Goal: Task Accomplishment & Management: Use online tool/utility

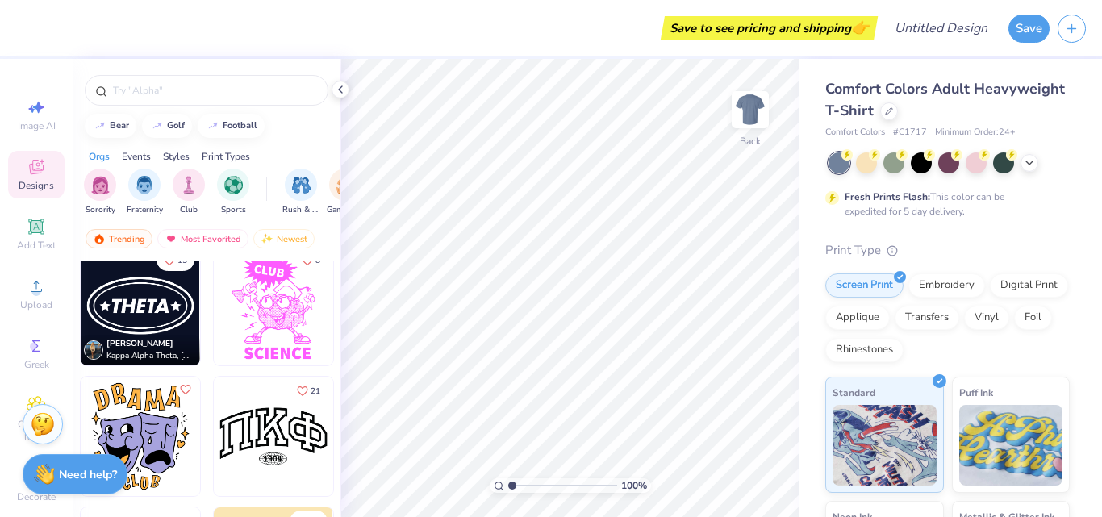
scroll to position [10474, 0]
click at [139, 301] on img at bounding box center [140, 306] width 119 height 119
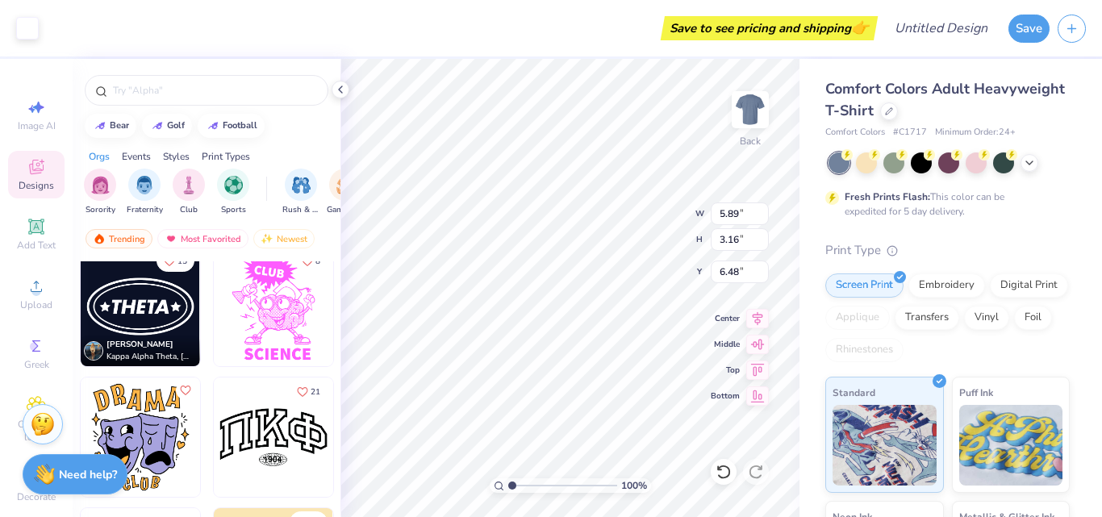
type input "6.48"
type input "9.08"
type input "4.87"
type input "5.68"
type input "9.87"
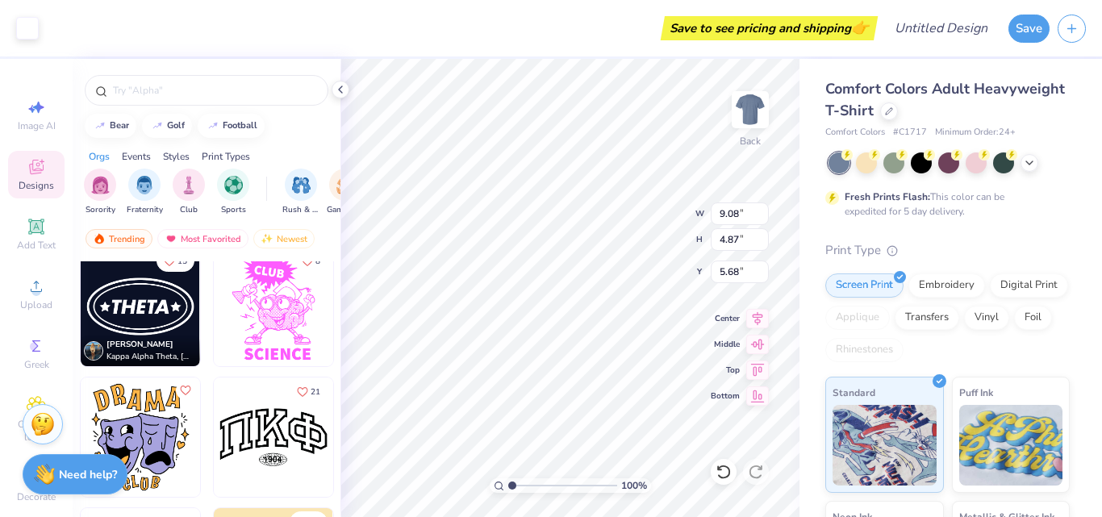
type input "5.29"
type input "5.36"
type input "5.26"
type input "1.30"
type input "7.38"
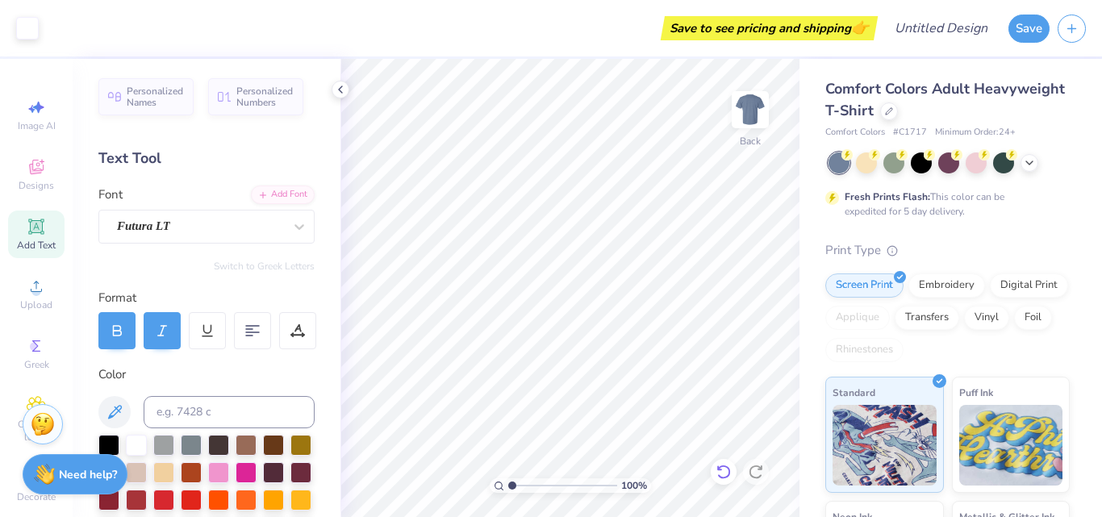
click at [728, 471] on icon at bounding box center [724, 472] width 16 height 16
type input "7.51"
type input "0.94"
type input "7.54"
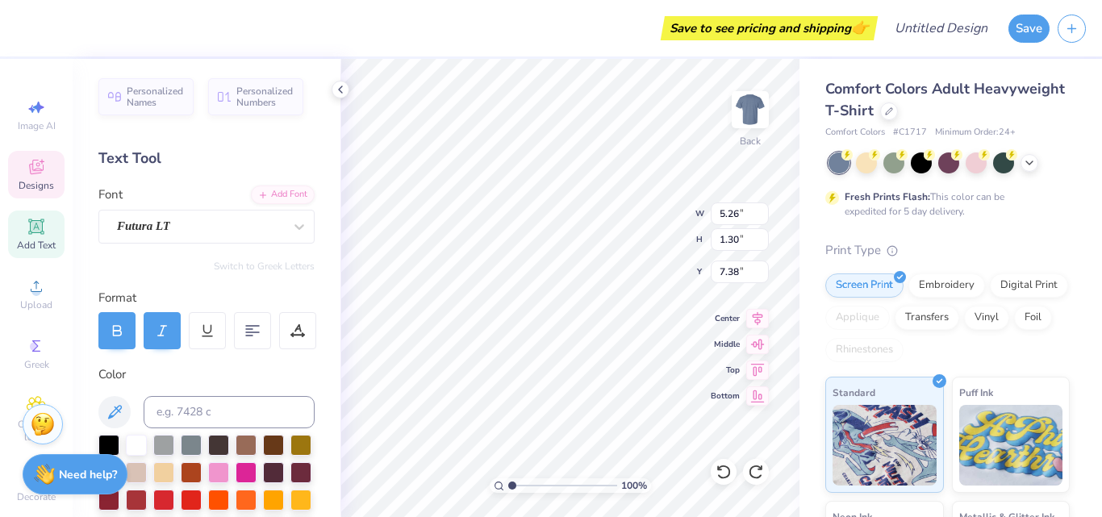
scroll to position [13, 2]
type textarea "T"
type textarea "GDDT"
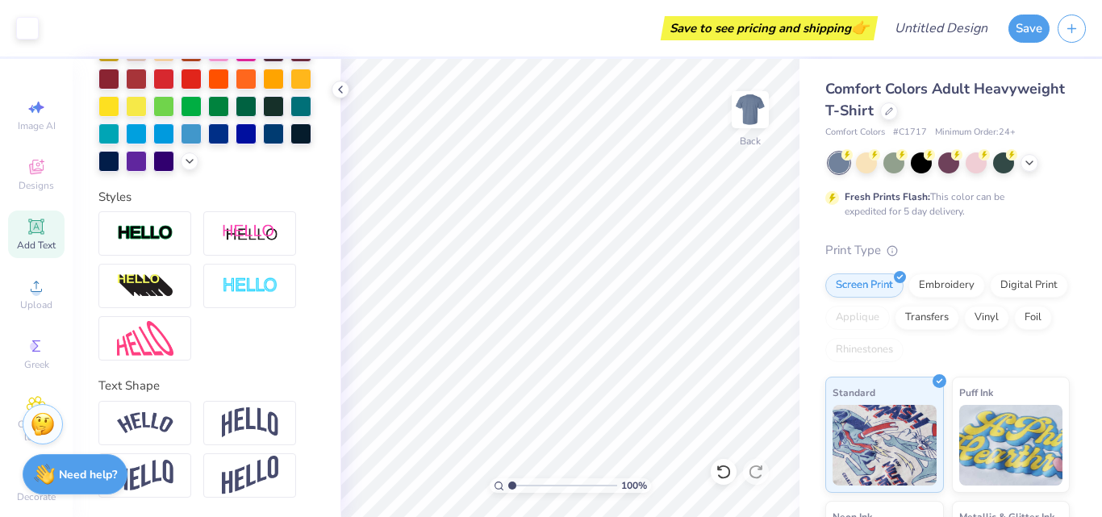
scroll to position [449, 0]
click at [34, 171] on icon at bounding box center [36, 169] width 13 height 10
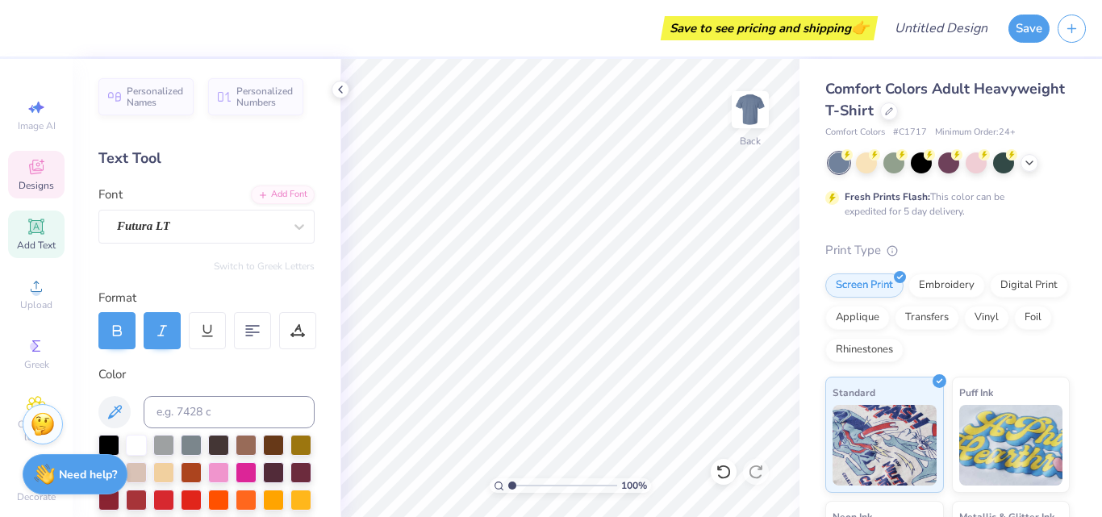
click at [29, 169] on icon at bounding box center [36, 167] width 15 height 15
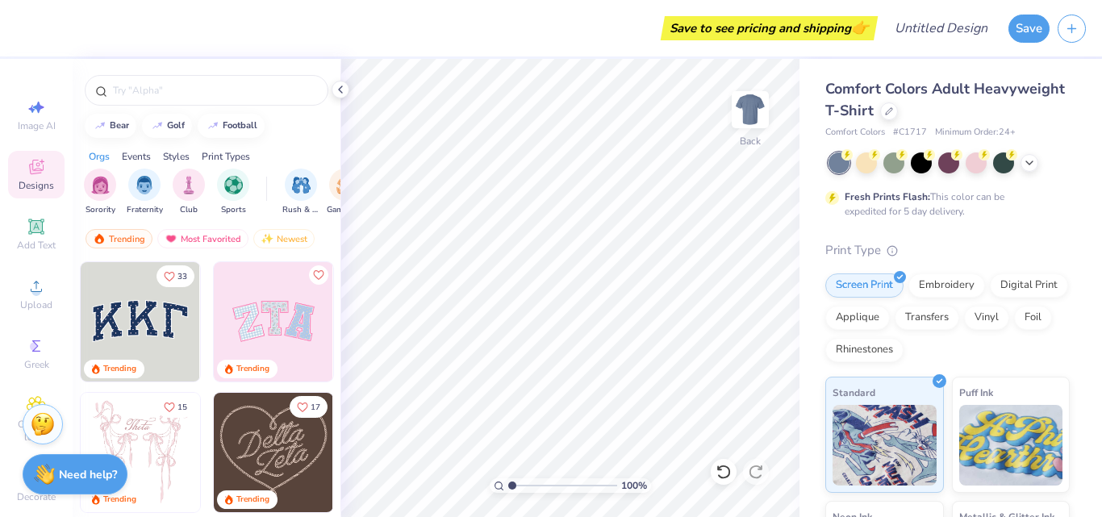
click at [240, 319] on img at bounding box center [273, 321] width 119 height 119
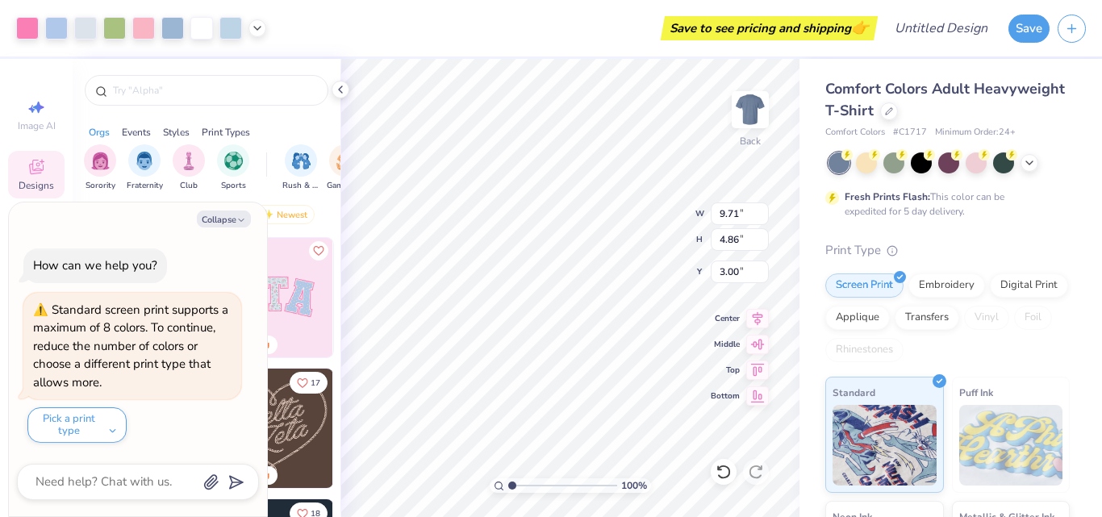
type textarea "x"
type input "6.91"
click at [215, 215] on button "Collapse" at bounding box center [224, 219] width 54 height 17
type textarea "x"
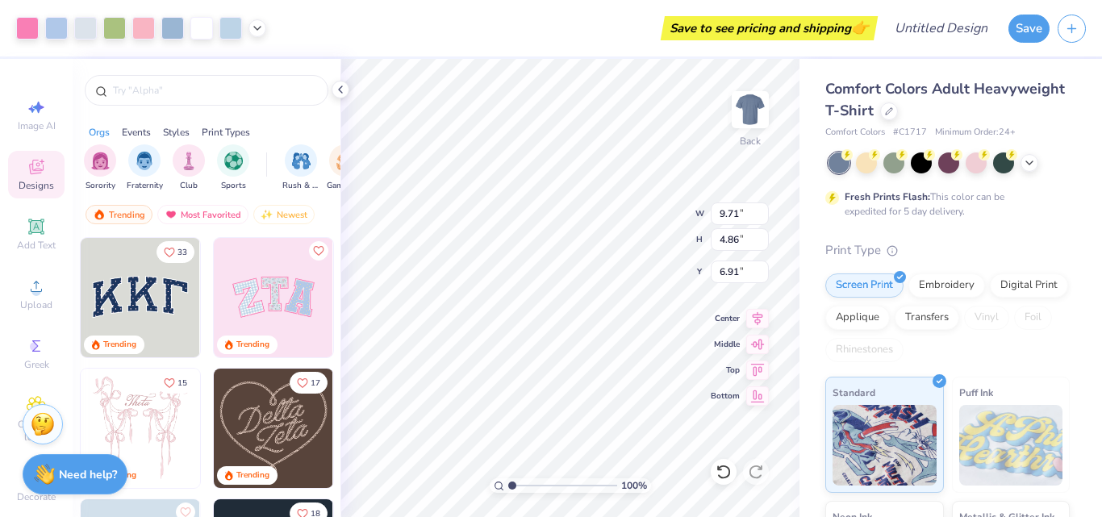
click at [151, 289] on img at bounding box center [140, 297] width 119 height 119
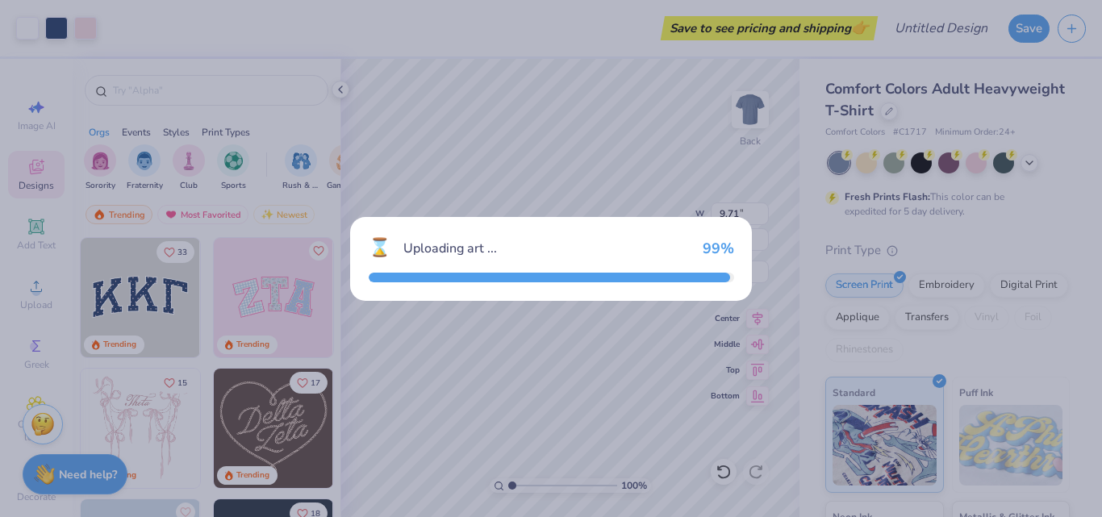
type input "10.44"
type input "4.58"
type input "3.00"
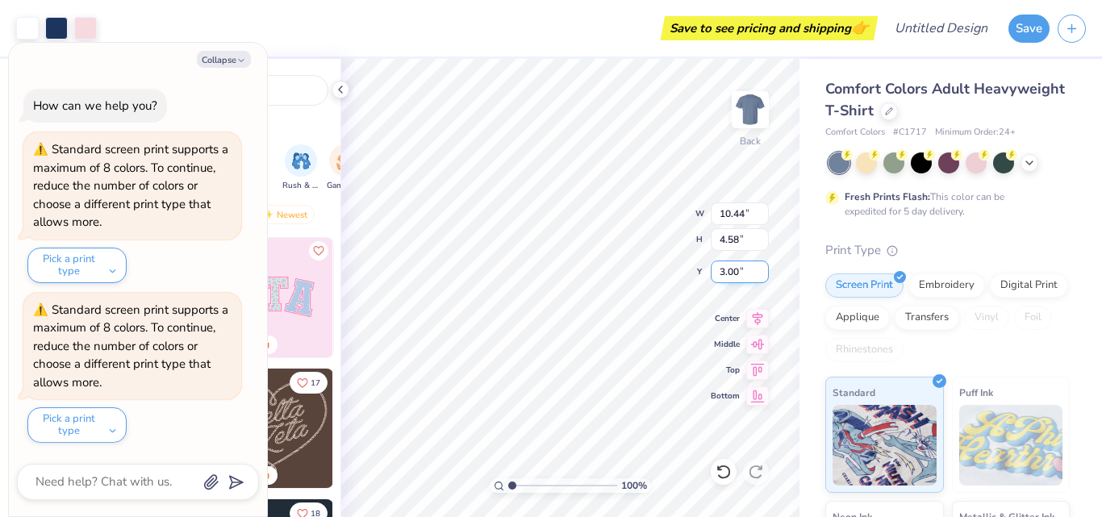
type textarea "x"
type input "9.71"
type input "4.86"
type input "6.91"
type textarea "x"
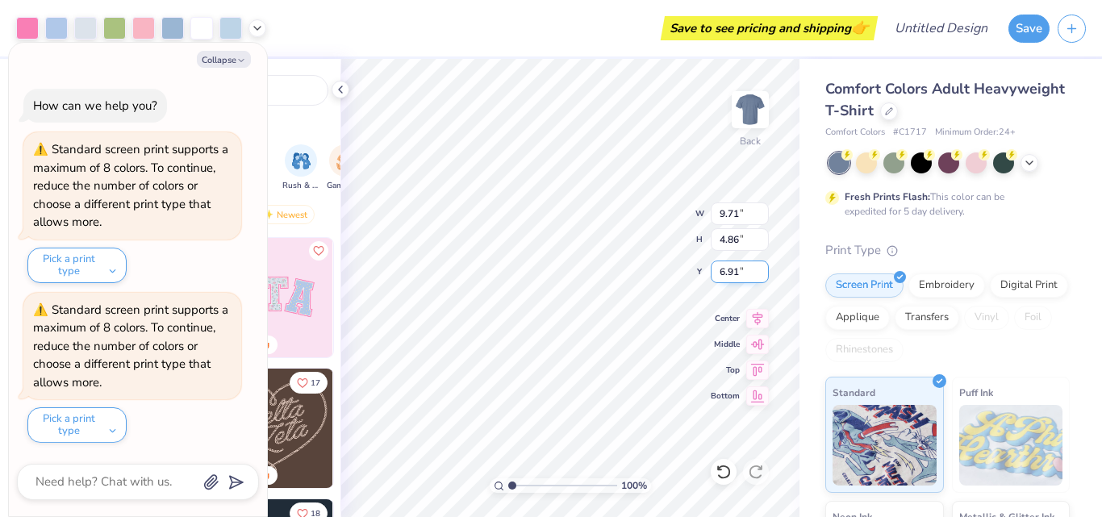
type input "8.73"
type textarea "x"
type input "9.71"
type input "4.86"
type input "8.73"
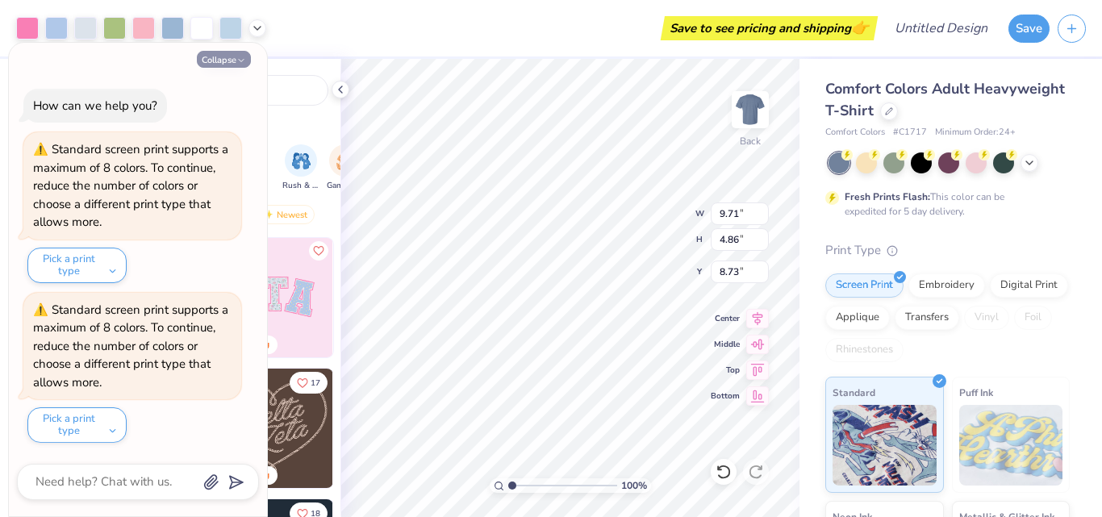
click at [232, 55] on button "Collapse" at bounding box center [224, 59] width 54 height 17
type textarea "x"
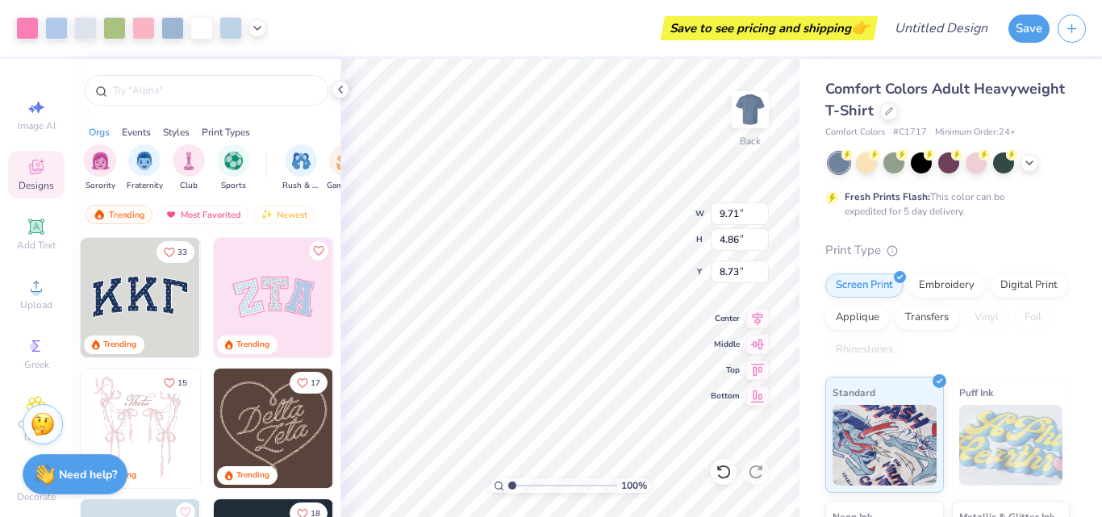
type input "10.44"
type input "4.58"
type input "3.00"
click at [1028, 165] on icon at bounding box center [1029, 161] width 13 height 13
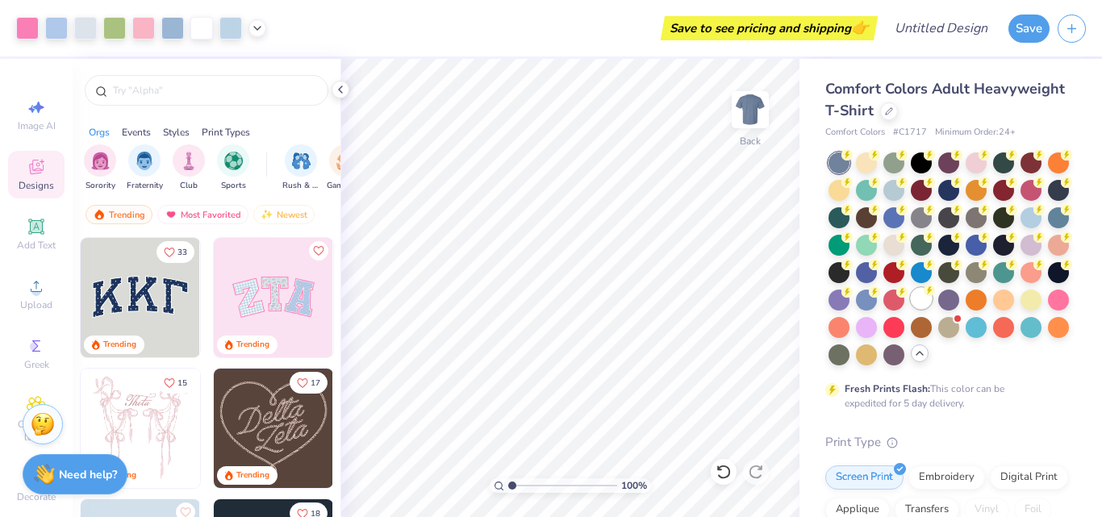
click at [911, 309] on div at bounding box center [921, 298] width 21 height 21
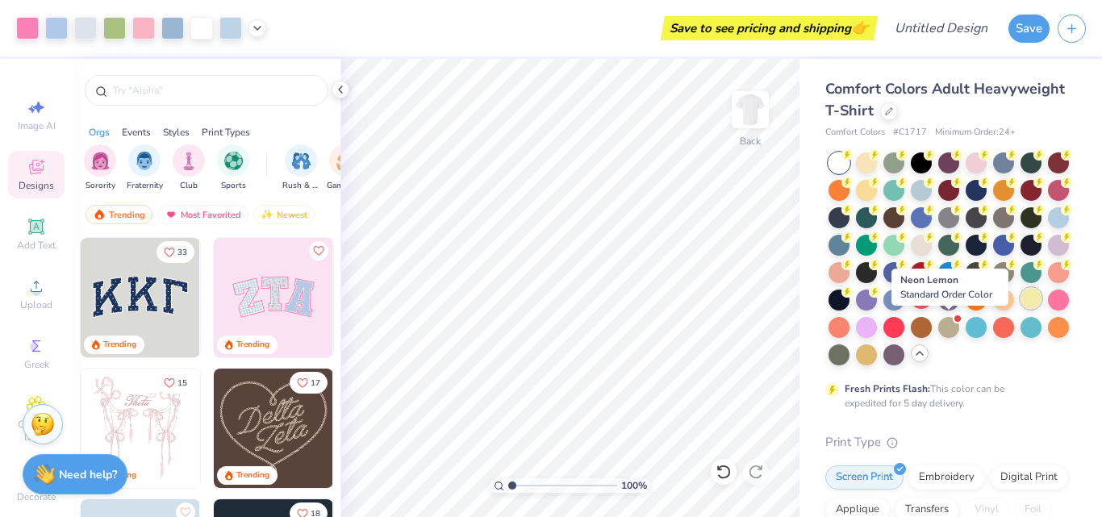
click at [1021, 309] on div at bounding box center [1031, 298] width 21 height 21
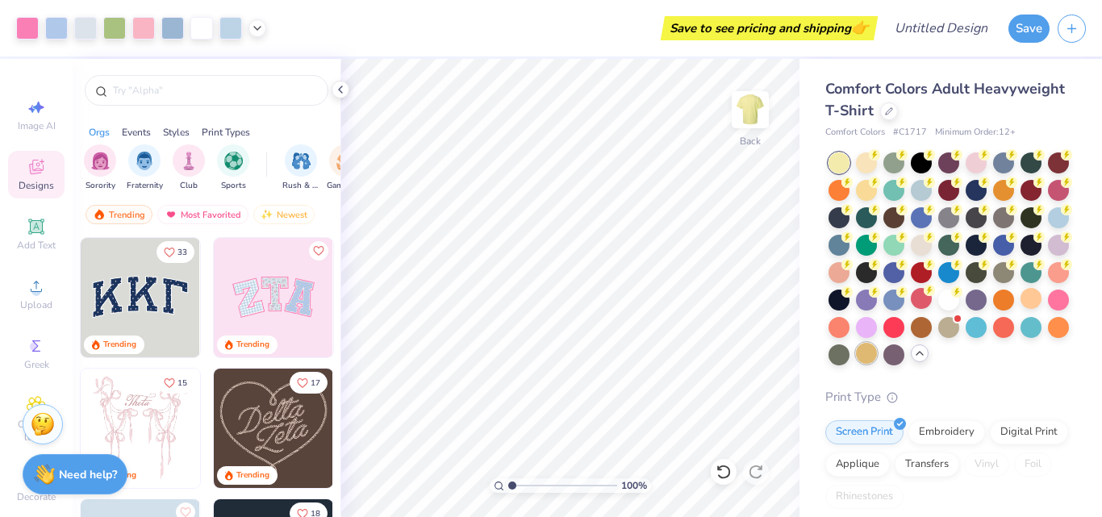
click at [856, 364] on div at bounding box center [866, 353] width 21 height 21
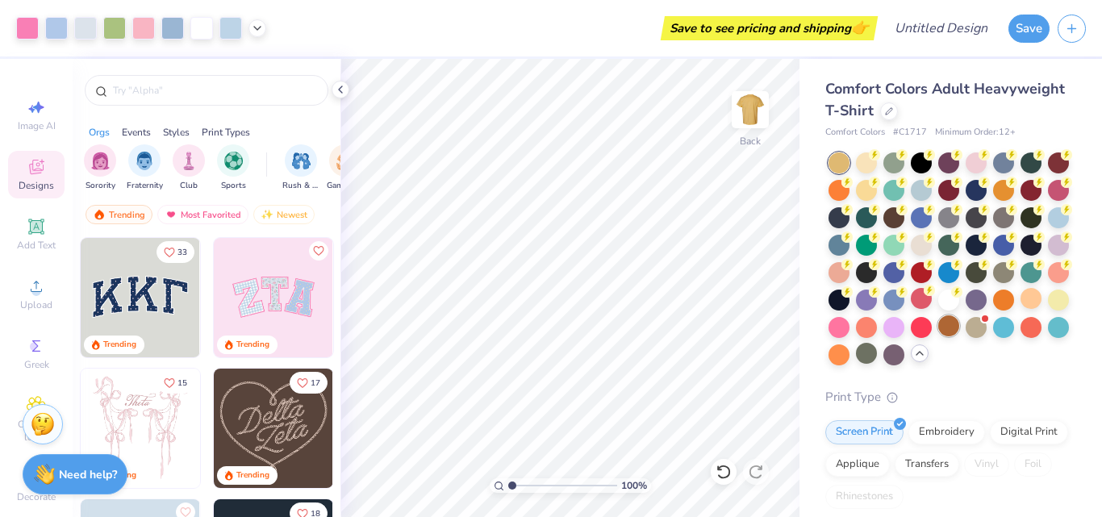
click at [939, 337] on div at bounding box center [949, 326] width 21 height 21
click at [966, 337] on div at bounding box center [976, 326] width 21 height 21
click at [862, 156] on div at bounding box center [866, 161] width 21 height 21
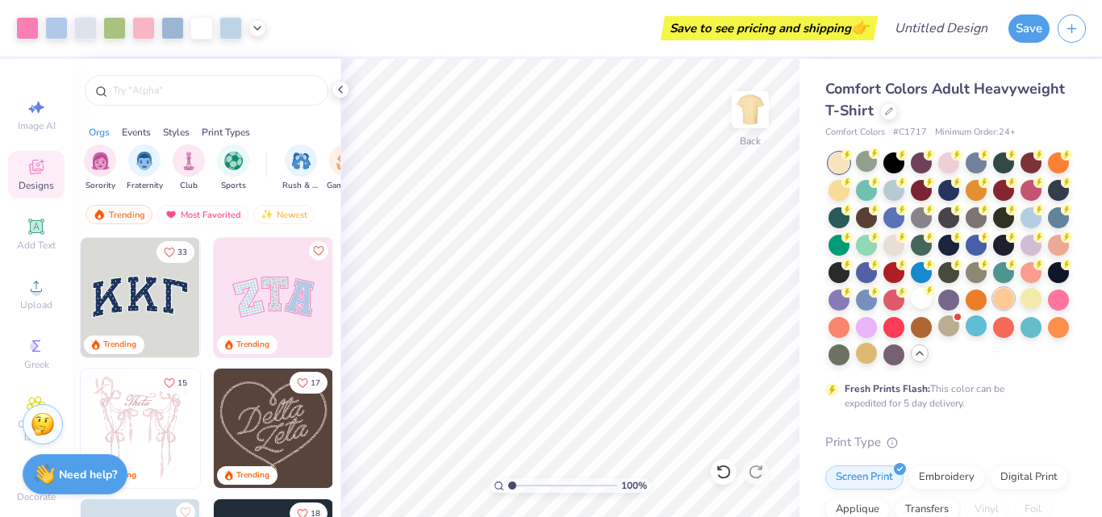
click at [993, 309] on div at bounding box center [1003, 298] width 21 height 21
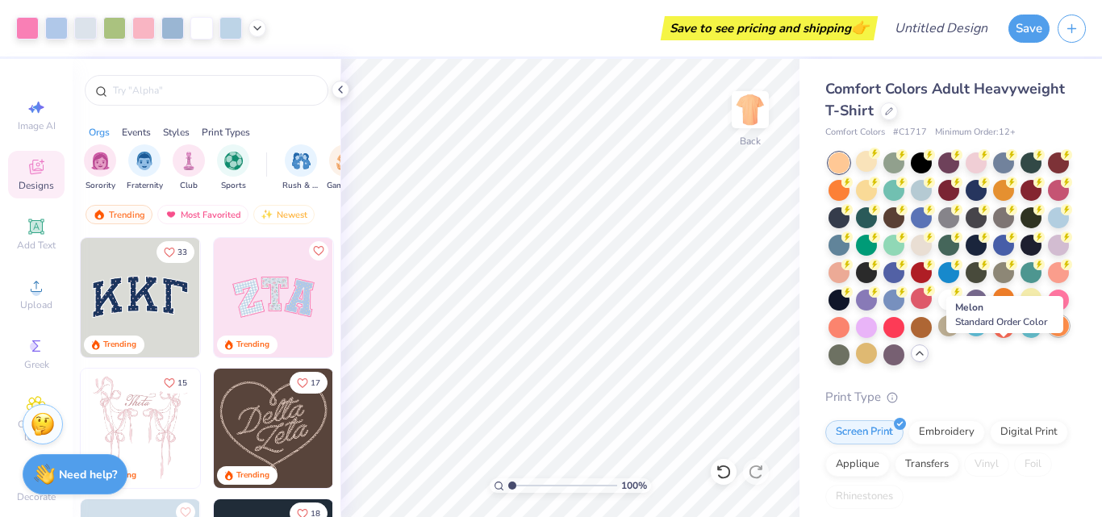
click at [1048, 337] on div at bounding box center [1058, 326] width 21 height 21
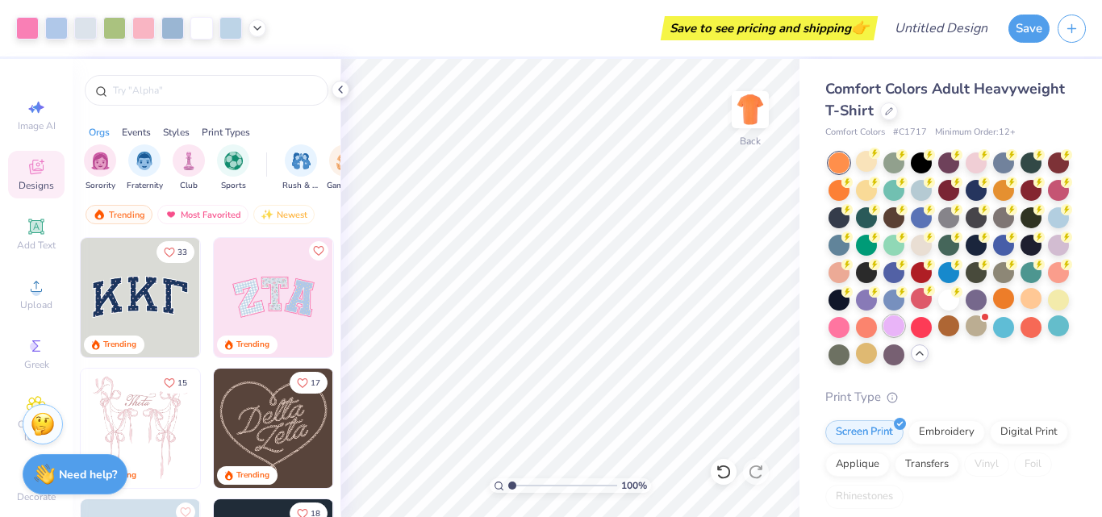
click at [884, 337] on div at bounding box center [894, 326] width 21 height 21
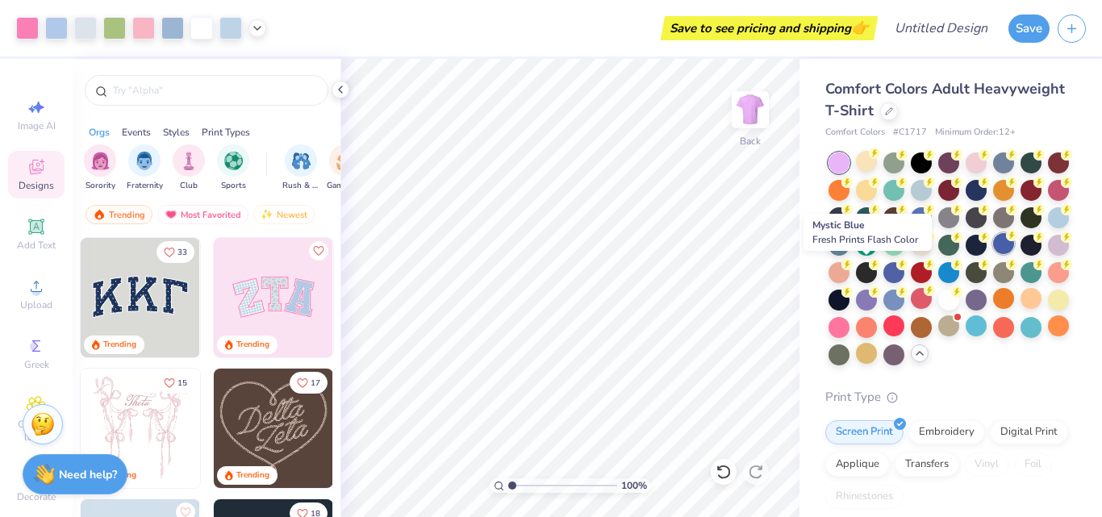
click at [993, 254] on div at bounding box center [1003, 243] width 21 height 21
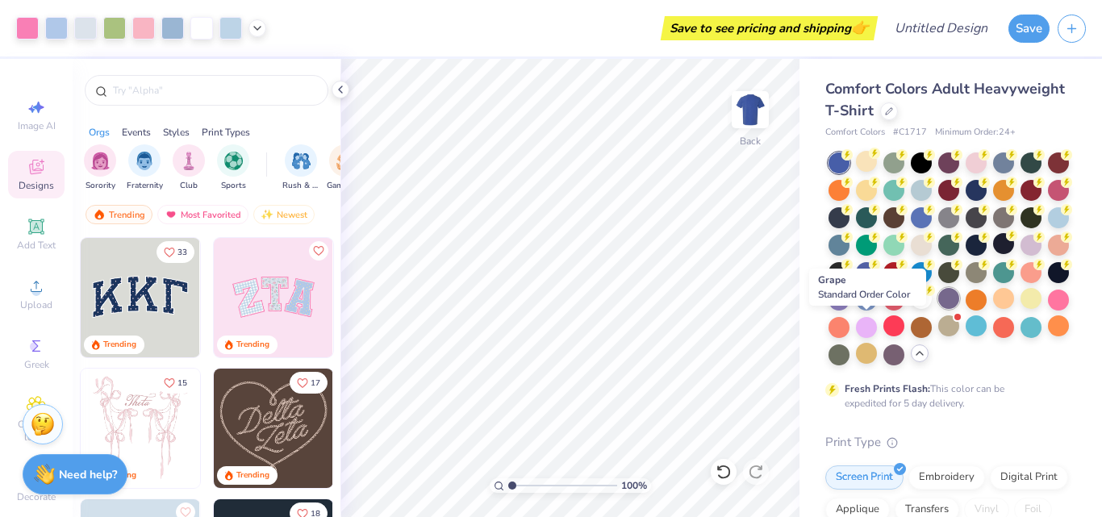
click at [939, 309] on div at bounding box center [949, 298] width 21 height 21
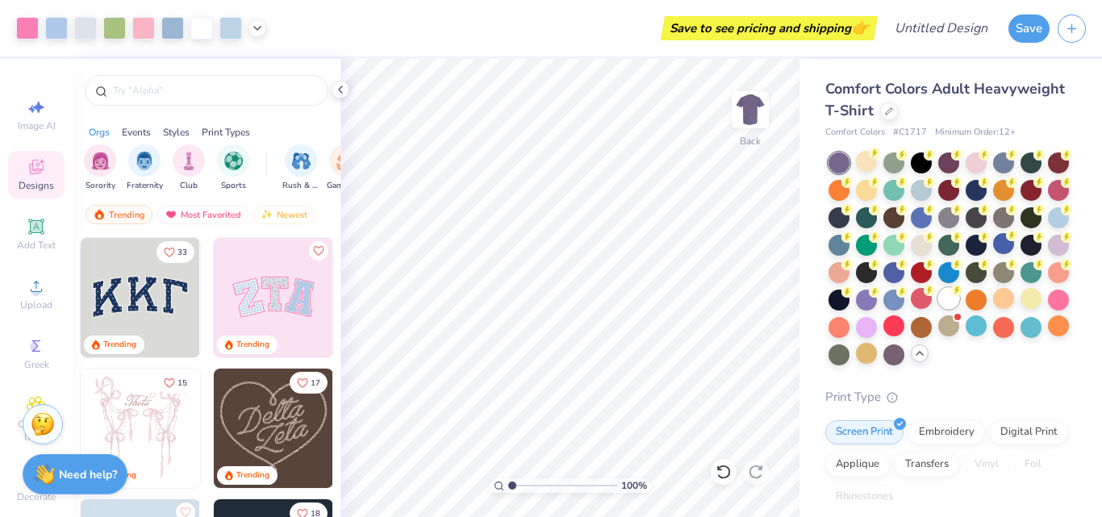
click at [939, 309] on div at bounding box center [949, 298] width 21 height 21
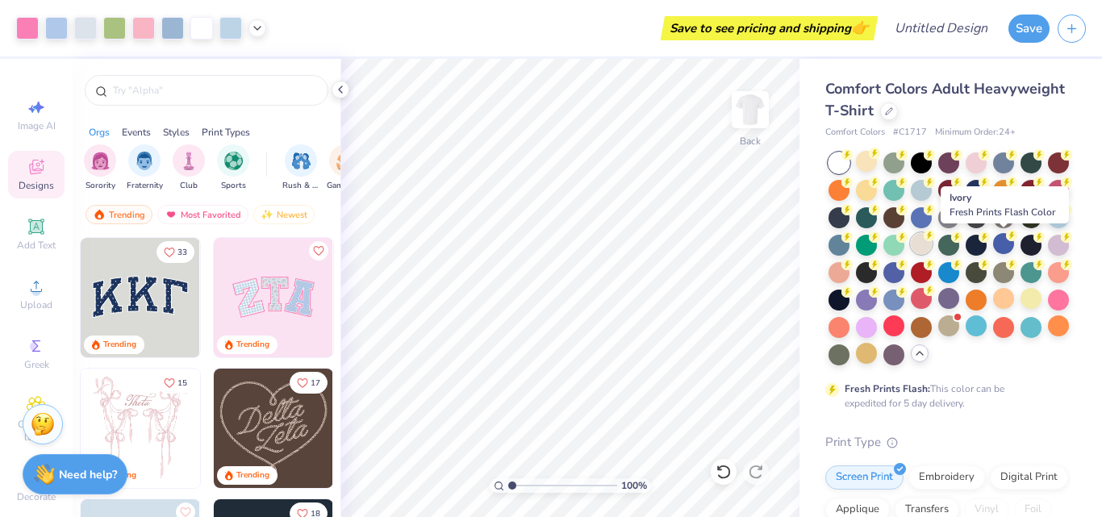
click at [932, 244] on div at bounding box center [921, 243] width 21 height 21
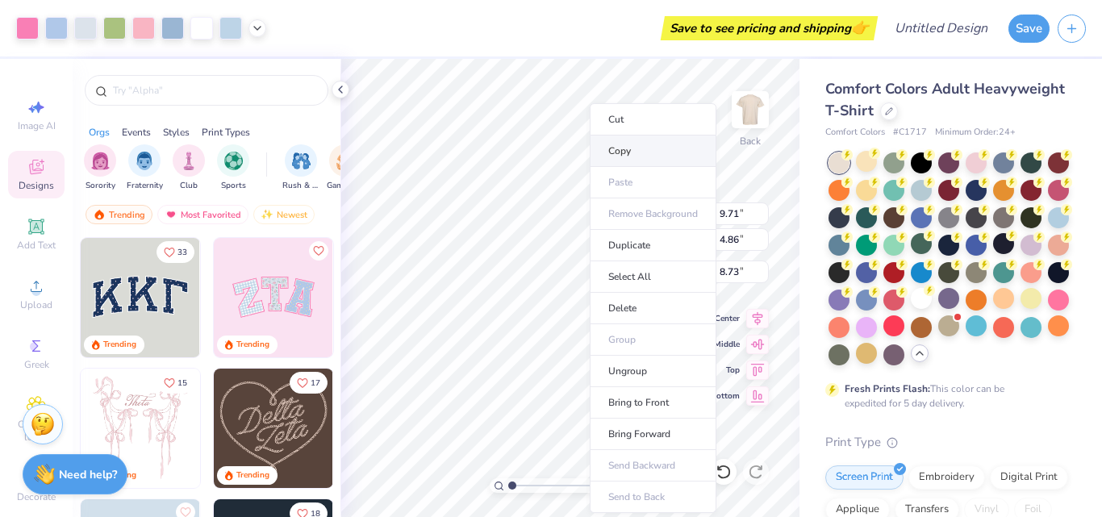
click at [623, 154] on li "Copy" at bounding box center [653, 151] width 127 height 31
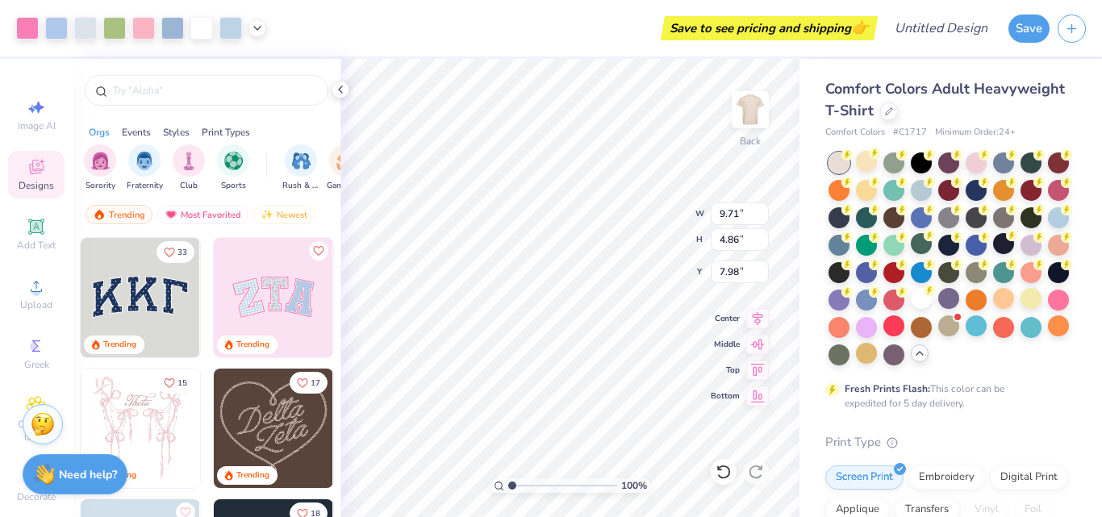
type input "7.98"
type input "9.59"
type input "3.28"
type input "4.31"
type input "12.21"
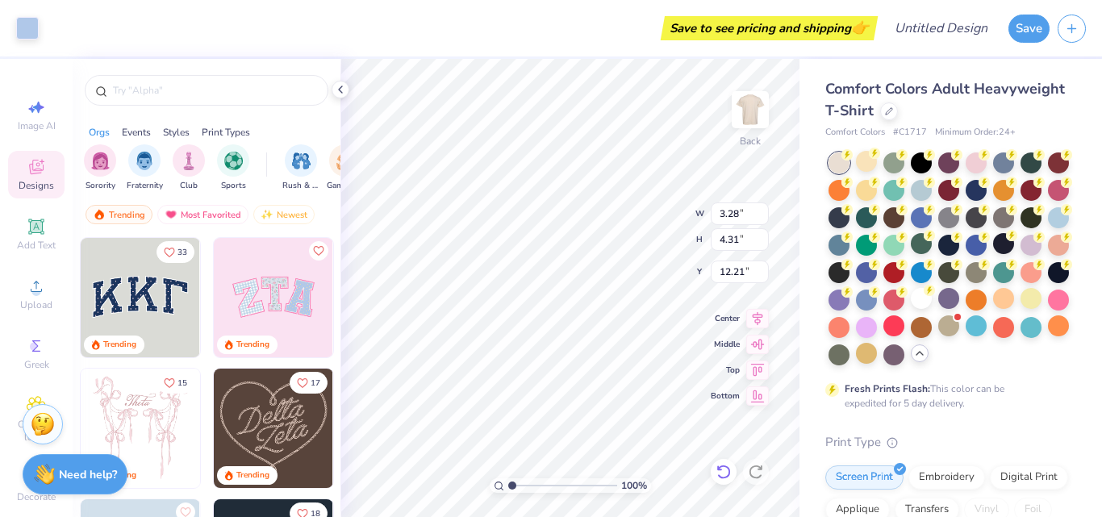
click at [726, 479] on icon at bounding box center [724, 472] width 16 height 16
type input "9.66"
click at [718, 473] on icon at bounding box center [724, 472] width 16 height 16
click at [182, 159] on img "filter for Club" at bounding box center [189, 159] width 18 height 19
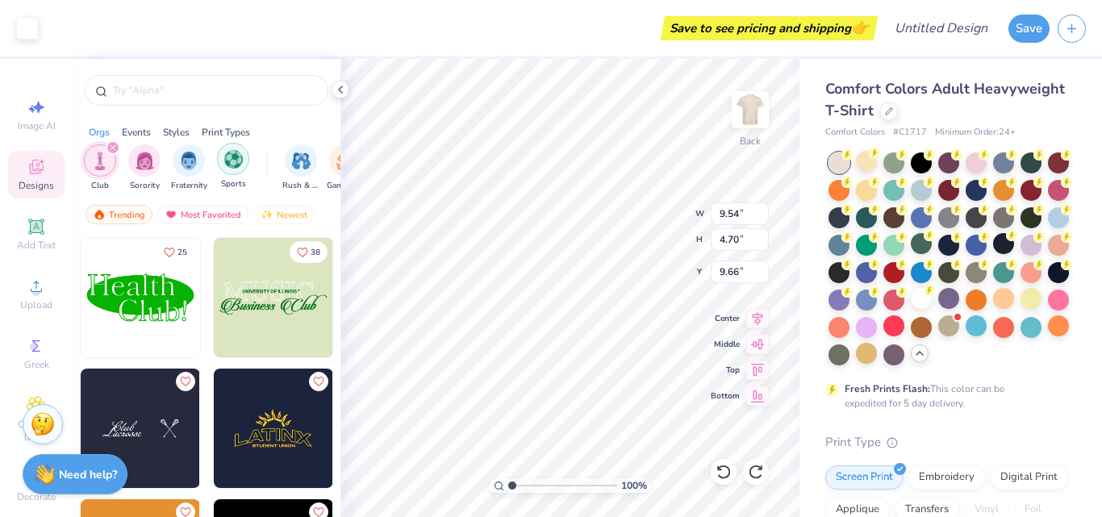
click at [232, 163] on img "filter for Sports" at bounding box center [233, 159] width 19 height 19
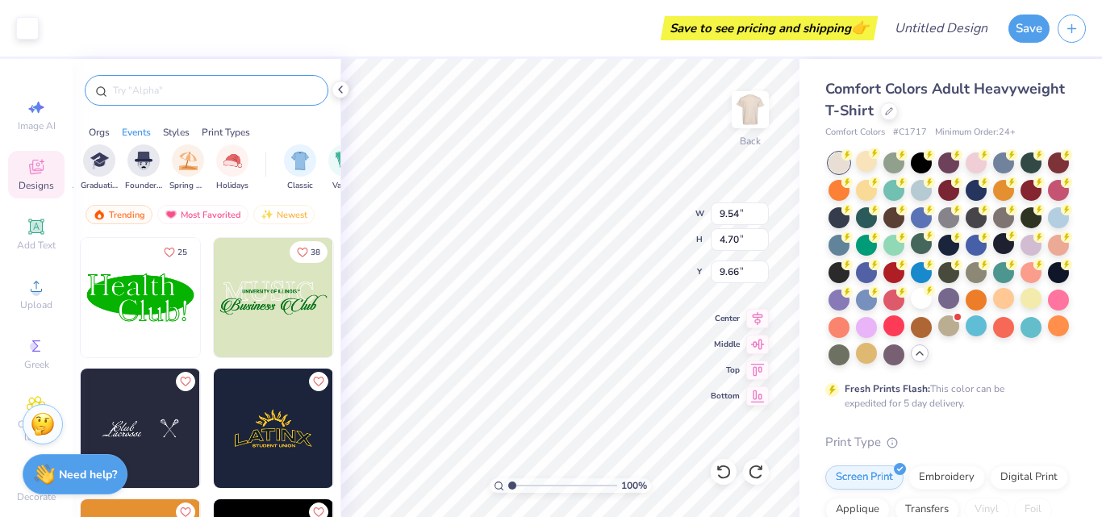
click at [233, 95] on input "text" at bounding box center [214, 90] width 207 height 16
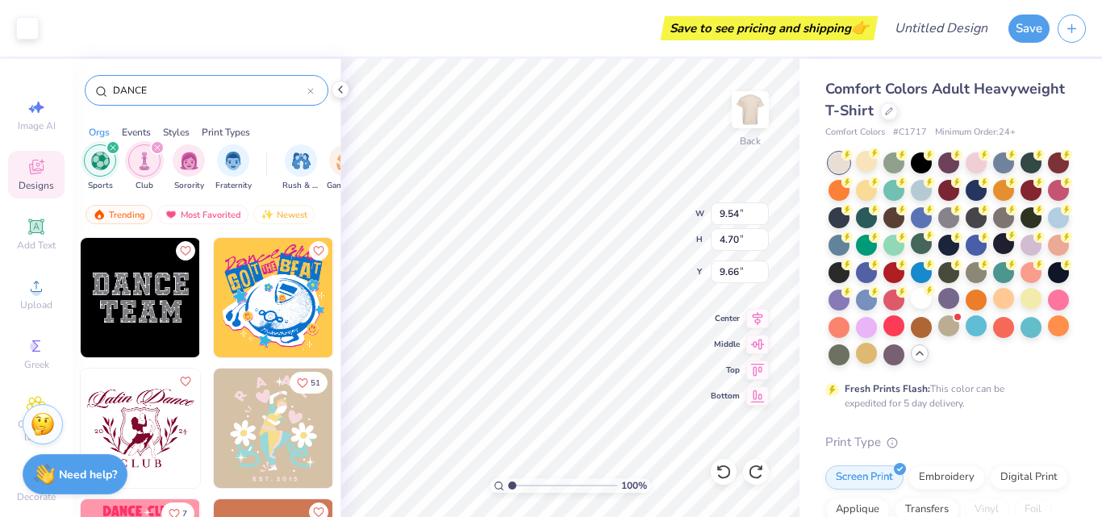
type input "DANCE"
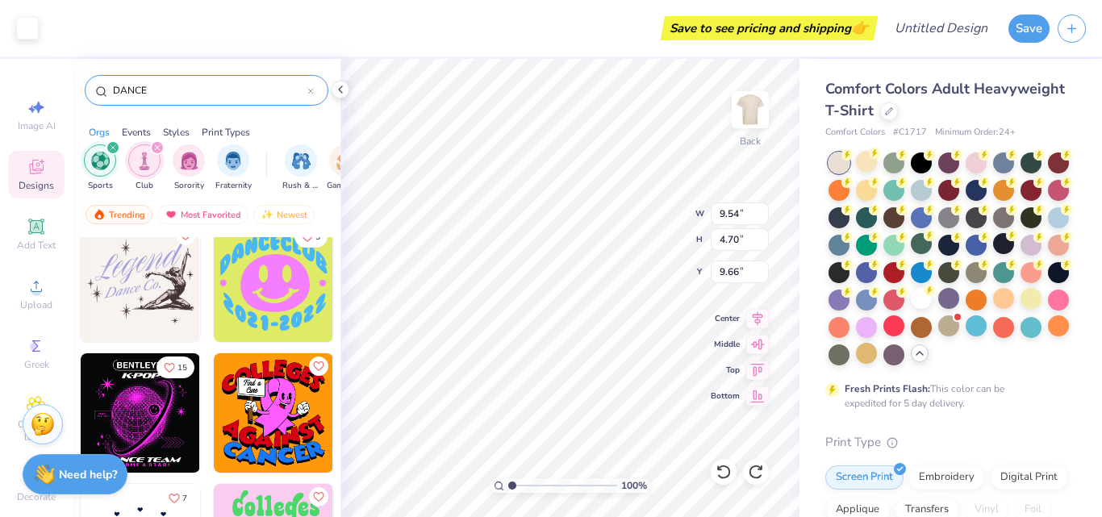
scroll to position [468, 0]
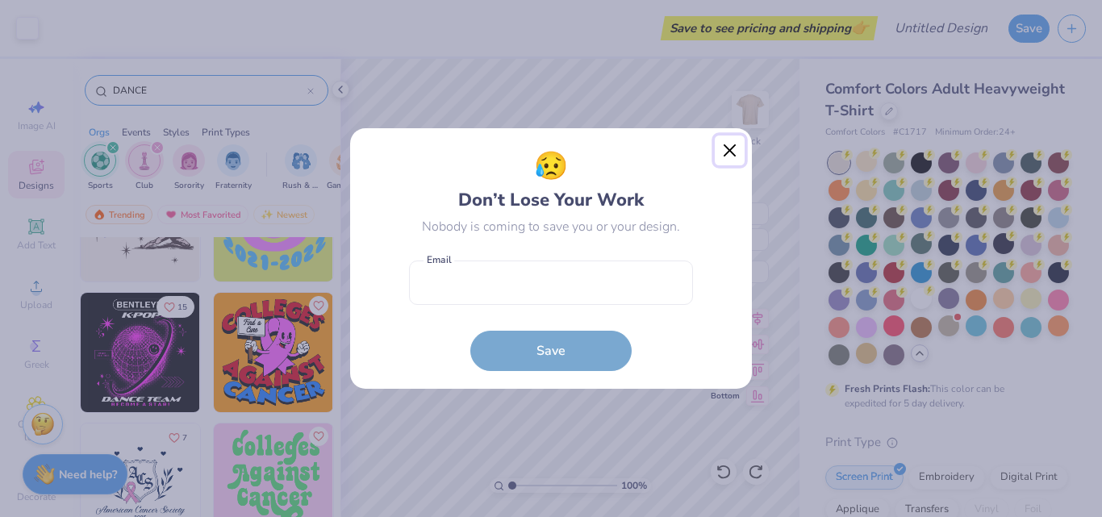
click at [726, 152] on button "Close" at bounding box center [730, 151] width 31 height 31
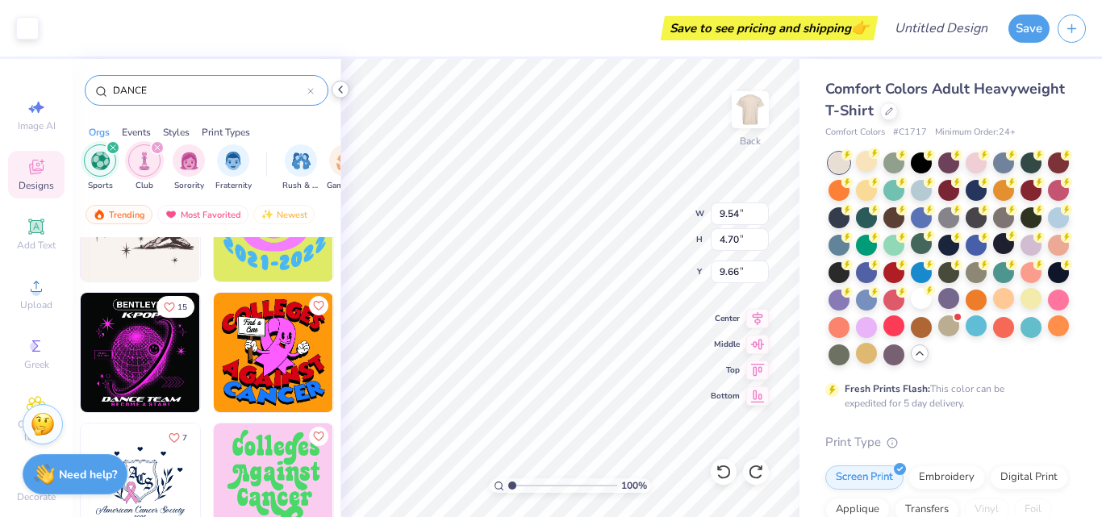
click at [341, 88] on icon at bounding box center [340, 89] width 13 height 13
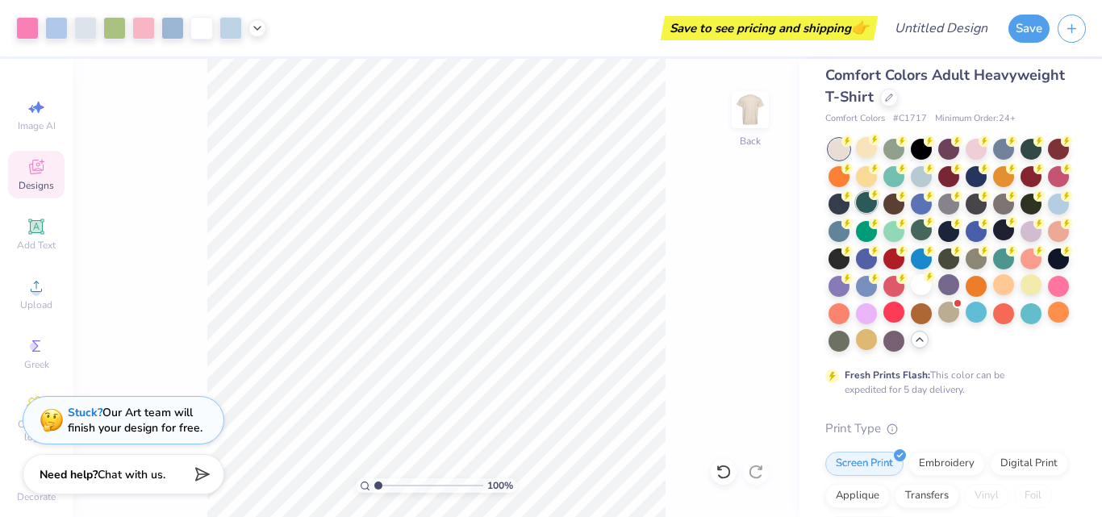
scroll to position [10, 0]
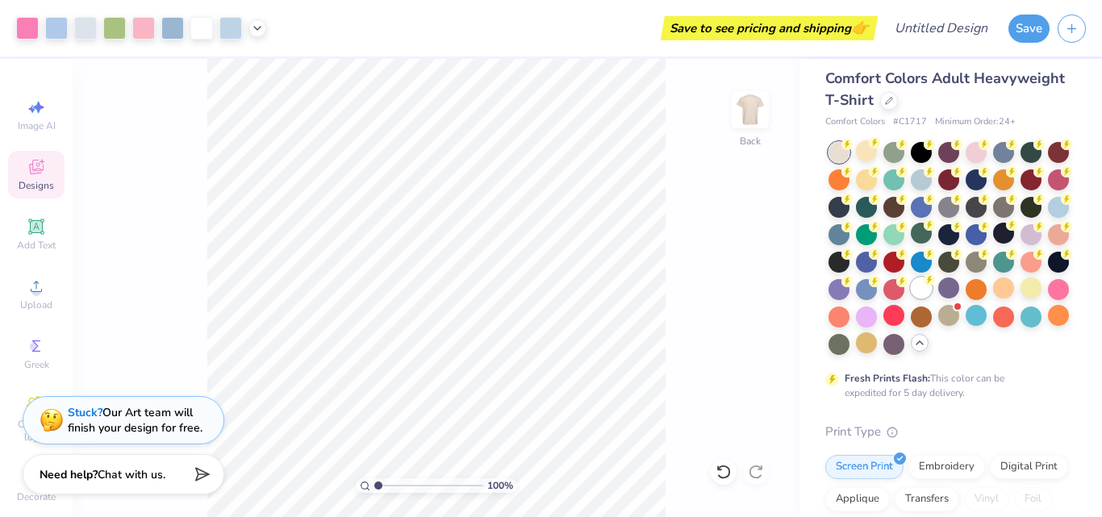
click at [911, 299] on div at bounding box center [921, 288] width 21 height 21
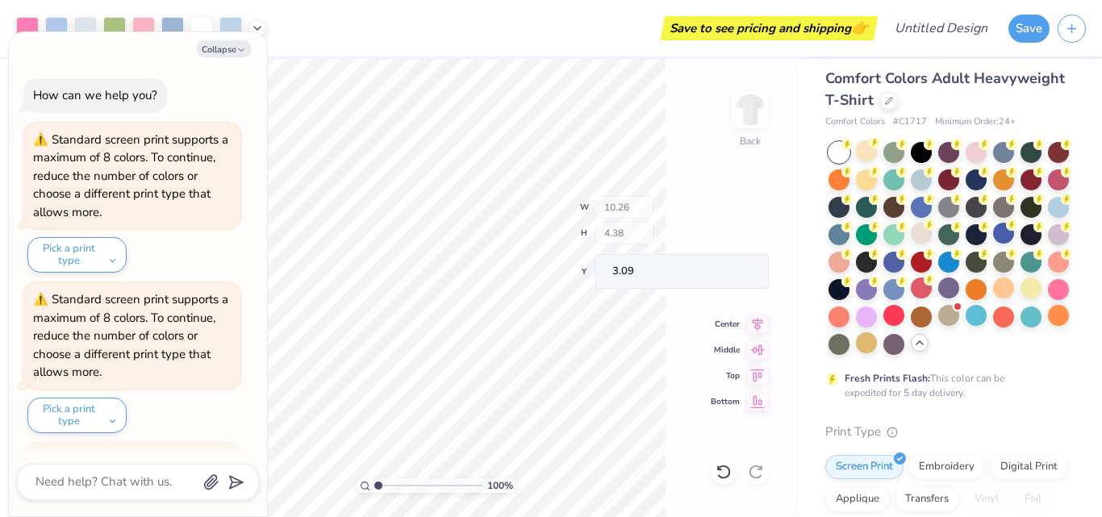
scroll to position [150, 0]
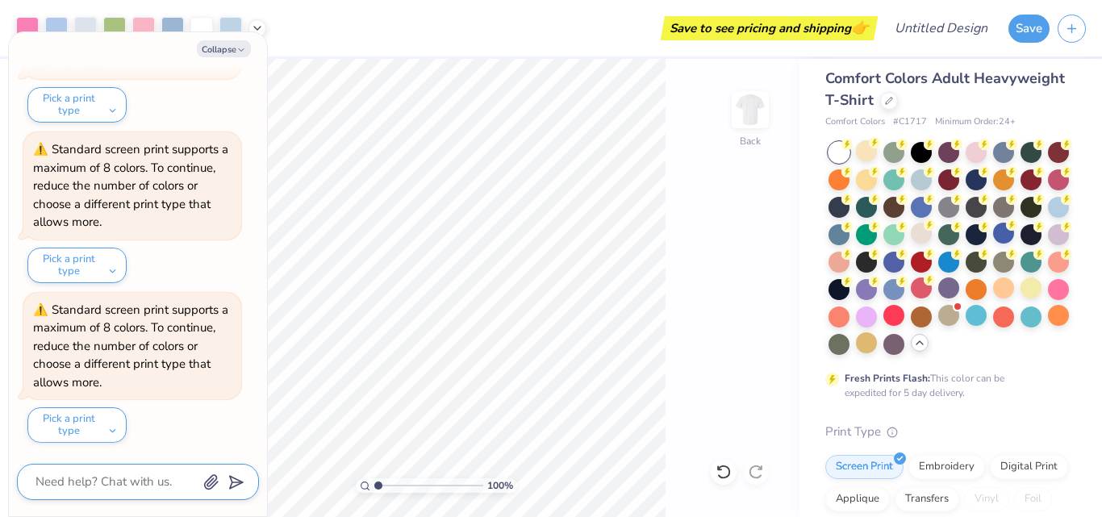
click at [108, 478] on textarea at bounding box center [116, 482] width 164 height 22
type textarea "x"
type textarea "H"
type textarea "x"
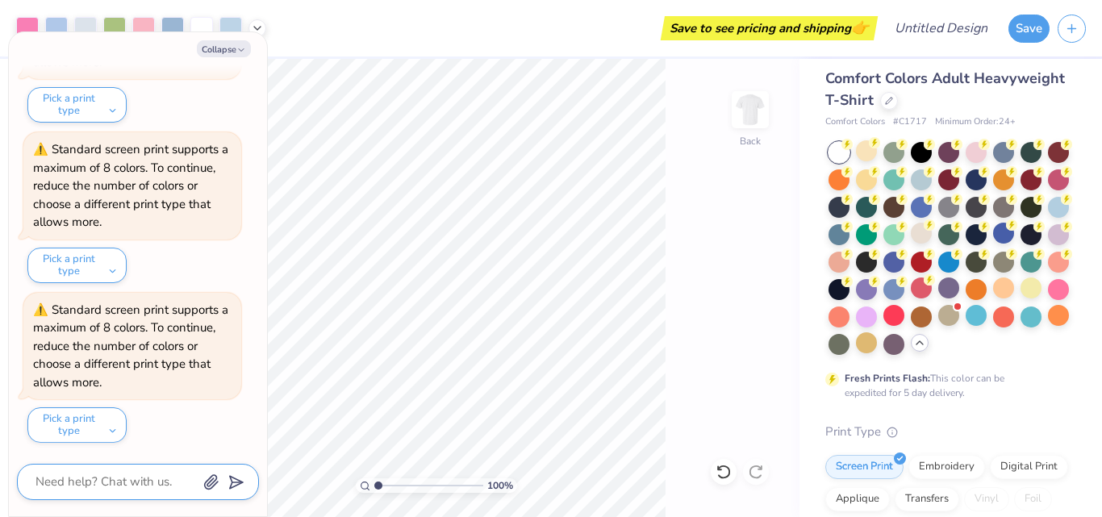
type textarea "h"
type textarea "x"
type textarea "ho"
type textarea "x"
type textarea "how"
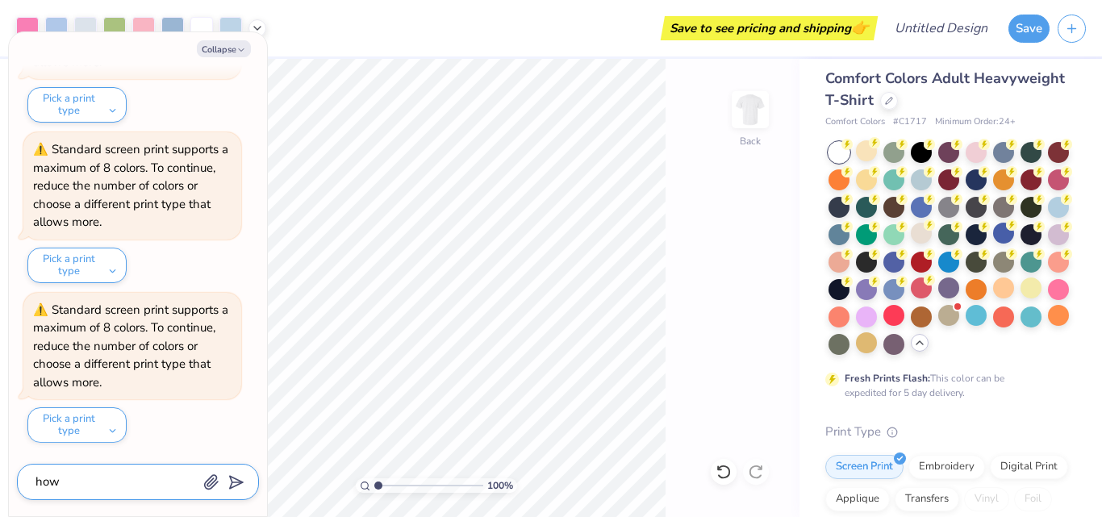
type textarea "x"
type textarea "how"
type textarea "x"
type textarea "how d"
type textarea "x"
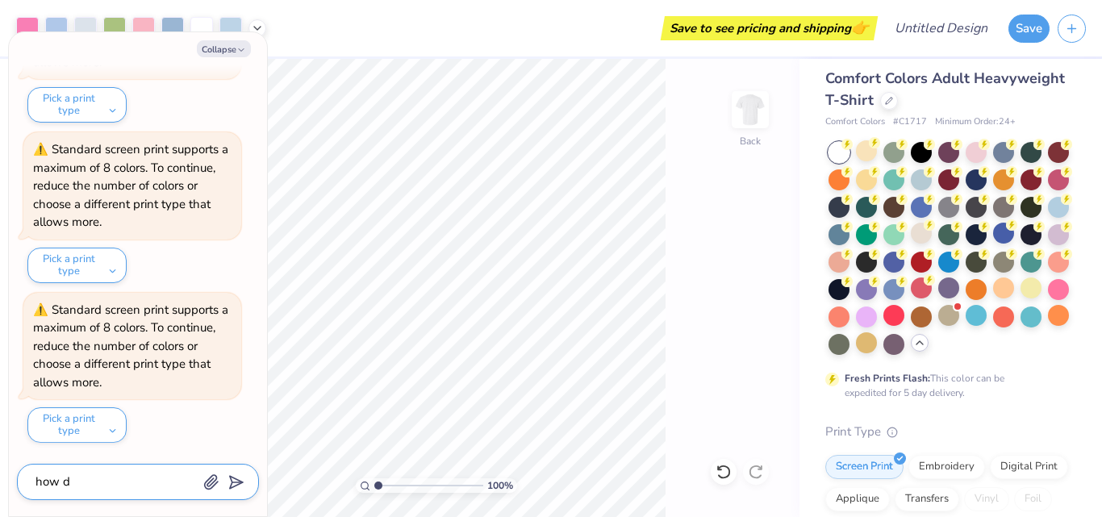
type textarea "how do"
type textarea "x"
type textarea "how do"
type textarea "x"
type textarea "how do i"
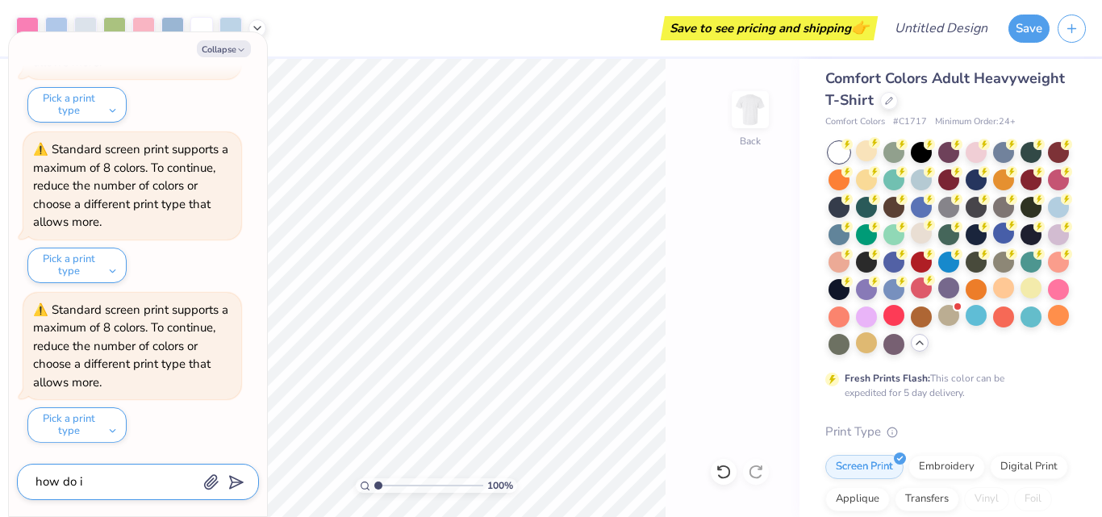
type textarea "x"
type textarea "how do i"
type textarea "x"
type textarea "how do i c"
type textarea "x"
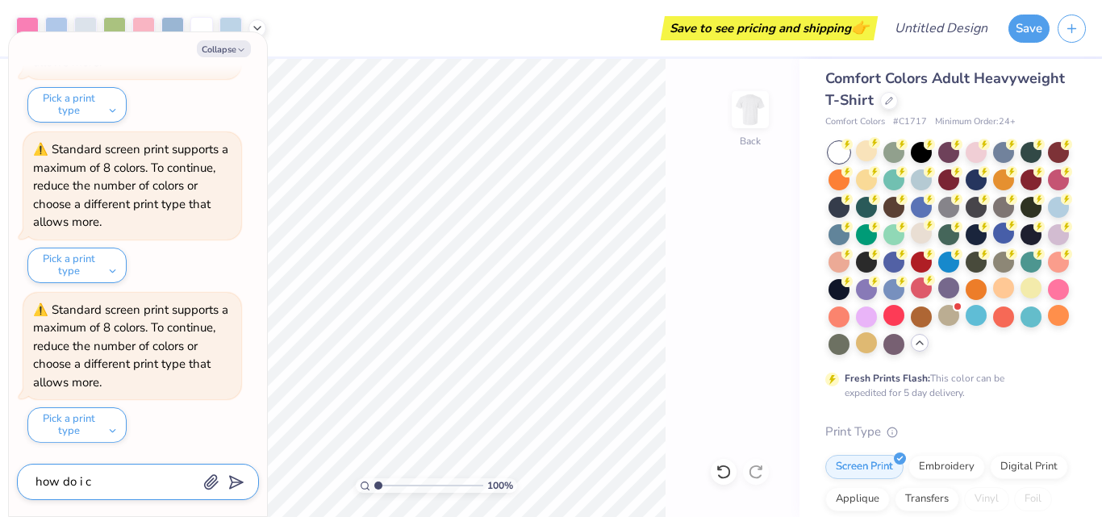
type textarea "how do i ch"
type textarea "x"
type textarea "how do i cha"
type textarea "x"
type textarea "how do i chan"
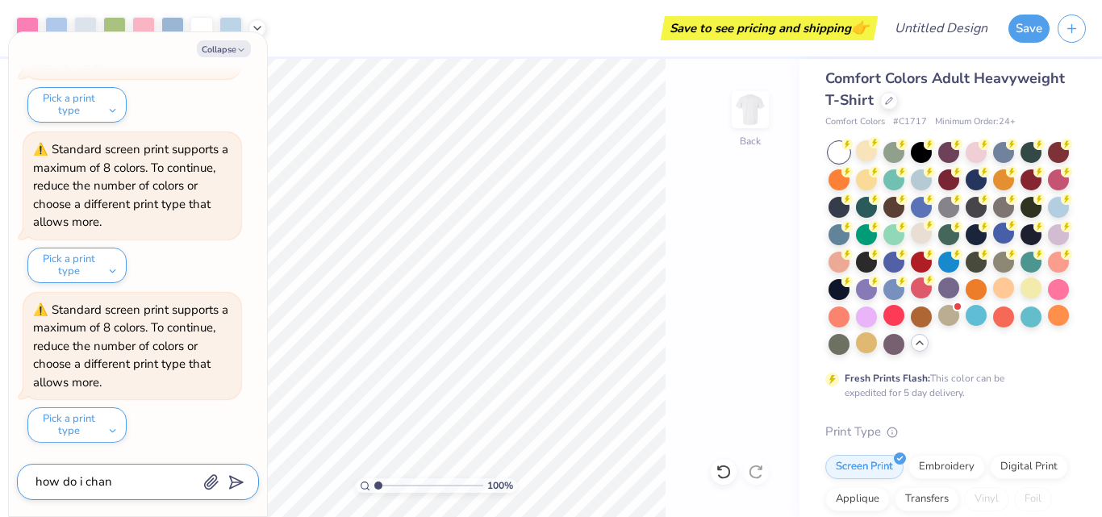
type textarea "x"
type textarea "how do i chang"
type textarea "x"
type textarea "how do i change"
type textarea "x"
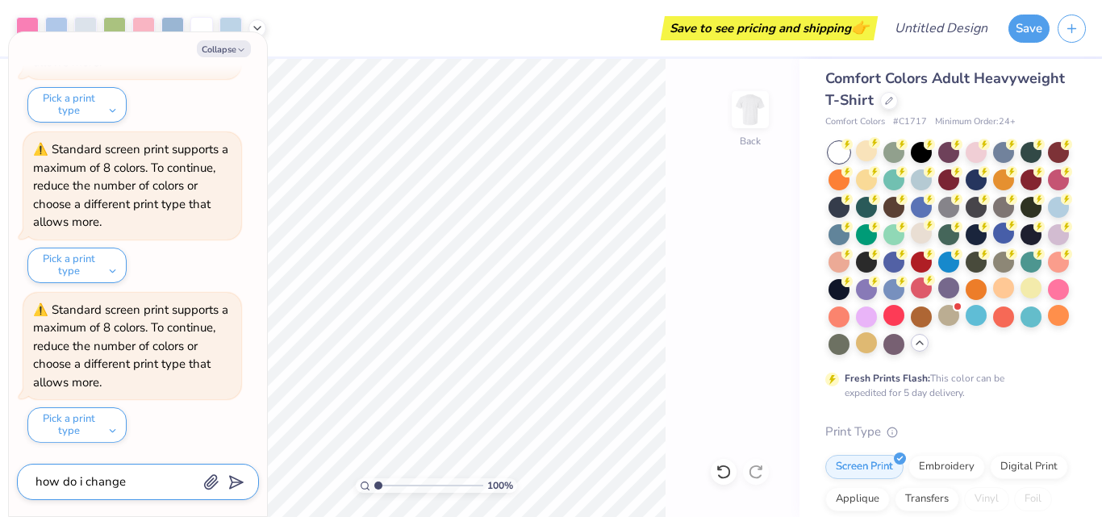
type textarea "how do i change"
type textarea "x"
type textarea "how do i change t"
type textarea "x"
type textarea "how do i change th"
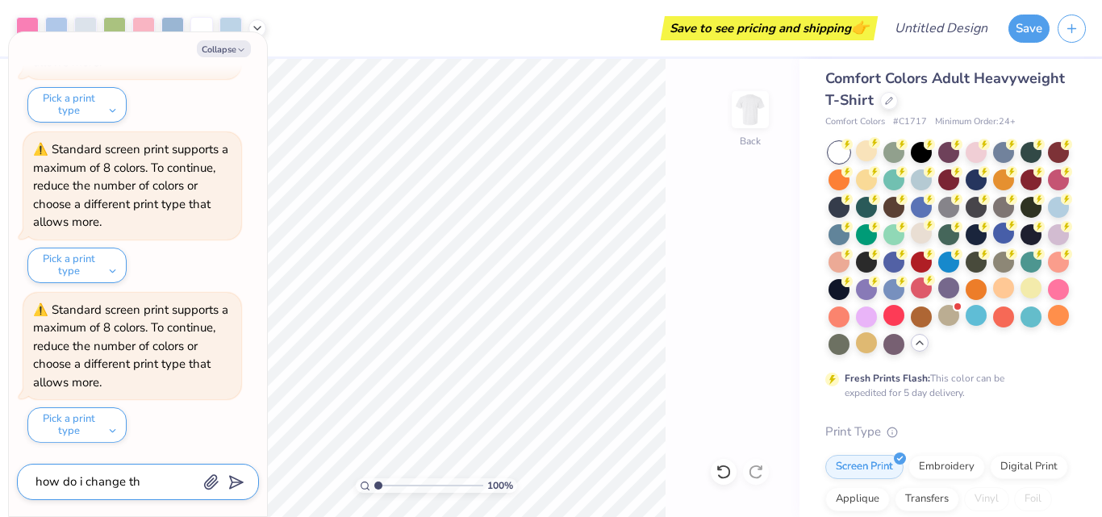
type textarea "x"
type textarea "how do i change the"
type textarea "x"
type textarea "how do i change the"
type textarea "x"
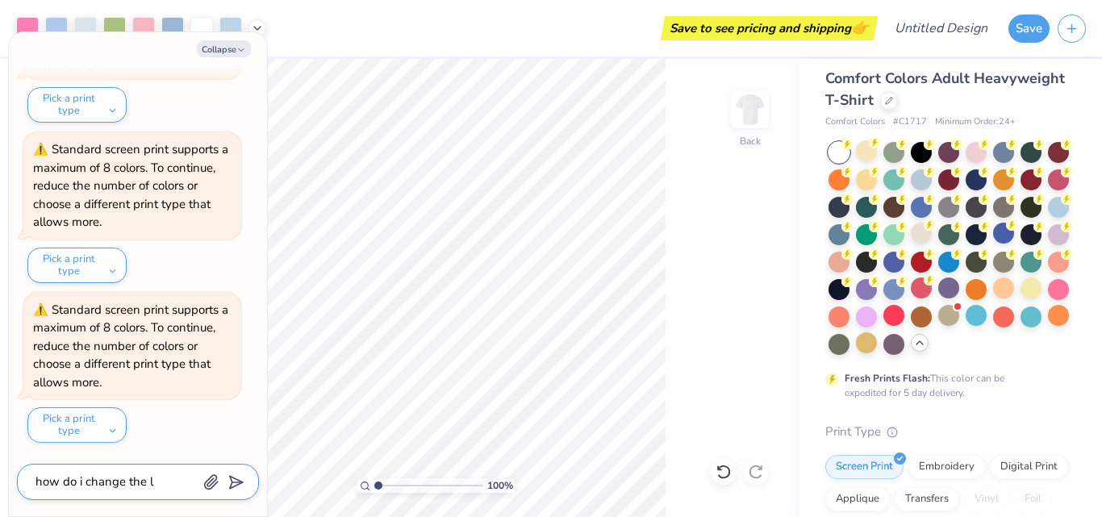
type textarea "how do i change the le"
type textarea "x"
type textarea "how do i change the let"
type textarea "x"
type textarea "how do i change the lett"
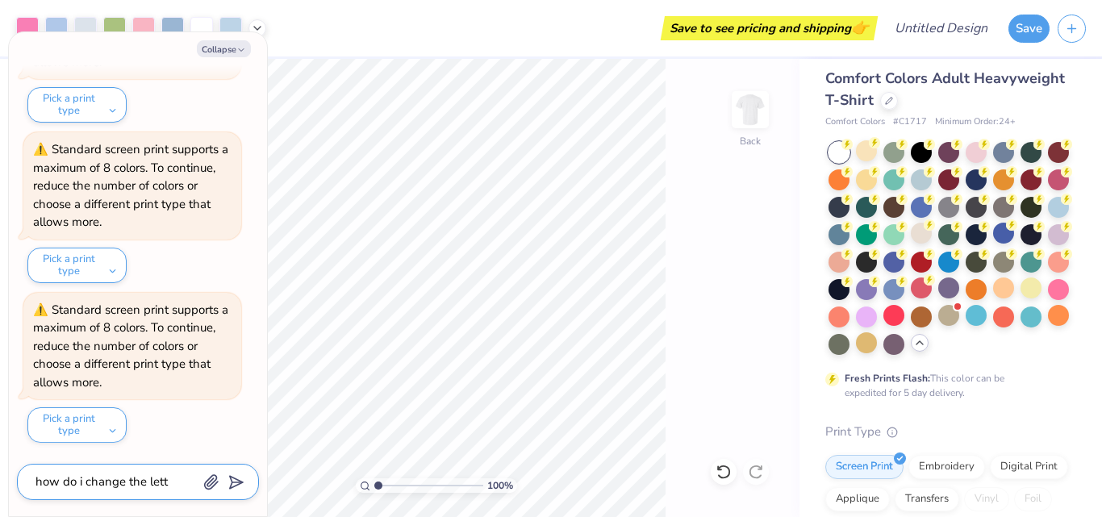
type textarea "x"
type textarea "how do i change the letts"
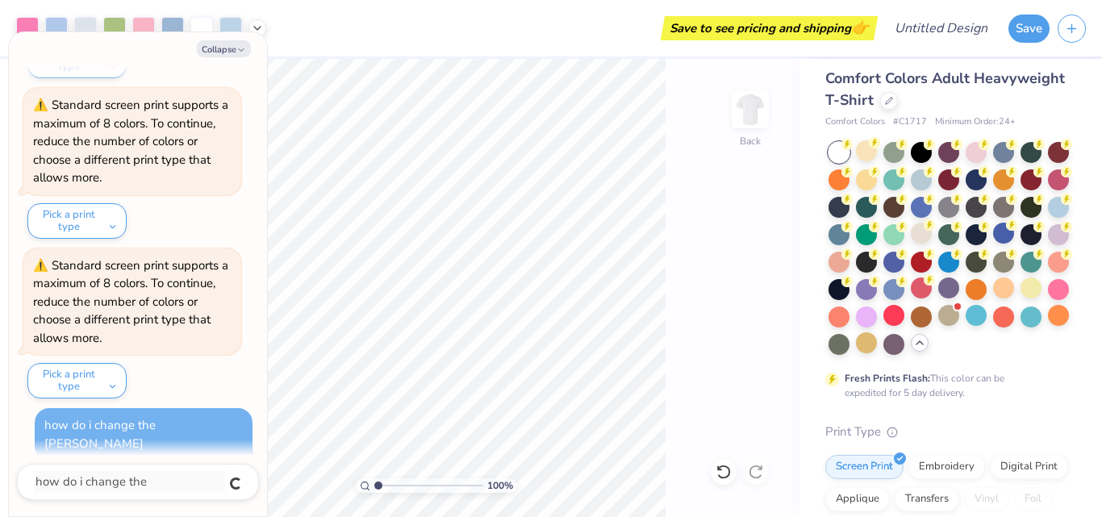
type textarea "x"
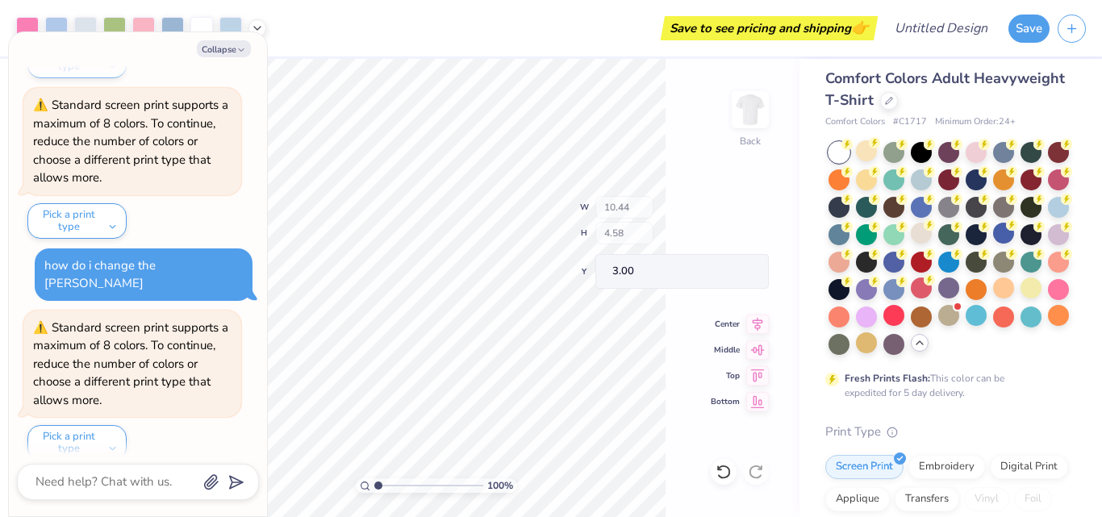
scroll to position [354, 0]
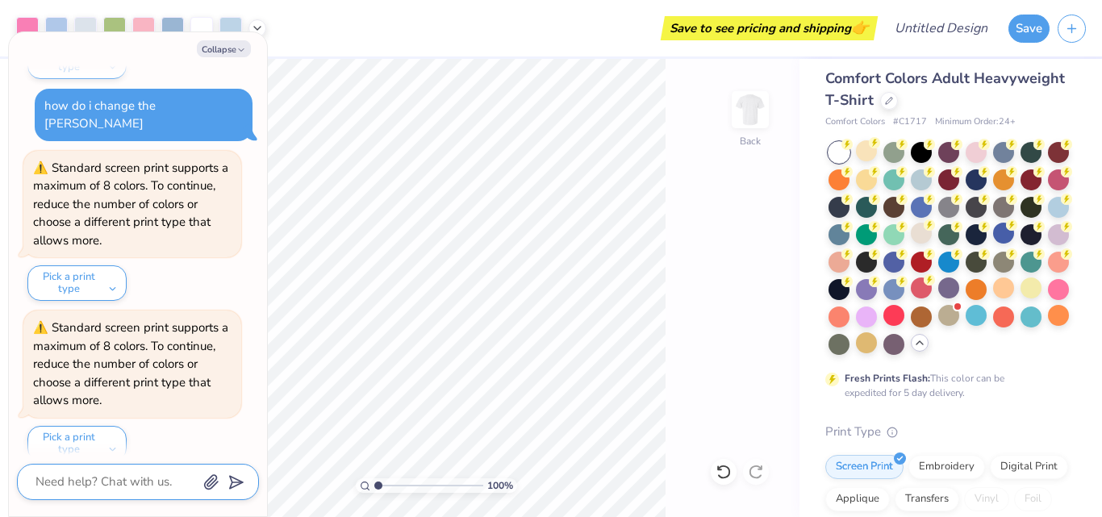
click at [141, 486] on textarea at bounding box center [116, 482] width 164 height 22
click at [102, 443] on div "How can we help you? Standard screen print supports a maximum of 8 colors. To c…" at bounding box center [138, 92] width 242 height 763
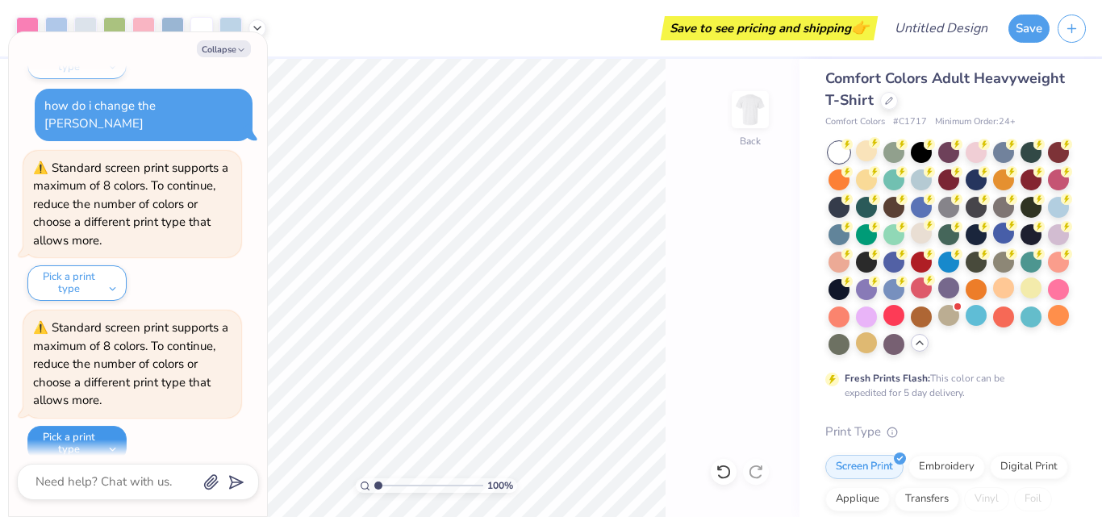
click at [107, 426] on button "Pick a print type" at bounding box center [76, 444] width 99 height 36
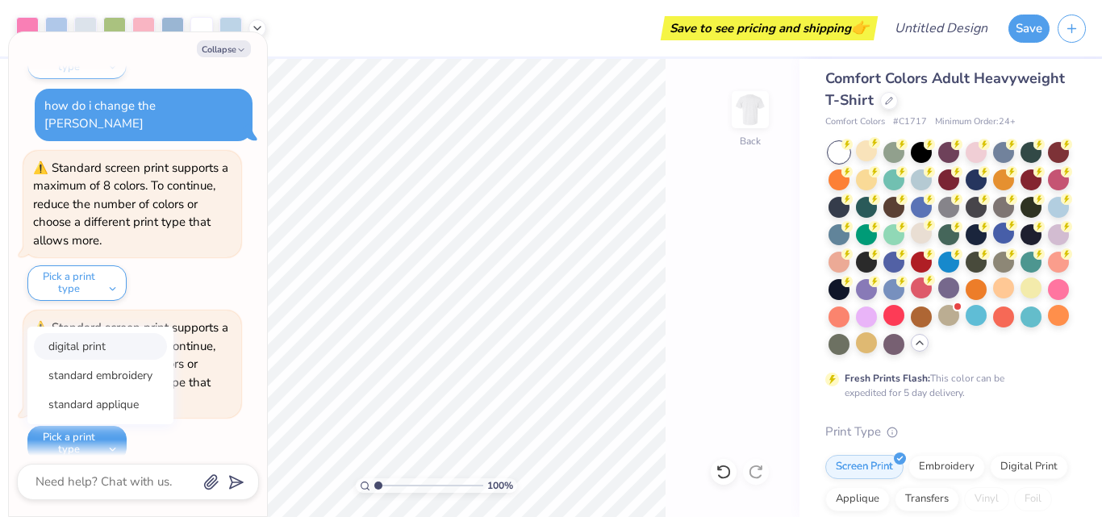
click at [85, 333] on button "digital print" at bounding box center [100, 346] width 133 height 27
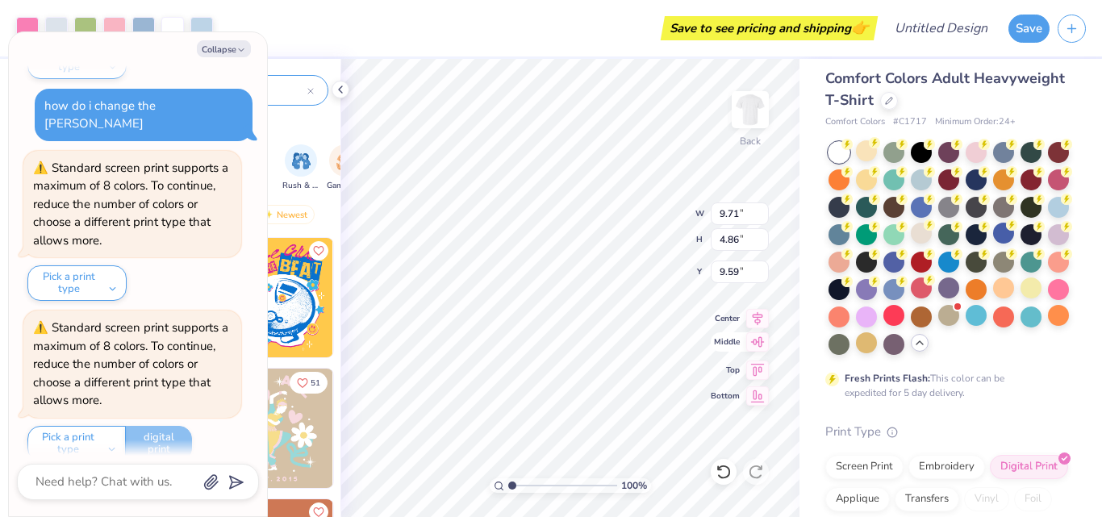
click at [747, 345] on icon at bounding box center [758, 341] width 23 height 19
type textarea "x"
type input "10.07"
click at [808, 355] on div "Comfort Colors Adult Heavyweight T-Shirt Comfort Colors # C1717 Minimum Order: …" at bounding box center [951, 361] width 303 height 626
click at [727, 466] on icon at bounding box center [724, 472] width 16 height 16
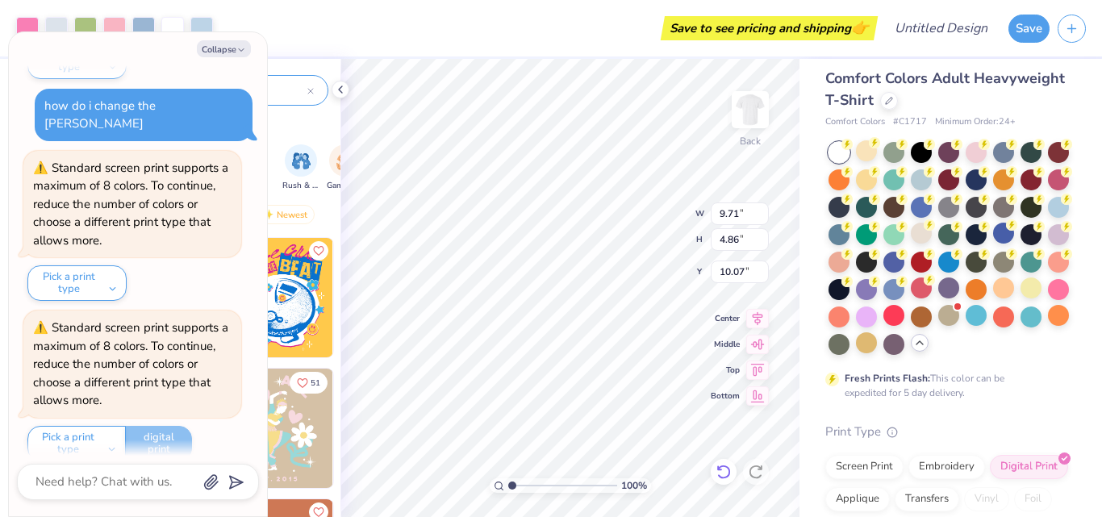
type textarea "x"
type input "9.59"
click at [726, 462] on div at bounding box center [724, 472] width 26 height 26
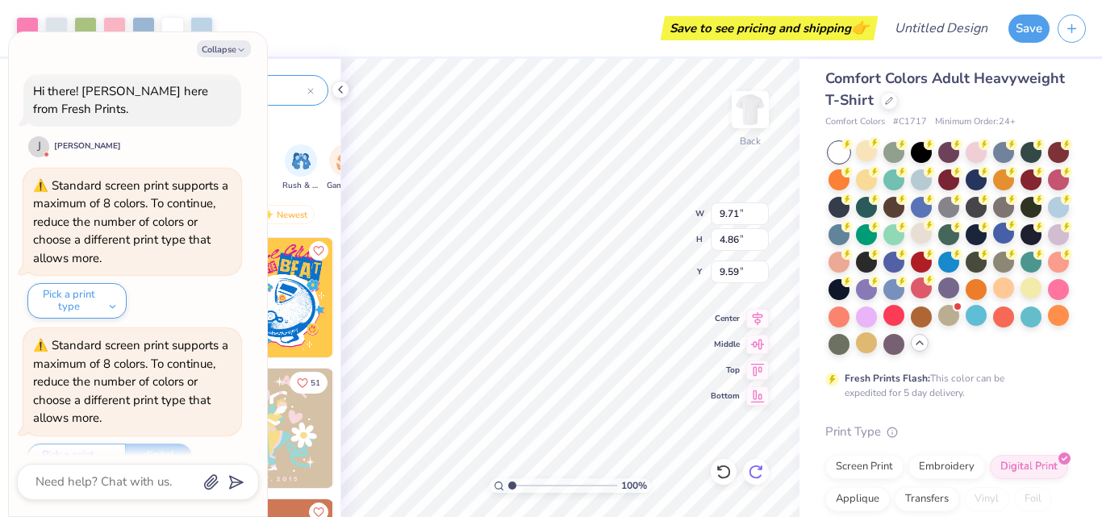
click at [755, 475] on icon at bounding box center [756, 472] width 16 height 16
click at [756, 472] on icon at bounding box center [756, 472] width 16 height 16
type textarea "x"
type input "10.07"
click at [722, 475] on icon at bounding box center [724, 472] width 16 height 16
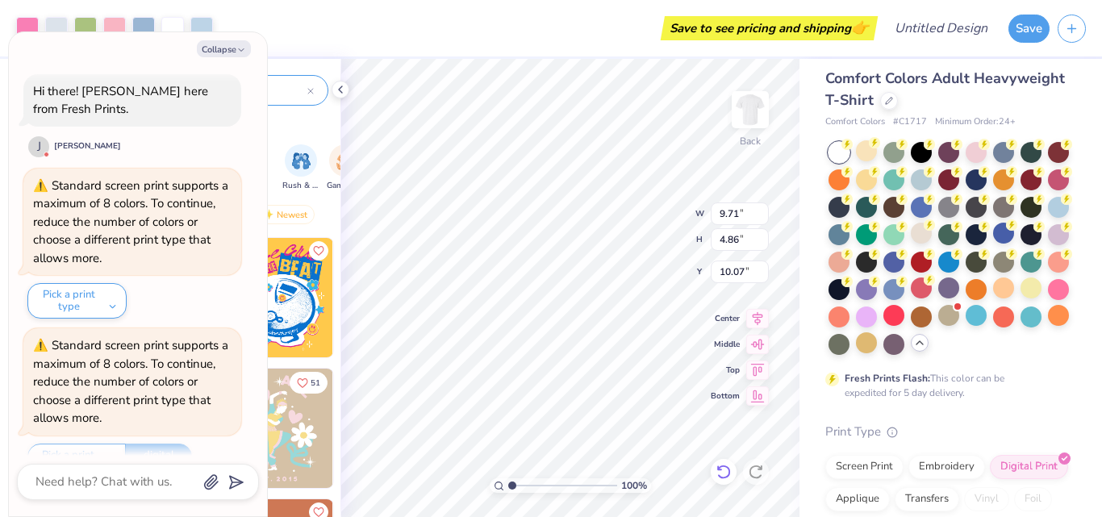
type textarea "x"
type input "9.59"
click at [147, 470] on div at bounding box center [138, 482] width 242 height 36
click at [207, 43] on button "Collapse" at bounding box center [224, 48] width 54 height 17
type textarea "x"
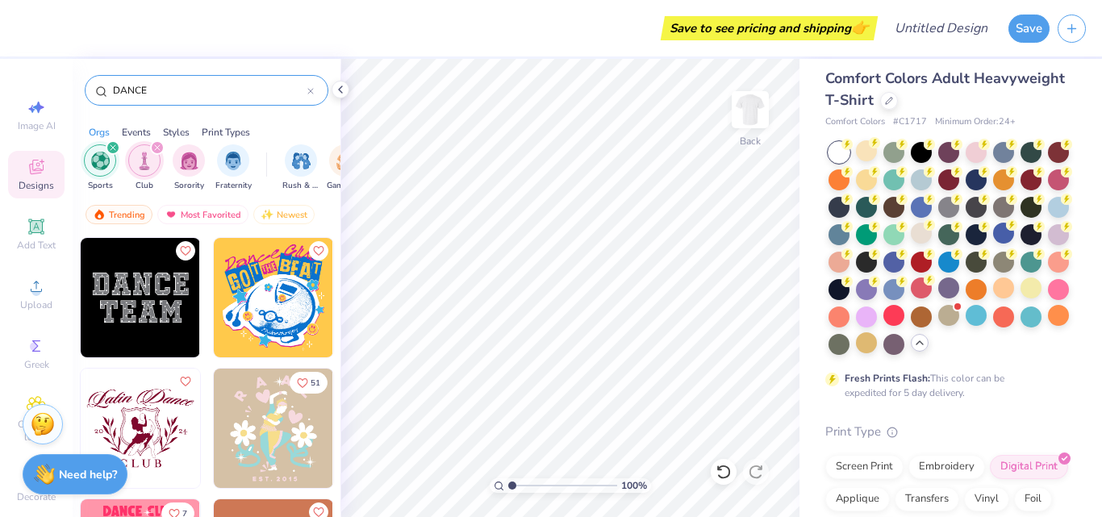
click at [42, 175] on div "Designs" at bounding box center [36, 175] width 56 height 48
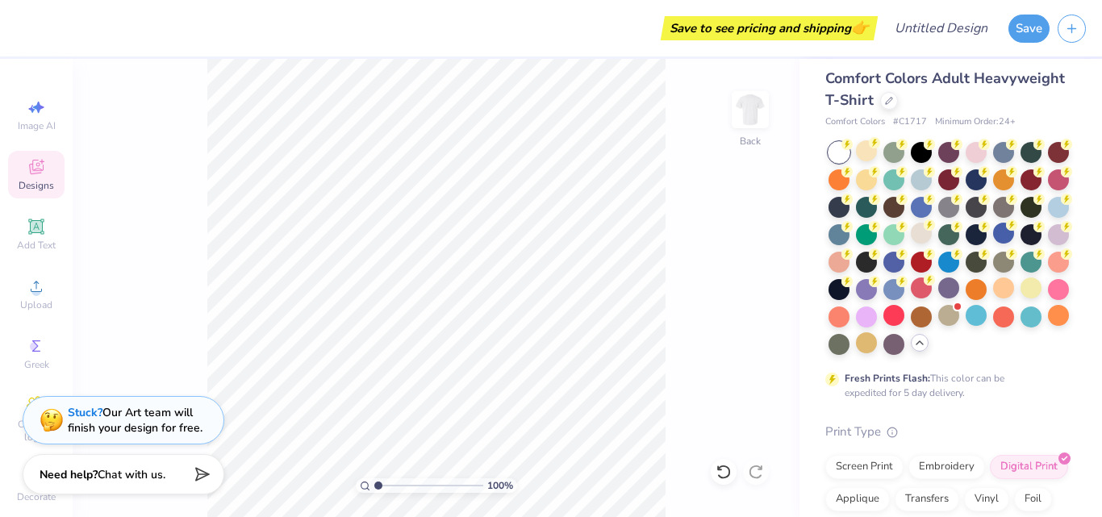
click at [19, 188] on span "Designs" at bounding box center [37, 185] width 36 height 13
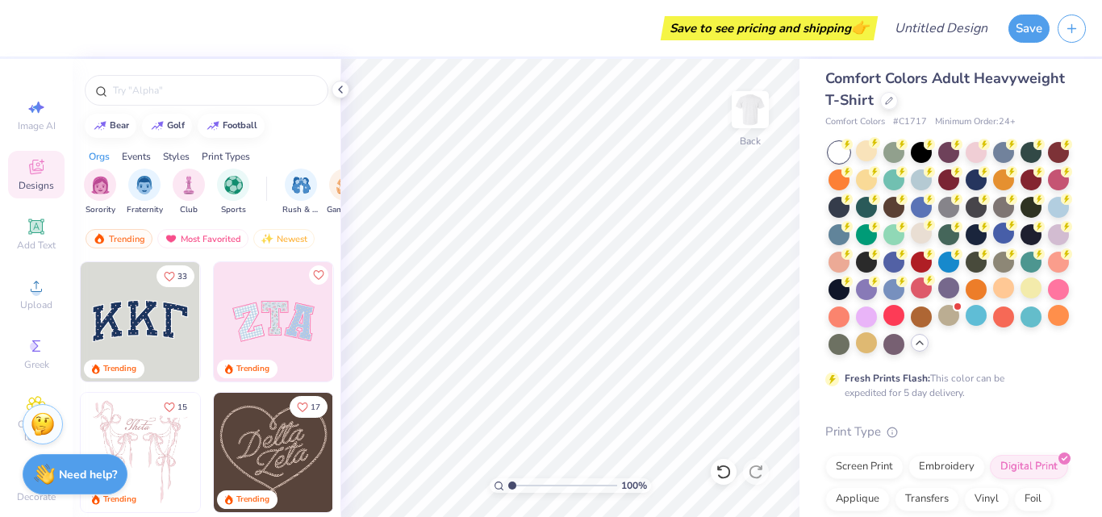
click at [277, 318] on img at bounding box center [273, 321] width 119 height 119
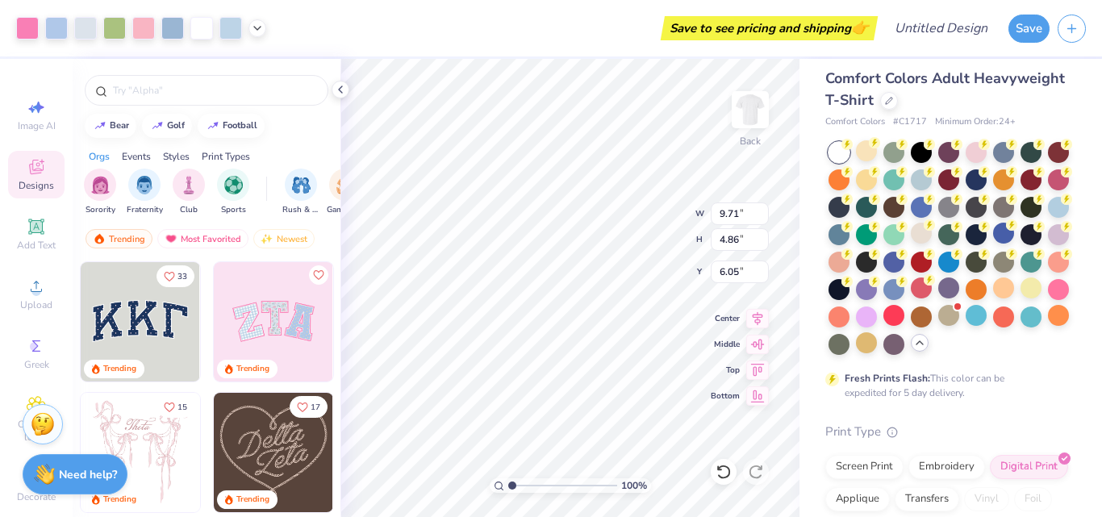
type input "6.05"
click at [91, 469] on strong "Need help?" at bounding box center [88, 472] width 58 height 15
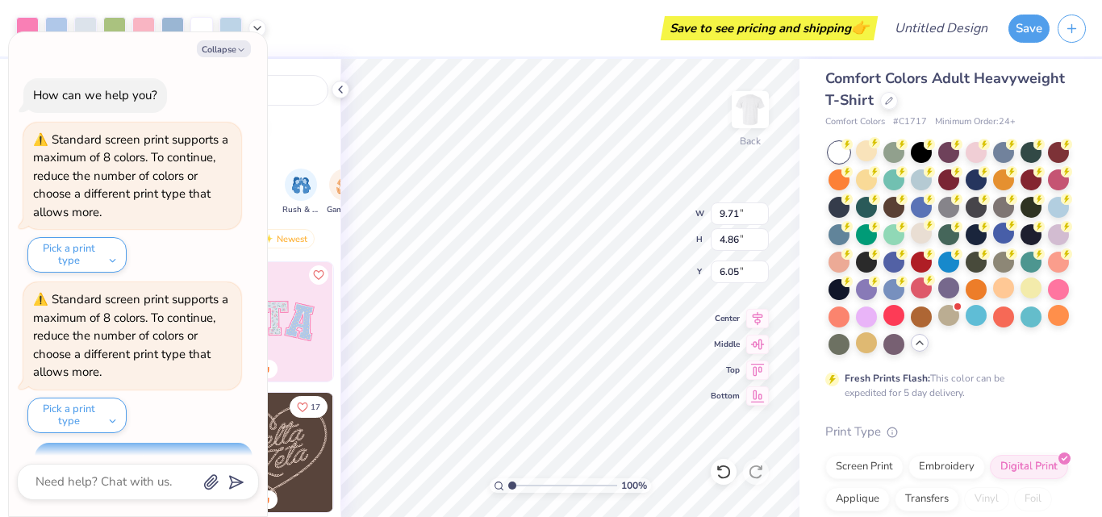
scroll to position [543, 0]
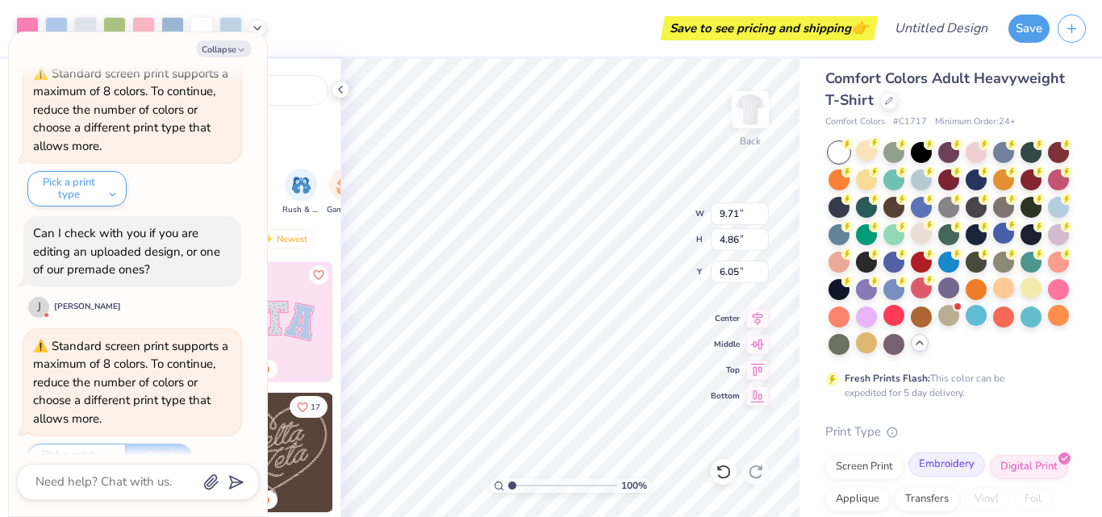
click at [931, 477] on div "Embroidery" at bounding box center [947, 465] width 77 height 24
click at [159, 475] on textarea at bounding box center [116, 482] width 164 height 22
type textarea "x"
type textarea "h"
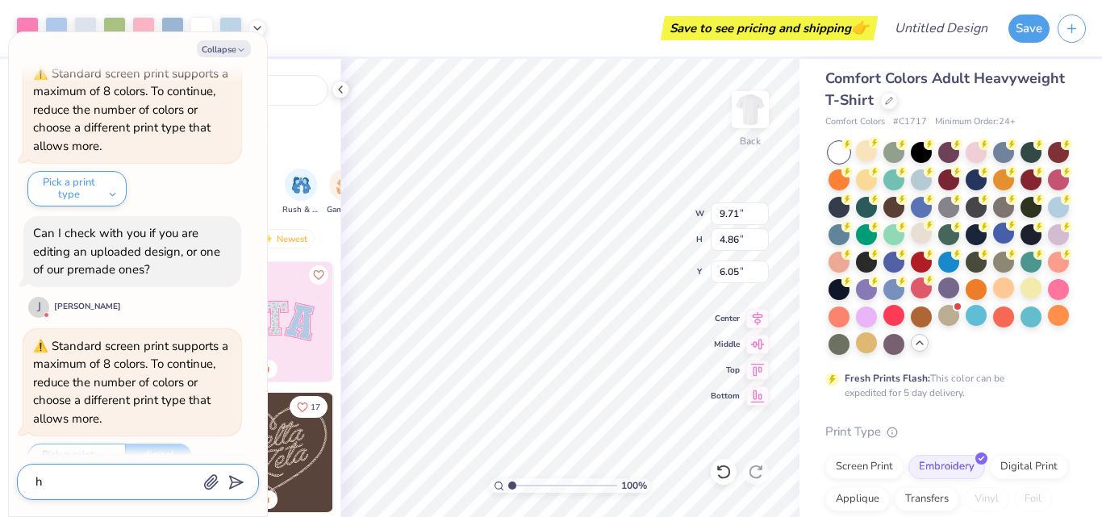
type textarea "x"
type textarea "ho"
type textarea "x"
type textarea "how"
type textarea "x"
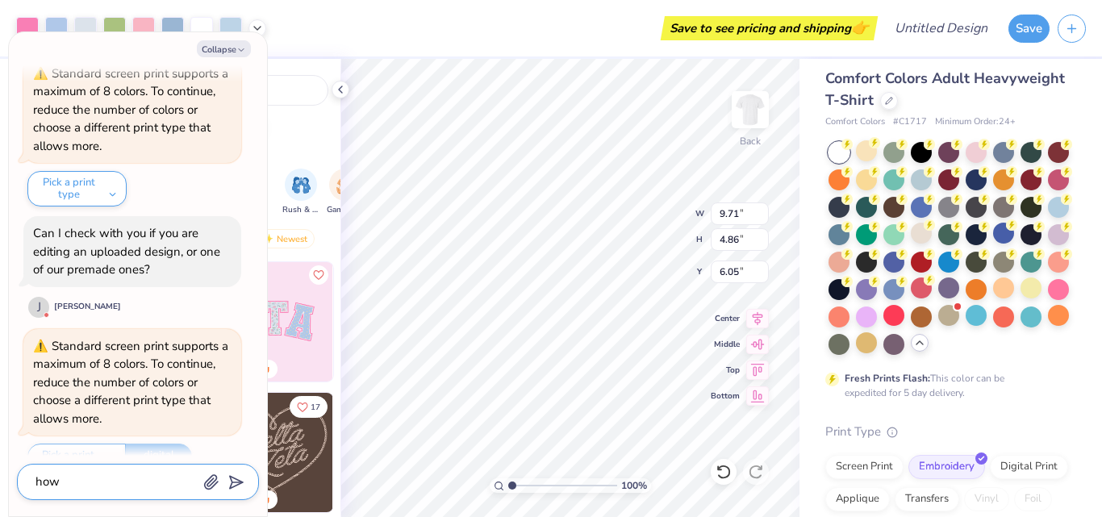
type textarea "how"
type textarea "x"
type textarea "how do"
type textarea "x"
type textarea "how do"
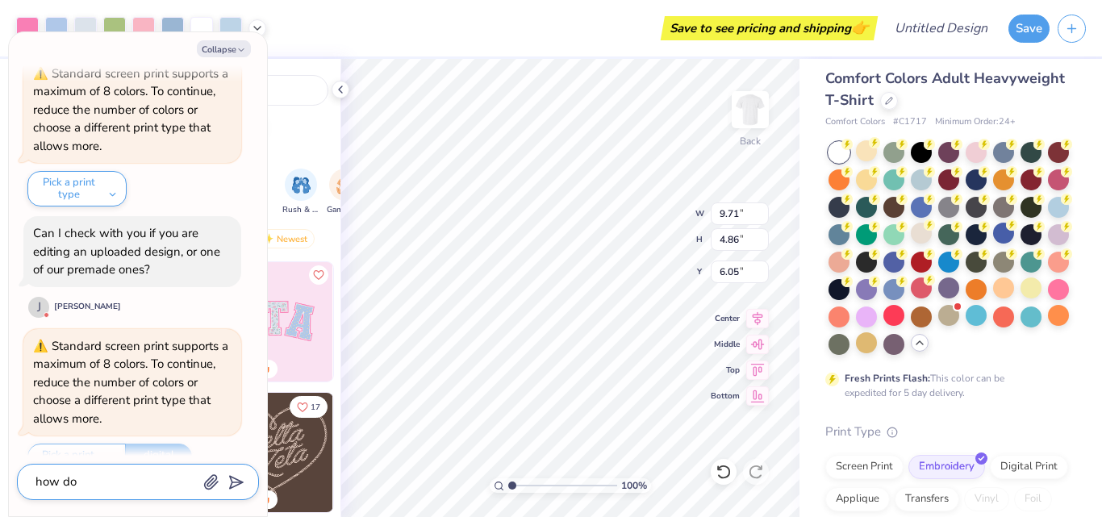
type textarea "x"
type textarea "how do i"
type textarea "x"
type textarea "how do i"
type textarea "x"
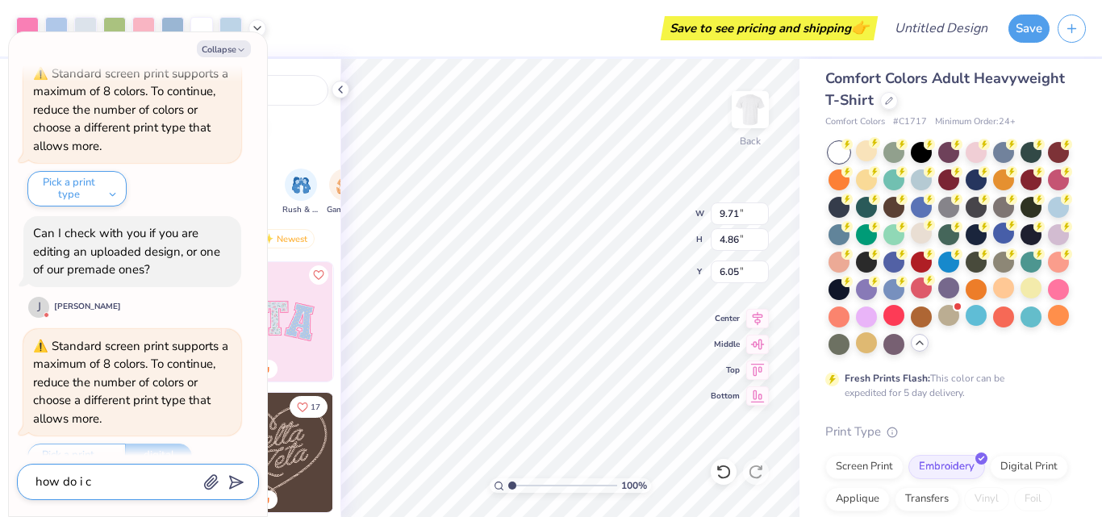
type textarea "how do i ch"
type textarea "x"
type textarea "how do i cha"
type textarea "x"
type textarea "how do i chan"
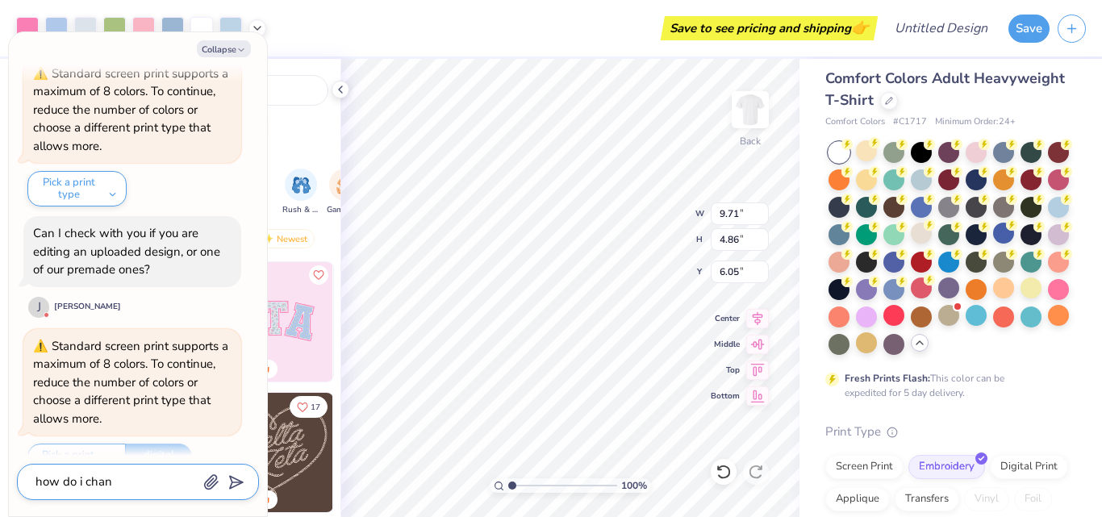
type textarea "x"
type textarea "how do i change"
type textarea "x"
type textarea "how do i change"
type textarea "x"
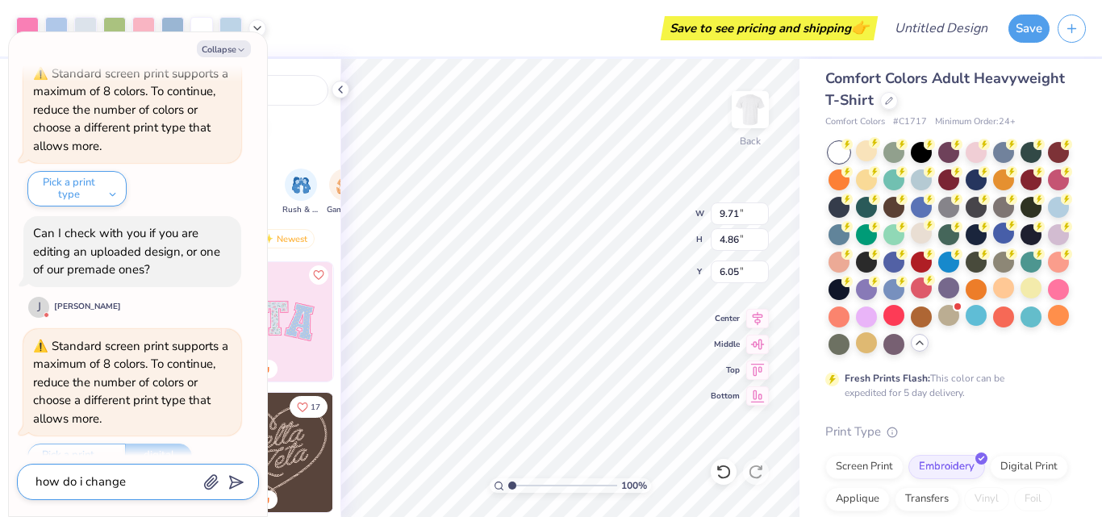
type textarea "how do i change t"
type textarea "x"
type textarea "how do i change th"
type textarea "x"
type textarea "how do i change the"
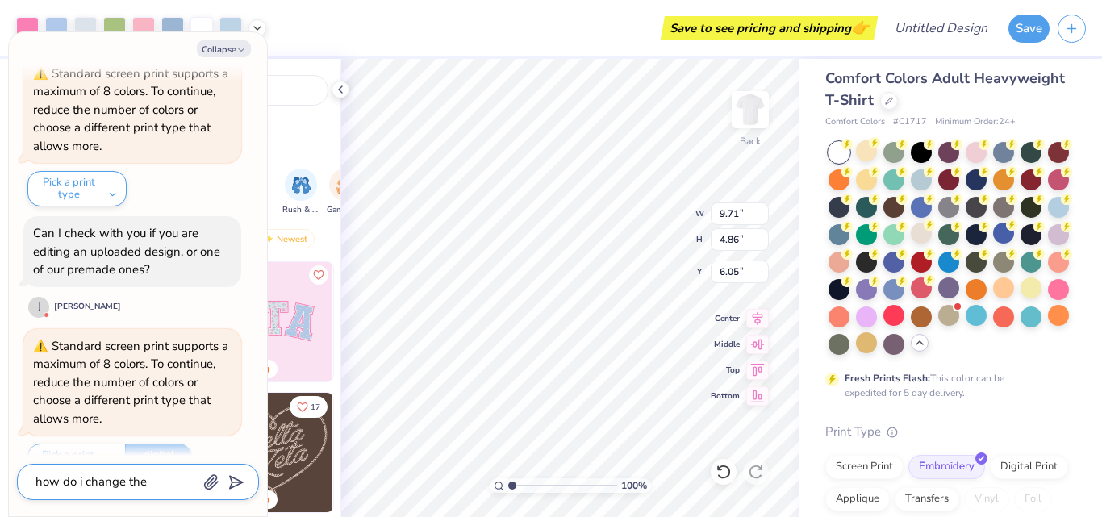
type textarea "x"
type textarea "how do i change the"
type textarea "x"
type textarea "how do i change the l"
type textarea "x"
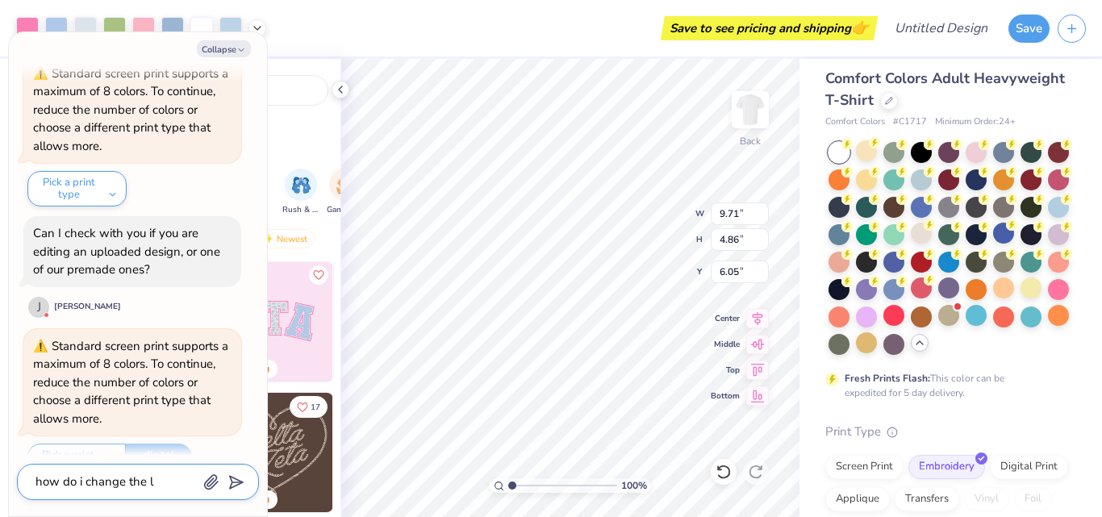
type textarea "how do i change the le"
type textarea "x"
type textarea "how do i change the let"
type textarea "x"
type textarea "how do i change the lett"
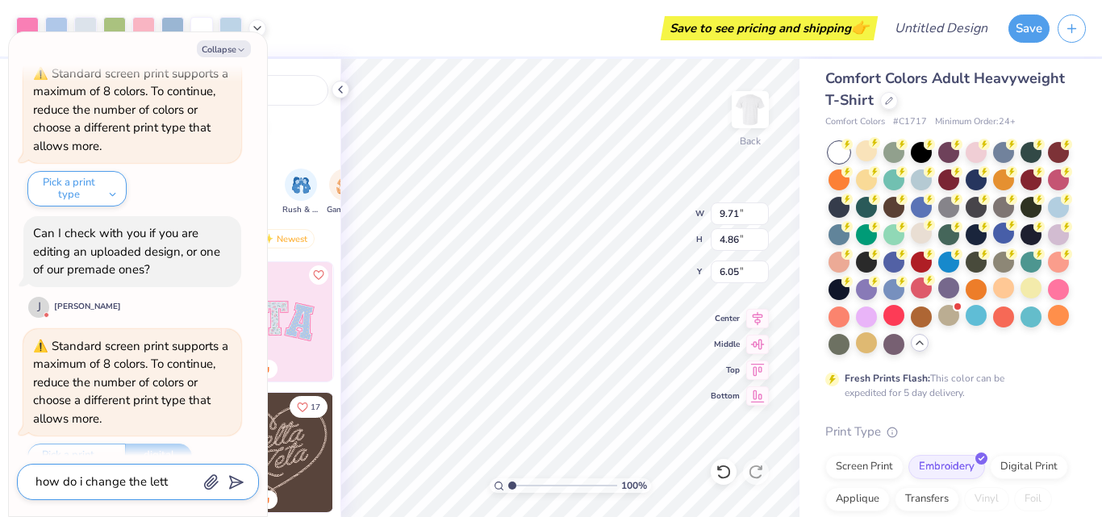
type textarea "x"
type textarea "how do i change the lette"
type textarea "x"
type textarea "how do i change the letter"
type textarea "x"
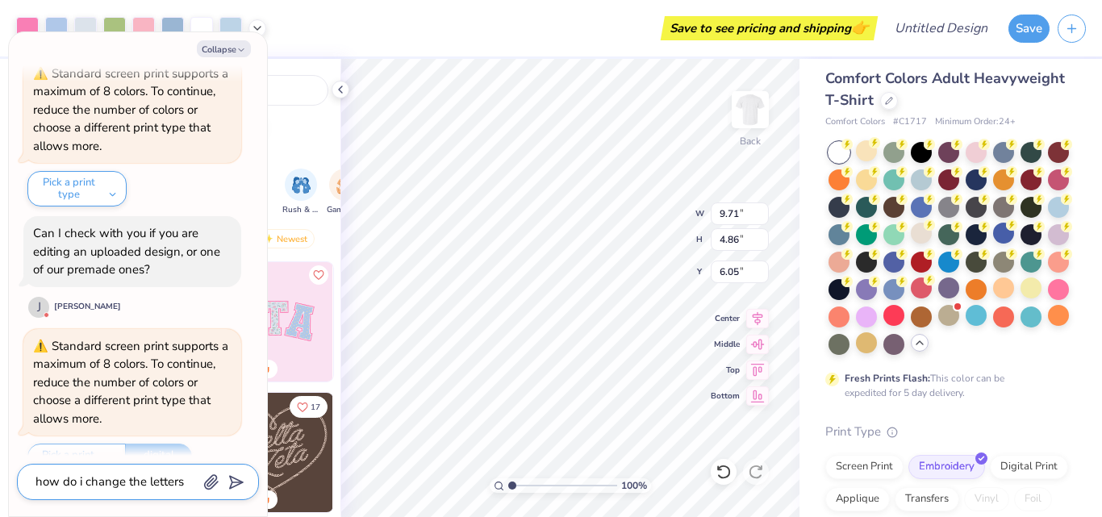
type textarea "how do i change the letters"
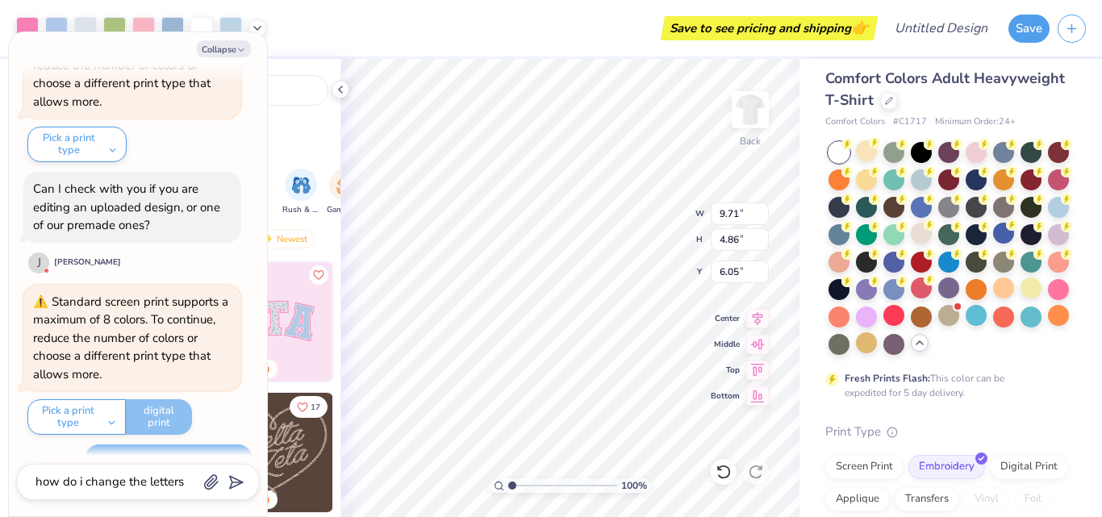
type textarea "x"
click at [110, 399] on button "Pick a print type" at bounding box center [76, 417] width 98 height 36
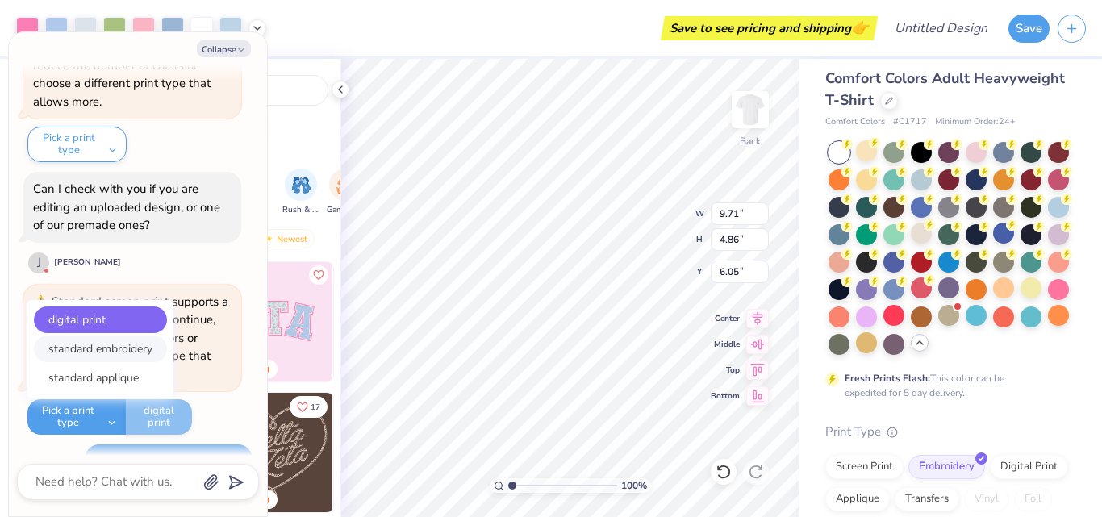
click at [124, 336] on button "standard embroidery" at bounding box center [100, 349] width 133 height 27
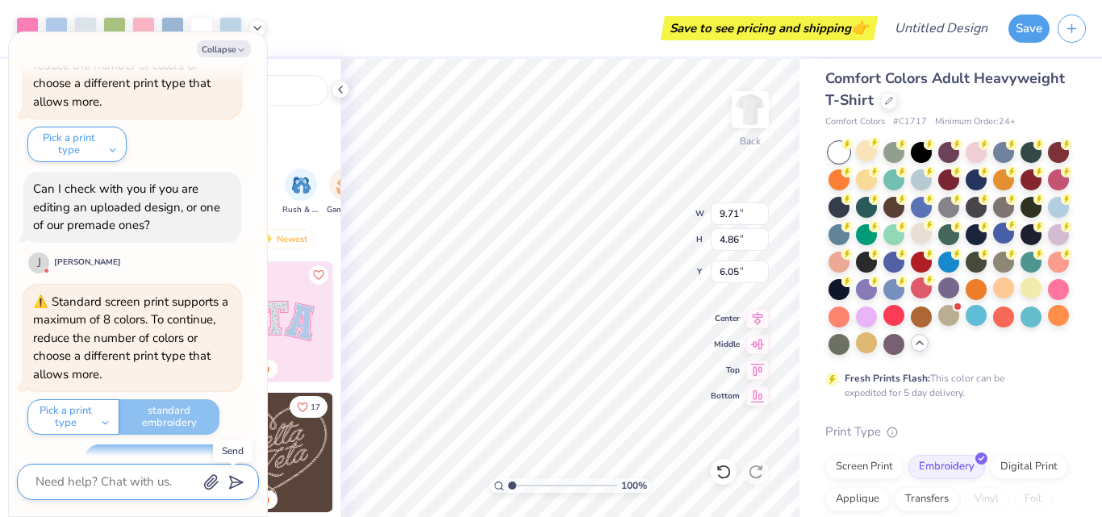
click at [237, 480] on polygon "submit" at bounding box center [233, 483] width 19 height 19
click at [151, 483] on textarea at bounding box center [116, 482] width 164 height 22
type textarea "x"
type textarea "H"
type textarea "x"
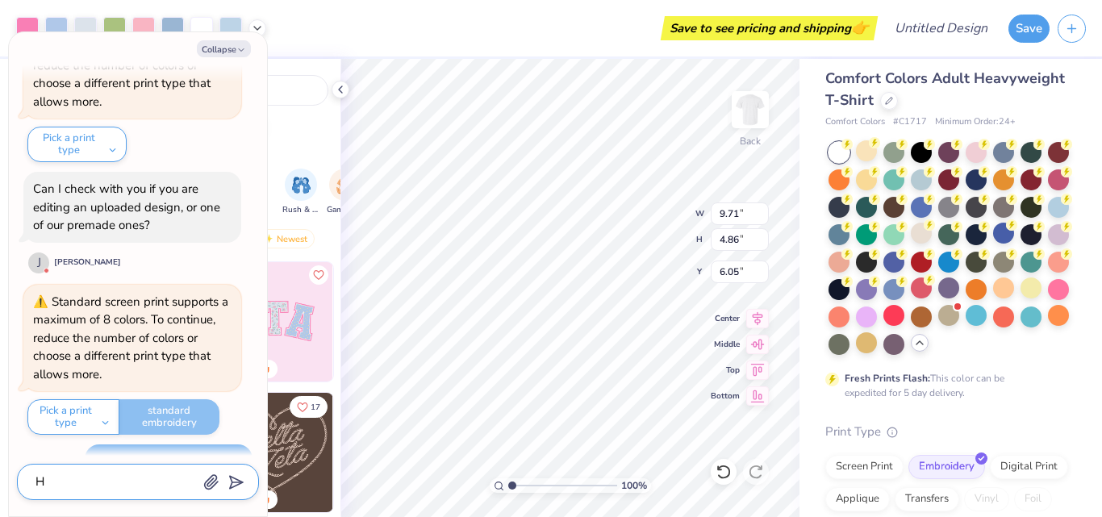
type textarea "HE"
type textarea "x"
type textarea "HEL"
type textarea "x"
type textarea "HELP"
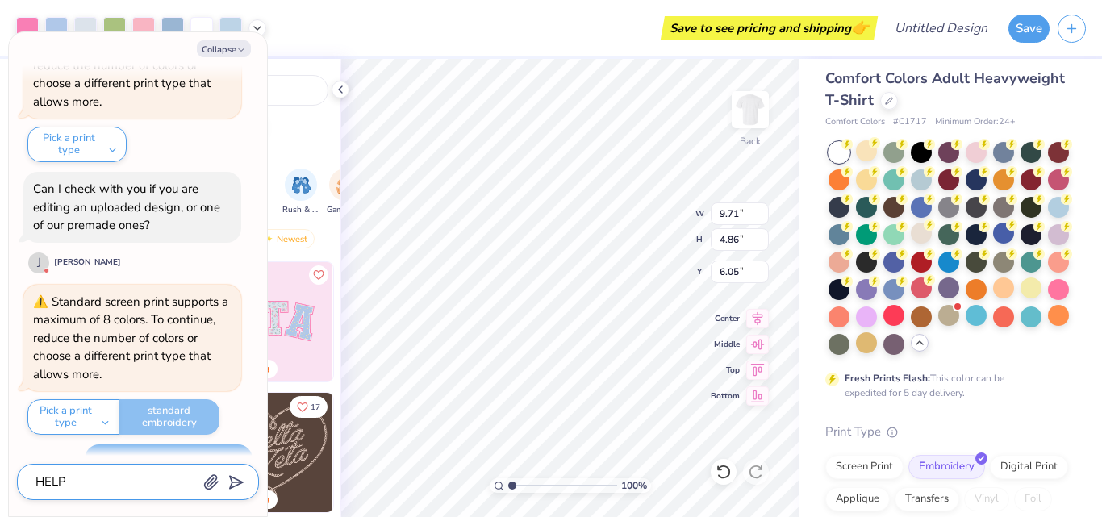
type textarea "x"
type textarea "HELP"
type textarea "x"
type textarea "HELP M"
type textarea "x"
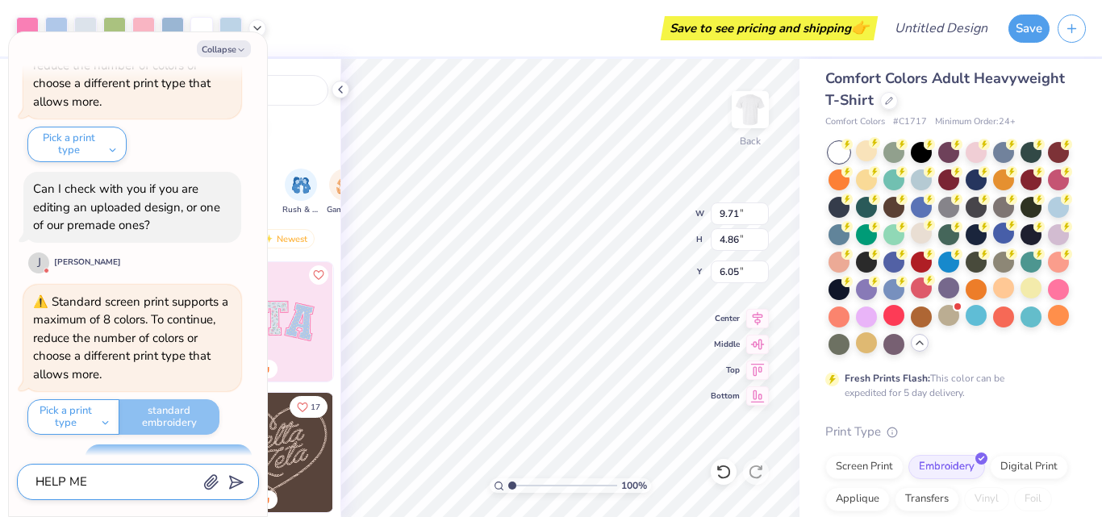
type textarea "HELP ME"
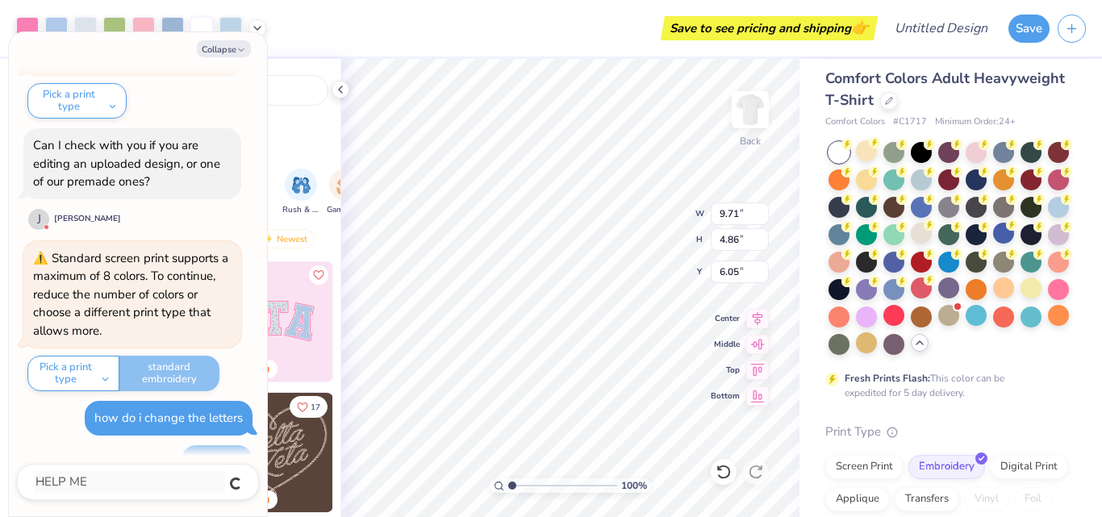
type textarea "x"
click at [233, 45] on button "Collapse" at bounding box center [224, 48] width 54 height 17
type textarea "x"
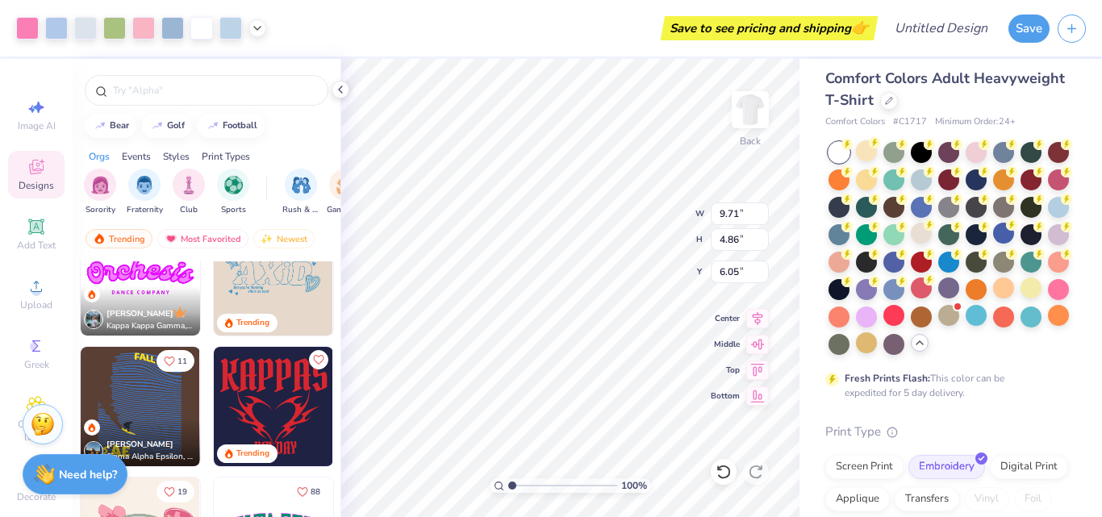
scroll to position [2006, 0]
click at [147, 288] on div "Blake Maguire Kappa Kappa Gamma, University of Virginia" at bounding box center [140, 311] width 119 height 49
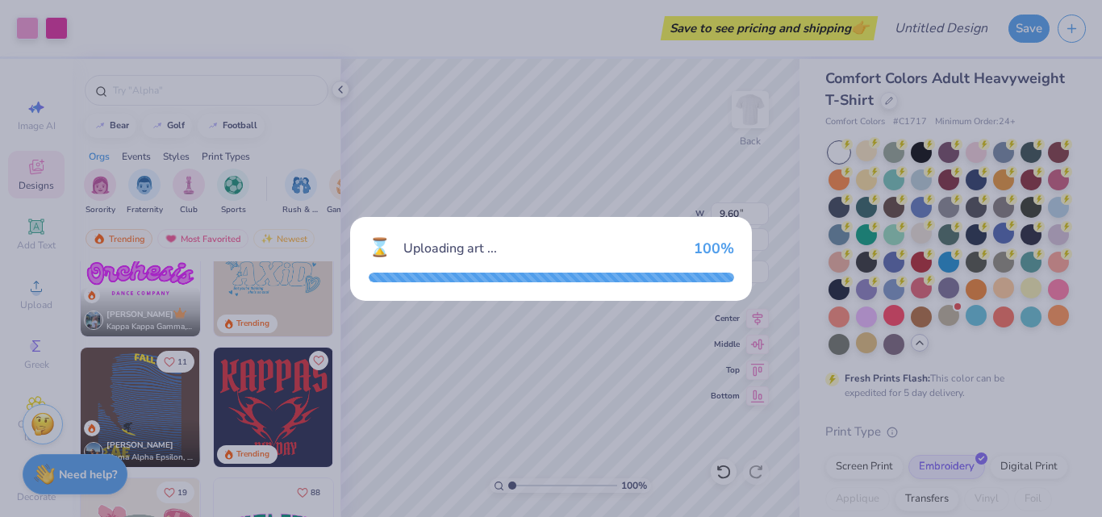
type input "9.60"
type input "3.27"
type input "3.00"
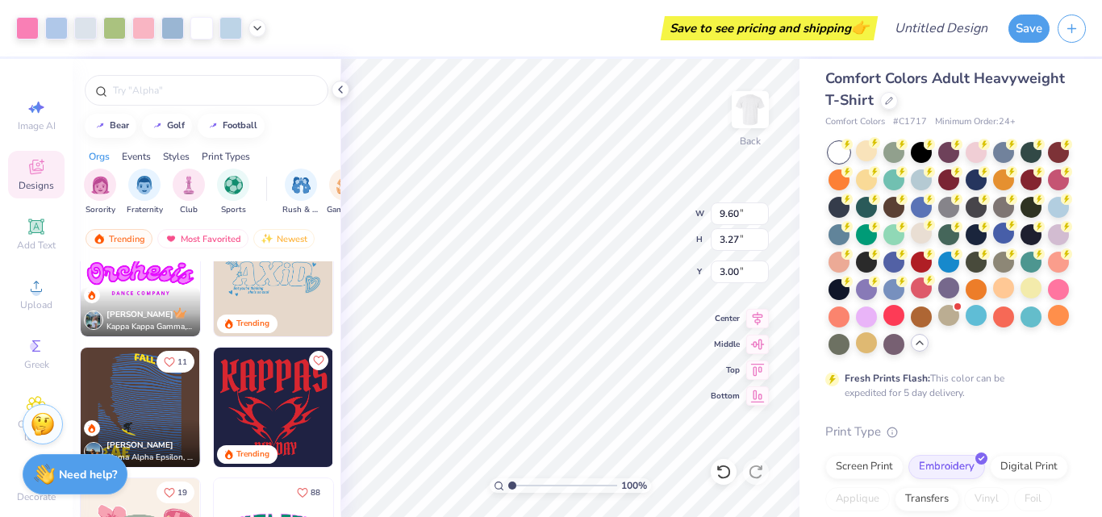
type input "9.71"
type input "4.86"
type input "6.05"
type input "5.57"
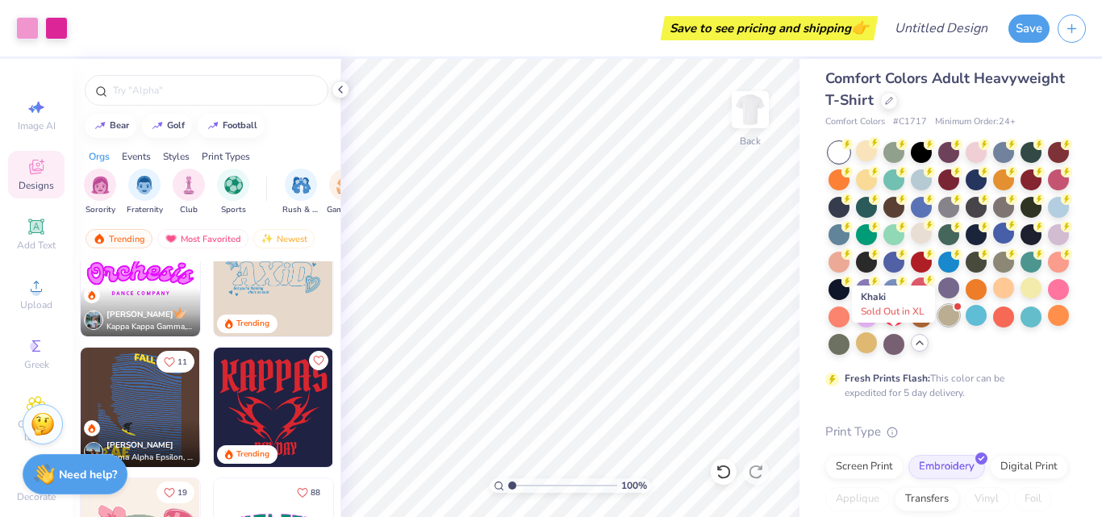
click at [939, 326] on div at bounding box center [949, 315] width 21 height 21
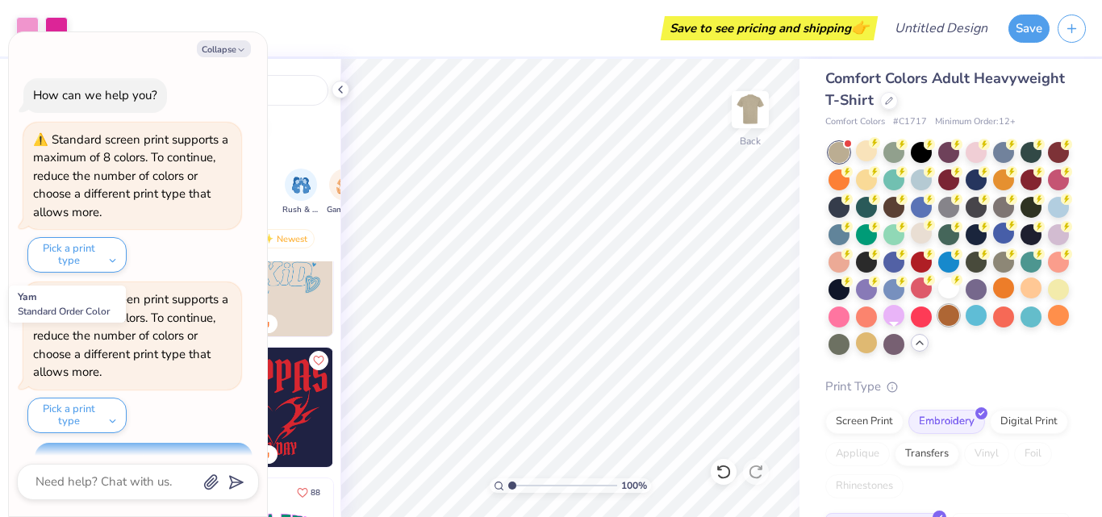
scroll to position [841, 0]
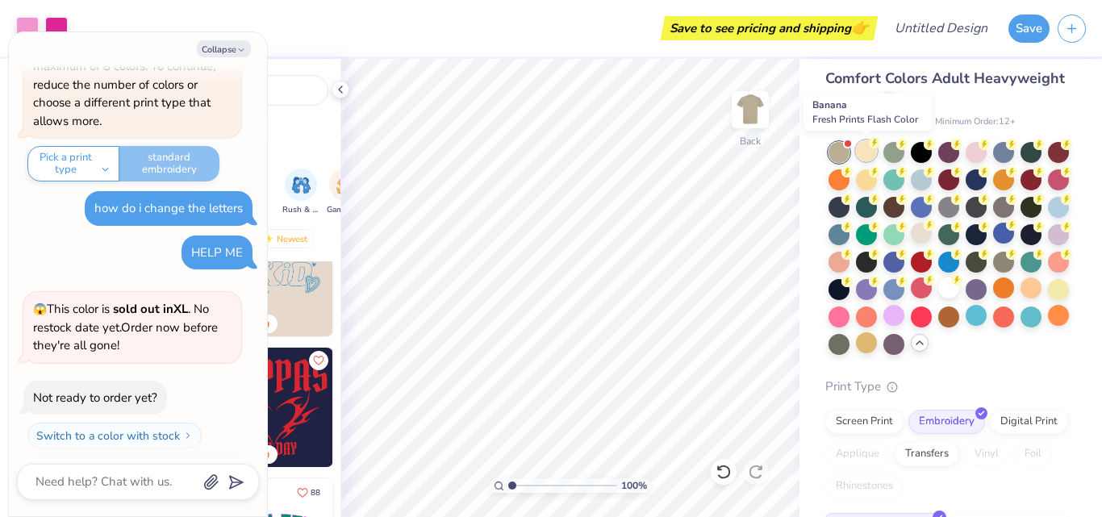
click at [867, 152] on div at bounding box center [866, 150] width 21 height 21
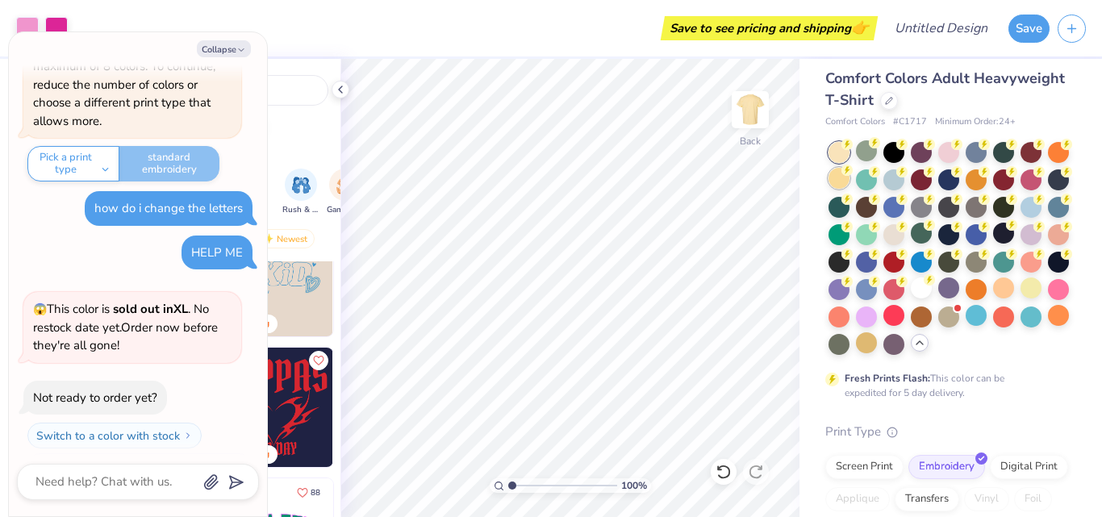
click at [850, 189] on div at bounding box center [839, 178] width 21 height 21
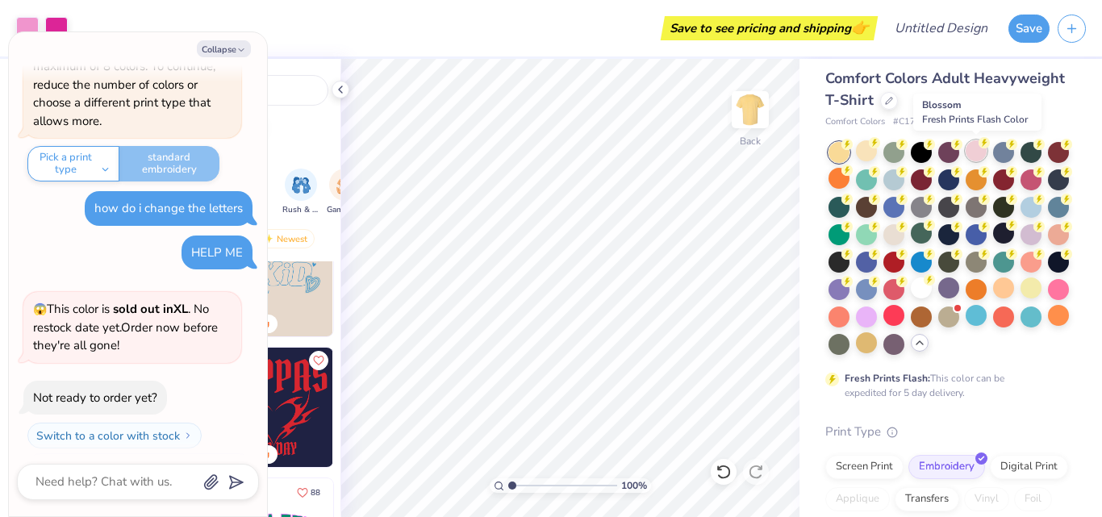
click at [981, 152] on div at bounding box center [976, 150] width 21 height 21
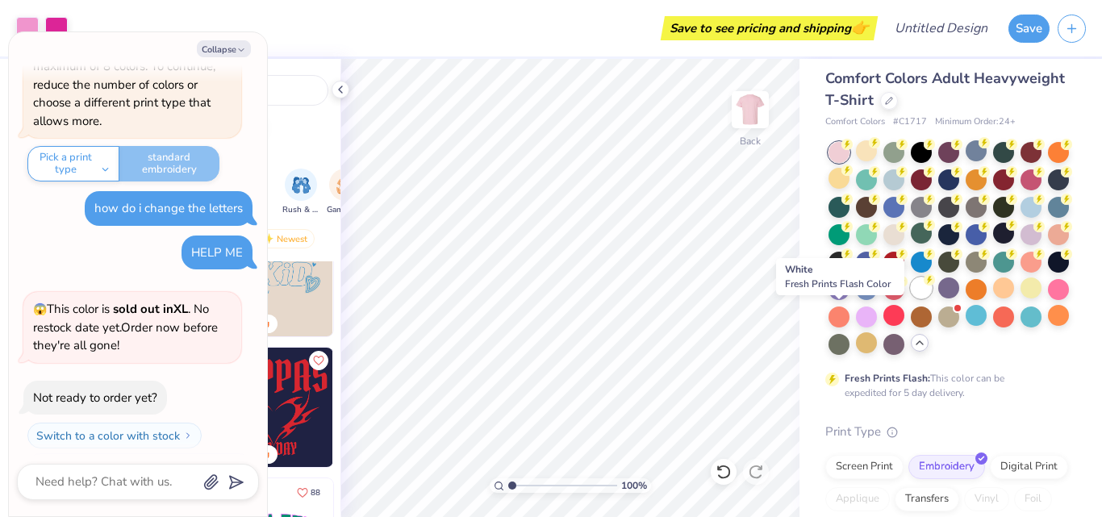
click at [911, 299] on div at bounding box center [921, 288] width 21 height 21
click at [939, 326] on div at bounding box center [949, 315] width 21 height 21
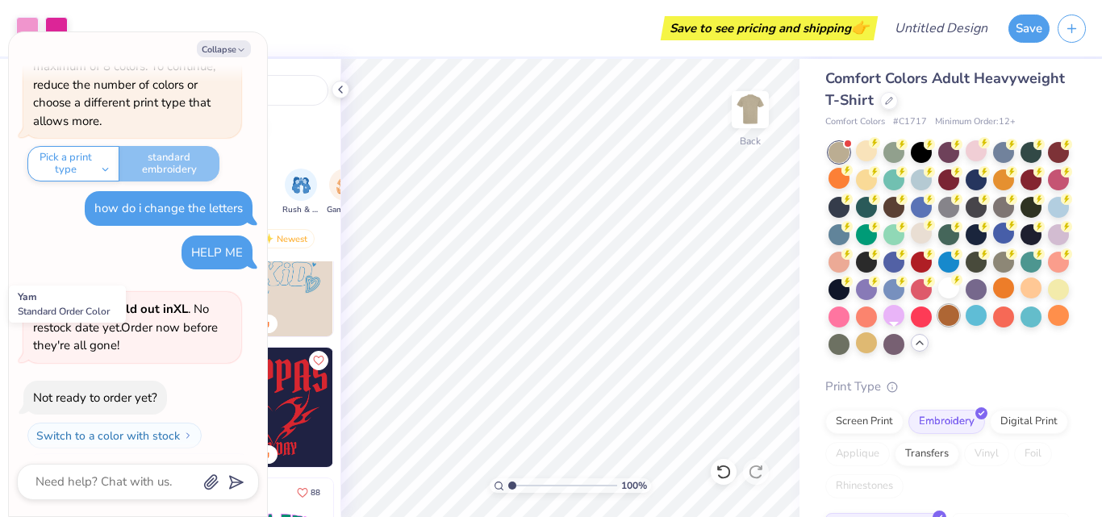
scroll to position [1051, 0]
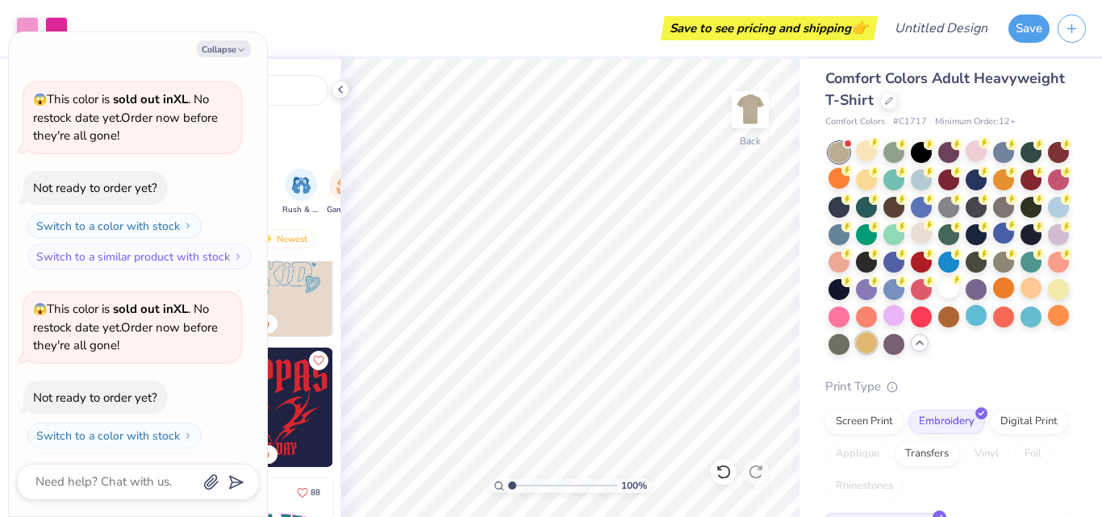
click at [856, 353] on div at bounding box center [866, 342] width 21 height 21
click at [880, 148] on circle at bounding box center [874, 142] width 11 height 11
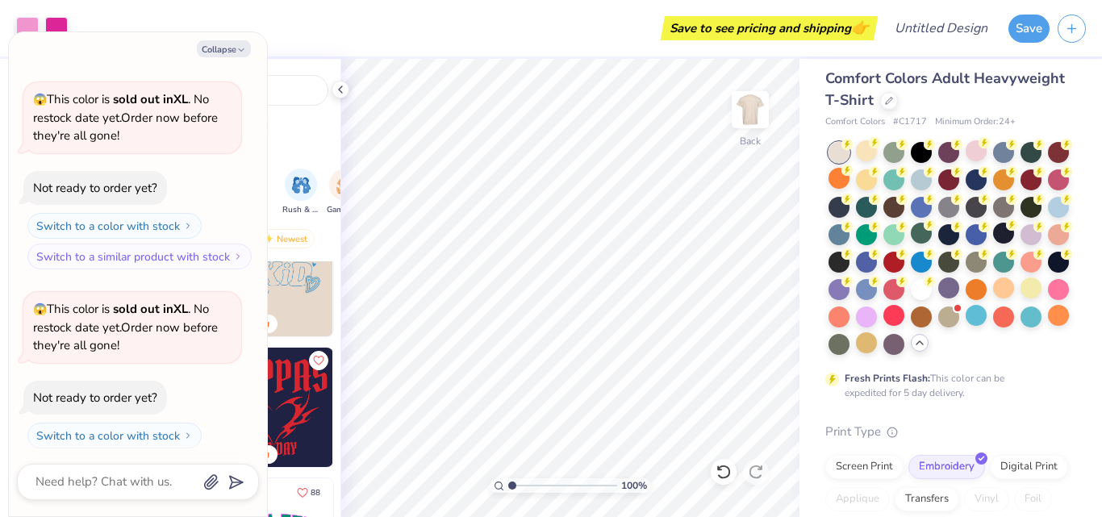
click at [232, 36] on div "Collapse How can we help you? Standard screen print supports a maximum of 8 col…" at bounding box center [138, 274] width 258 height 484
click at [234, 45] on button "Collapse" at bounding box center [224, 48] width 54 height 17
type textarea "x"
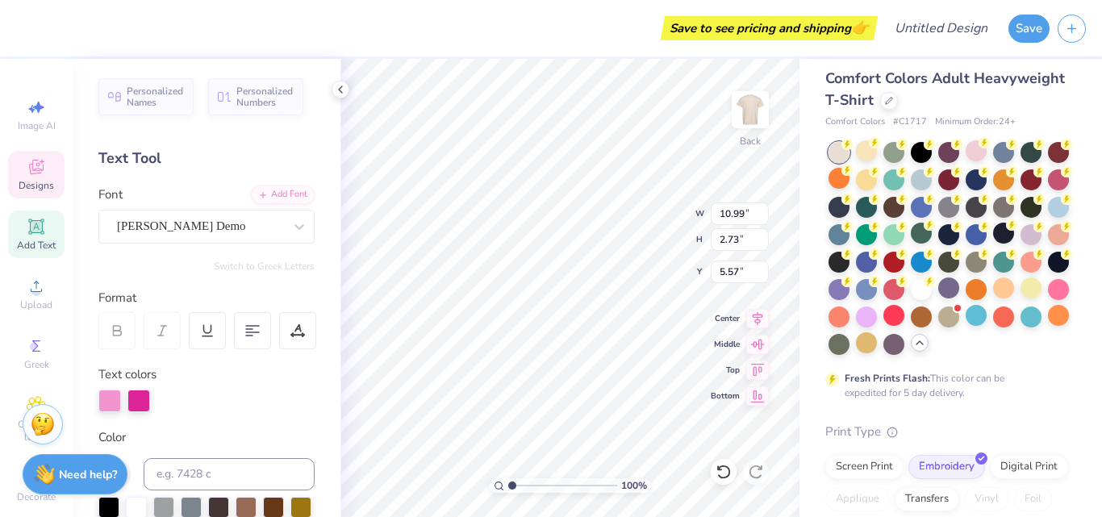
type input "10.99"
type input "2.73"
type textarea "O"
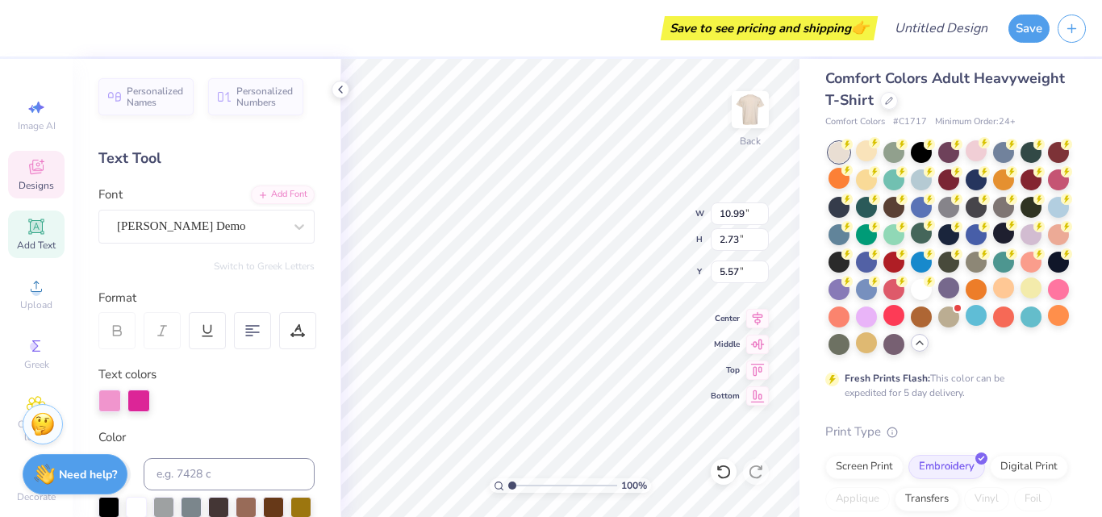
type textarea "GOLD DUST"
click at [120, 400] on div at bounding box center [109, 401] width 23 height 23
click at [105, 402] on div at bounding box center [109, 401] width 23 height 23
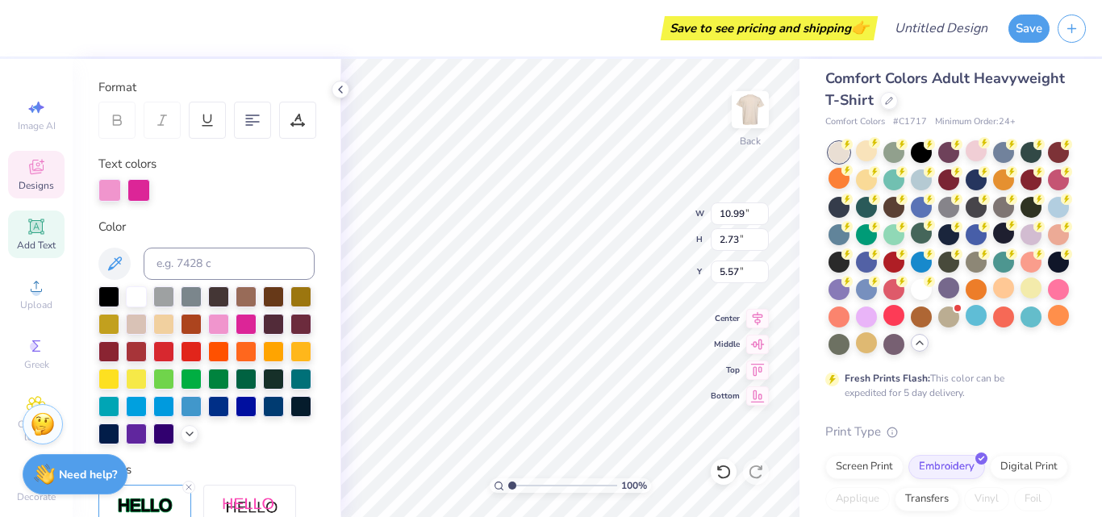
scroll to position [211, 0]
click at [208, 415] on div at bounding box center [218, 404] width 21 height 21
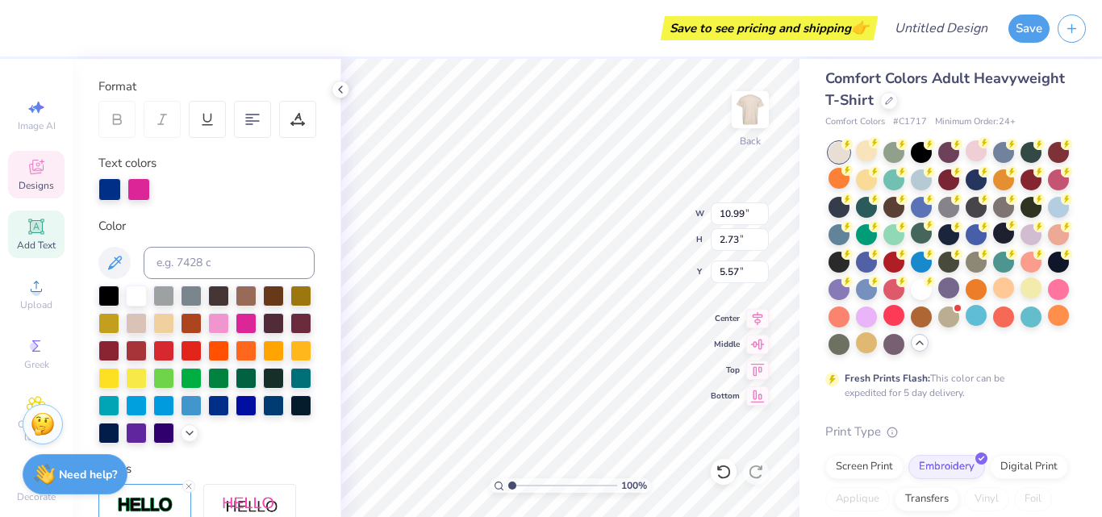
click at [136, 186] on div at bounding box center [139, 189] width 23 height 23
click at [236, 415] on div at bounding box center [246, 404] width 21 height 21
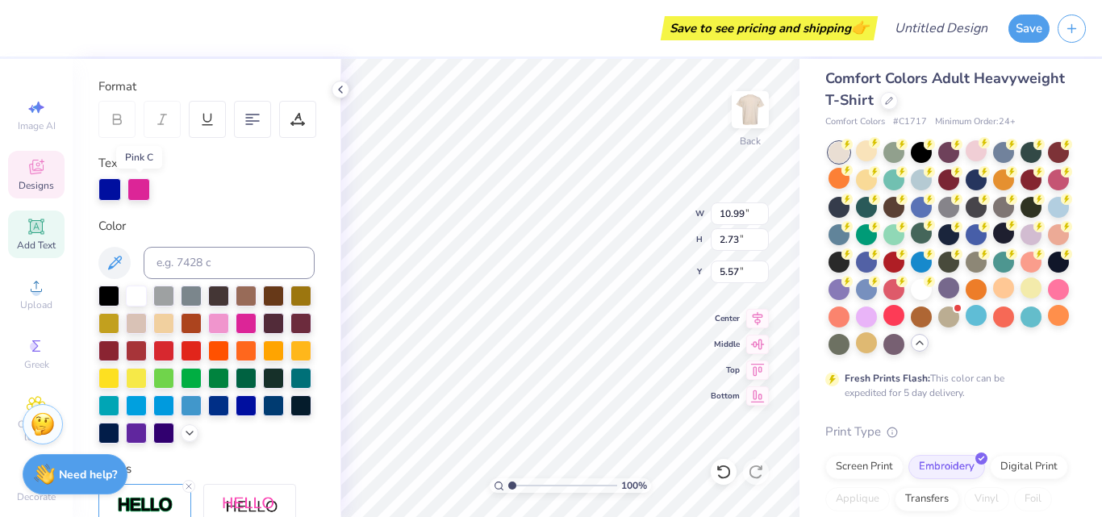
click at [136, 187] on div at bounding box center [139, 189] width 23 height 23
click at [236, 415] on div at bounding box center [246, 404] width 21 height 21
click at [236, 416] on div at bounding box center [246, 405] width 21 height 21
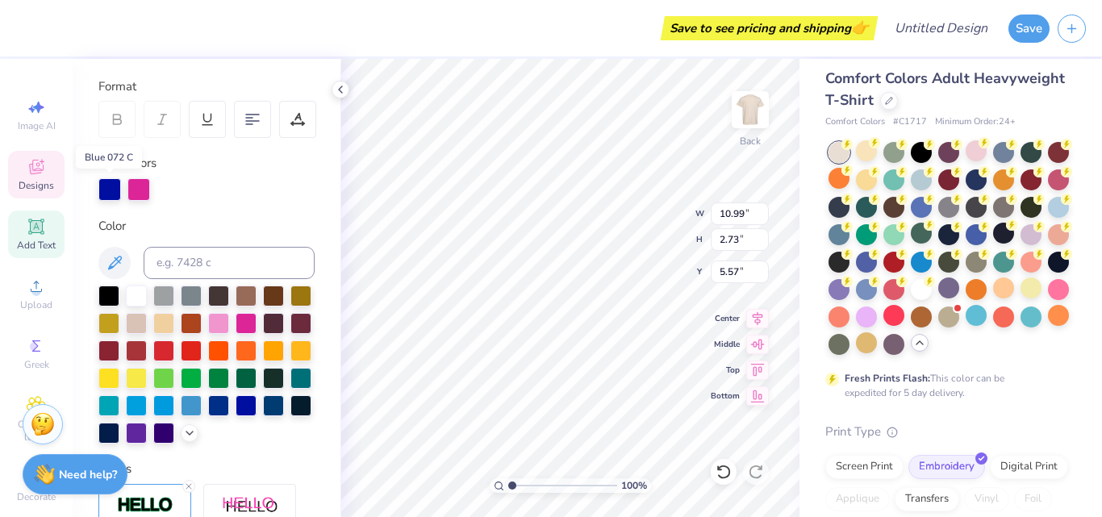
click at [103, 180] on div at bounding box center [109, 189] width 23 height 23
click at [236, 415] on div at bounding box center [246, 404] width 21 height 21
click at [263, 415] on div at bounding box center [273, 404] width 21 height 21
click at [139, 185] on div at bounding box center [139, 189] width 23 height 23
click at [263, 415] on div at bounding box center [273, 404] width 21 height 21
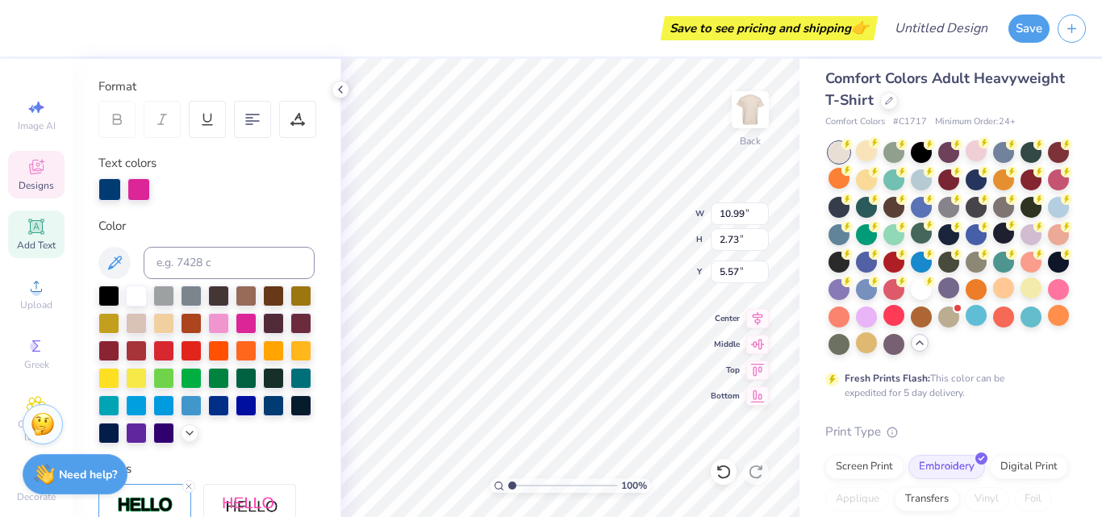
click at [139, 201] on div at bounding box center [139, 189] width 23 height 23
click at [138, 190] on div at bounding box center [139, 189] width 23 height 23
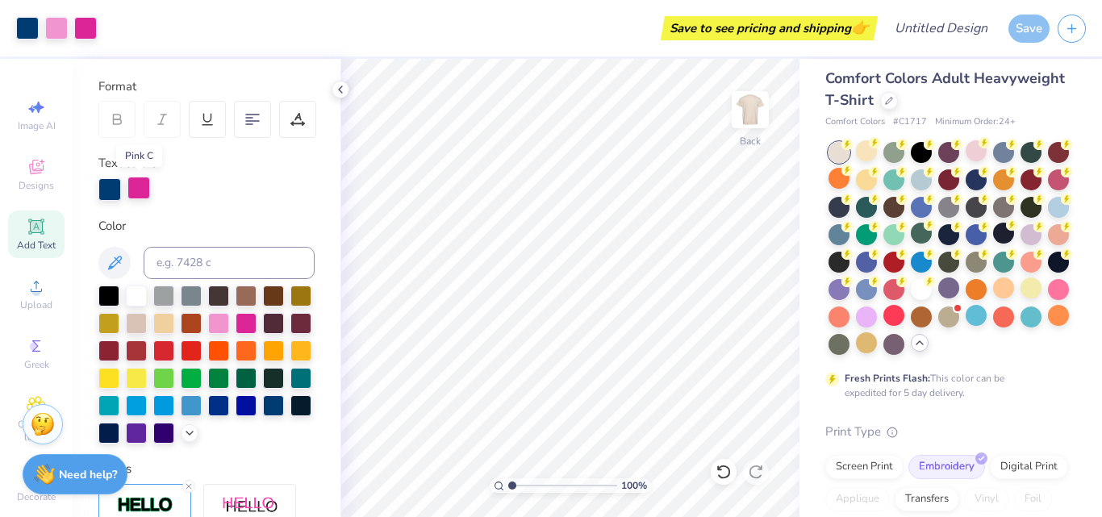
click at [138, 190] on div at bounding box center [139, 188] width 23 height 23
click at [236, 415] on div at bounding box center [246, 404] width 21 height 21
click at [208, 415] on div at bounding box center [218, 404] width 21 height 21
click at [181, 415] on div at bounding box center [191, 404] width 21 height 21
click at [263, 415] on div at bounding box center [273, 404] width 21 height 21
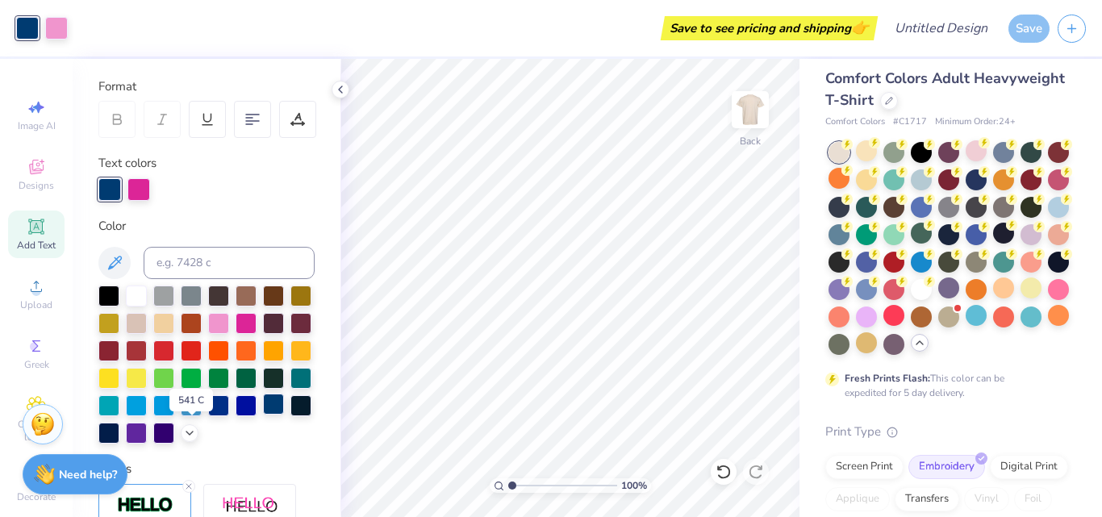
click at [263, 415] on div at bounding box center [273, 404] width 21 height 21
click at [136, 187] on div at bounding box center [139, 188] width 23 height 23
click at [208, 415] on div at bounding box center [218, 404] width 21 height 21
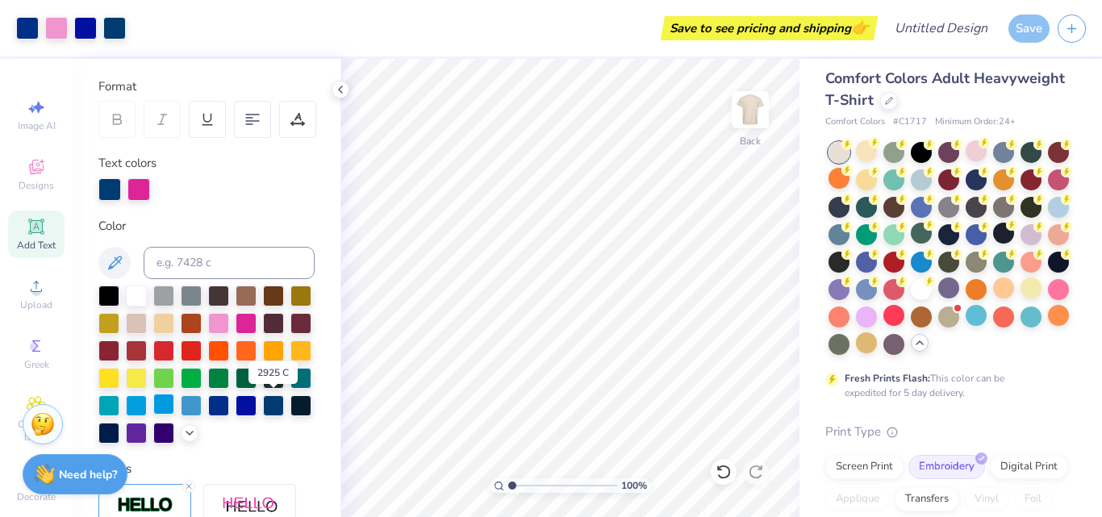
click at [174, 401] on div at bounding box center [163, 404] width 21 height 21
click at [263, 415] on div at bounding box center [273, 404] width 21 height 21
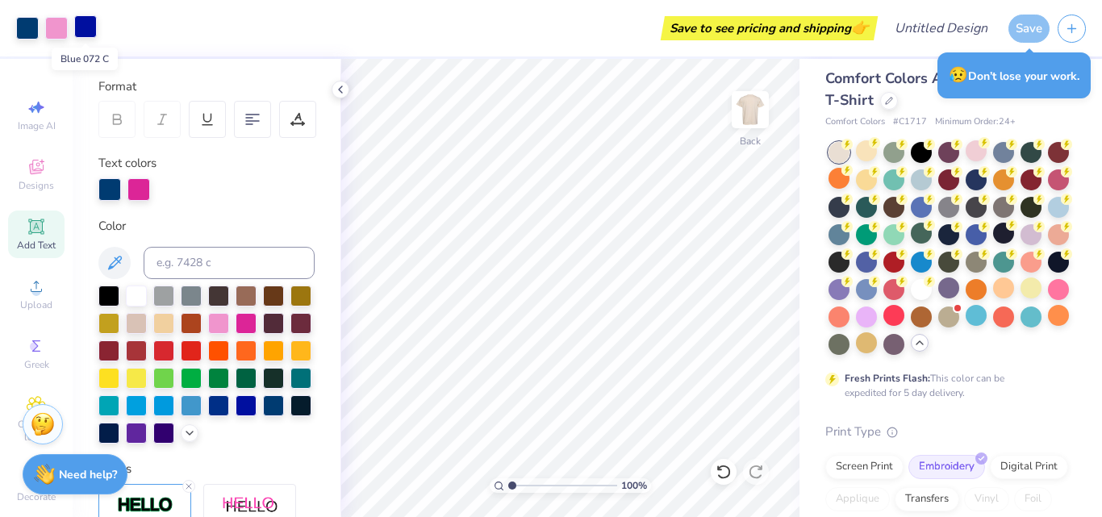
click at [83, 32] on div at bounding box center [85, 26] width 23 height 23
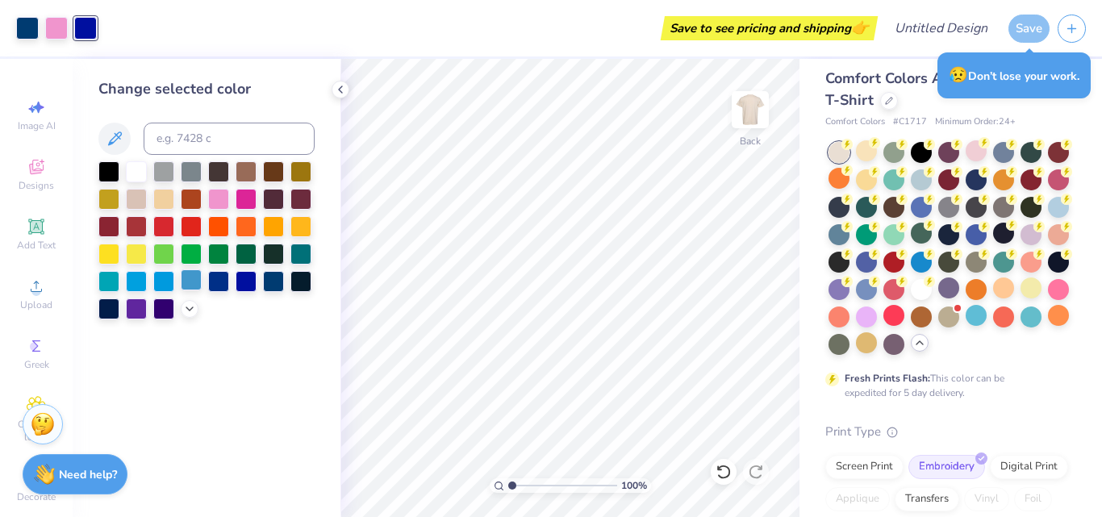
click at [186, 275] on div at bounding box center [191, 280] width 21 height 21
click at [220, 280] on div at bounding box center [218, 280] width 21 height 21
click at [30, 27] on div at bounding box center [27, 26] width 23 height 23
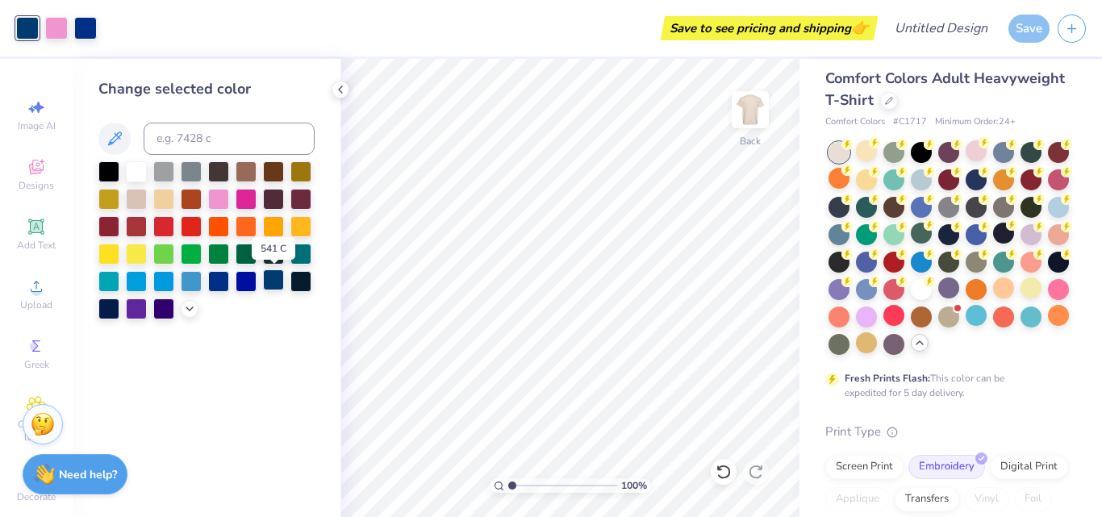
click at [276, 286] on div at bounding box center [273, 280] width 21 height 21
click at [274, 283] on div at bounding box center [273, 280] width 21 height 21
click at [191, 278] on div at bounding box center [191, 280] width 21 height 21
click at [190, 276] on div at bounding box center [191, 280] width 21 height 21
click at [161, 276] on div at bounding box center [163, 280] width 21 height 21
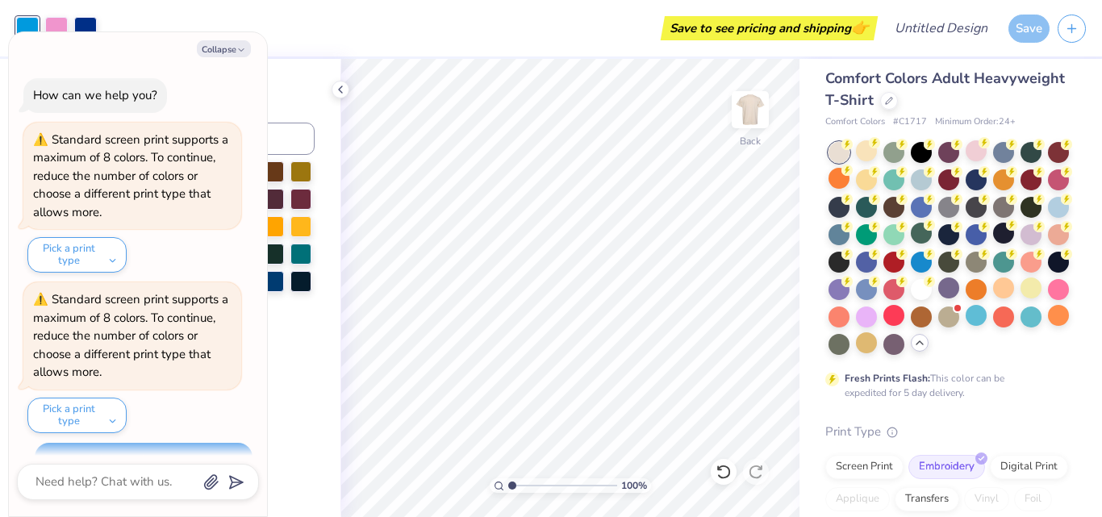
scroll to position [1529, 0]
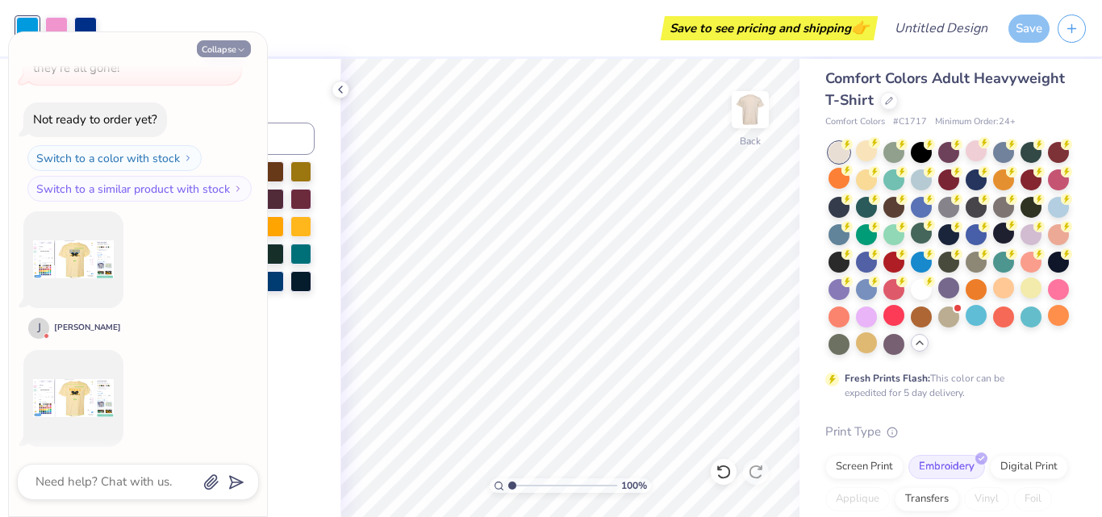
click at [224, 43] on button "Collapse" at bounding box center [224, 48] width 54 height 17
type textarea "x"
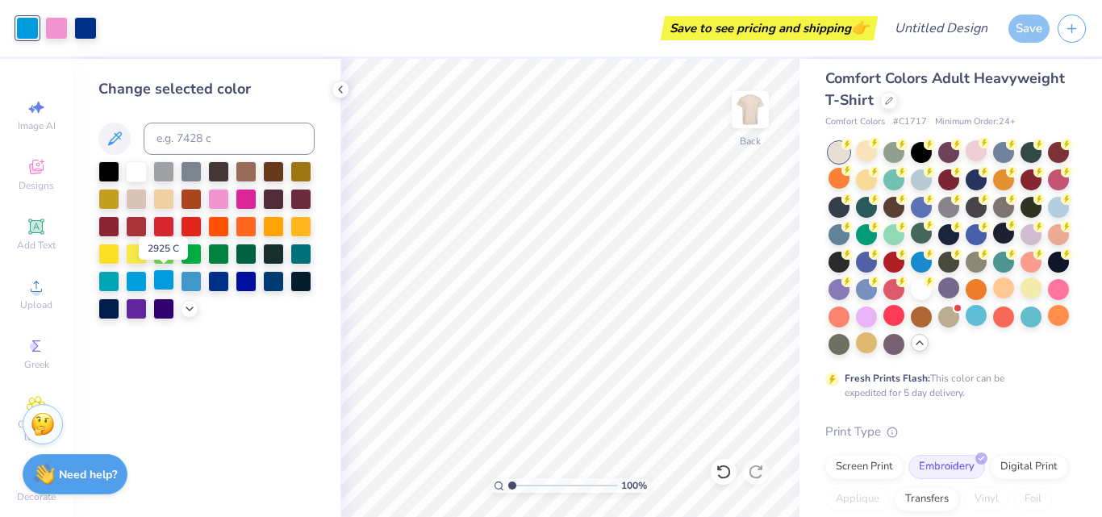
click at [164, 280] on div at bounding box center [163, 280] width 21 height 21
click at [135, 281] on div at bounding box center [136, 280] width 21 height 21
click at [117, 274] on div at bounding box center [108, 280] width 21 height 21
click at [135, 283] on div at bounding box center [136, 280] width 21 height 21
click at [165, 286] on div at bounding box center [163, 280] width 21 height 21
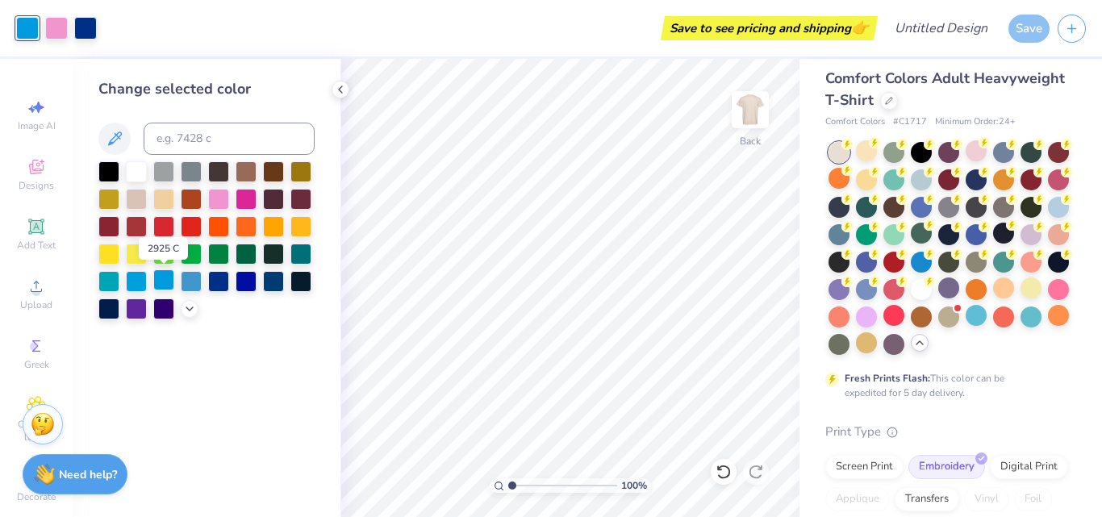
click at [165, 280] on div at bounding box center [163, 280] width 21 height 21
click at [194, 282] on div at bounding box center [191, 280] width 21 height 21
click at [194, 281] on div at bounding box center [191, 280] width 21 height 21
click at [86, 34] on div at bounding box center [85, 26] width 23 height 23
click at [171, 284] on div at bounding box center [163, 280] width 21 height 21
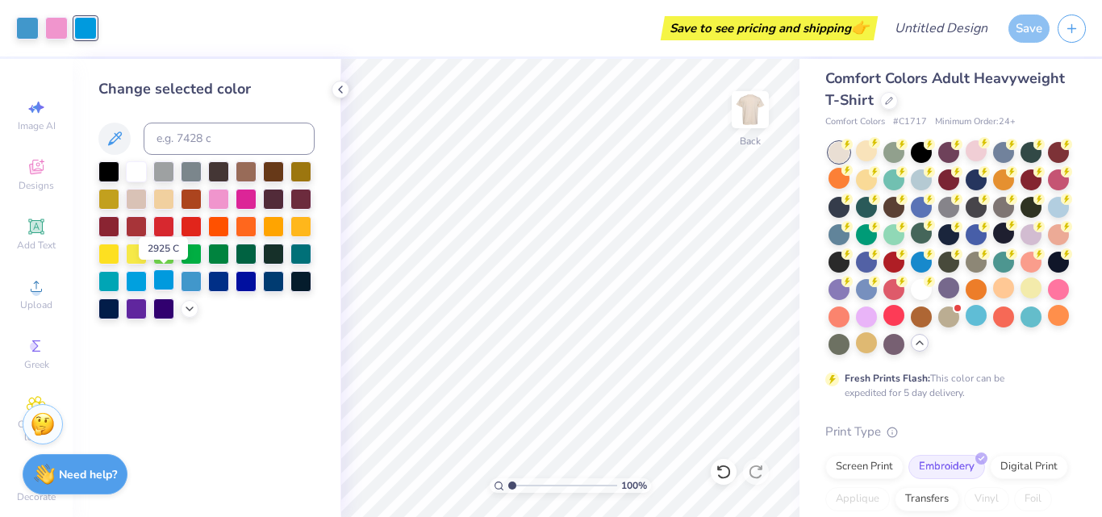
click at [171, 284] on div at bounding box center [163, 280] width 21 height 21
click at [236, 283] on div at bounding box center [246, 280] width 21 height 21
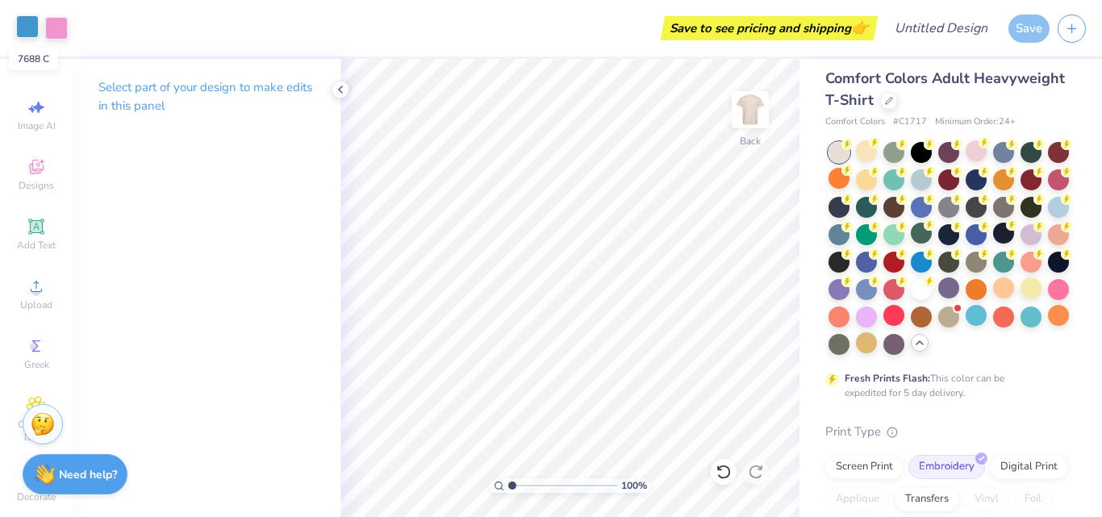
click at [26, 31] on div at bounding box center [27, 26] width 23 height 23
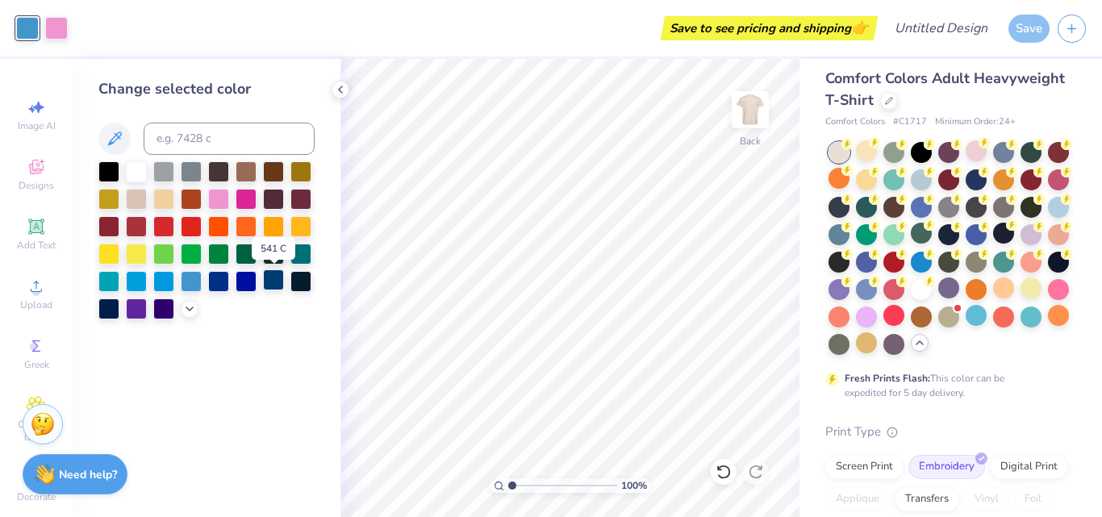
click at [275, 282] on div at bounding box center [273, 280] width 21 height 21
click at [31, 171] on icon at bounding box center [36, 169] width 13 height 10
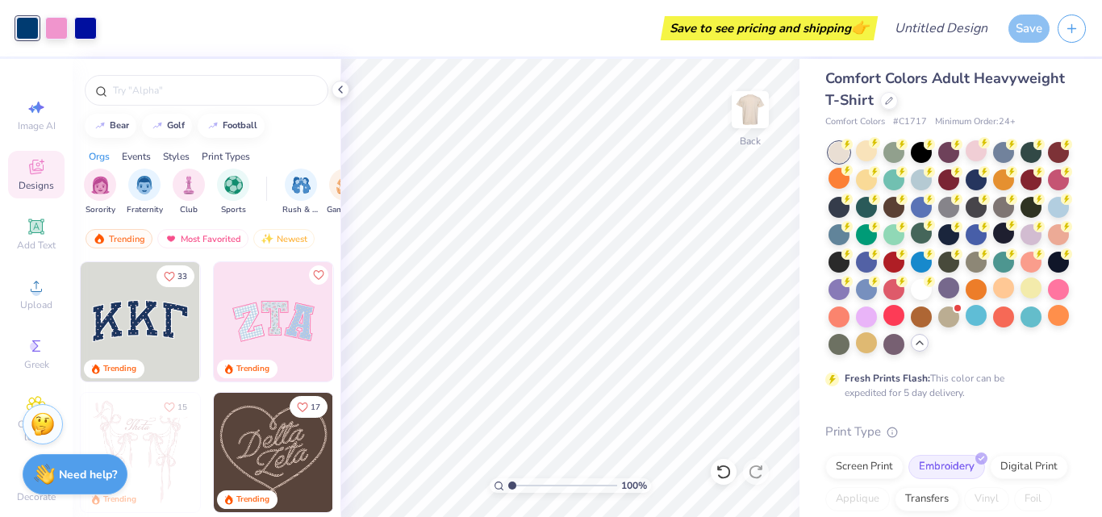
click at [278, 349] on img at bounding box center [273, 321] width 119 height 119
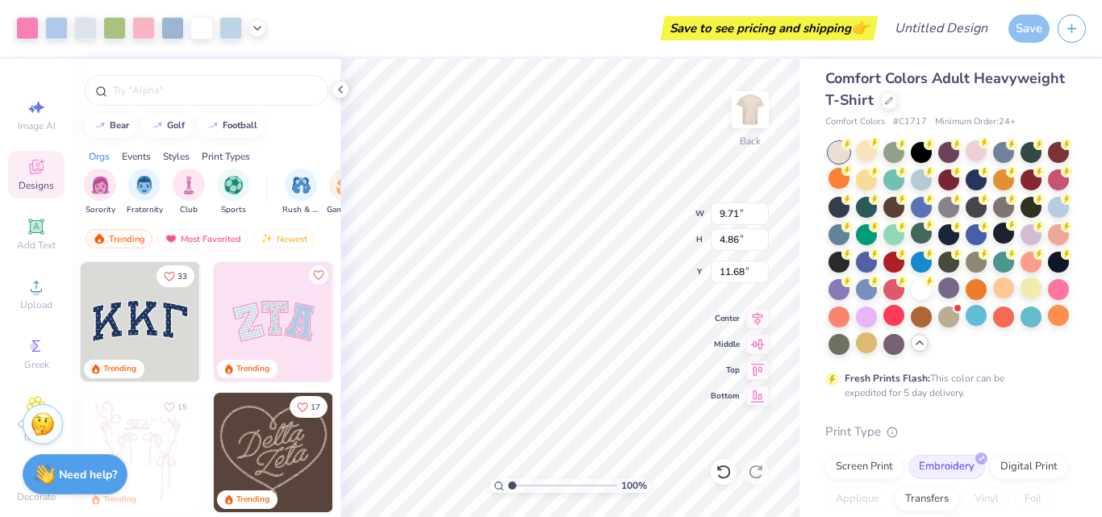
type input "11.68"
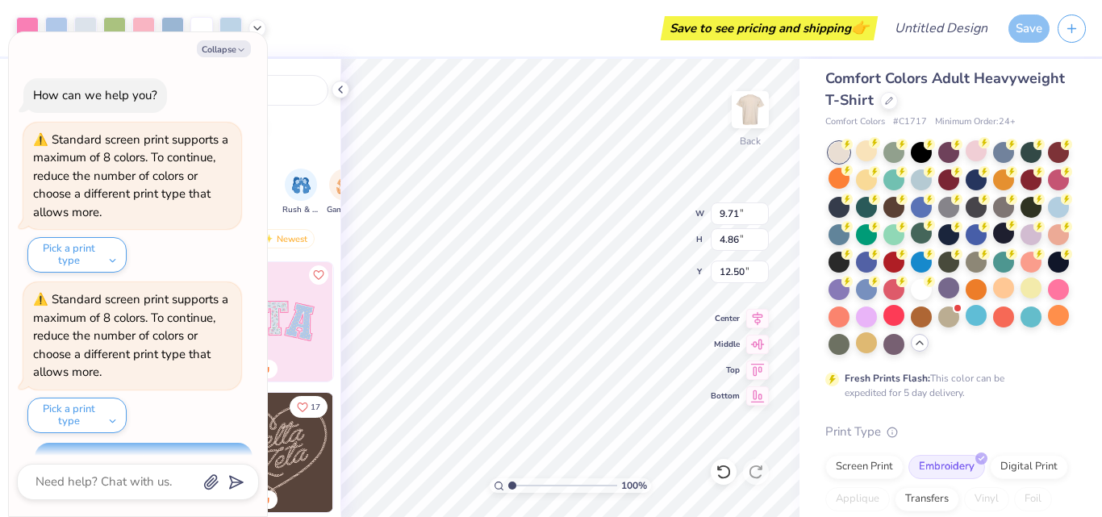
type textarea "x"
type input "12.50"
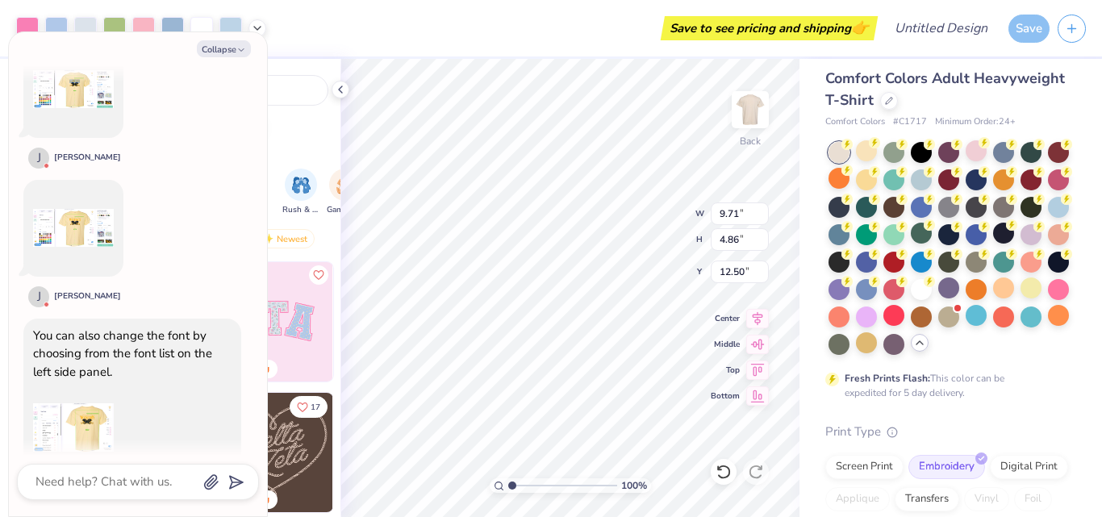
scroll to position [1700, 0]
click at [94, 195] on img at bounding box center [73, 227] width 81 height 81
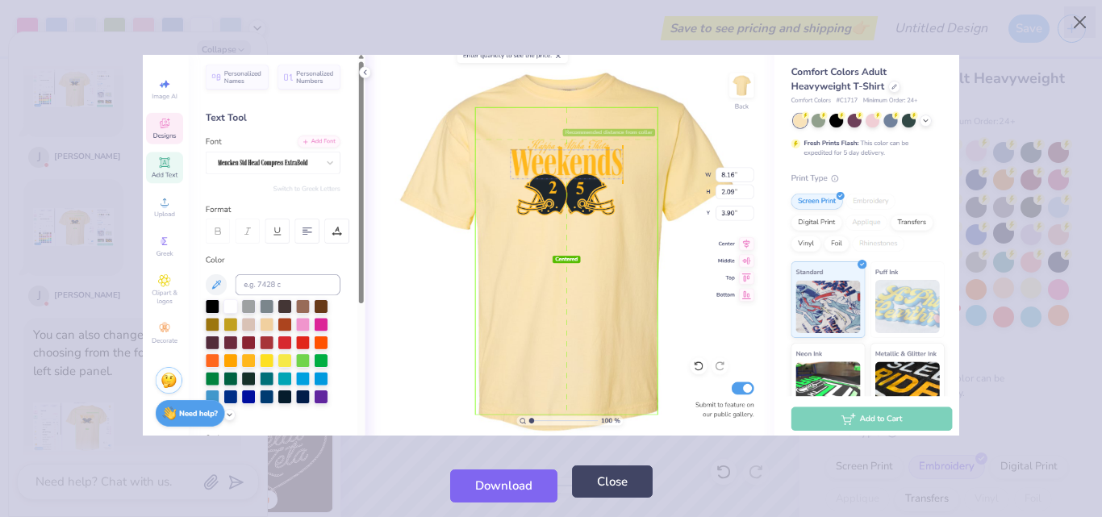
click at [601, 488] on button "Close" at bounding box center [612, 482] width 81 height 33
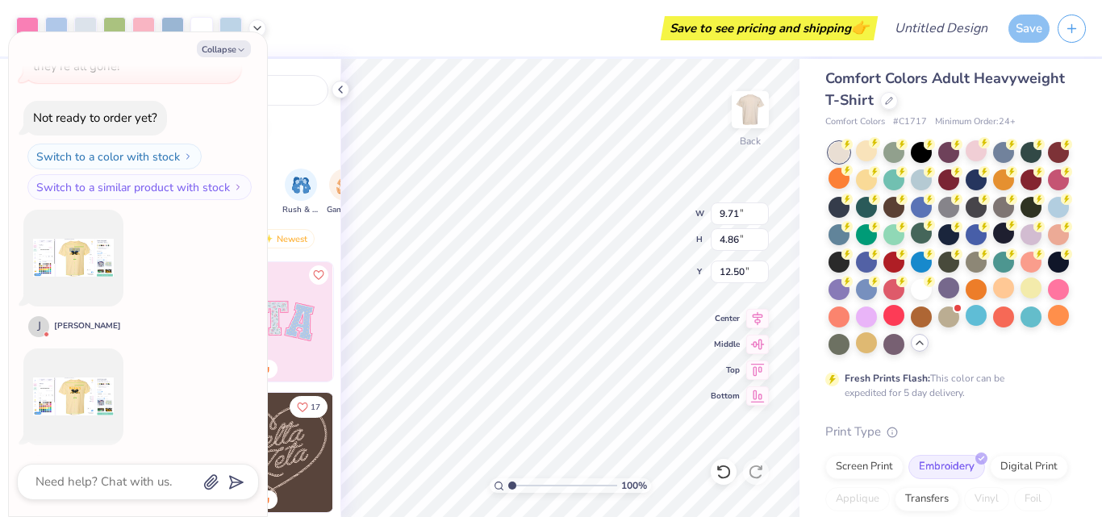
scroll to position [1529, 0]
click at [77, 224] on img at bounding box center [73, 259] width 81 height 81
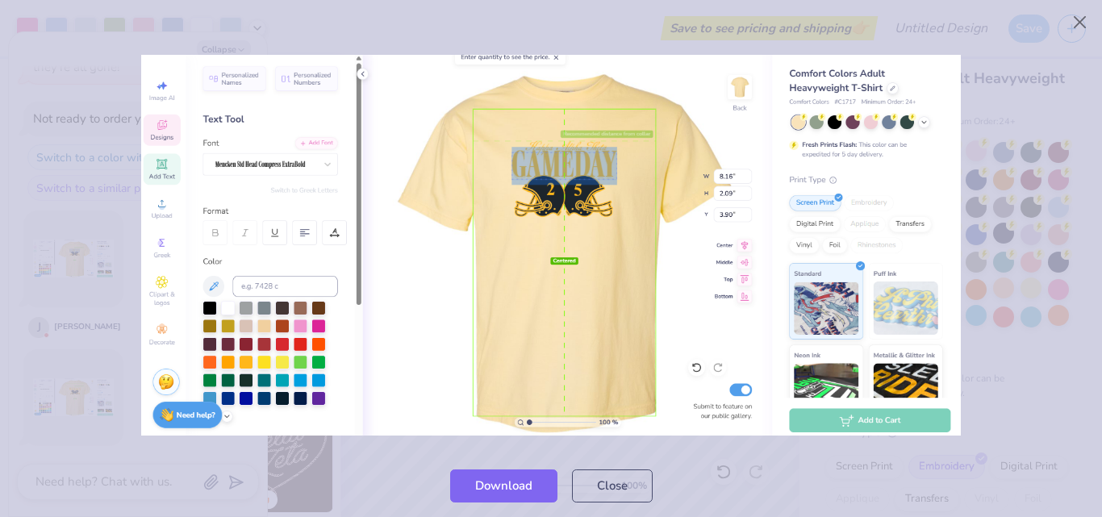
click at [595, 457] on div "Download Close" at bounding box center [551, 485] width 1102 height 63
click at [636, 512] on div "Download Close" at bounding box center [551, 485] width 1102 height 63
click at [608, 488] on button "Close" at bounding box center [612, 482] width 81 height 33
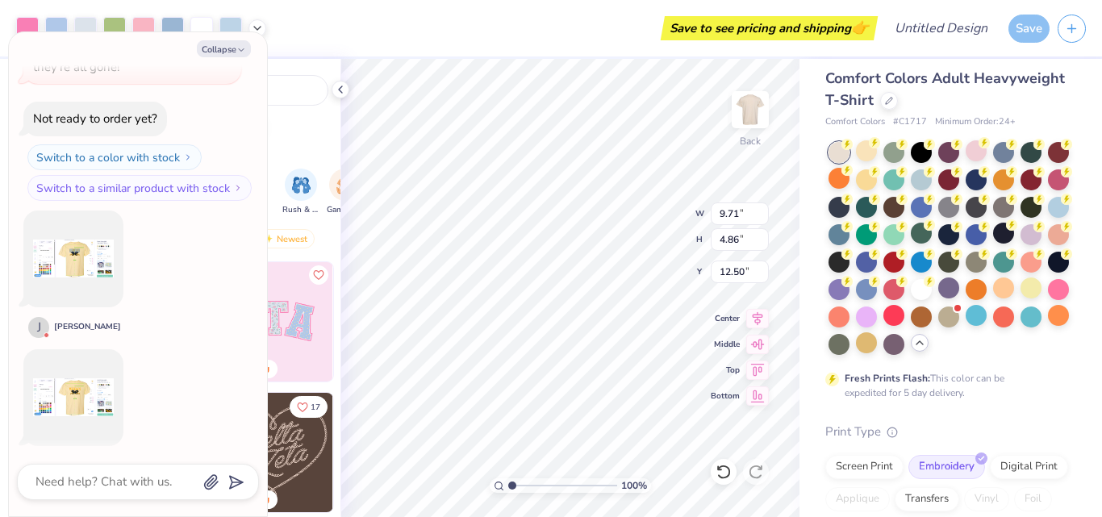
scroll to position [1867, 0]
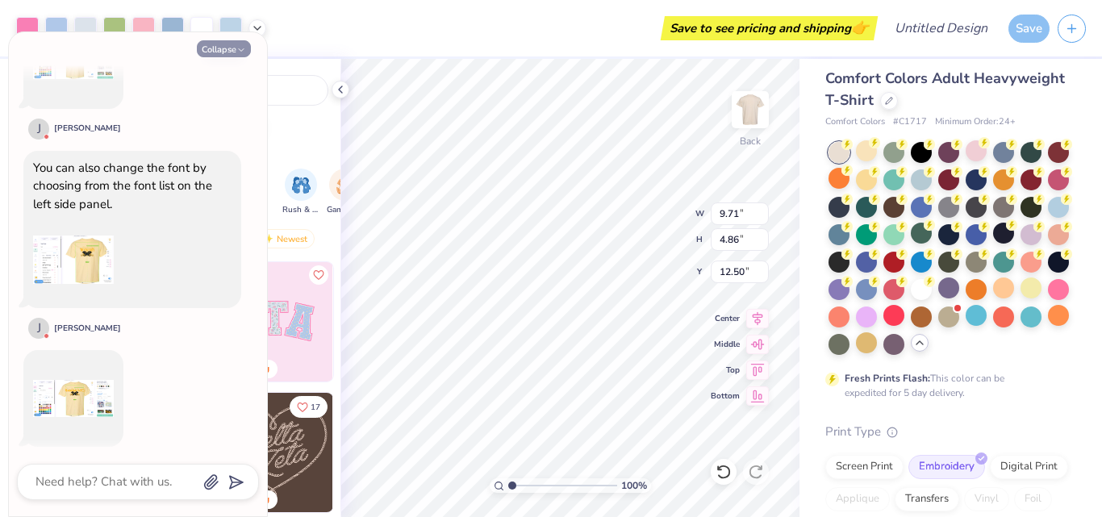
click at [245, 45] on icon "button" at bounding box center [241, 50] width 10 height 10
type textarea "x"
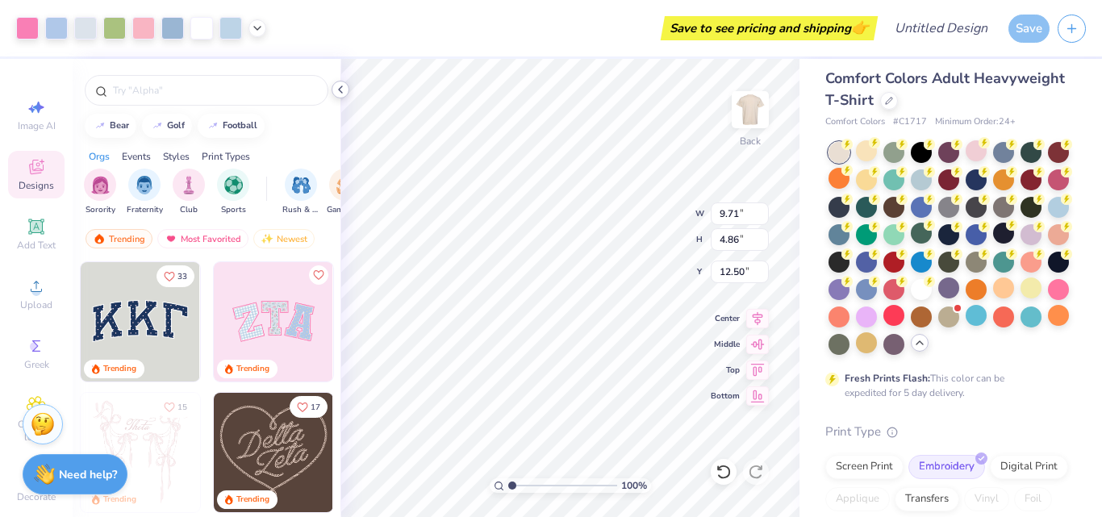
click at [339, 86] on icon at bounding box center [340, 89] width 13 height 13
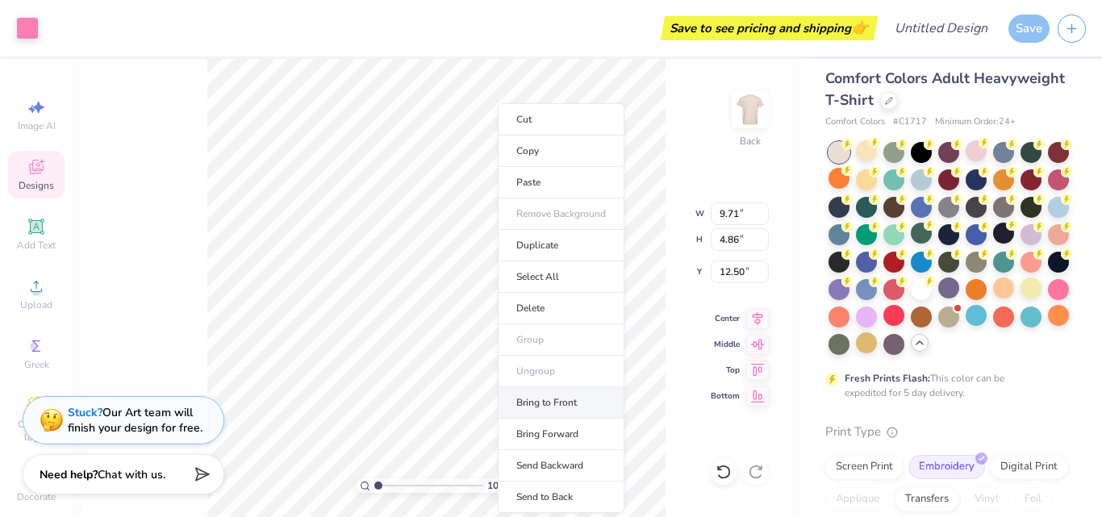
type input "11.86"
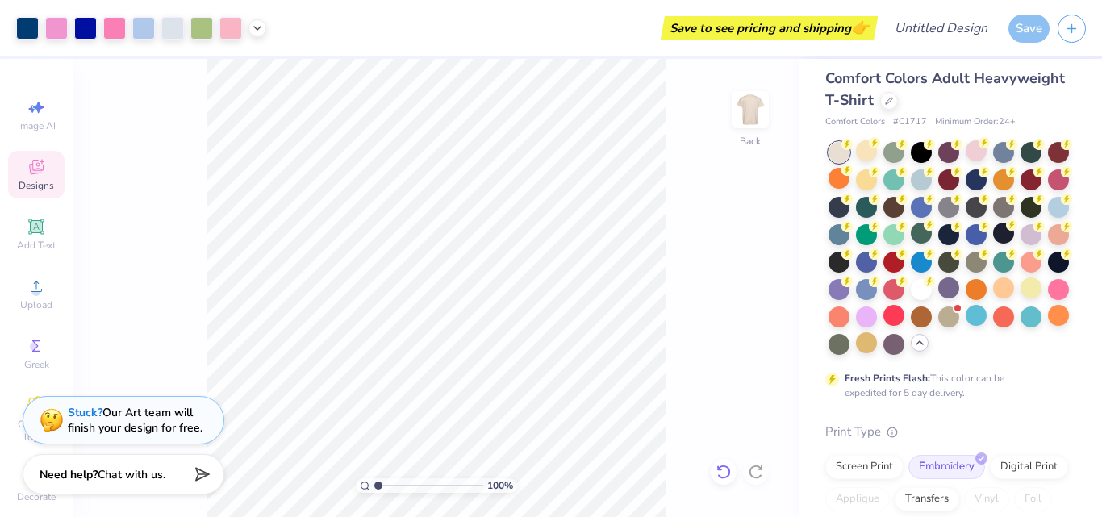
click at [722, 468] on icon at bounding box center [724, 472] width 16 height 16
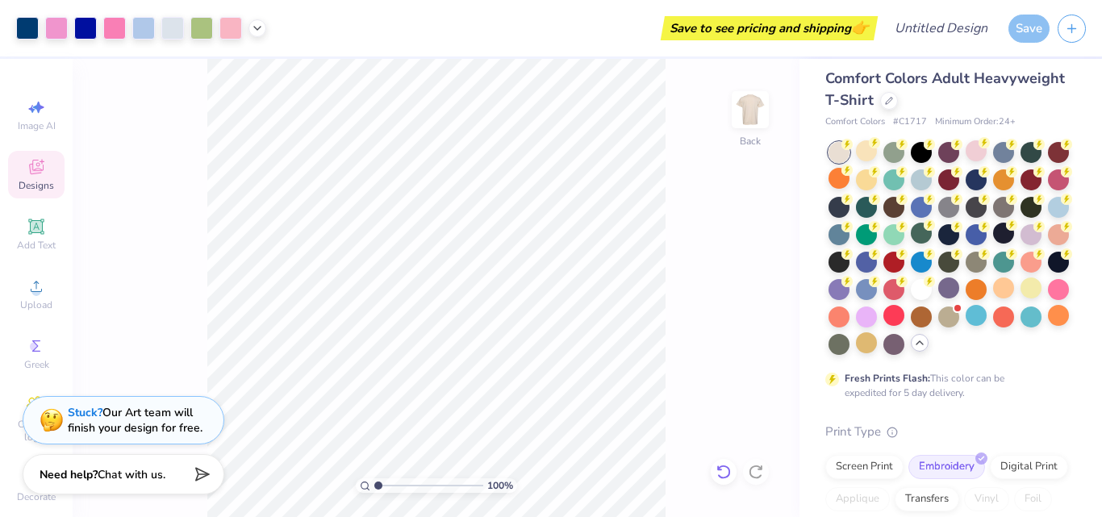
click at [722, 468] on icon at bounding box center [724, 472] width 16 height 16
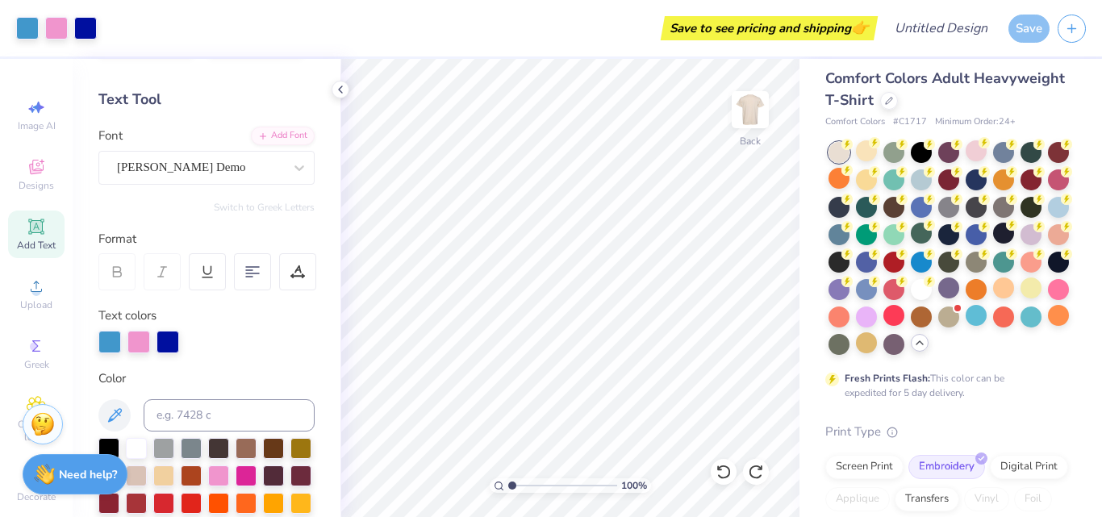
scroll to position [0, 0]
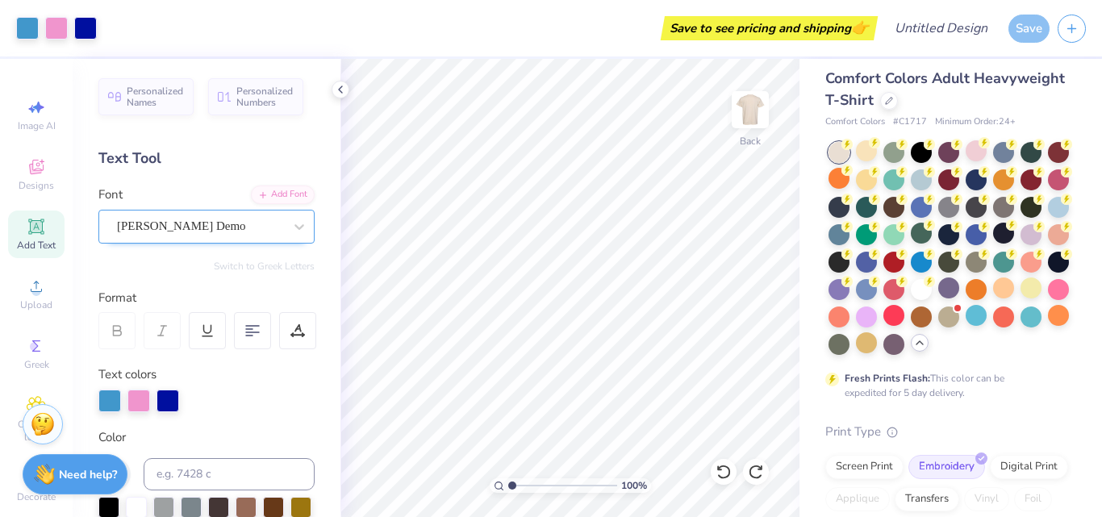
click at [221, 229] on div "Genty Demo" at bounding box center [199, 226] width 169 height 25
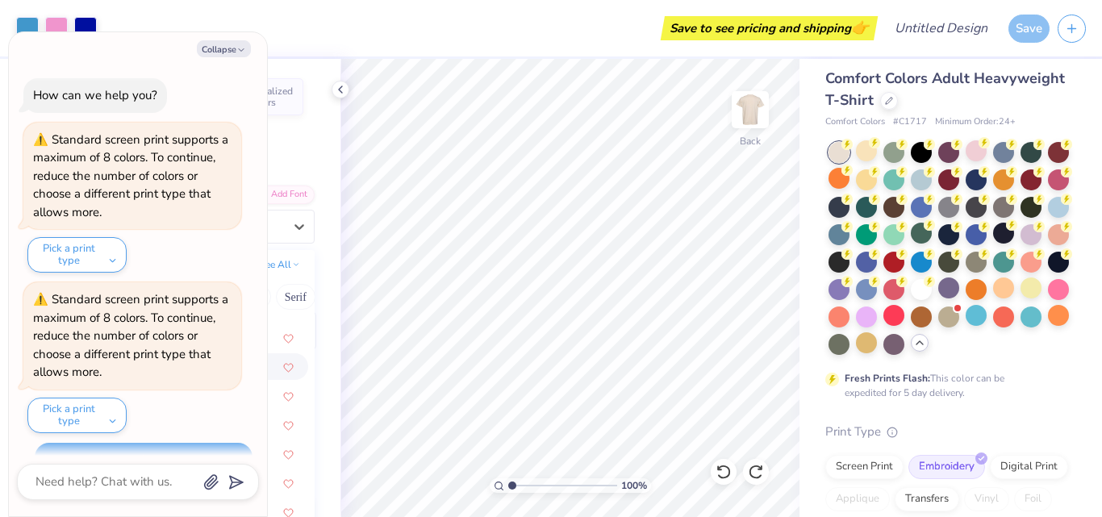
scroll to position [2428, 0]
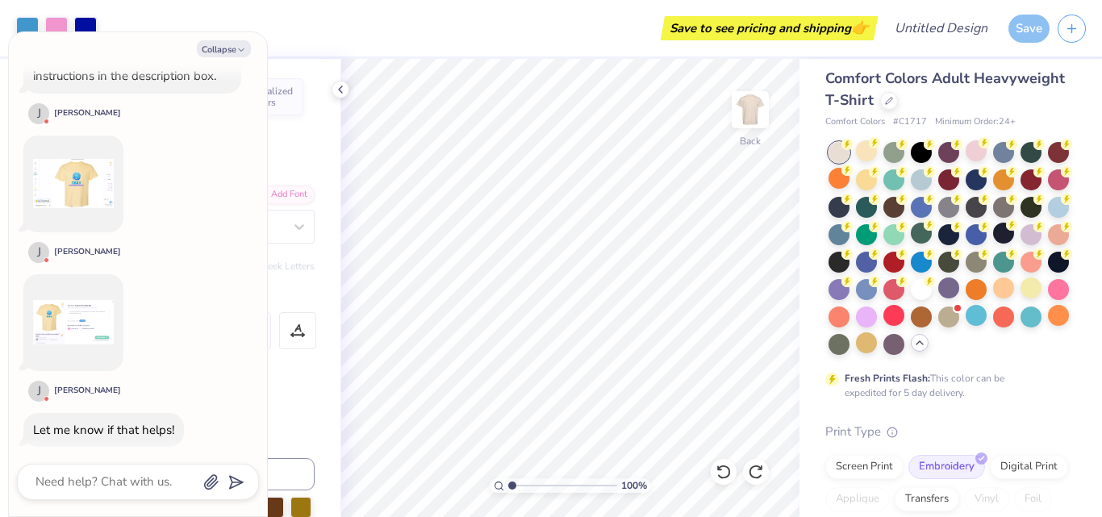
click at [79, 292] on img at bounding box center [73, 322] width 81 height 81
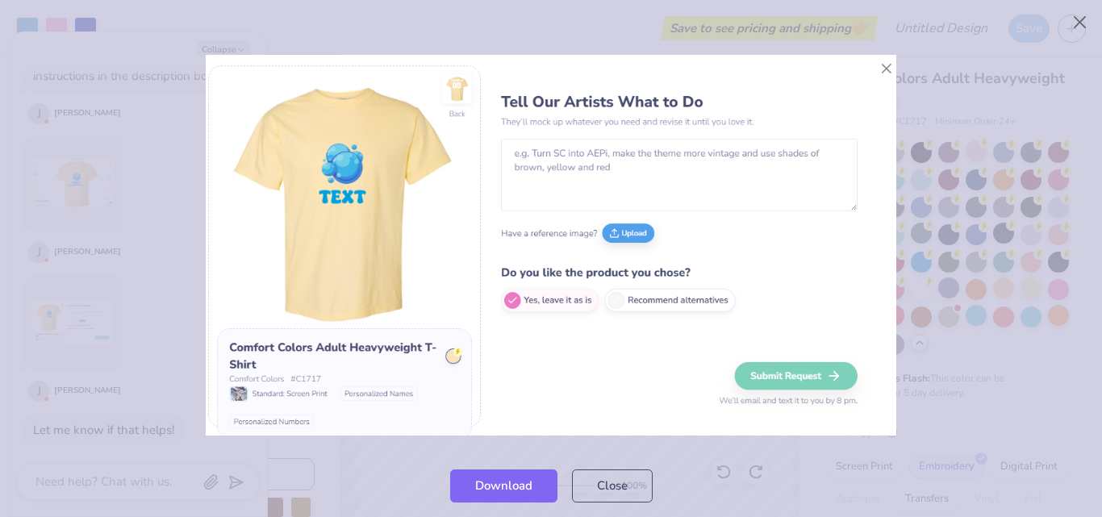
click at [757, 246] on img at bounding box center [551, 246] width 690 height 382
click at [885, 68] on img at bounding box center [551, 246] width 690 height 382
click at [889, 69] on img at bounding box center [551, 246] width 690 height 382
click at [497, 80] on img at bounding box center [551, 246] width 690 height 382
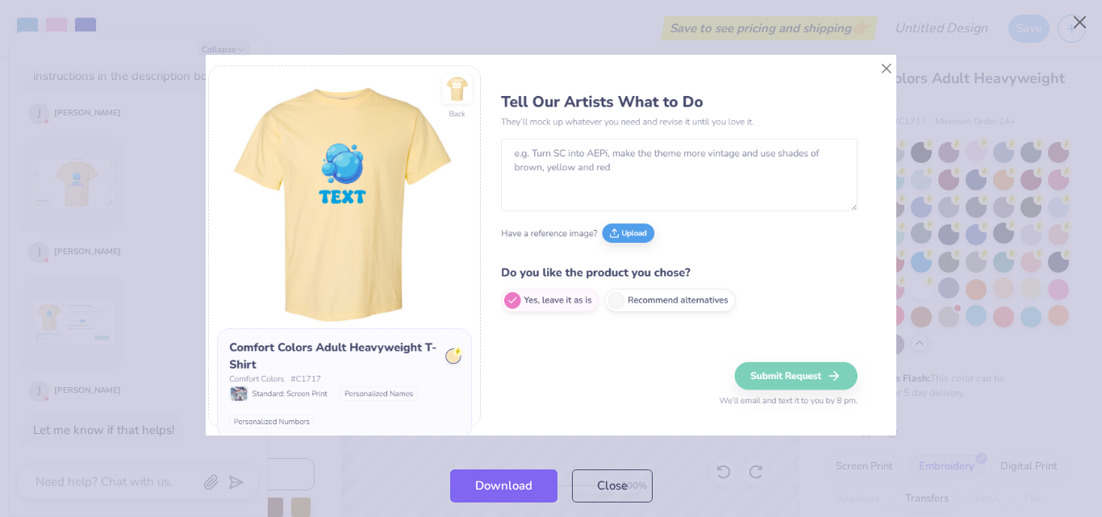
click at [872, 93] on img at bounding box center [551, 246] width 690 height 382
click at [882, 64] on img at bounding box center [551, 246] width 690 height 382
click at [303, 460] on div "Download Close" at bounding box center [551, 485] width 1102 height 63
click at [1083, 29] on button "Close" at bounding box center [1080, 22] width 31 height 31
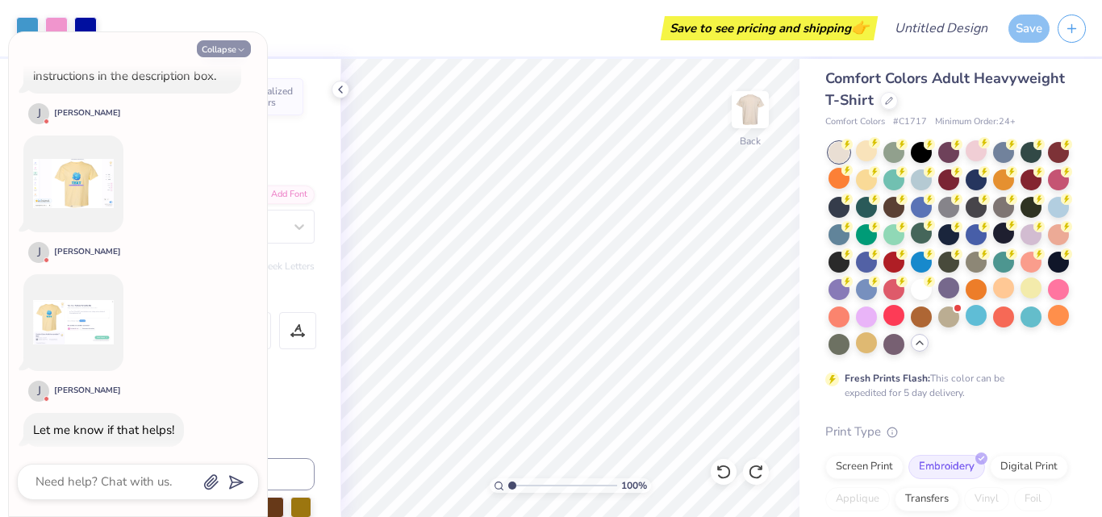
click at [225, 44] on button "Collapse" at bounding box center [224, 48] width 54 height 17
type textarea "x"
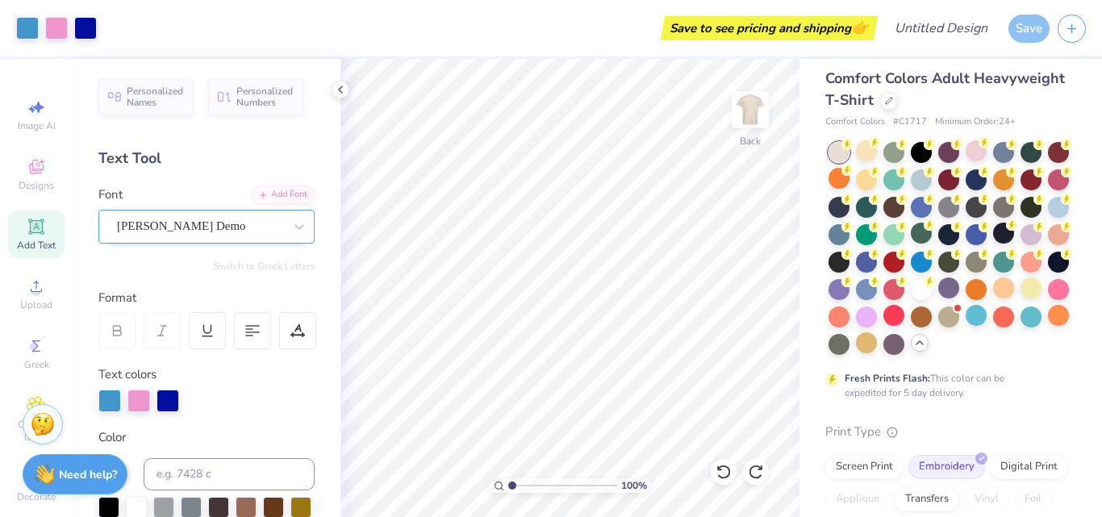
click at [232, 222] on div "Genty Demo" at bounding box center [199, 226] width 169 height 25
click at [344, 88] on icon at bounding box center [340, 89] width 13 height 13
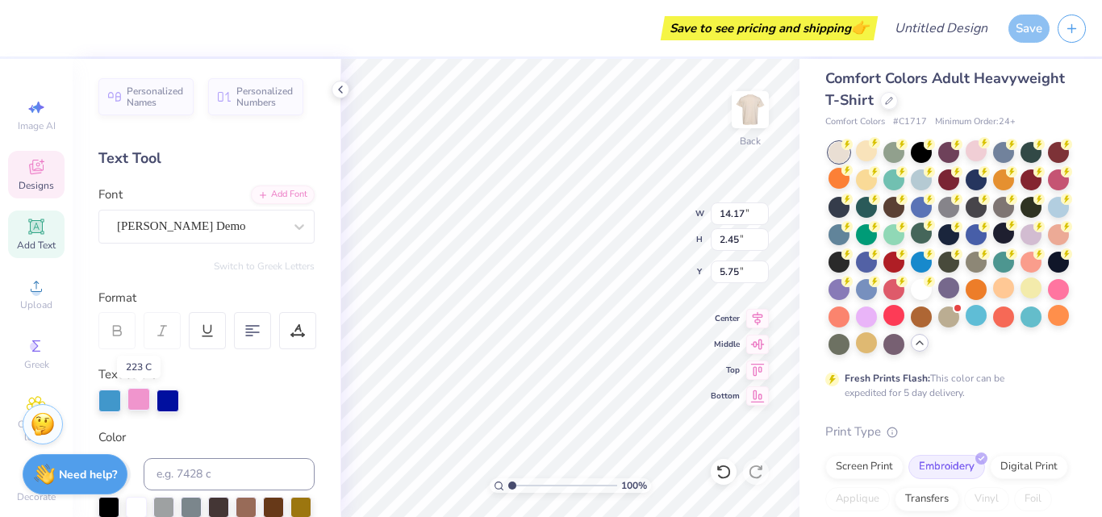
click at [140, 401] on div at bounding box center [139, 399] width 23 height 23
click at [140, 401] on div at bounding box center [139, 401] width 23 height 23
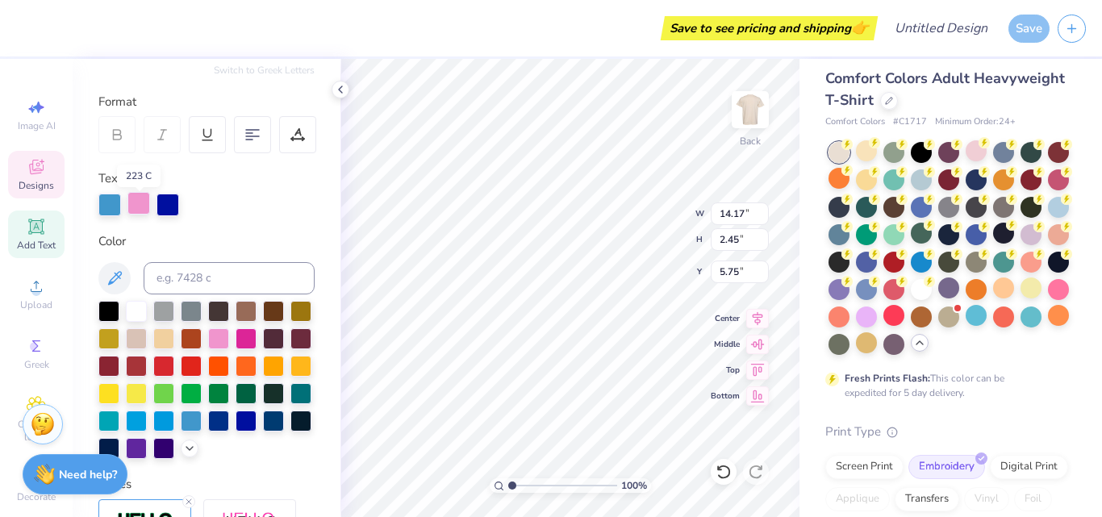
scroll to position [197, 0]
click at [229, 340] on div at bounding box center [218, 336] width 21 height 21
click at [229, 334] on div at bounding box center [218, 338] width 21 height 21
click at [257, 334] on div at bounding box center [246, 336] width 21 height 21
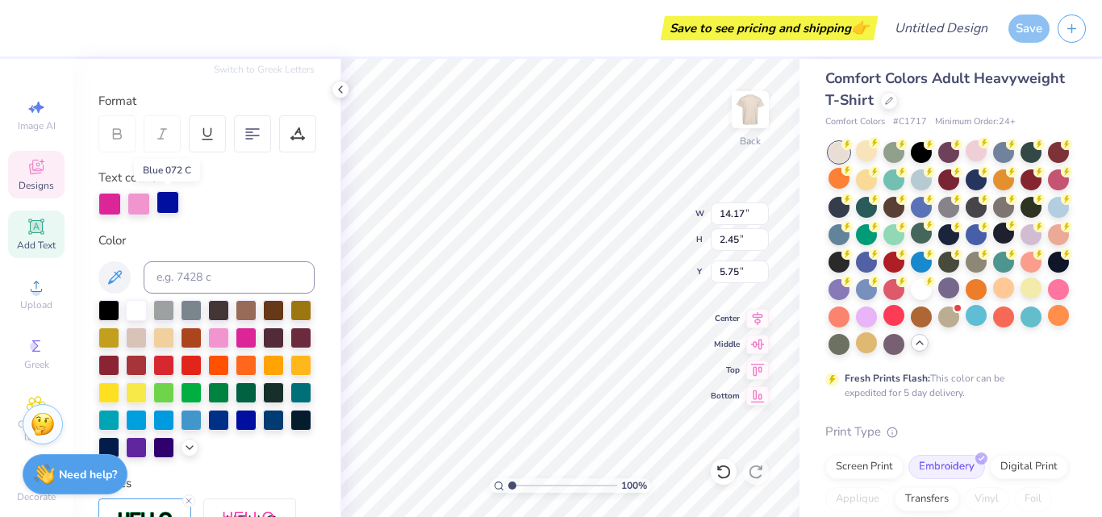
click at [165, 204] on div at bounding box center [168, 202] width 23 height 23
click at [229, 336] on div at bounding box center [218, 336] width 21 height 21
click at [229, 334] on div at bounding box center [218, 336] width 21 height 21
click at [257, 340] on div at bounding box center [246, 336] width 21 height 21
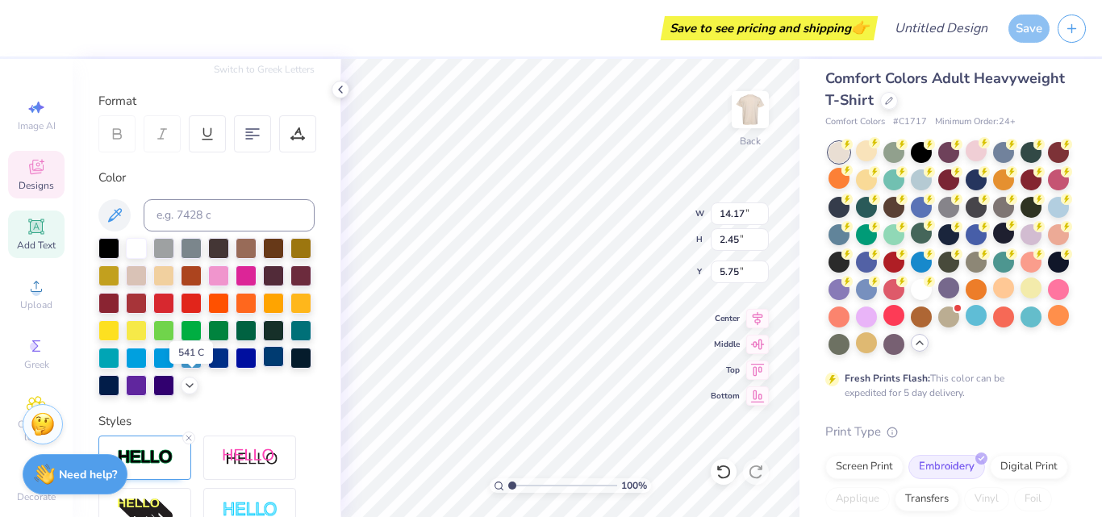
click at [263, 367] on div at bounding box center [273, 356] width 21 height 21
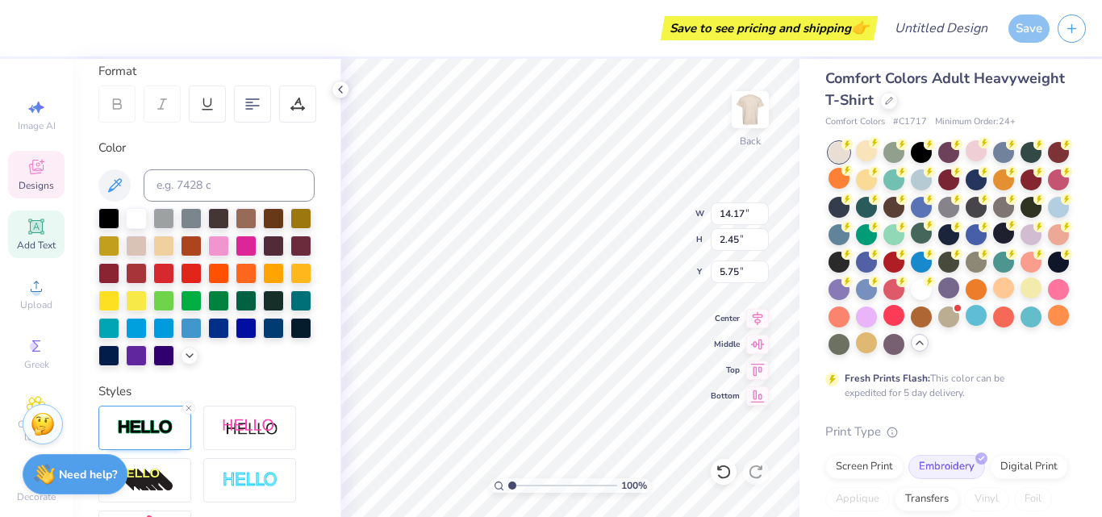
scroll to position [244, 0]
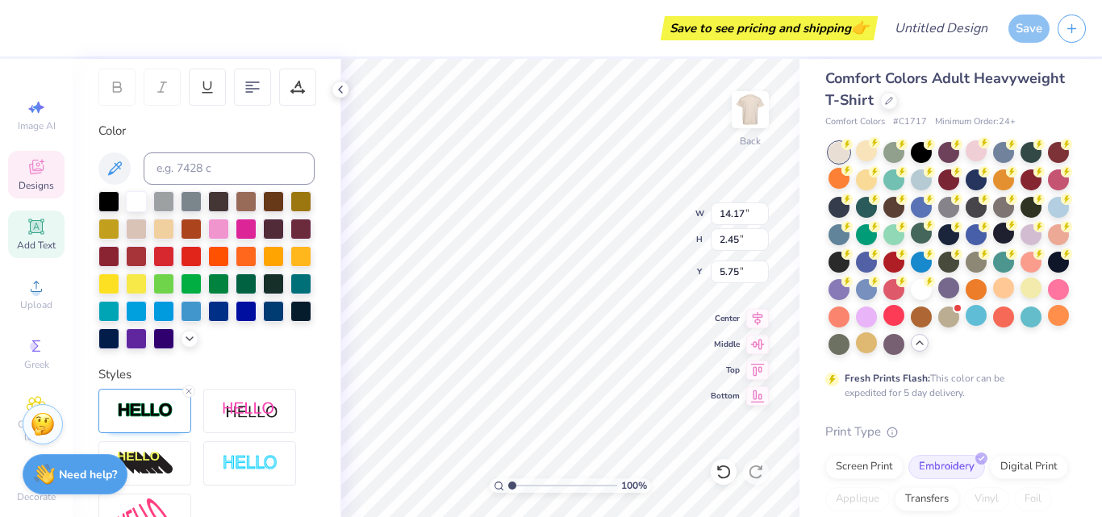
click at [128, 130] on div "Color" at bounding box center [206, 131] width 216 height 19
click at [236, 320] on div at bounding box center [246, 309] width 21 height 21
click at [263, 320] on div at bounding box center [273, 309] width 21 height 21
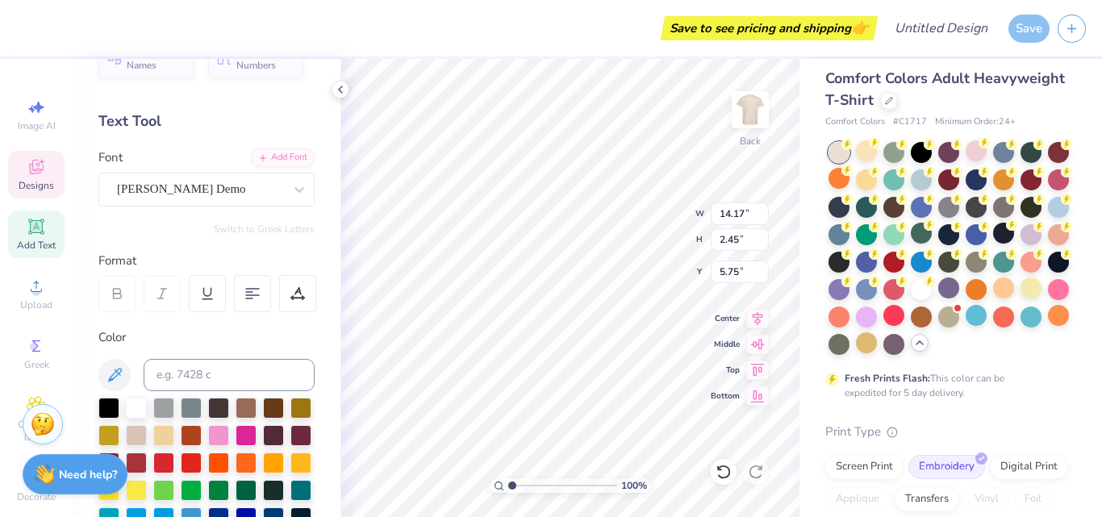
scroll to position [0, 0]
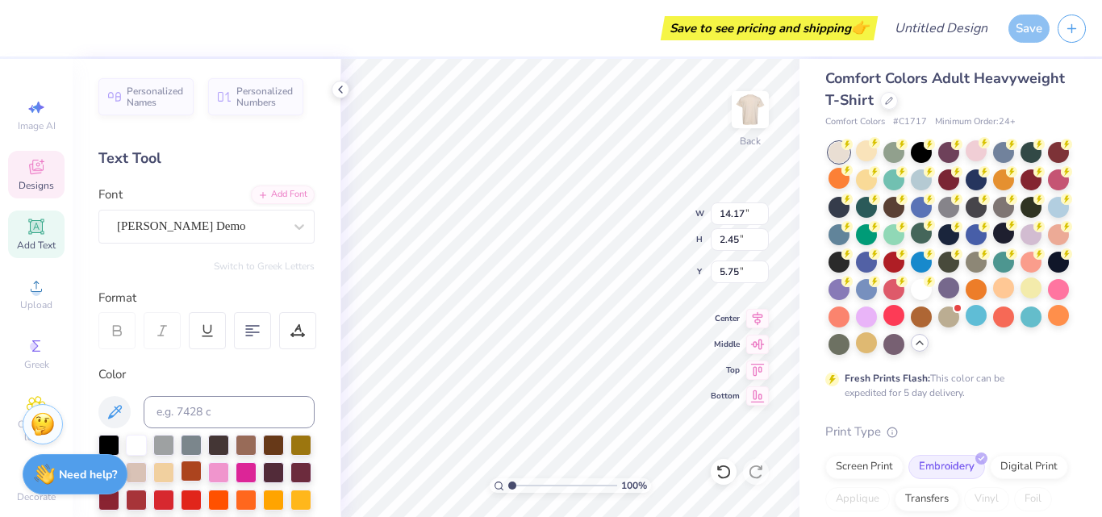
type input "5.64"
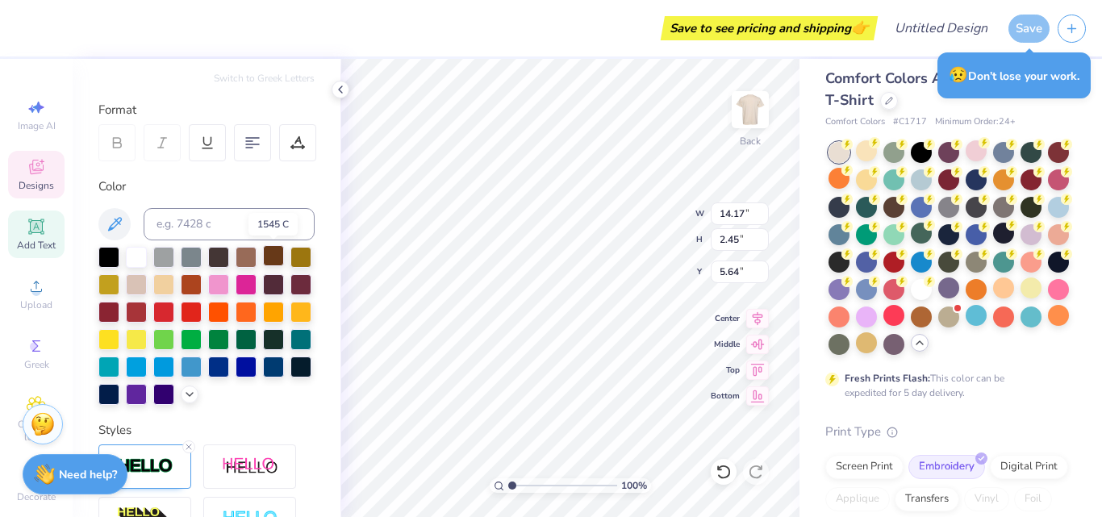
scroll to position [189, 0]
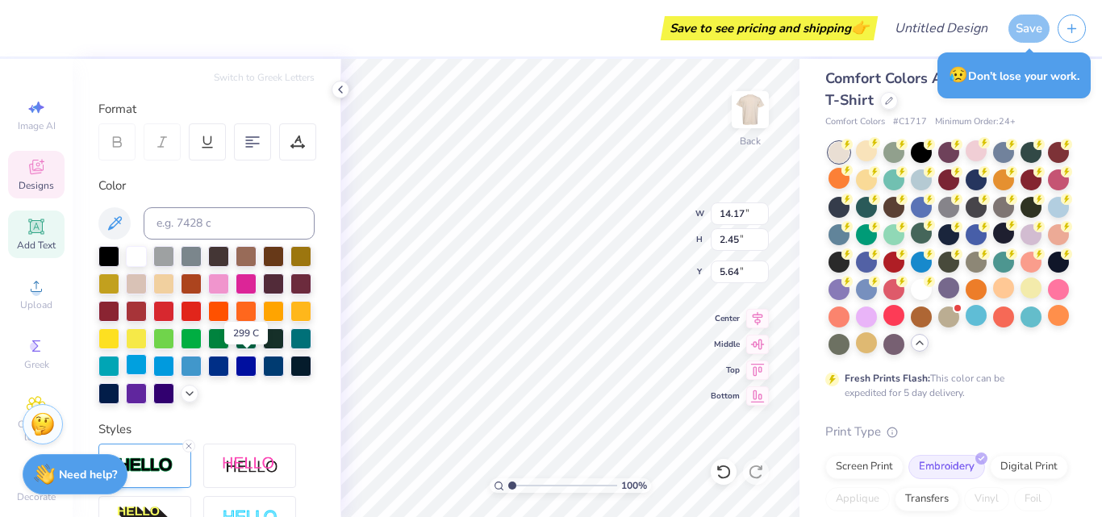
click at [147, 372] on div at bounding box center [136, 364] width 21 height 21
click at [119, 368] on div at bounding box center [108, 364] width 21 height 21
click at [102, 470] on strong "Need help?" at bounding box center [88, 472] width 58 height 15
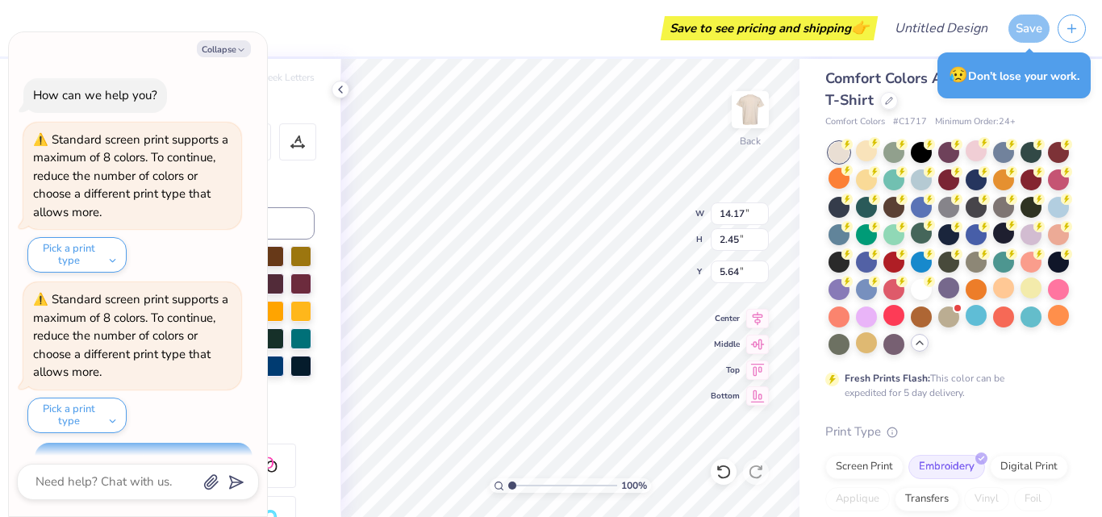
scroll to position [2428, 0]
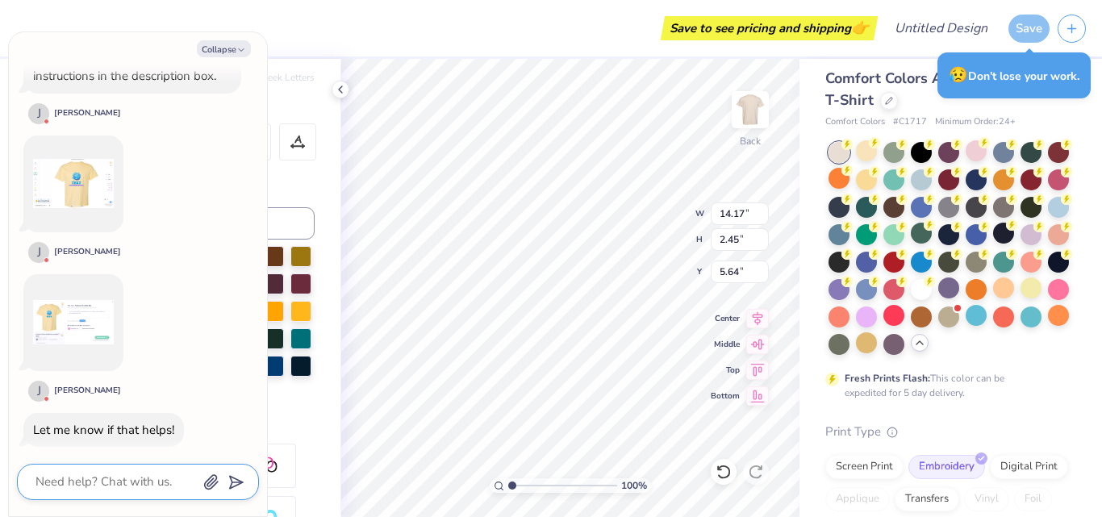
click at [124, 482] on textarea at bounding box center [116, 482] width 164 height 22
type textarea "x"
type textarea "c"
type textarea "x"
type textarea "ca"
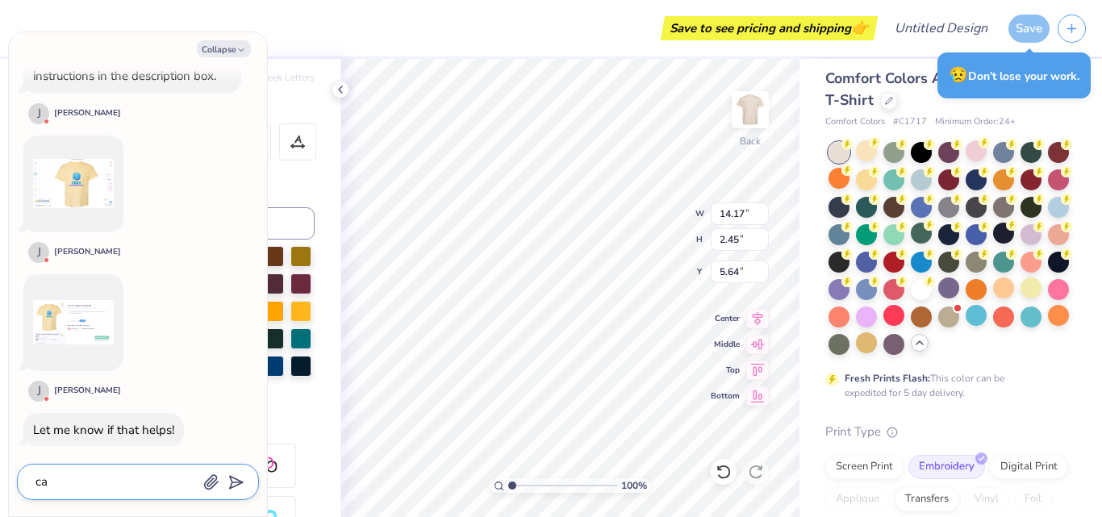
type textarea "x"
type textarea "can"
type textarea "x"
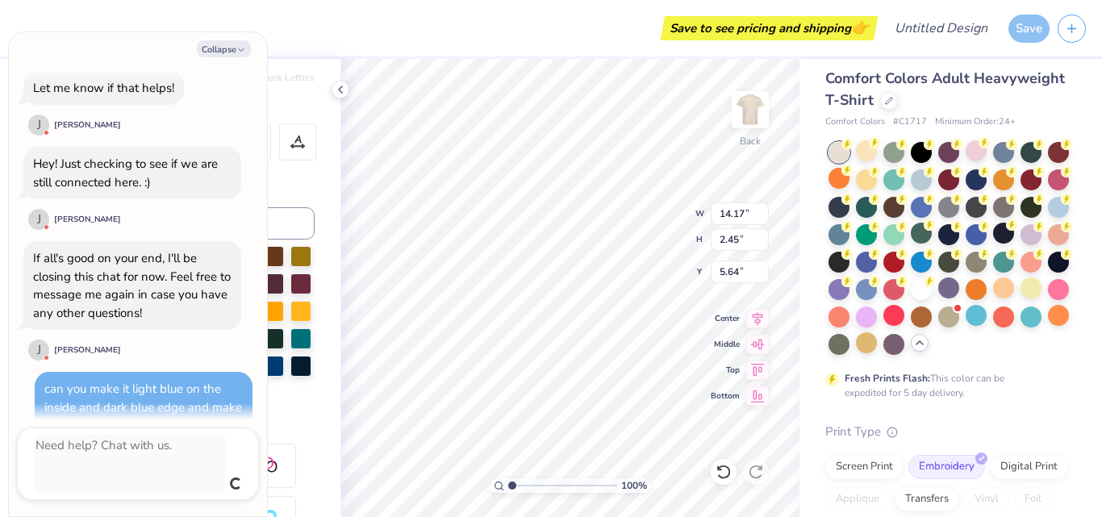
scroll to position [2733, 0]
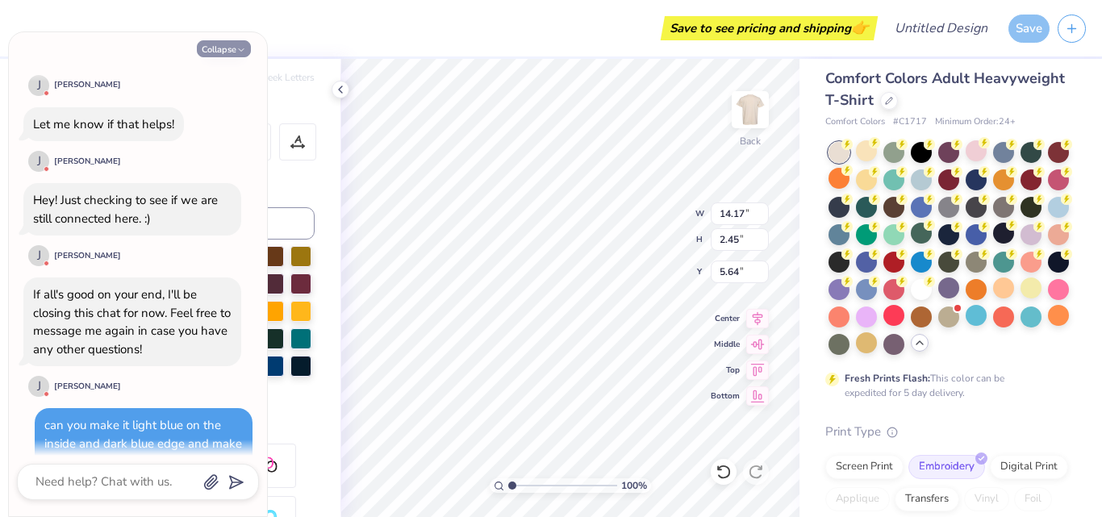
click at [221, 50] on button "Collapse" at bounding box center [224, 48] width 54 height 17
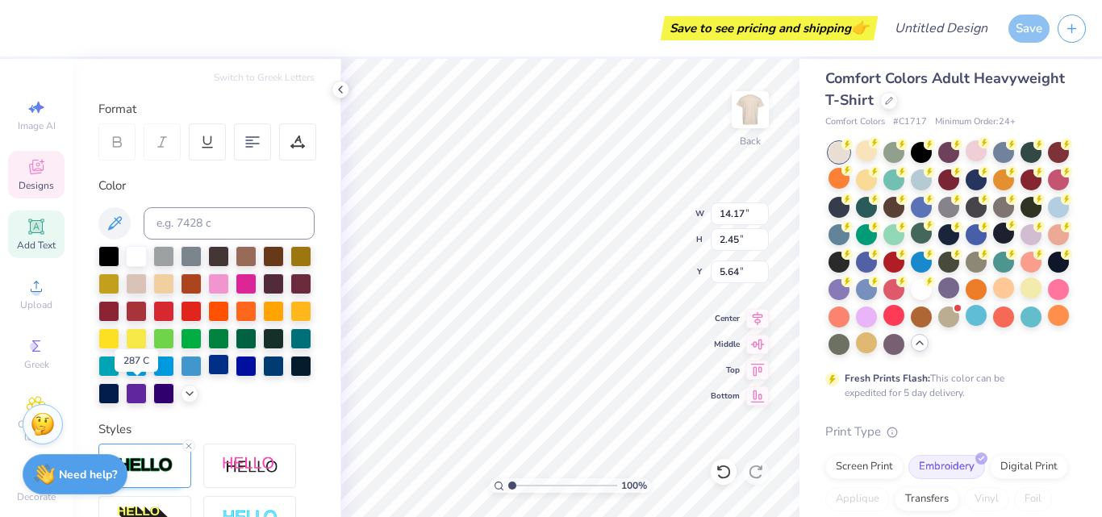
click at [208, 375] on div at bounding box center [218, 364] width 21 height 21
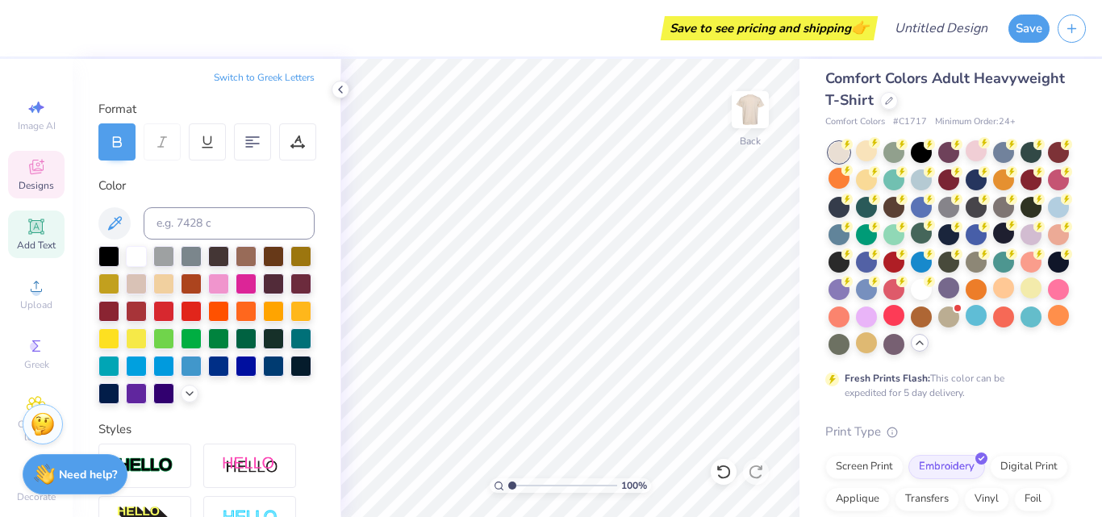
click at [38, 169] on icon at bounding box center [36, 166] width 19 height 19
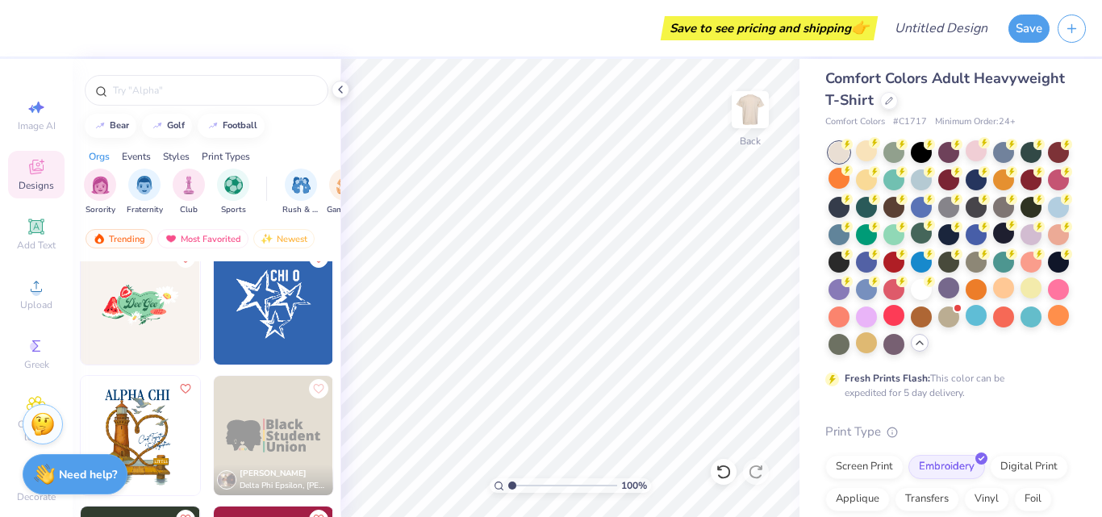
scroll to position [12286, 0]
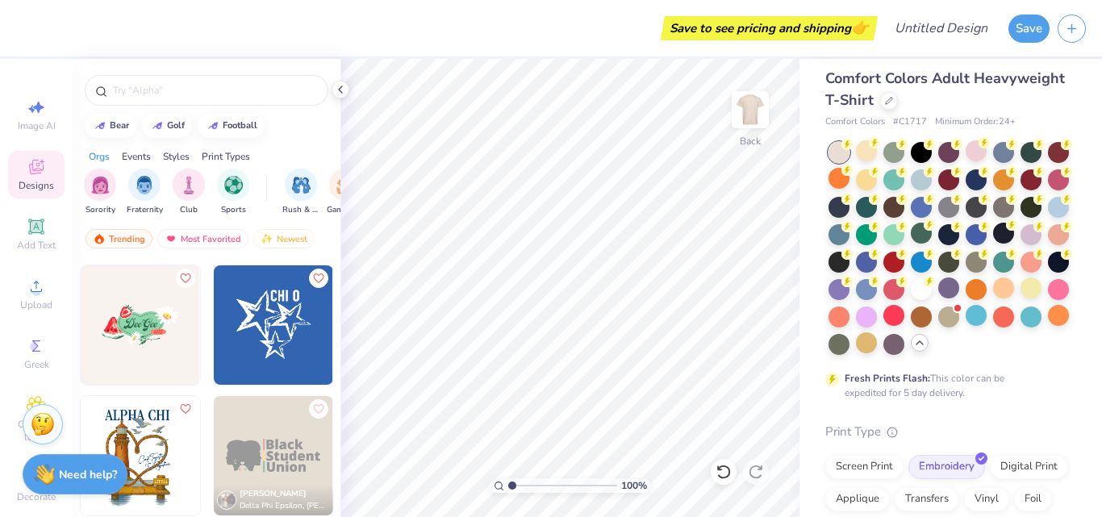
click at [273, 349] on img at bounding box center [273, 325] width 119 height 119
click at [966, 244] on div at bounding box center [976, 233] width 21 height 21
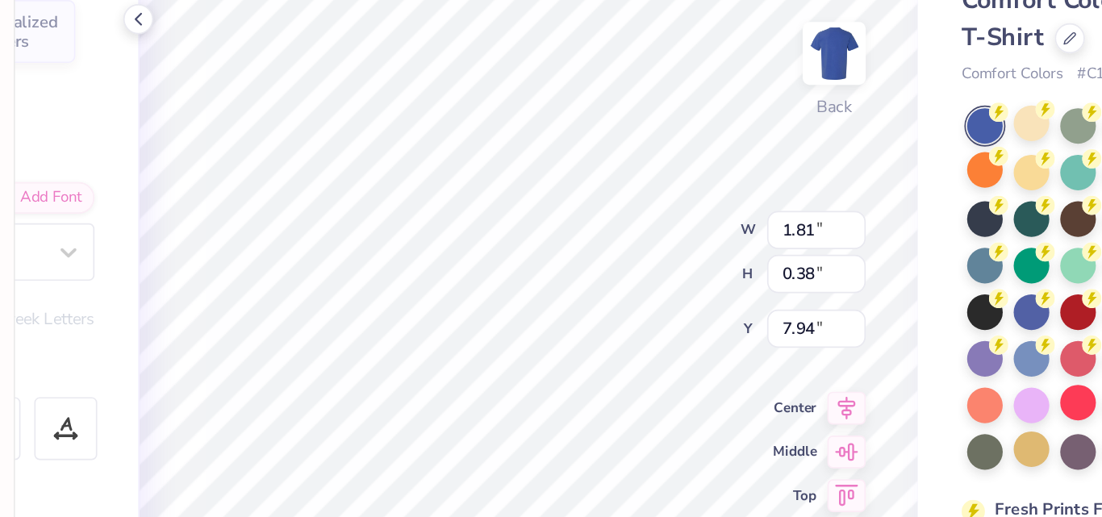
scroll to position [13, 3]
click at [611, 236] on div "100 % Back W 1.81 1.81 " H 0.38 0.38 " Y 7.94 7.94 " Center Middle Top Bottom" at bounding box center [570, 288] width 459 height 458
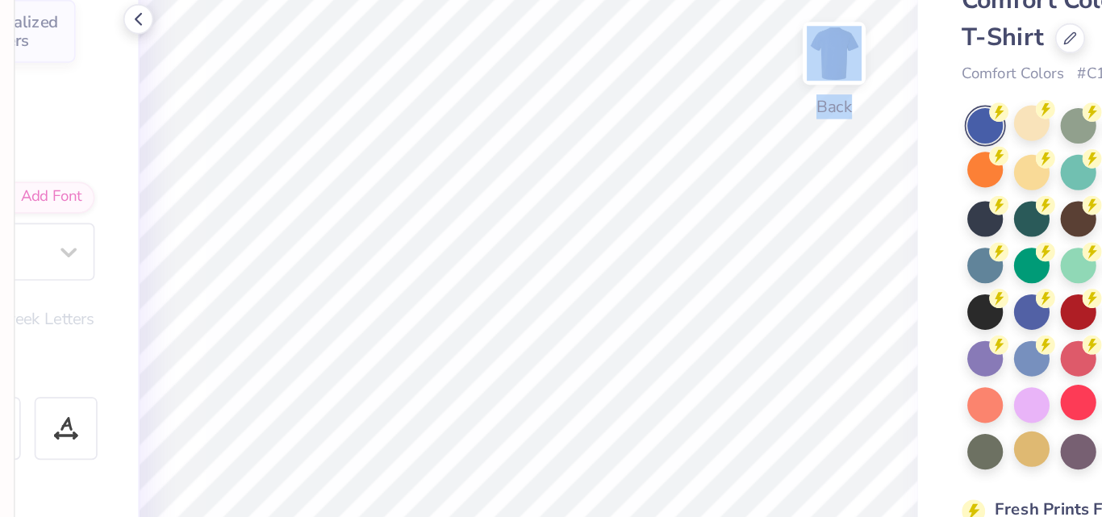
scroll to position [3151, 0]
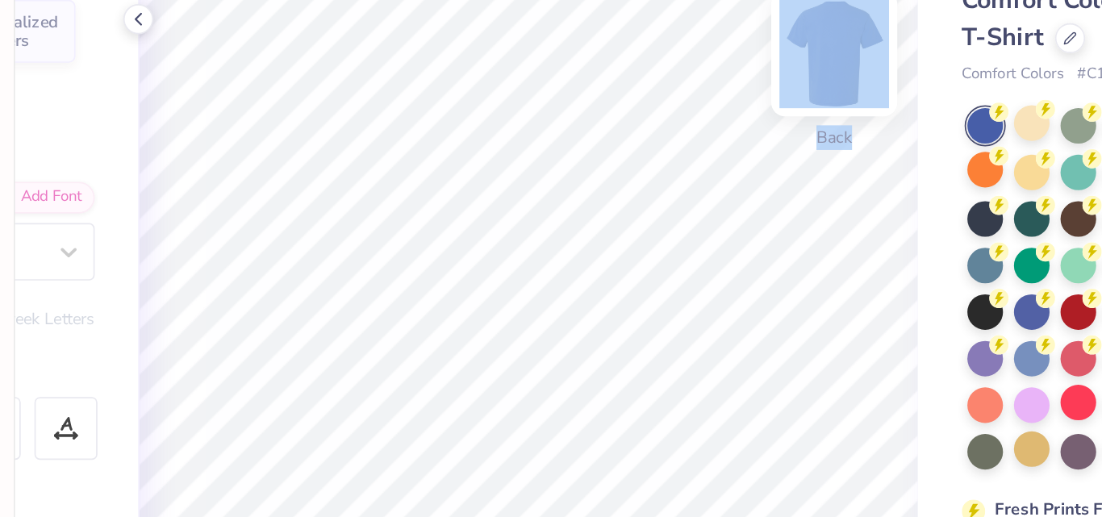
click at [753, 145] on div "Back" at bounding box center [750, 119] width 37 height 57
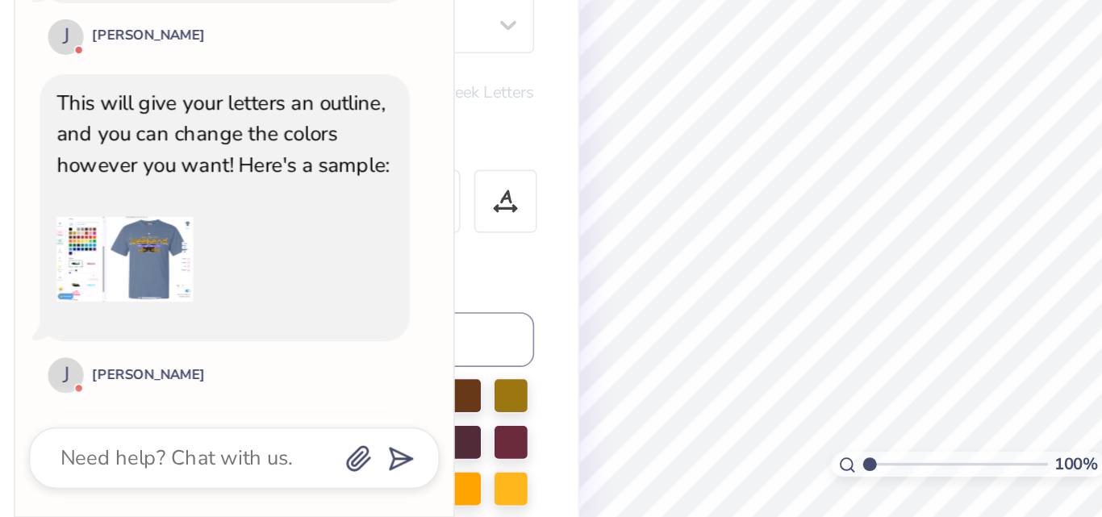
scroll to position [3249, 0]
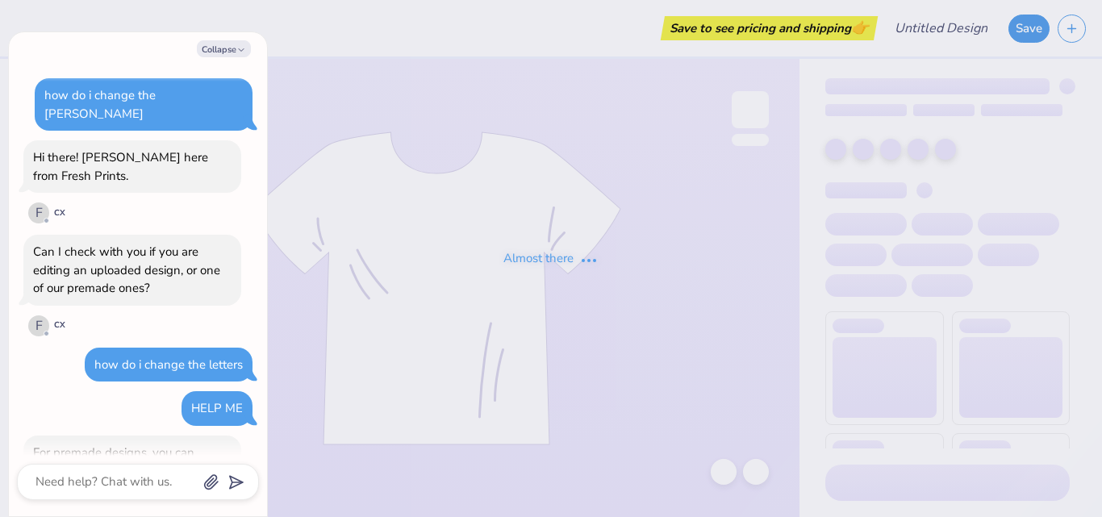
scroll to position [2700, 0]
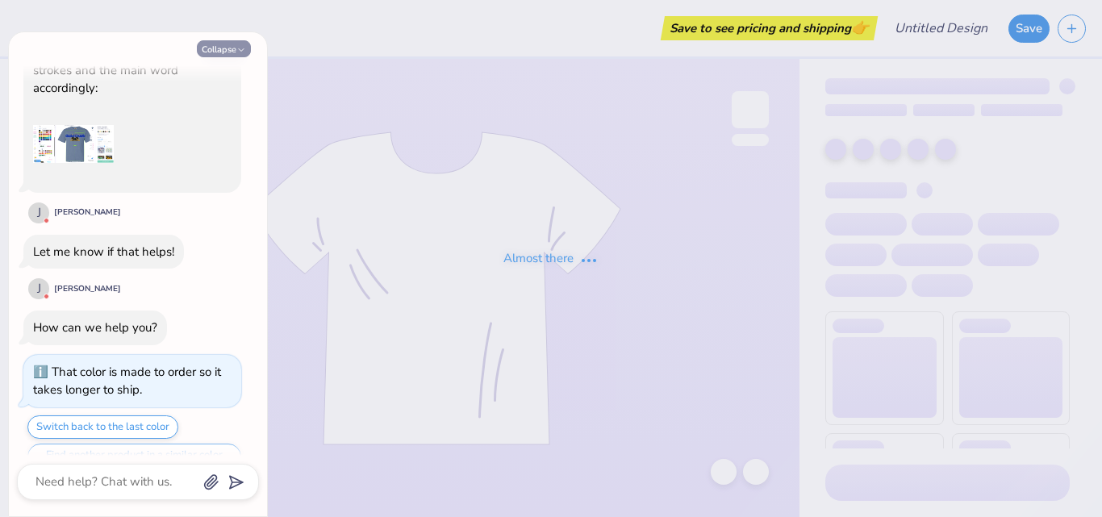
click at [234, 50] on button "Collapse" at bounding box center [224, 48] width 54 height 17
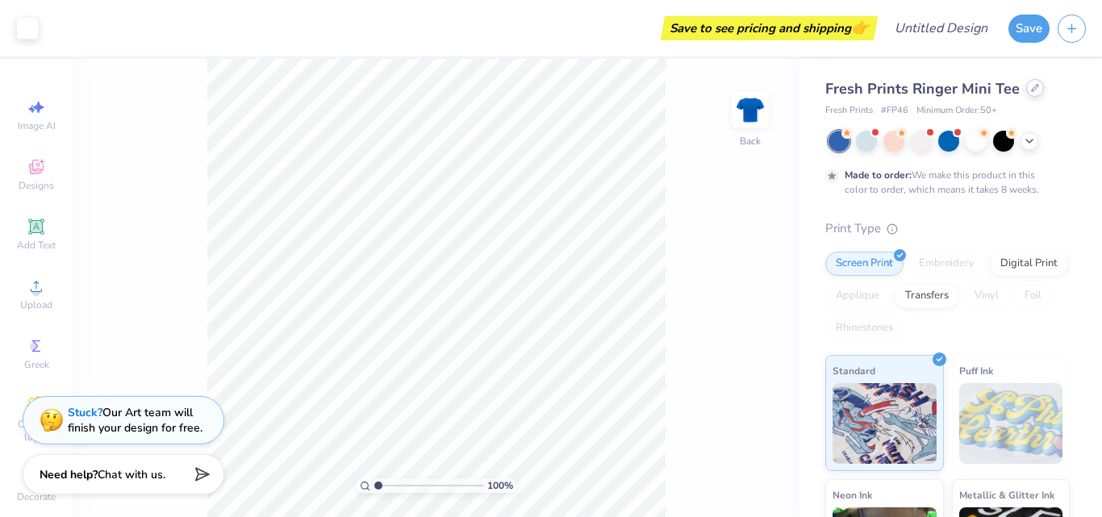
click at [1035, 86] on div at bounding box center [1036, 88] width 18 height 18
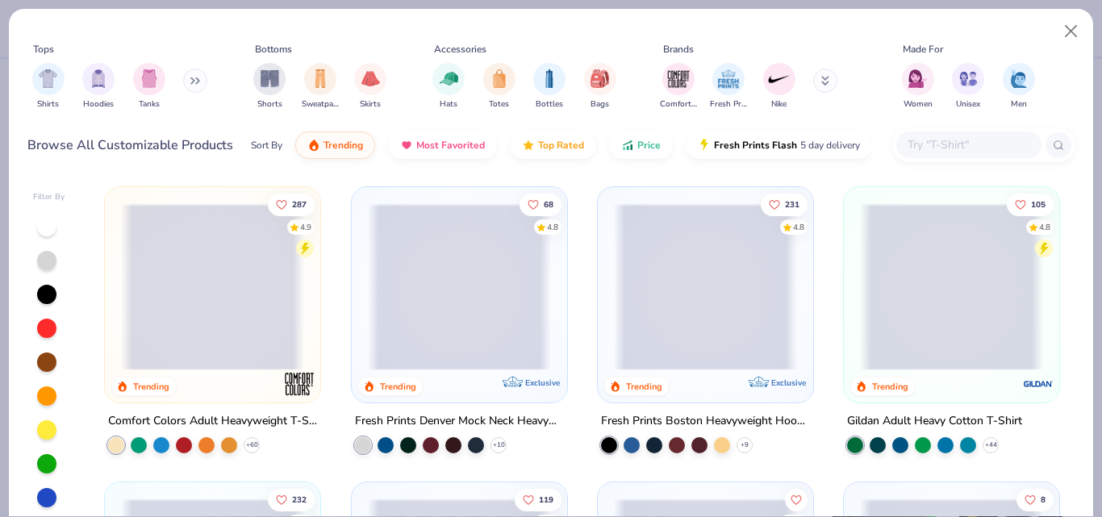
click at [235, 317] on span at bounding box center [212, 286] width 183 height 167
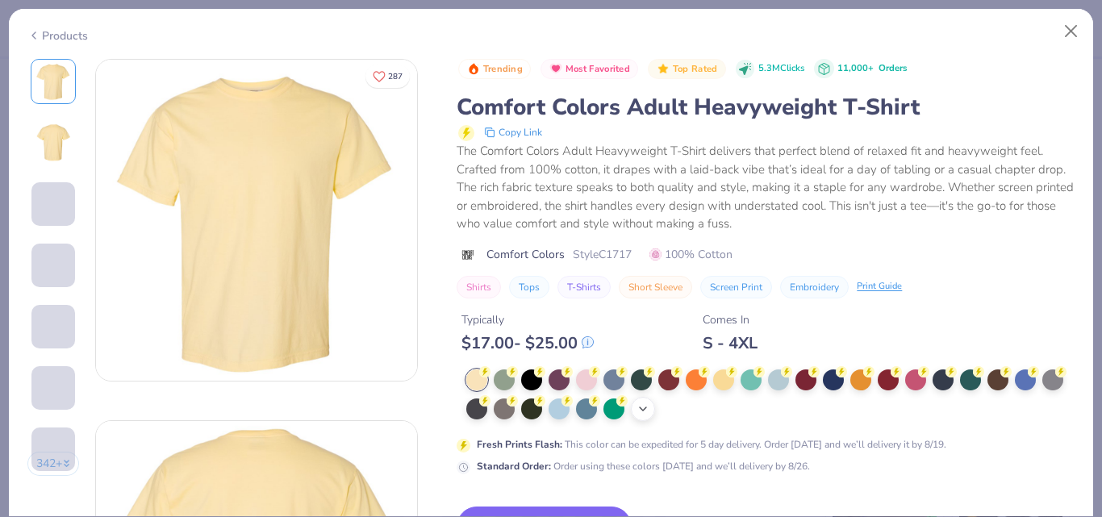
click at [650, 408] on icon at bounding box center [643, 409] width 13 height 13
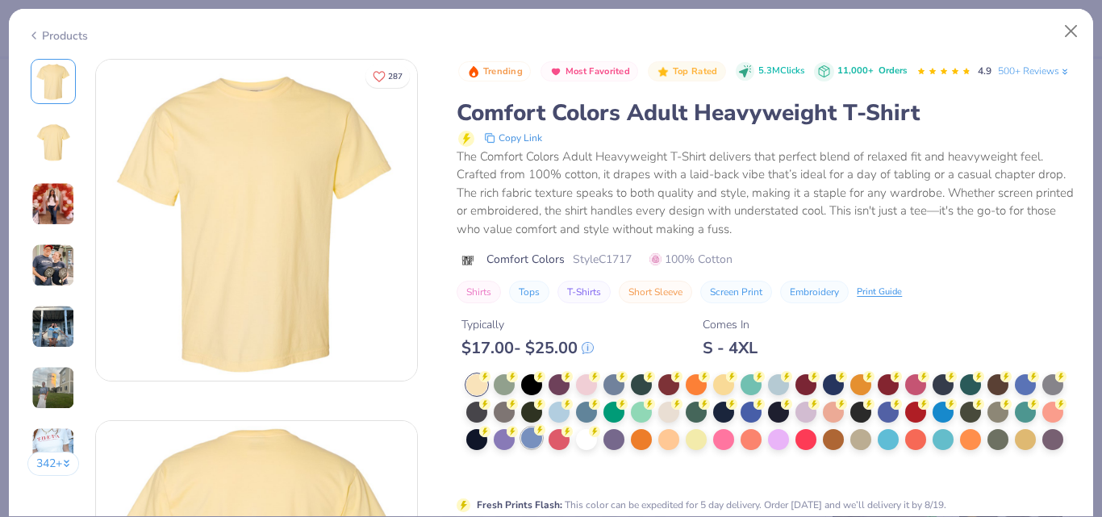
click at [542, 449] on div at bounding box center [531, 438] width 21 height 21
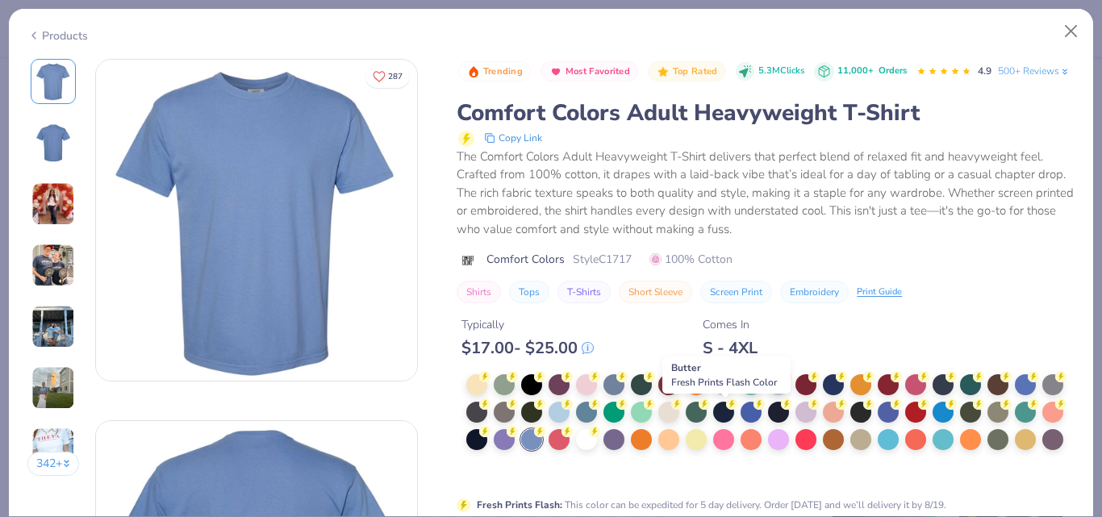
scroll to position [224, 0]
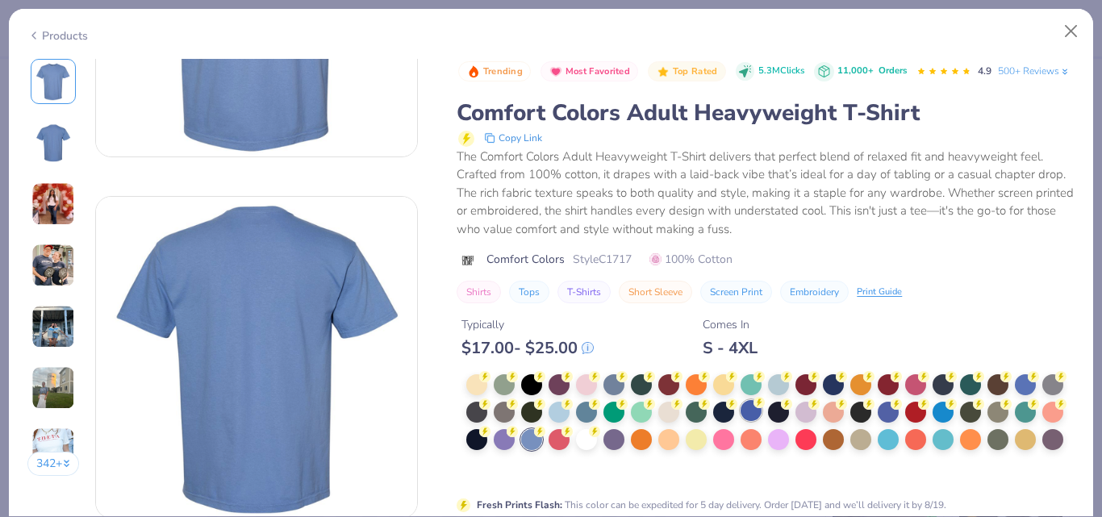
click at [762, 421] on div at bounding box center [751, 410] width 21 height 21
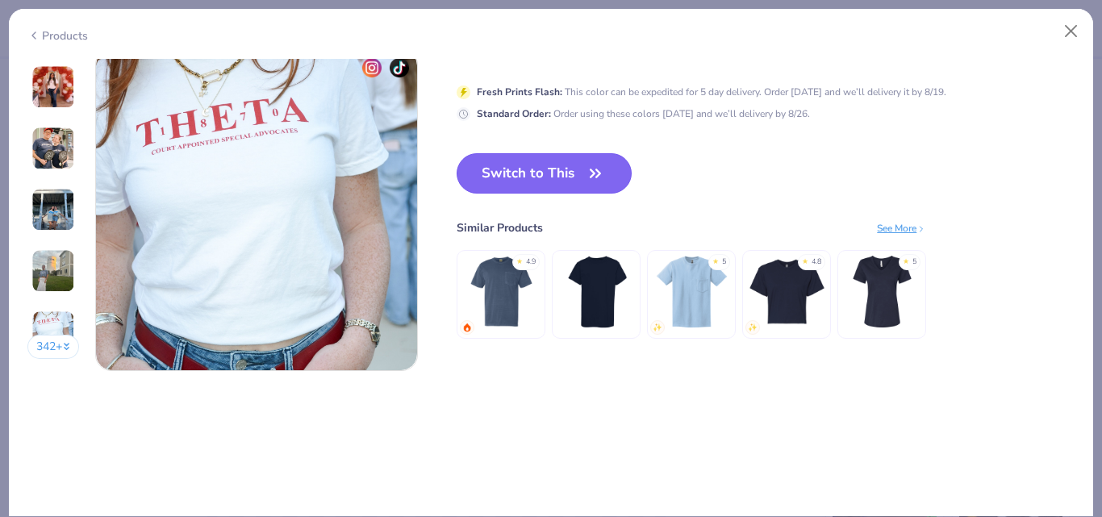
scroll to position [2127, 0]
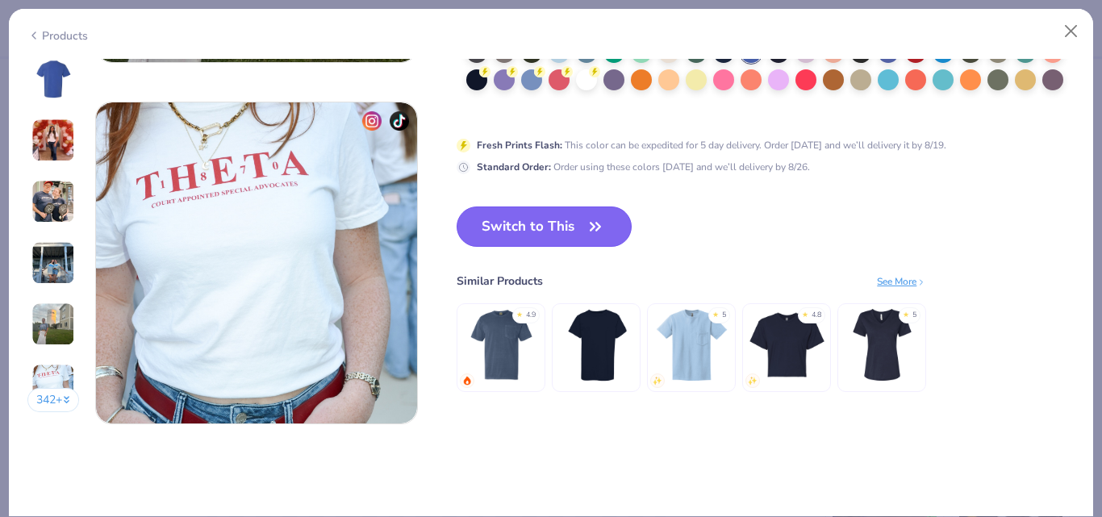
click at [580, 215] on button "Switch to This" at bounding box center [544, 227] width 175 height 40
click at [578, 215] on button "Switch to This" at bounding box center [544, 227] width 175 height 40
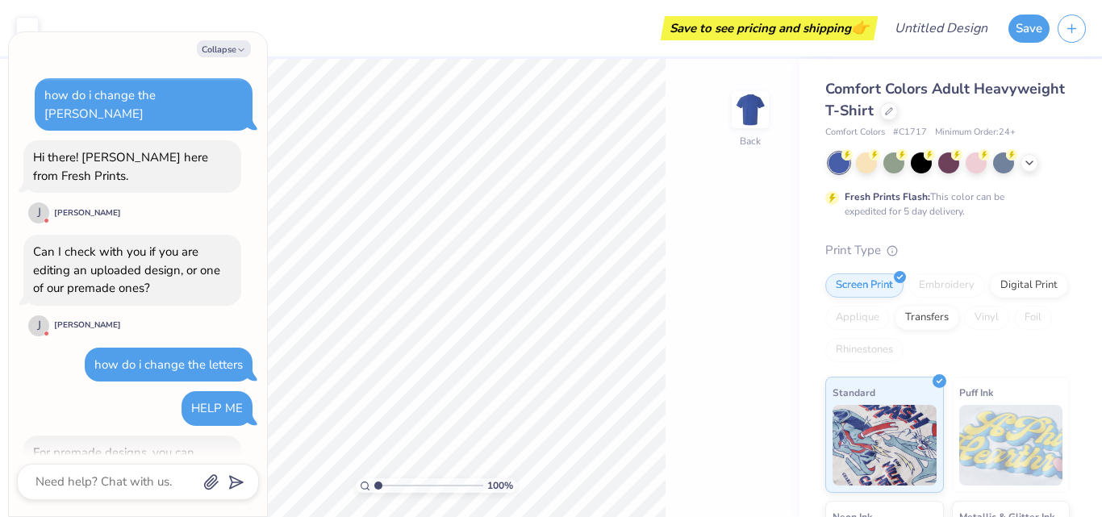
scroll to position [2780, 0]
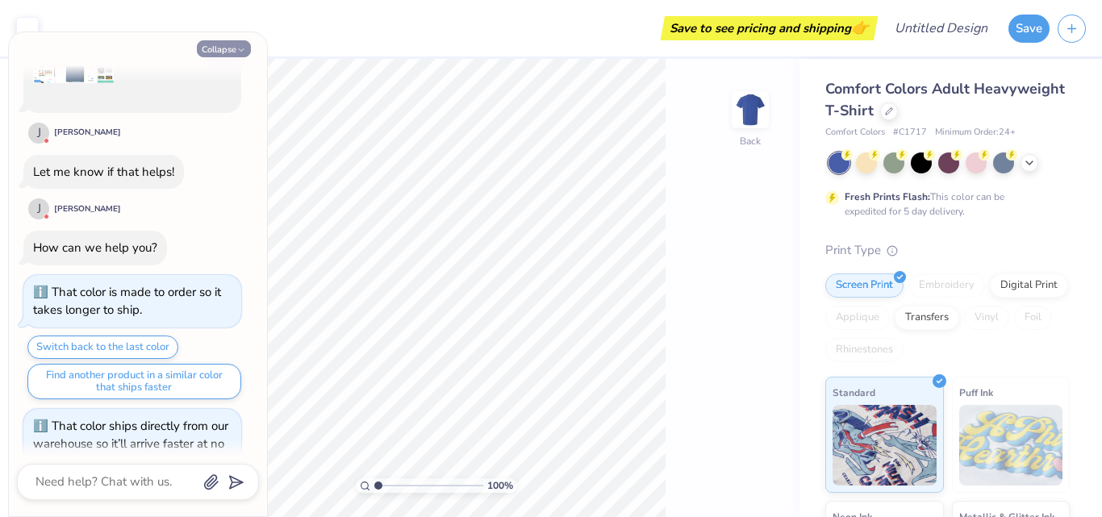
click at [243, 44] on button "Collapse" at bounding box center [224, 48] width 54 height 17
type textarea "x"
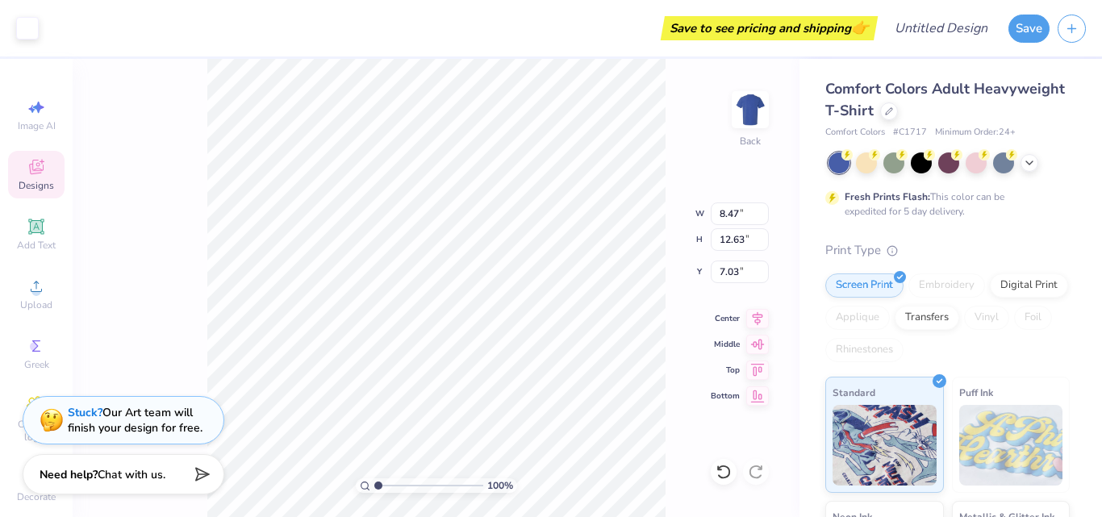
type input "3.44"
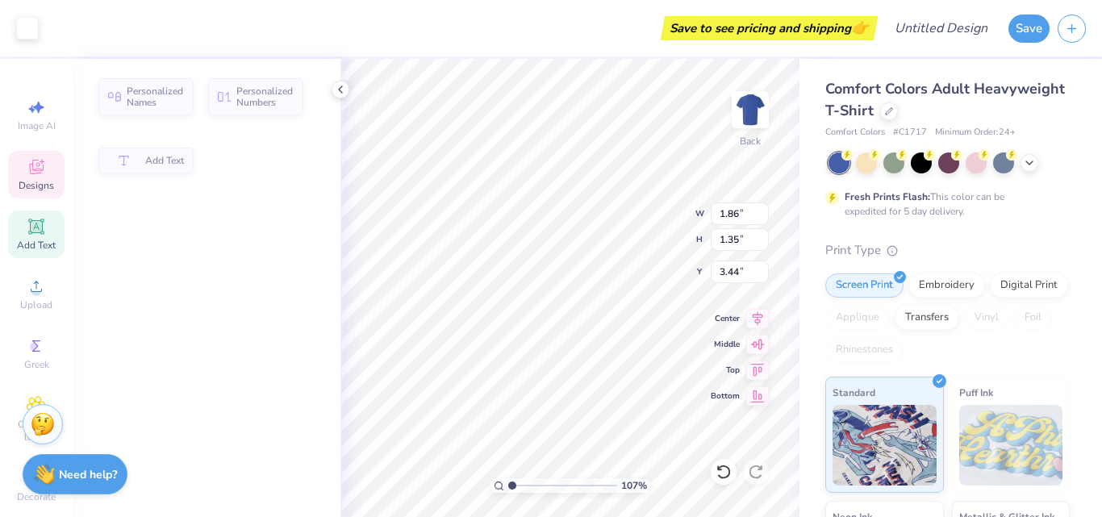
type input "1.06559219557845"
type input "1.86"
type input "1.35"
type input "5.69"
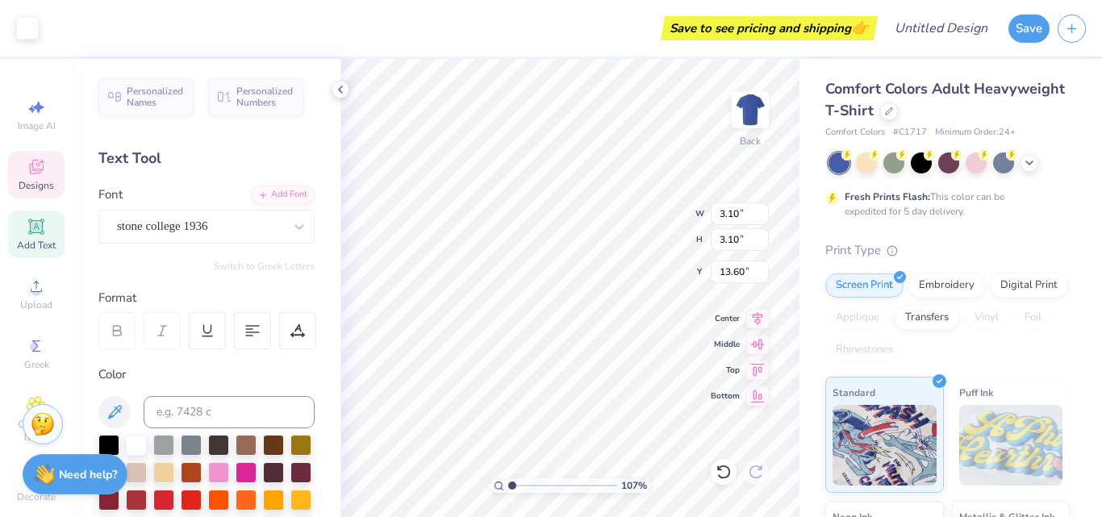
click at [722, 476] on icon at bounding box center [724, 472] width 16 height 16
click at [721, 472] on icon at bounding box center [724, 472] width 16 height 16
click at [721, 463] on div at bounding box center [724, 472] width 26 height 26
click at [730, 469] on icon at bounding box center [724, 472] width 16 height 16
click at [755, 466] on icon at bounding box center [756, 472] width 14 height 15
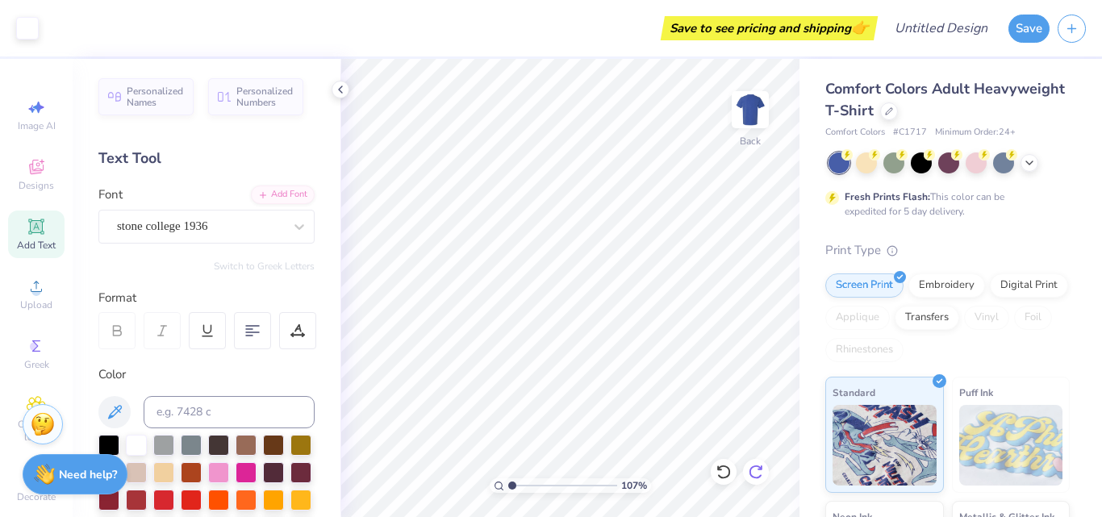
click at [756, 468] on icon at bounding box center [756, 472] width 16 height 16
click at [757, 465] on icon at bounding box center [756, 472] width 16 height 16
type input "1.06559219557845"
type input "3.10"
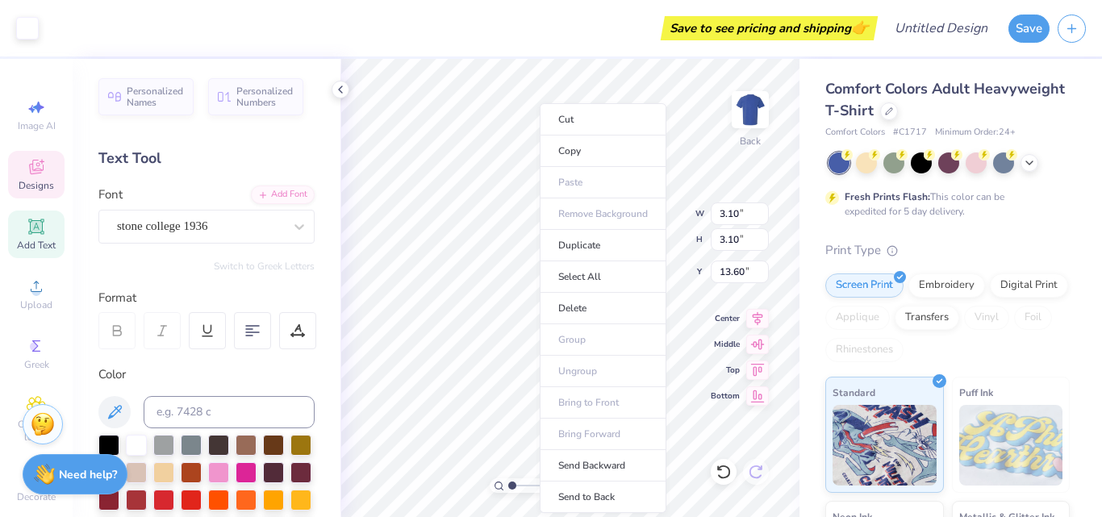
type input "1.06559219557845"
type input "1.70"
type input "0.67"
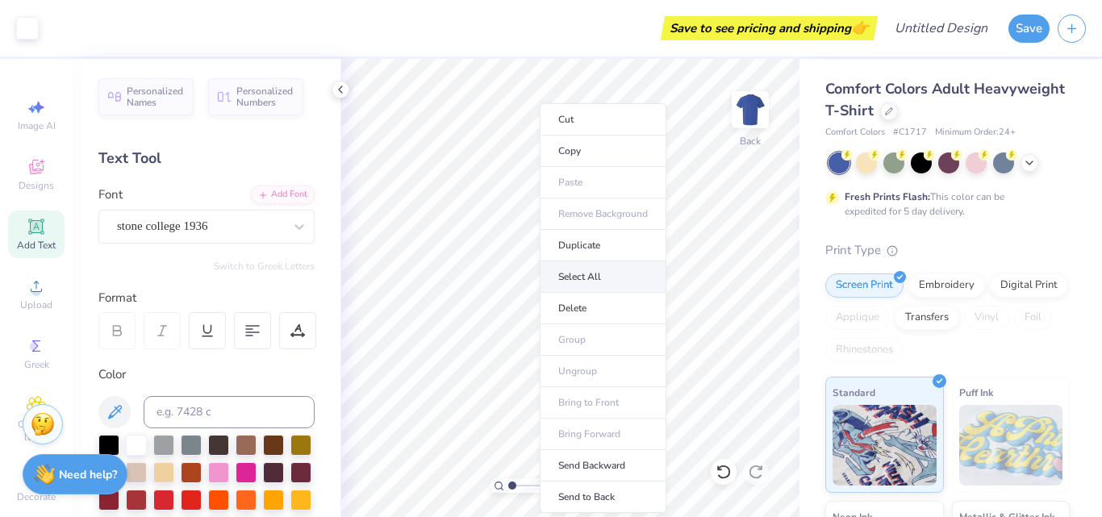
click at [585, 278] on li "Select All" at bounding box center [603, 276] width 127 height 31
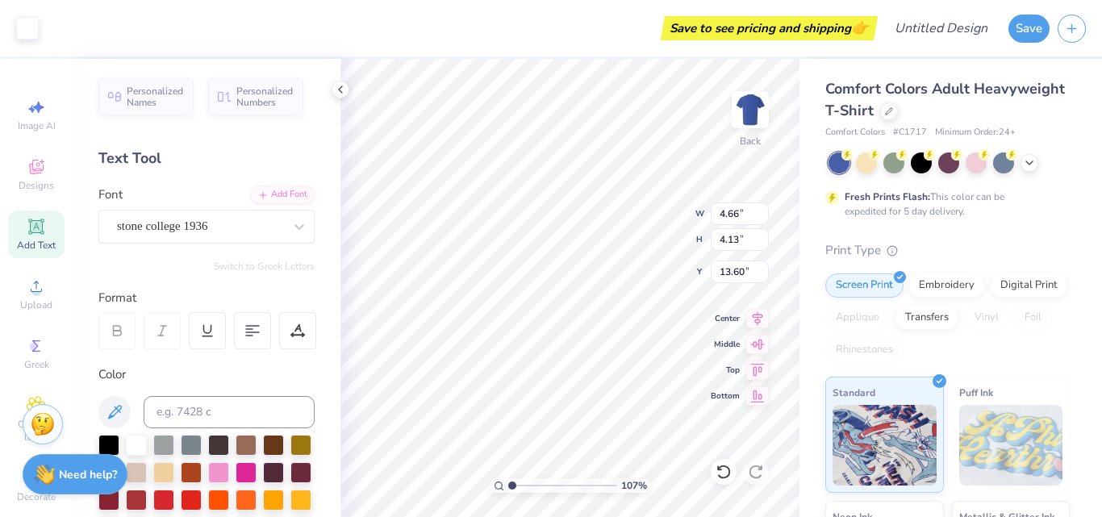
type input "1.06559219557845"
type input "4.00"
type input "1.06559219557845"
type input "5.41"
type input "1.06559219557845"
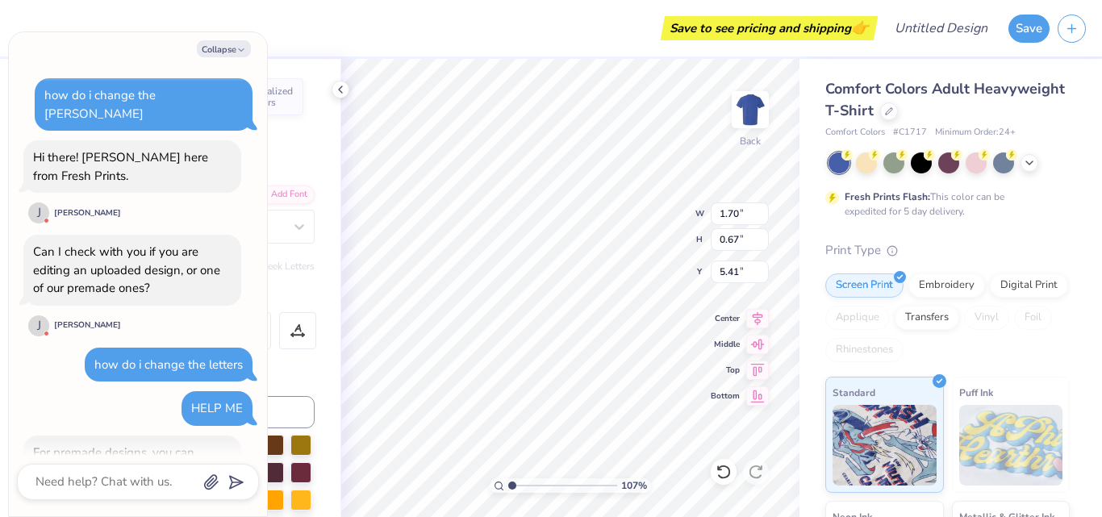
scroll to position [2857, 0]
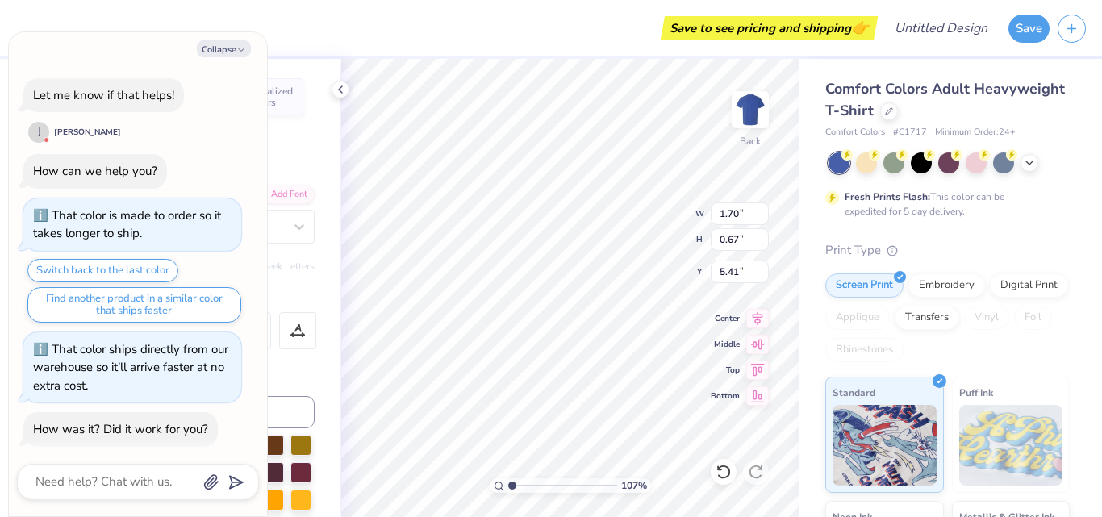
type textarea "x"
type input "1.06559219557845"
click at [241, 51] on polyline "button" at bounding box center [241, 50] width 5 height 2
type textarea "x"
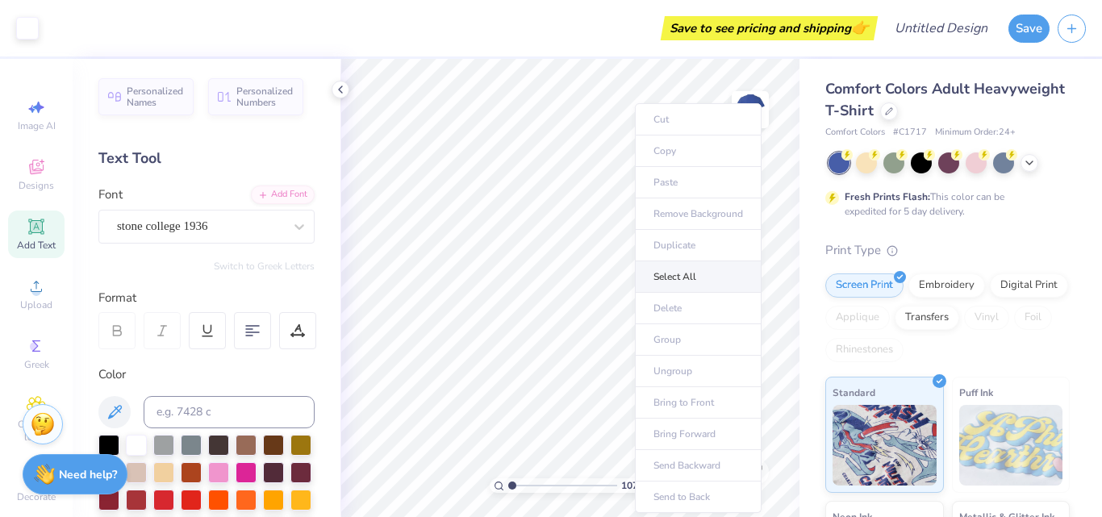
click at [688, 274] on li "Select All" at bounding box center [698, 276] width 127 height 31
click at [703, 155] on li "Copy" at bounding box center [713, 151] width 127 height 31
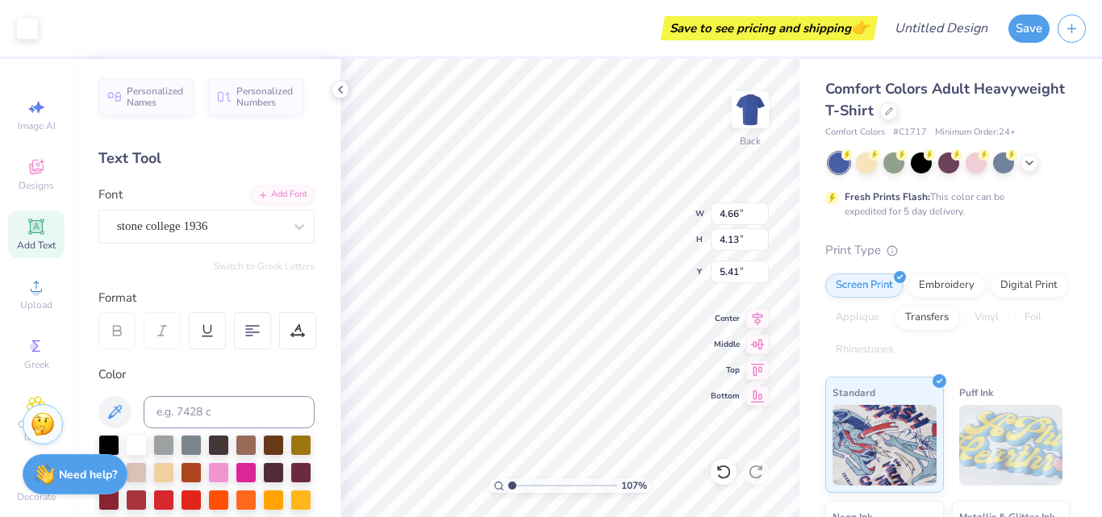
type input "1.06559219557845"
type input "5.16"
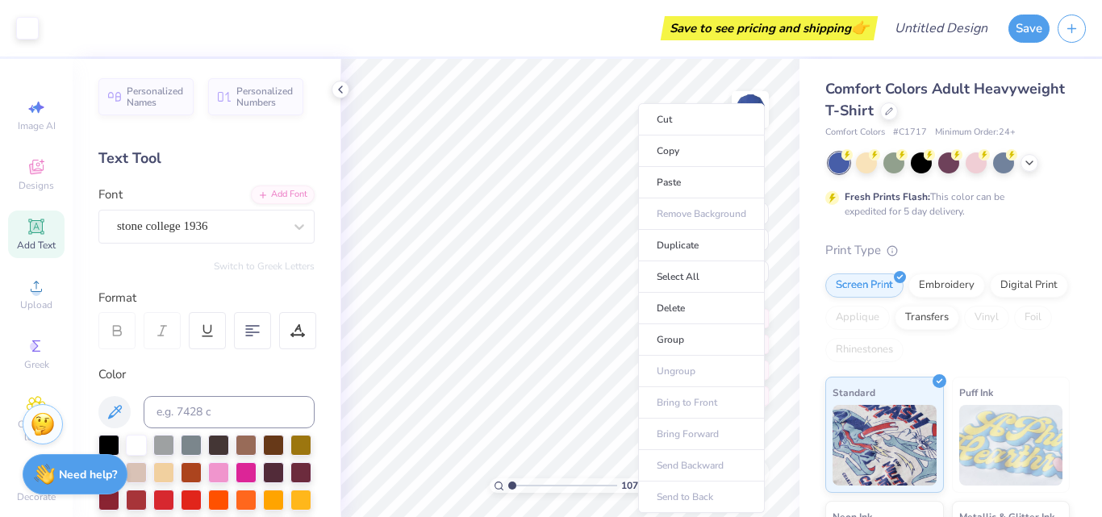
drag, startPoint x: 703, startPoint y: 155, endPoint x: 809, endPoint y: 286, distance: 169.3
click at [809, 286] on div "Comfort Colors Adult Heavyweight T-Shirt Comfort Colors # C1717 Minimum Order: …" at bounding box center [951, 400] width 303 height 683
click at [701, 152] on li "Copy" at bounding box center [701, 151] width 127 height 31
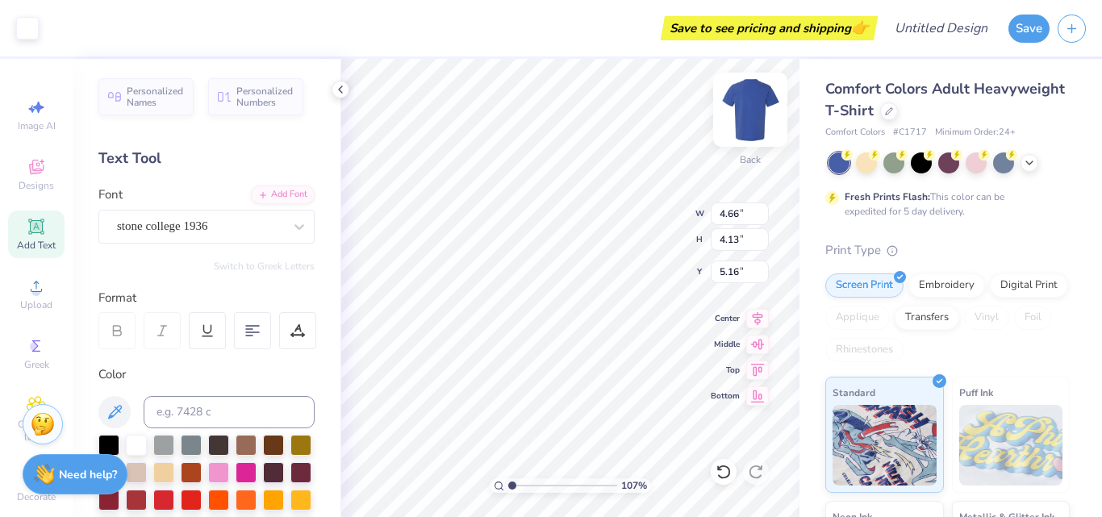
click at [755, 121] on img at bounding box center [750, 109] width 65 height 65
click at [757, 111] on img at bounding box center [750, 109] width 65 height 65
type input "1.06559219557845"
type input "11.65"
type input "1.06559219557845"
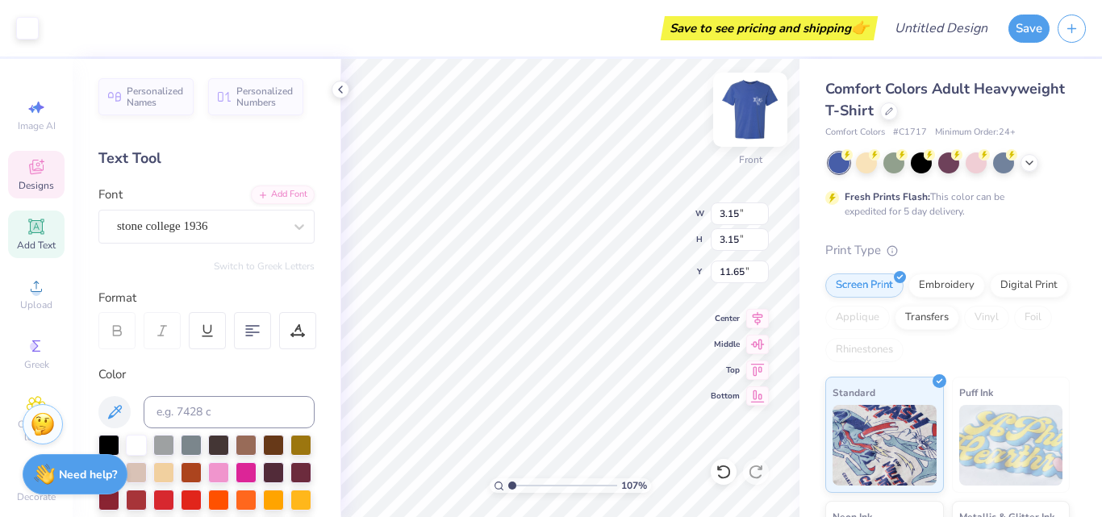
type input "2.50"
type input "2.29"
type input "12.41"
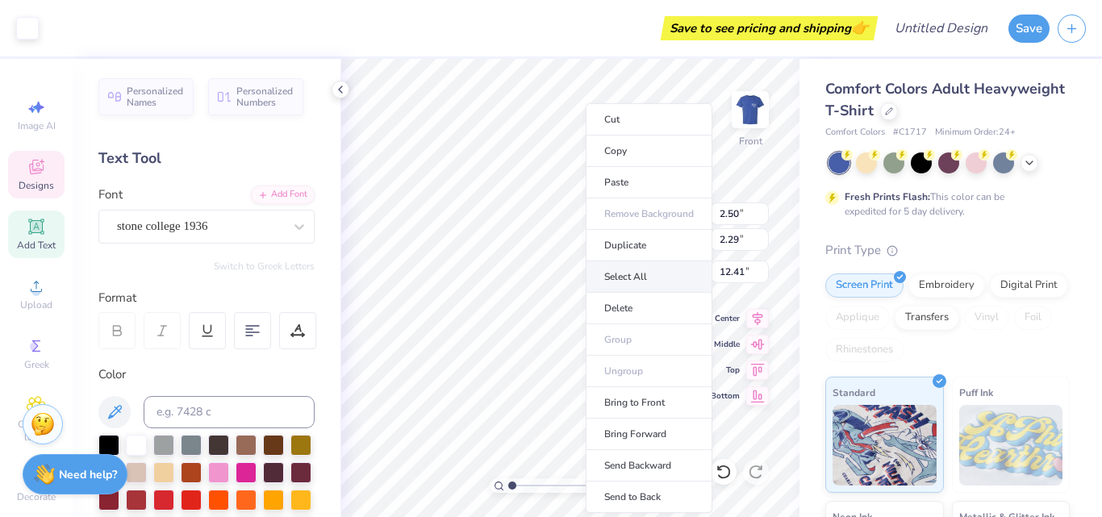
click at [634, 270] on li "Select All" at bounding box center [649, 276] width 127 height 31
type input "1.06559219557845"
type input "4.74"
type input "4.20"
type input "11.65"
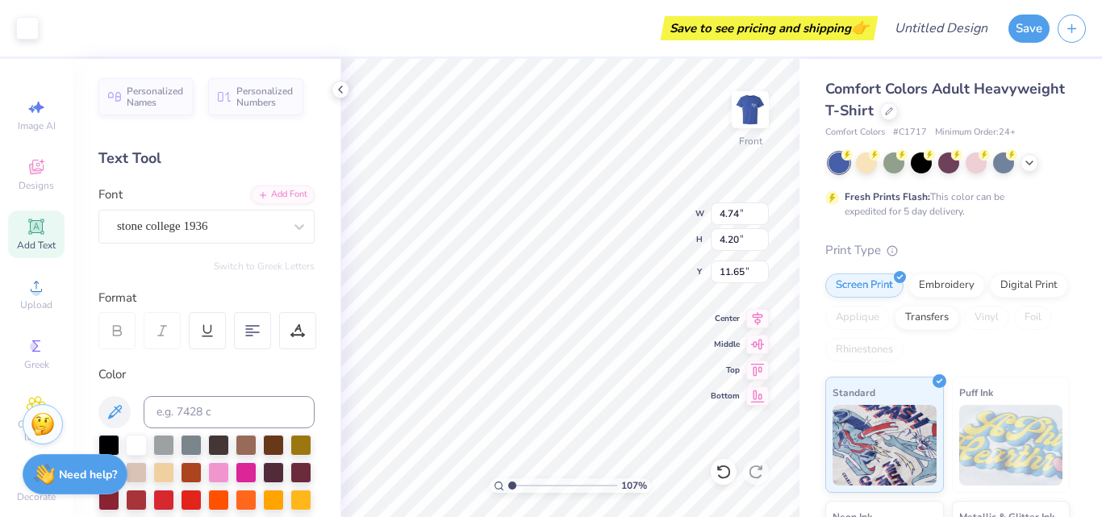
type input "1.06559219557845"
type input "6.76"
type input "6.00"
type input "9.85"
type input "1.06559219557845"
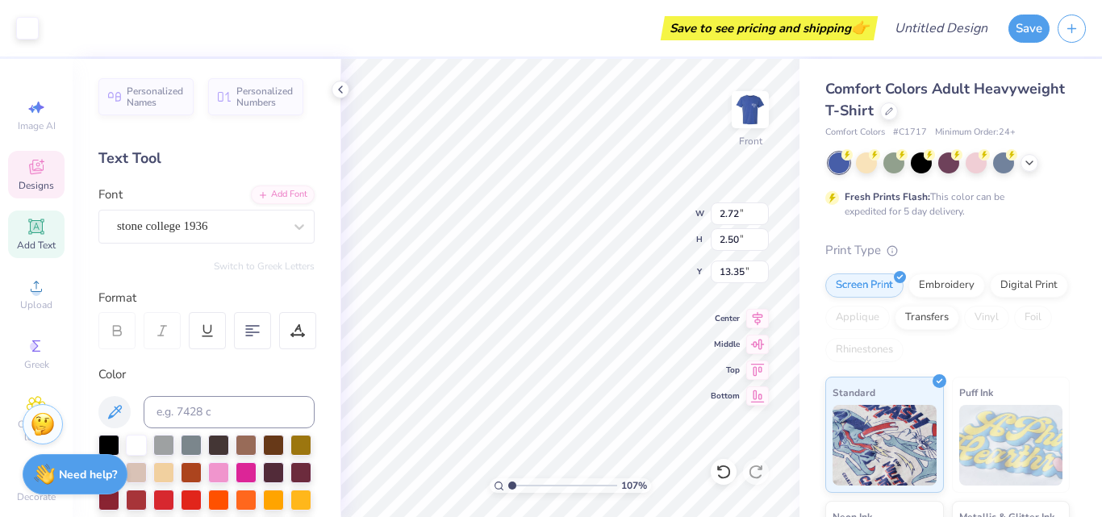
type input "13.40"
click at [725, 473] on icon at bounding box center [724, 472] width 16 height 16
type input "1.06559219557845"
type input "13.35"
type input "1.06559219557845"
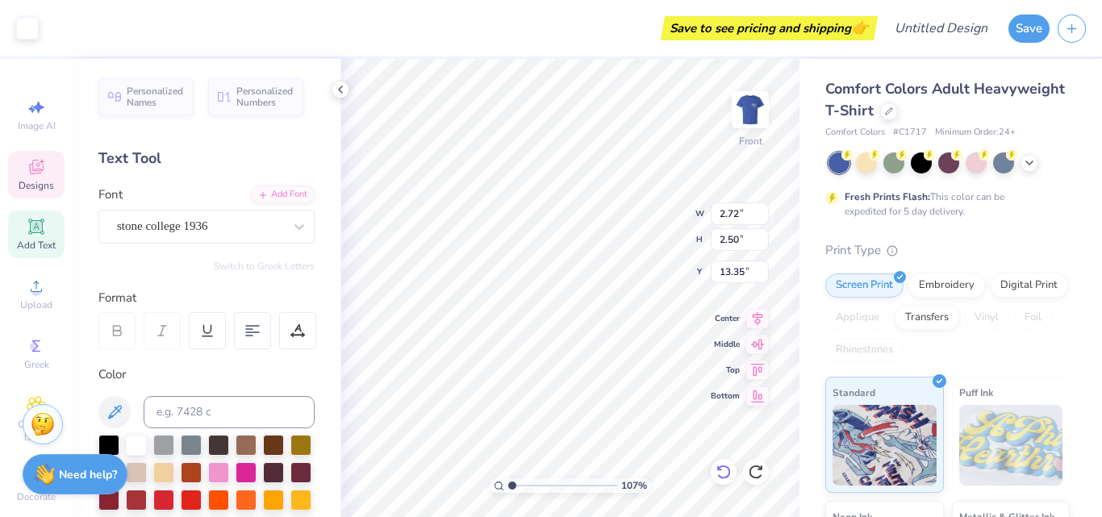
type input "4.50"
type input "9.85"
type input "1.06559219557845"
type input "2.72"
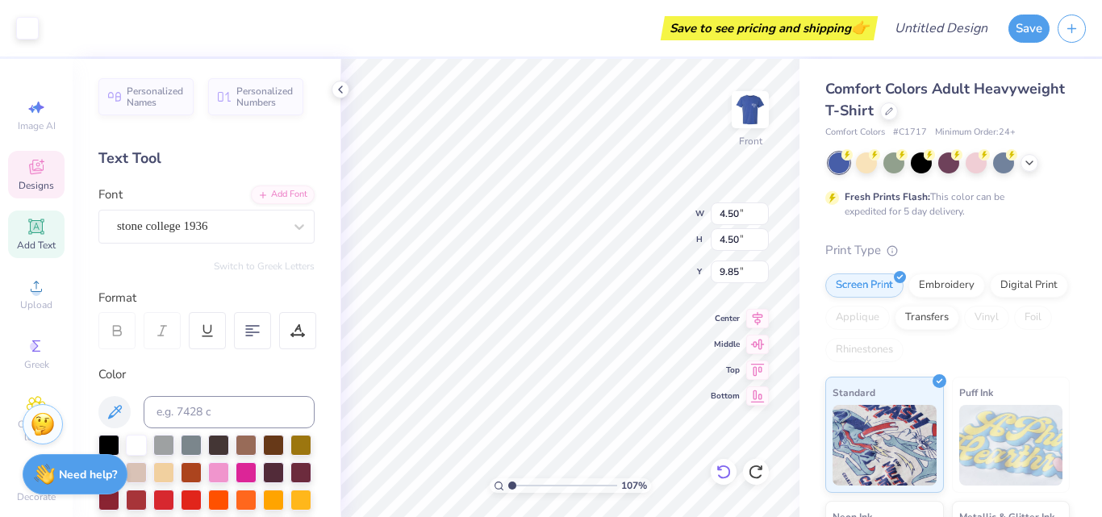
type input "2.50"
type input "13.35"
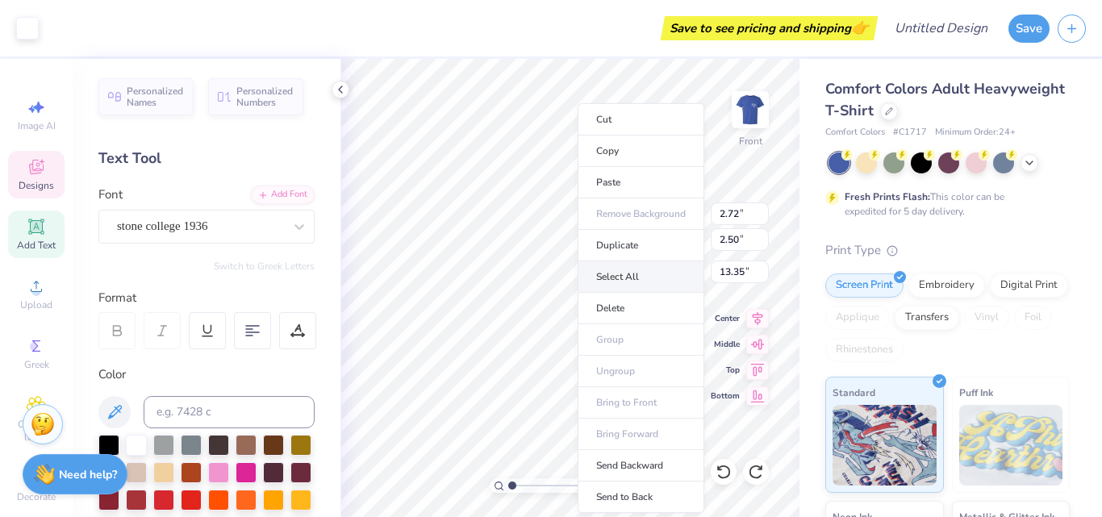
click at [634, 271] on li "Select All" at bounding box center [641, 276] width 127 height 31
type input "1.06559219557845"
type input "6.76"
type input "6.00"
type input "9.85"
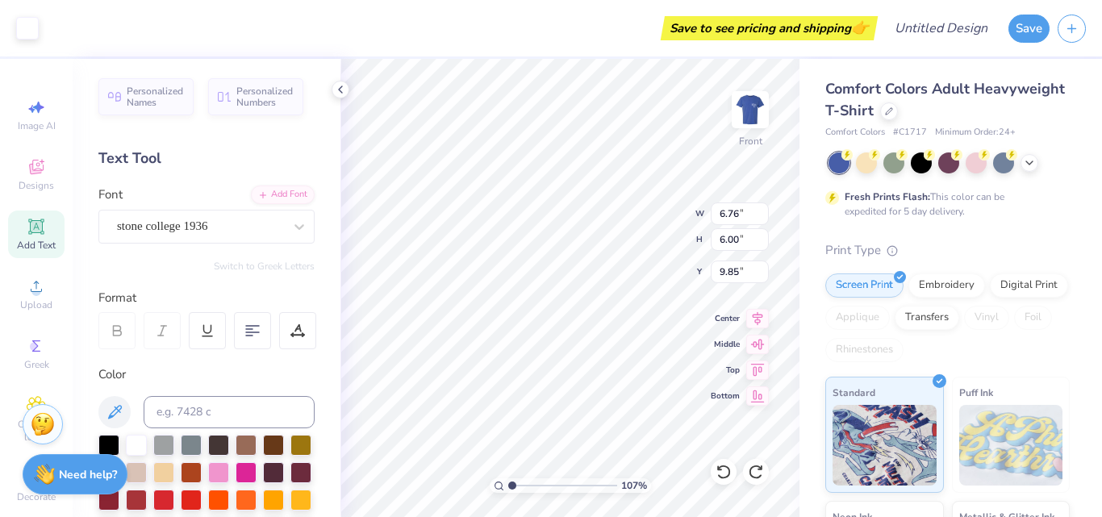
type input "1.06559219557845"
type input "8.12"
type input "7.20"
type input "8.65"
type input "1.06559219557845"
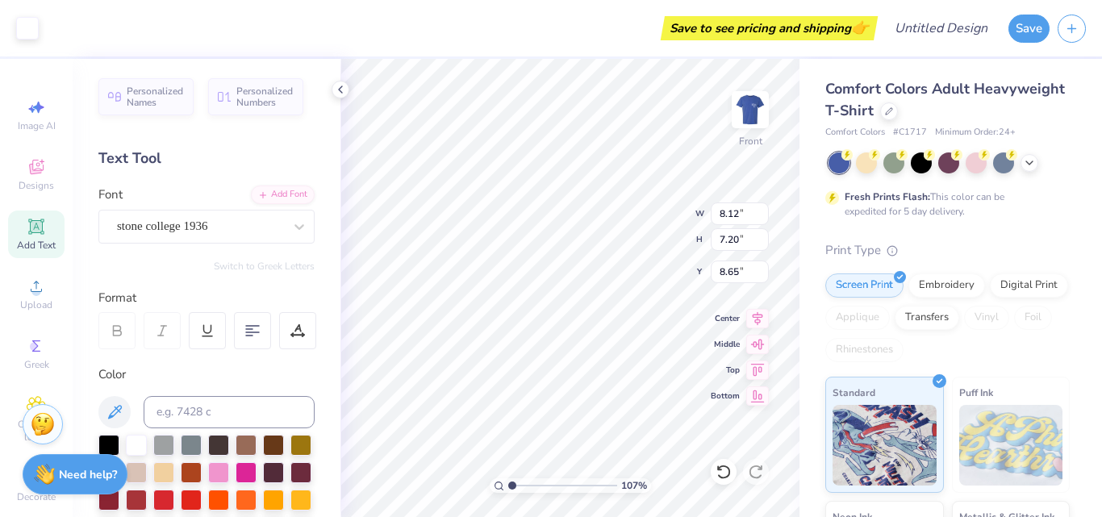
type input "9.11"
click at [187, 152] on div "Text Tool" at bounding box center [206, 159] width 216 height 22
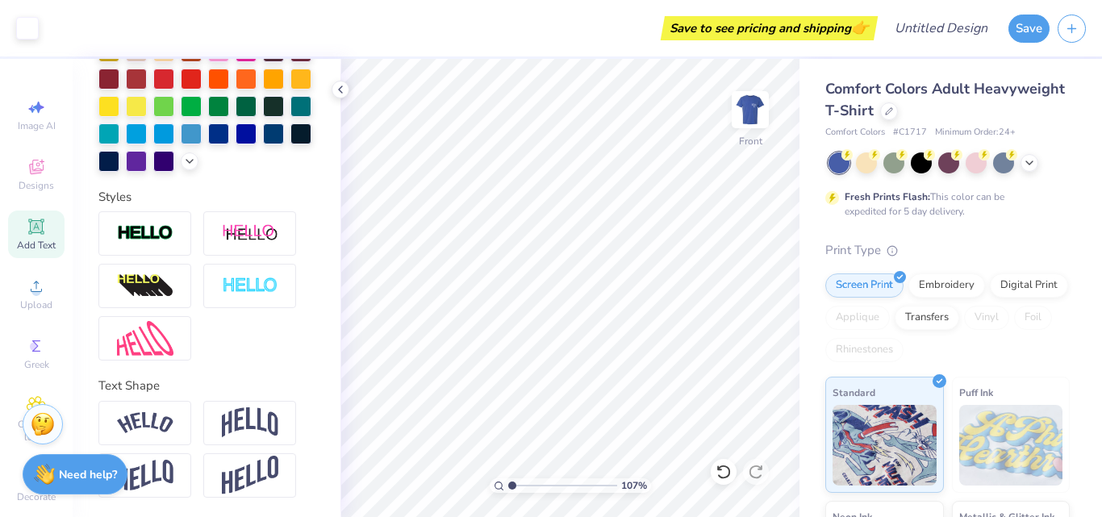
scroll to position [448, 0]
click at [168, 433] on img at bounding box center [145, 423] width 56 height 22
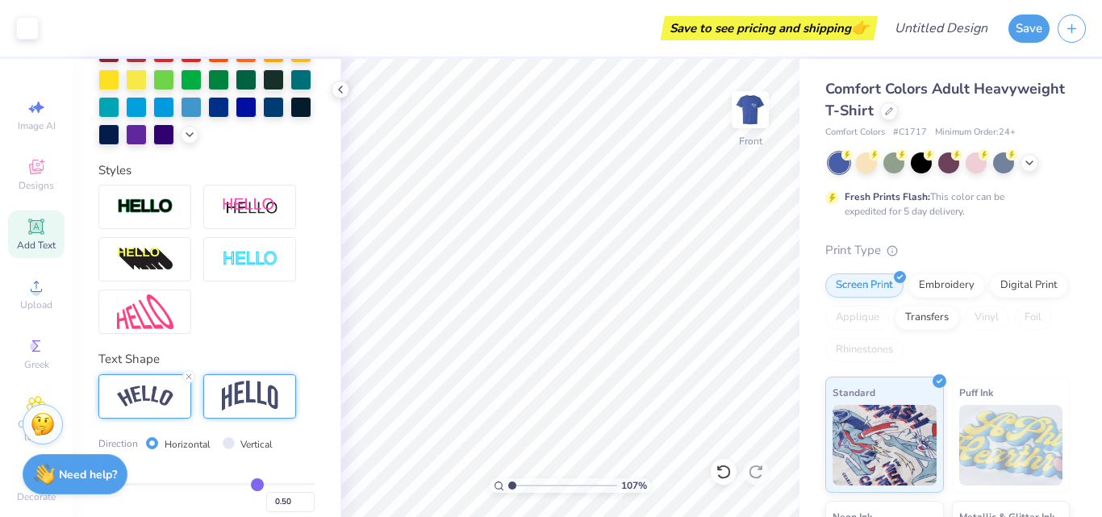
click at [214, 406] on div at bounding box center [249, 396] width 93 height 44
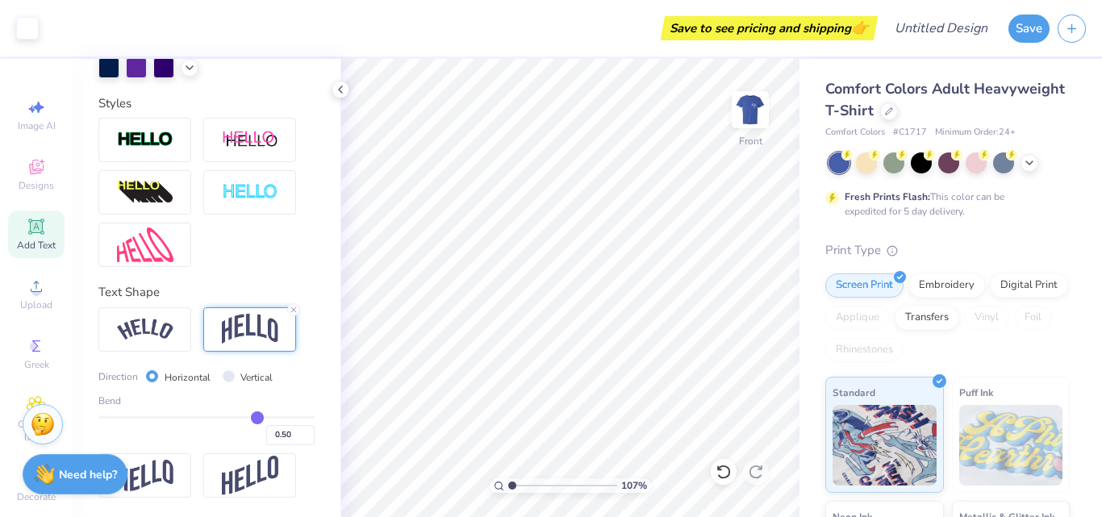
click at [194, 416] on div "Bend 0.50" at bounding box center [206, 420] width 216 height 52
click at [31, 237] on div "Add Text" at bounding box center [36, 235] width 56 height 48
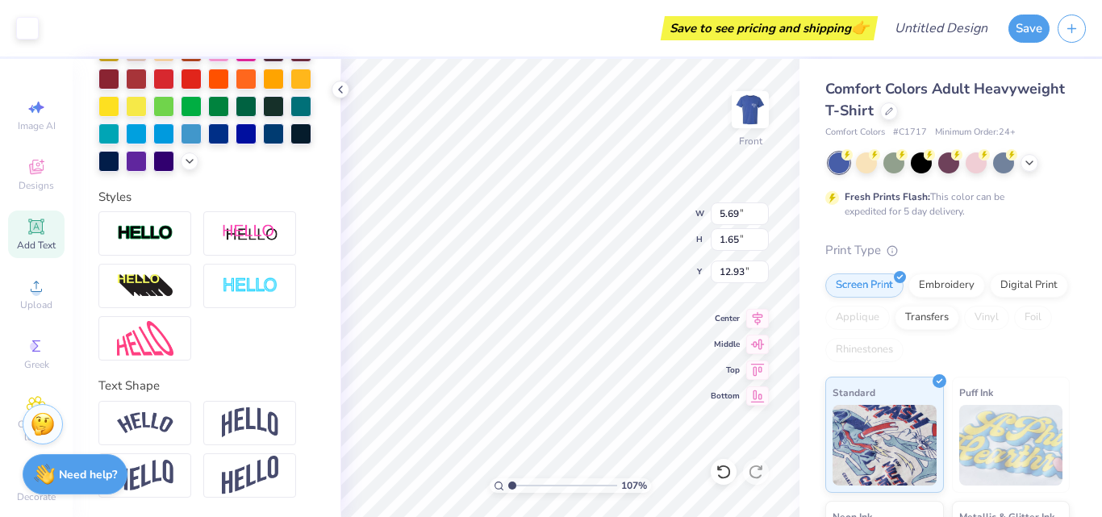
scroll to position [449, 0]
type input "1.06559219557845"
type input "6.49"
type input "1.06559219557845"
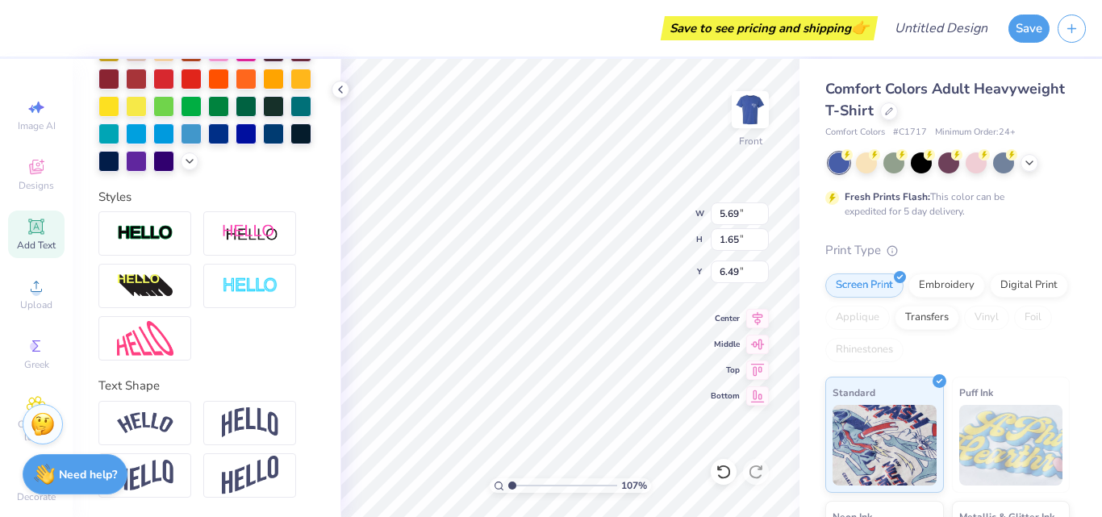
type textarea "TEX"
type input "1.06559219557845"
type textarea "TE"
type input "1.06559219557845"
type textarea "T"
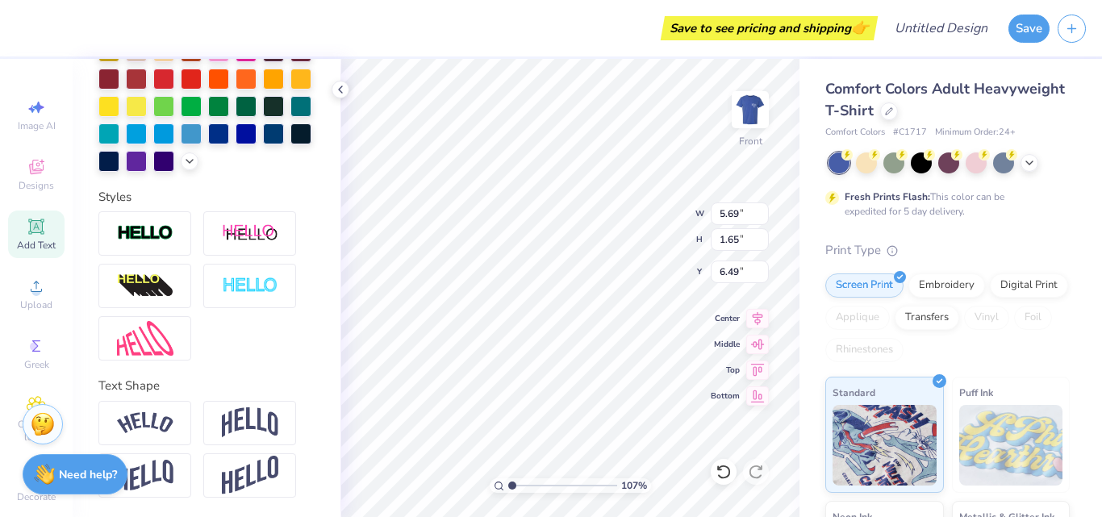
type input "1.06559219557845"
type textarea "g"
type input "1.06559219557845"
type textarea "go"
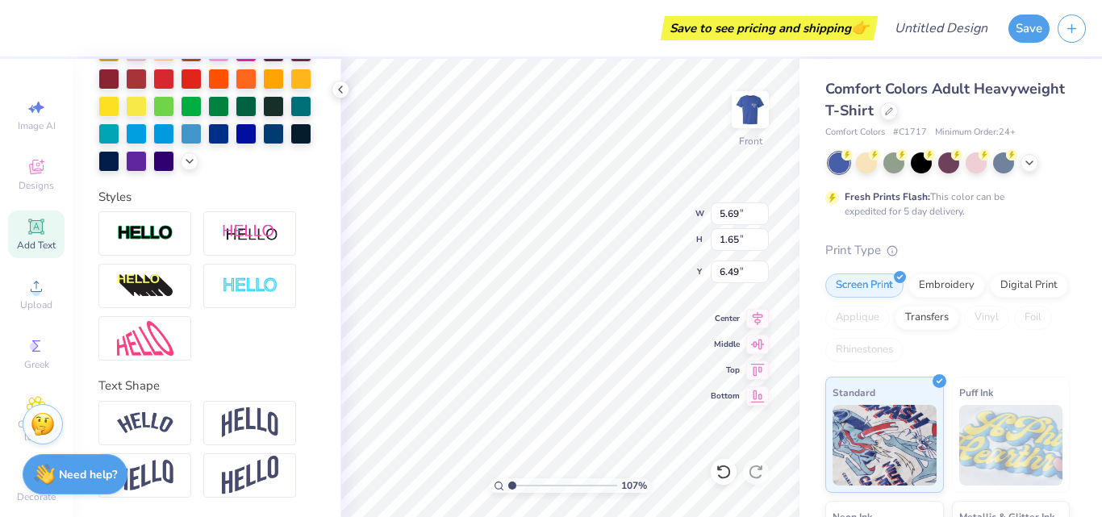
type input "1.06559219557845"
type textarea "gol"
type input "1.06559219557845"
type textarea "gold"
type input "1.06559219557845"
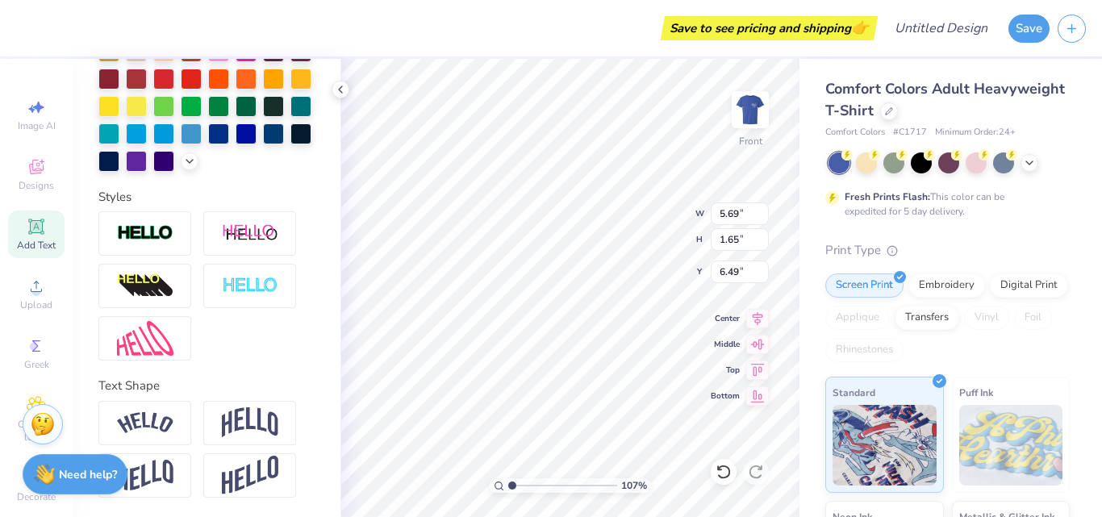
type textarea "gol"
type input "1.06559219557845"
type textarea "go"
type input "1.06559219557845"
type textarea "g"
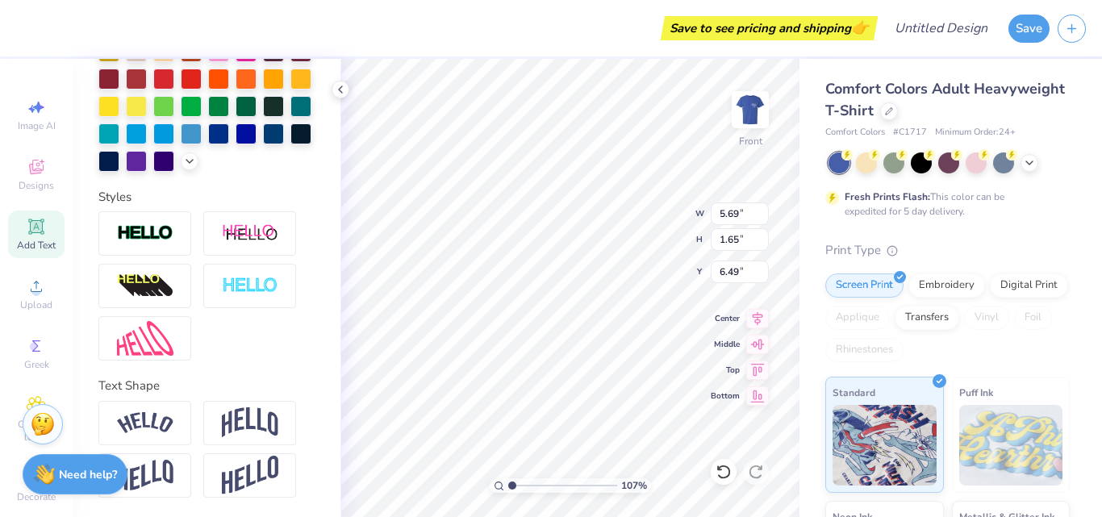
type input "1.06559219557845"
type textarea "G"
type input "1.06559219557845"
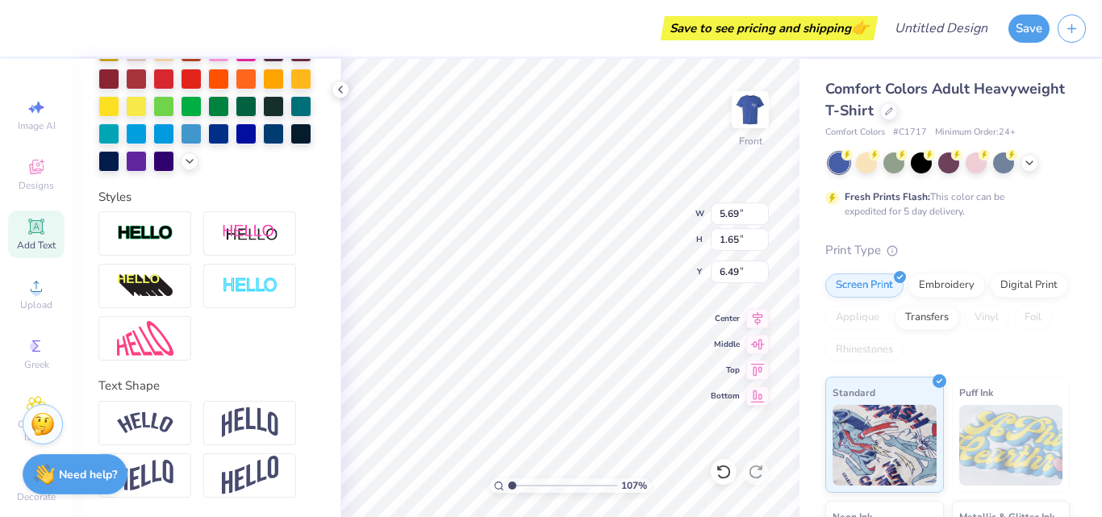
type textarea "GO"
type input "1.06559219557845"
type textarea "GOL"
type input "1.06559219557845"
type textarea "GOLD"
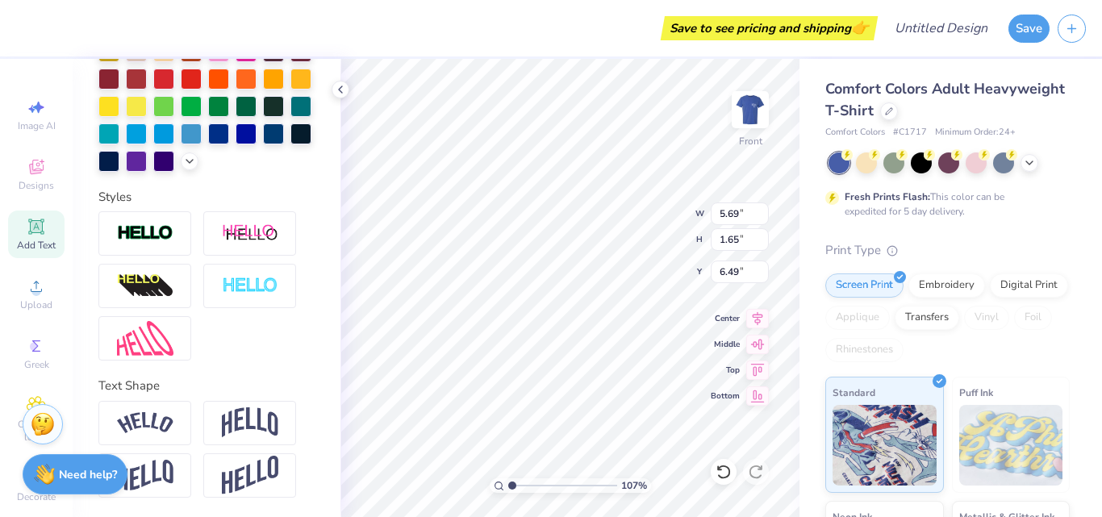
type input "1.06559219557845"
type textarea "GOLD"
type input "1.06559219557845"
type textarea "GOLD D"
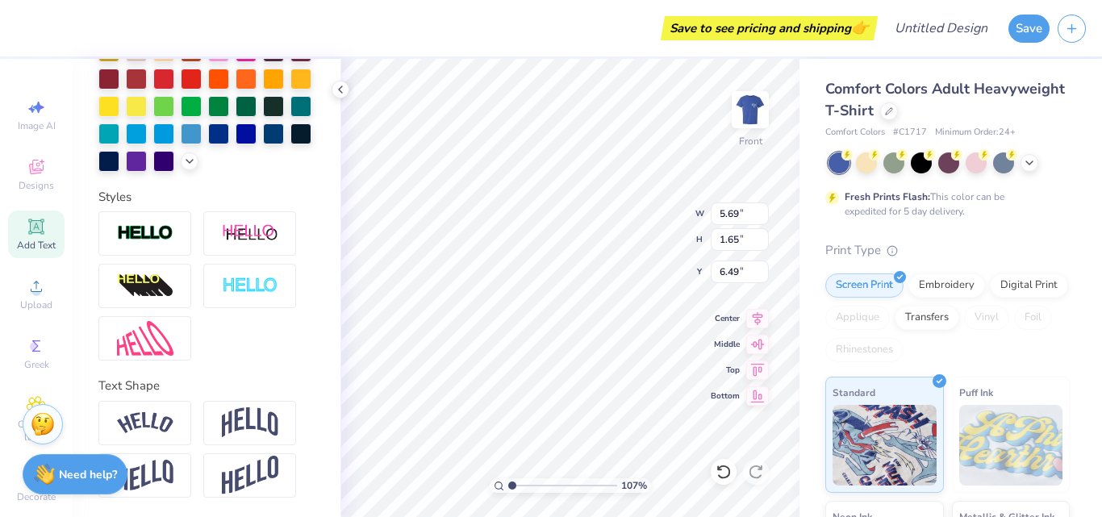
type input "1.06559219557845"
type textarea "GOLD DU"
type input "1.06559219557845"
type textarea "GOLD DUS"
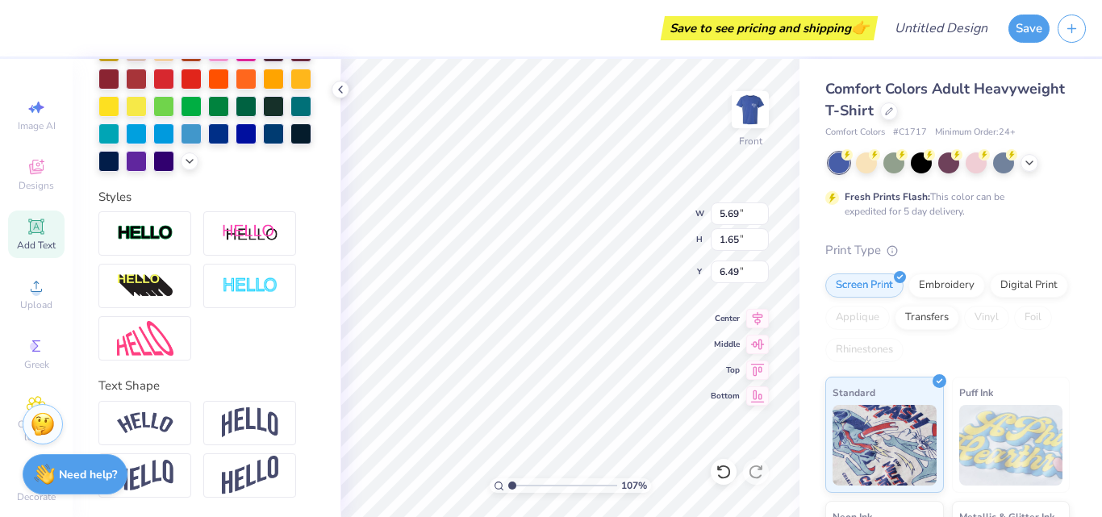
type input "1.06559219557845"
type textarea "GOLD DUST"
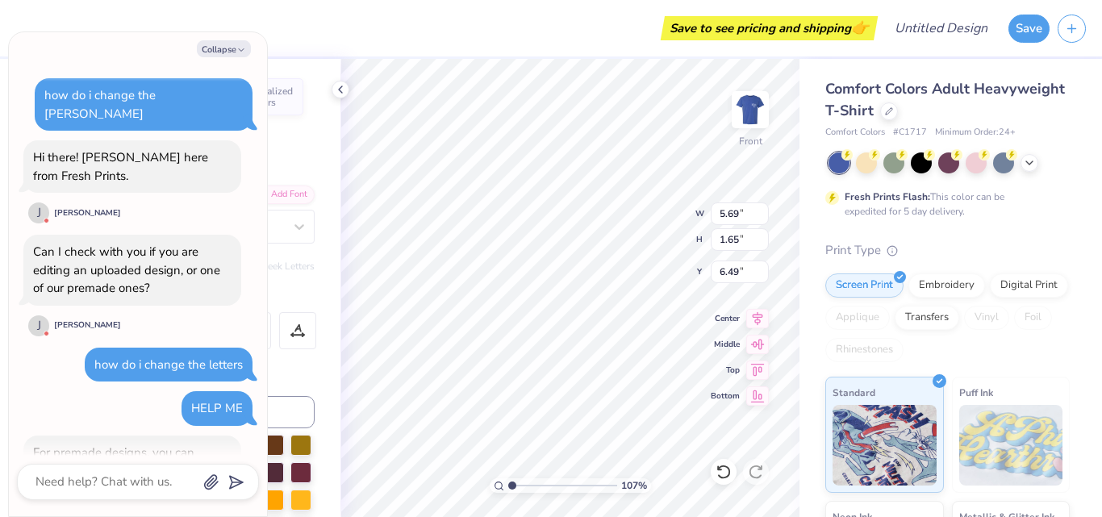
scroll to position [3082, 0]
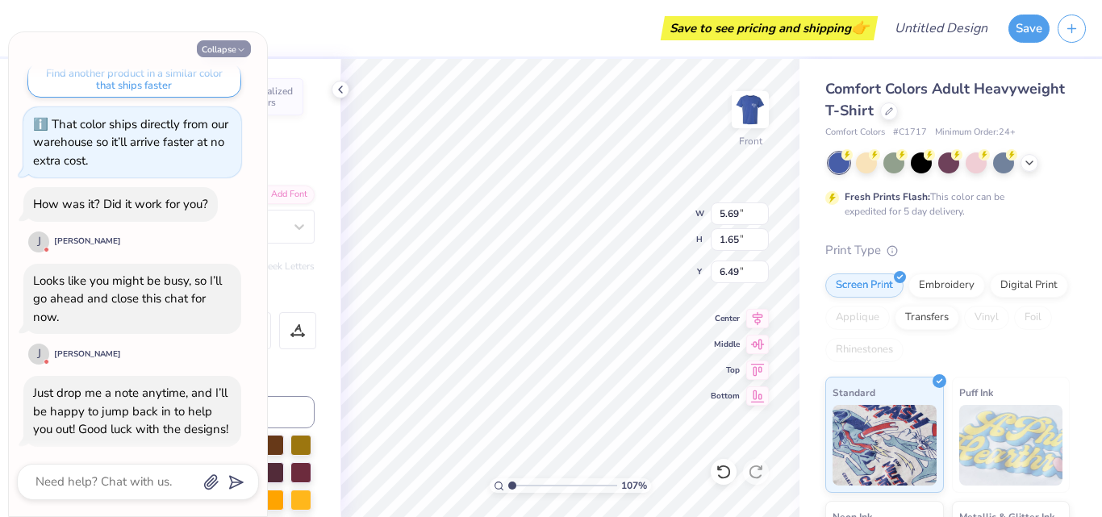
click at [230, 56] on button "Collapse" at bounding box center [224, 48] width 54 height 17
type textarea "x"
type input "1.06559219557845"
type input "12.06"
type input "1.71"
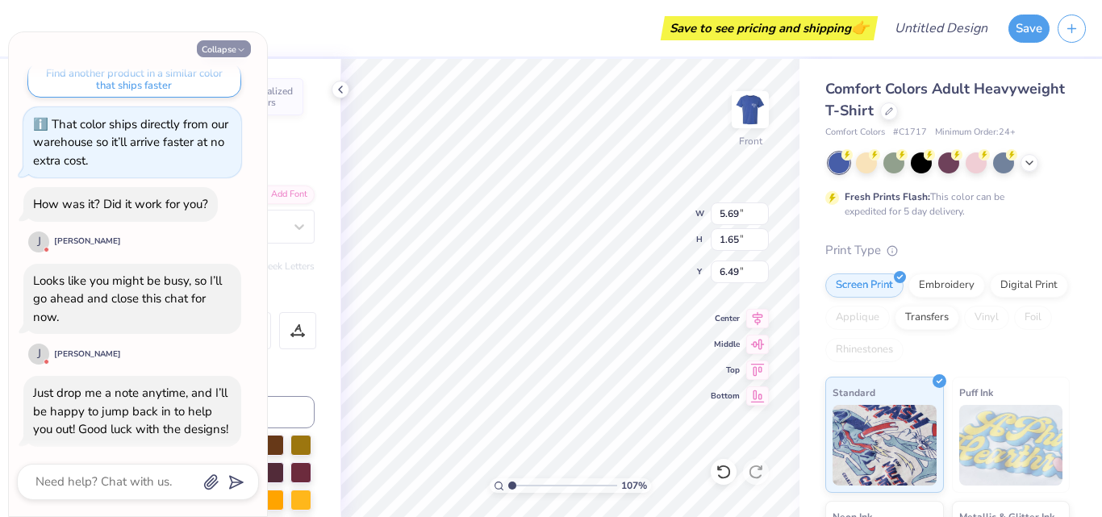
type input "6.46"
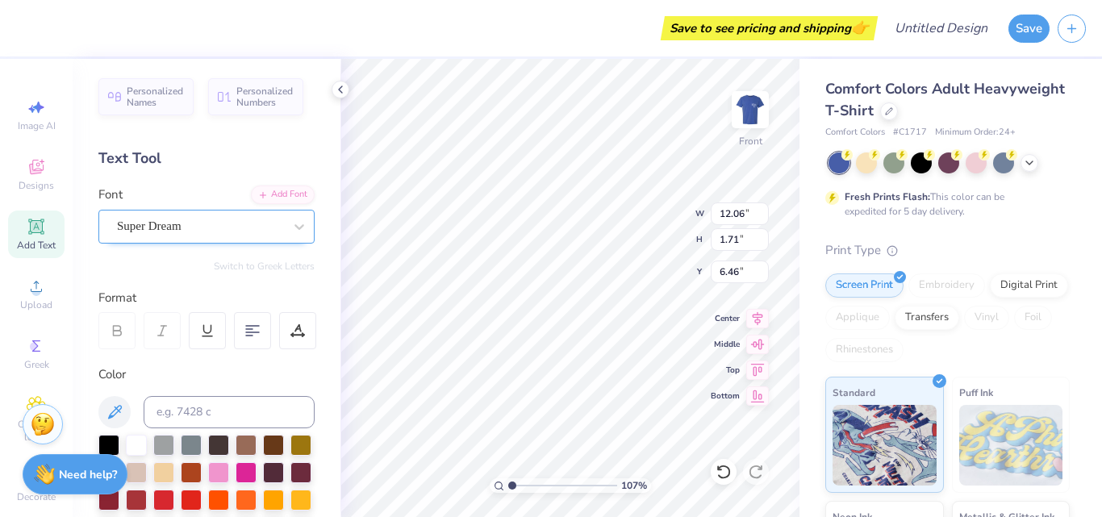
click at [206, 231] on div "Super Dream" at bounding box center [199, 226] width 169 height 25
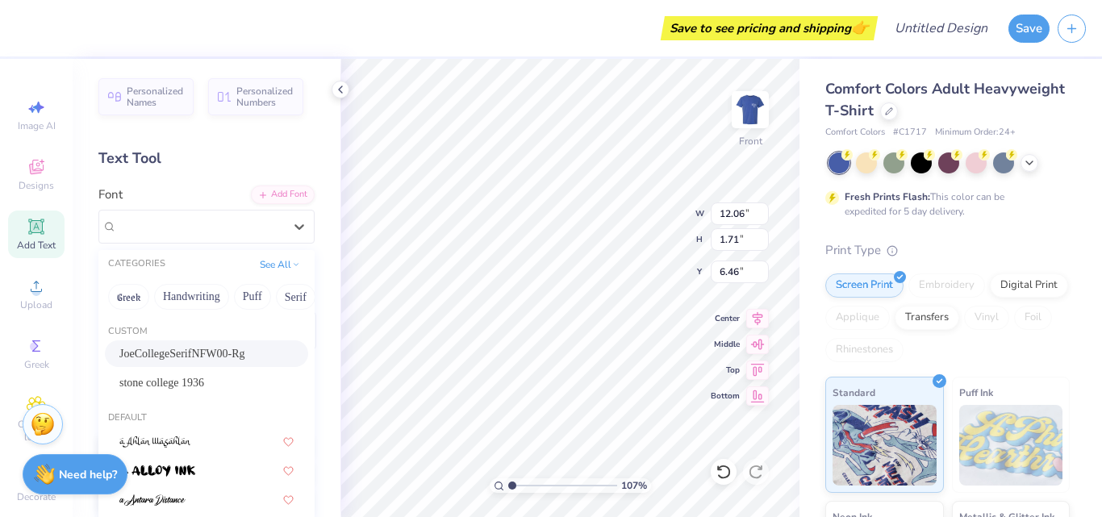
click at [202, 349] on span "JoeCollegeSerifNFW00-Rg" at bounding box center [182, 353] width 126 height 17
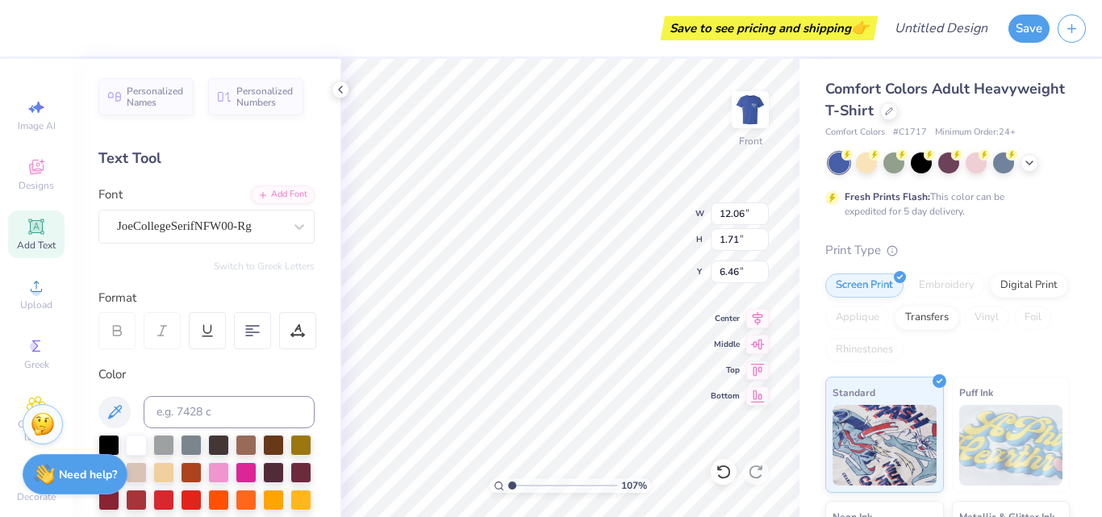
type input "1.06559219557845"
type input "12.15"
type input "1.85"
type input "6.39"
type input "1.06559219557845"
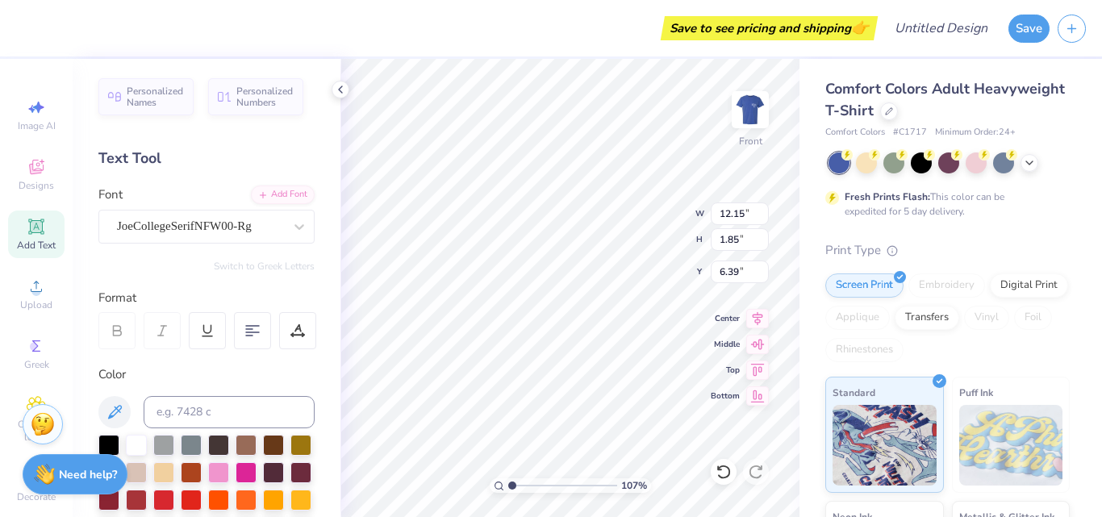
type input "6.85"
click at [260, 220] on div "JoeCollegeSerifNFW00-Rg" at bounding box center [199, 226] width 169 height 25
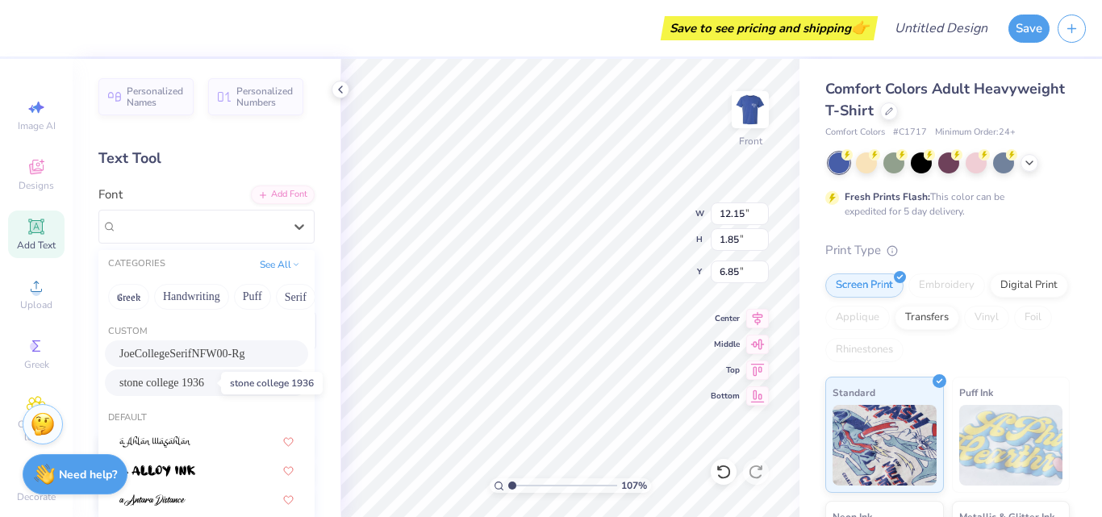
click at [189, 380] on span "stone college 1936" at bounding box center [161, 382] width 85 height 17
type input "1.06559219557845"
type input "9.55"
type input "1.83"
type input "6.86"
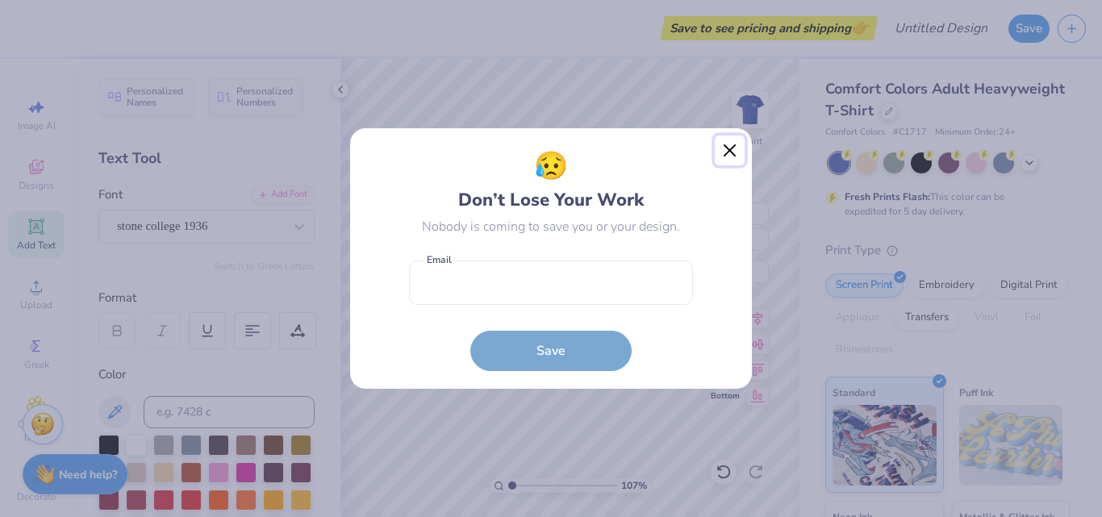
click at [738, 145] on button "Close" at bounding box center [730, 151] width 31 height 31
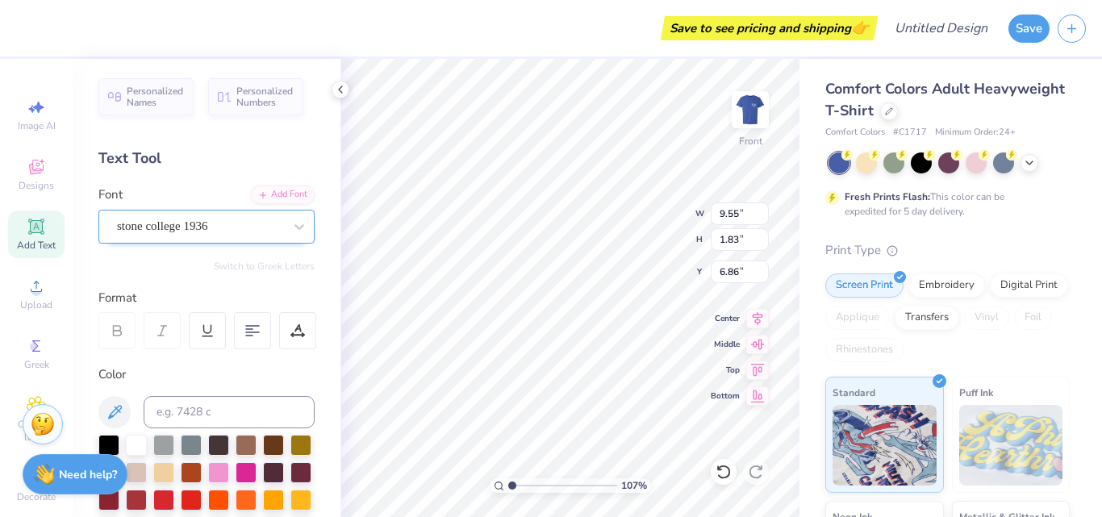
click at [244, 224] on div "stone college 1936" at bounding box center [199, 226] width 169 height 25
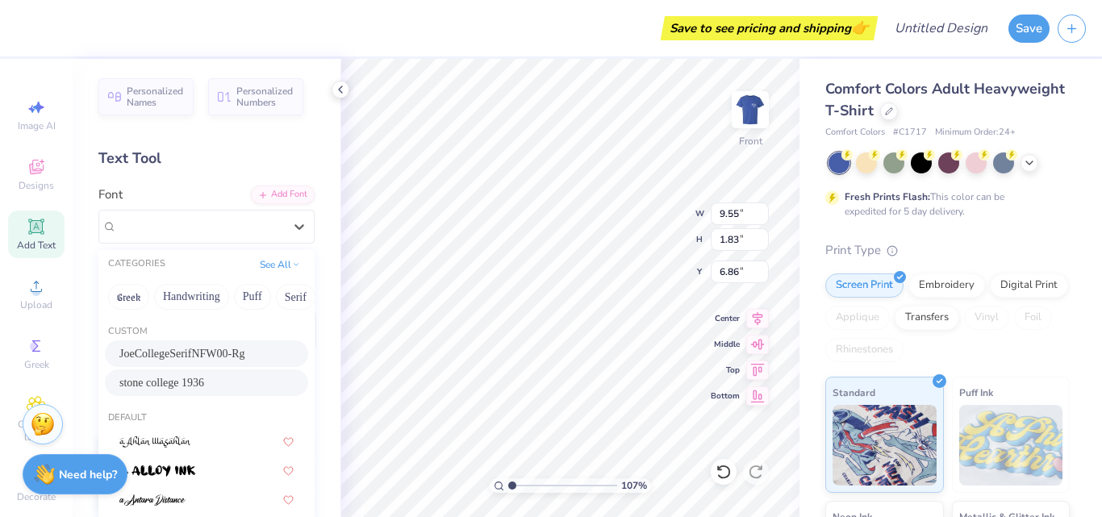
click at [197, 345] on div "JoeCollegeSerifNFW00-Rg" at bounding box center [206, 354] width 203 height 27
type input "1.06559219557845"
type input "12.15"
type input "1.85"
type input "6.85"
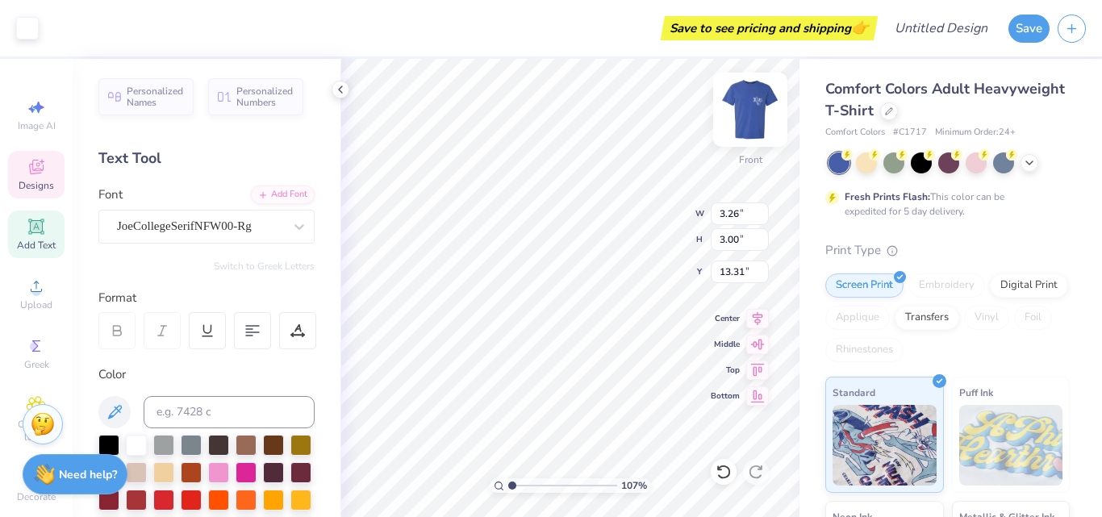
click at [753, 114] on img at bounding box center [750, 109] width 65 height 65
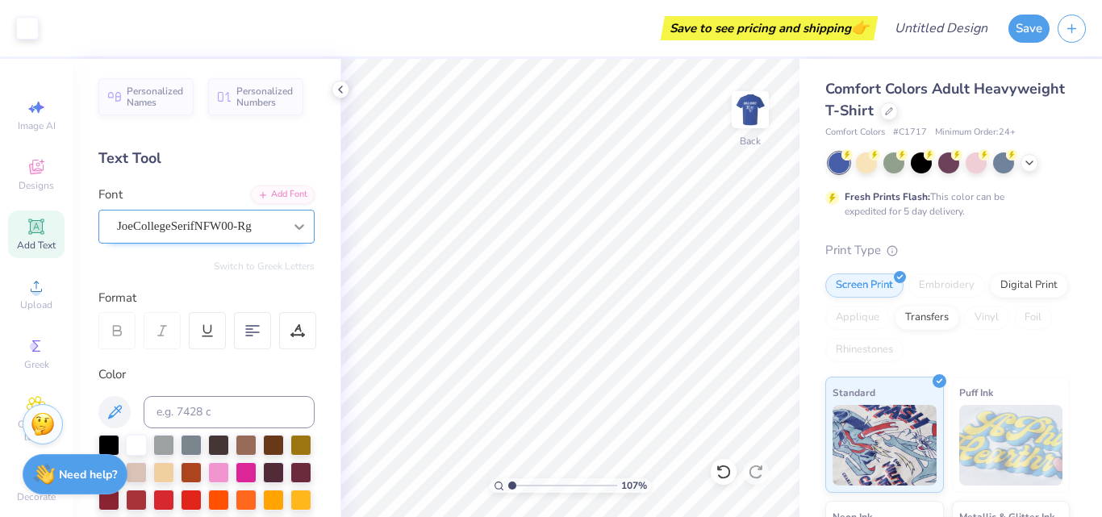
click at [291, 223] on icon at bounding box center [299, 227] width 16 height 16
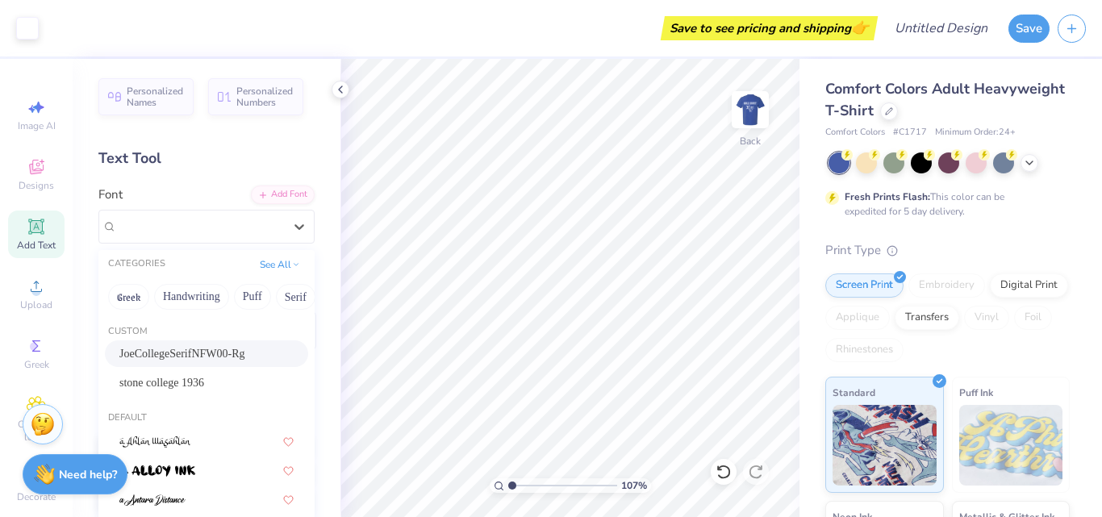
click at [228, 345] on span "JoeCollegeSerifNFW00-Rg" at bounding box center [182, 353] width 126 height 17
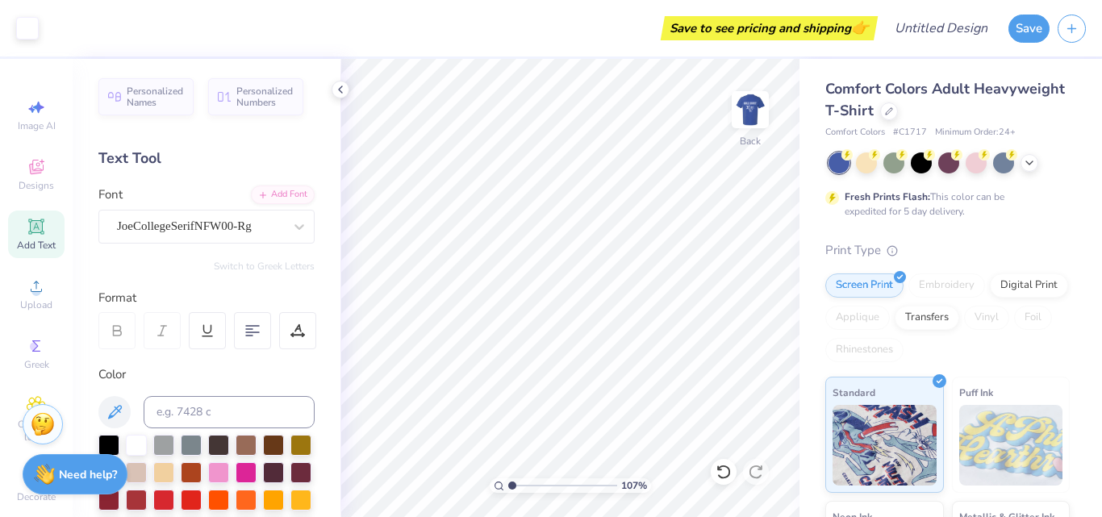
click at [33, 232] on icon at bounding box center [36, 226] width 12 height 12
type input "1.06559219557845"
type textarea "TEX"
type input "1.06559219557845"
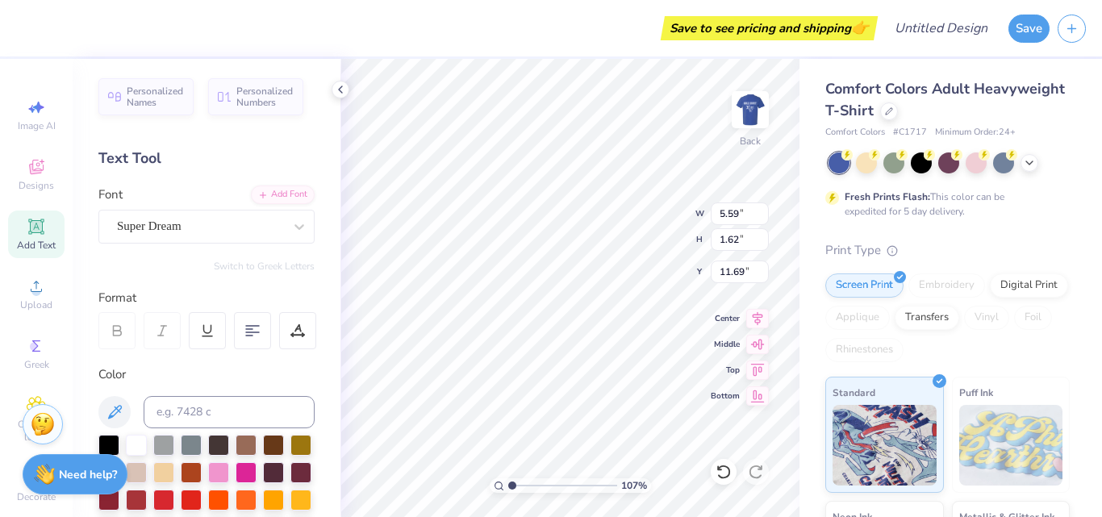
type textarea "TE"
type input "1.06559219557845"
type textarea "T"
type input "1.06559219557845"
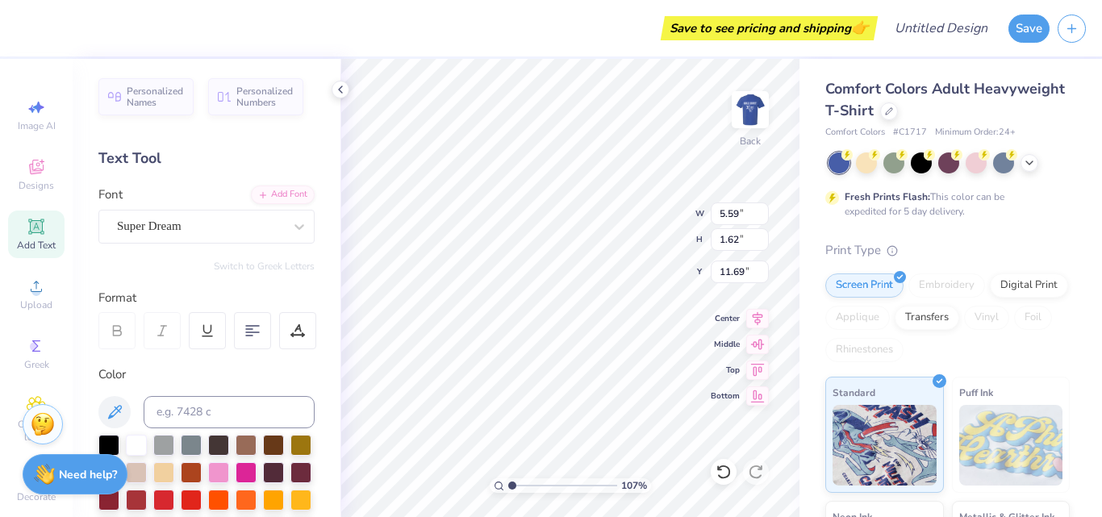
type textarea "G"
type input "1.06559219557845"
type textarea "GD"
type input "1.06559219557845"
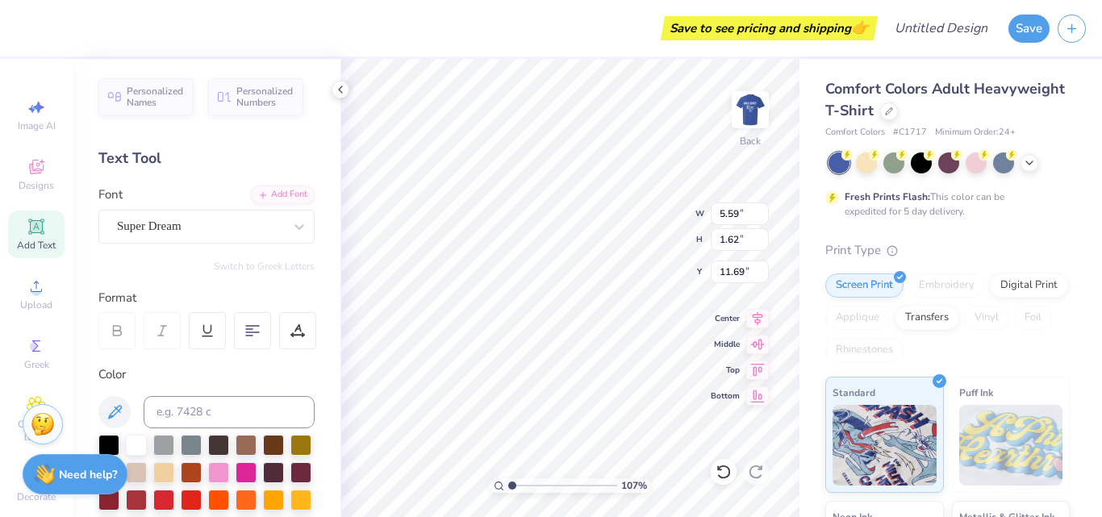
type textarea "GDD"
type input "1.06559219557845"
type textarea "GDDT"
click at [291, 228] on icon at bounding box center [299, 227] width 16 height 16
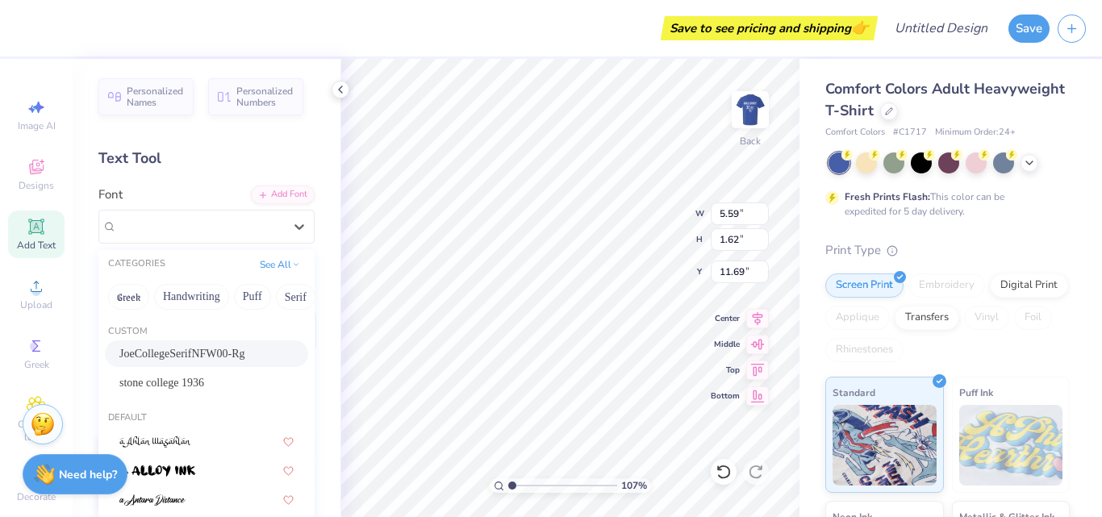
click at [230, 352] on span "JoeCollegeSerifNFW00-Rg" at bounding box center [182, 353] width 126 height 17
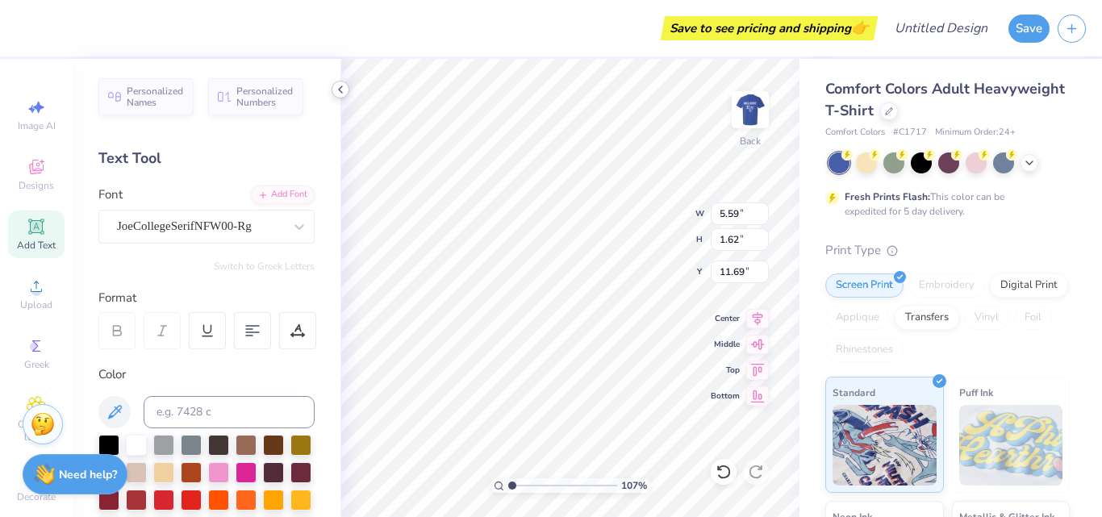
click at [341, 97] on div at bounding box center [341, 90] width 18 height 18
type input "1.06559219557845"
type input "5.69"
type input "1.82"
type input "8.43"
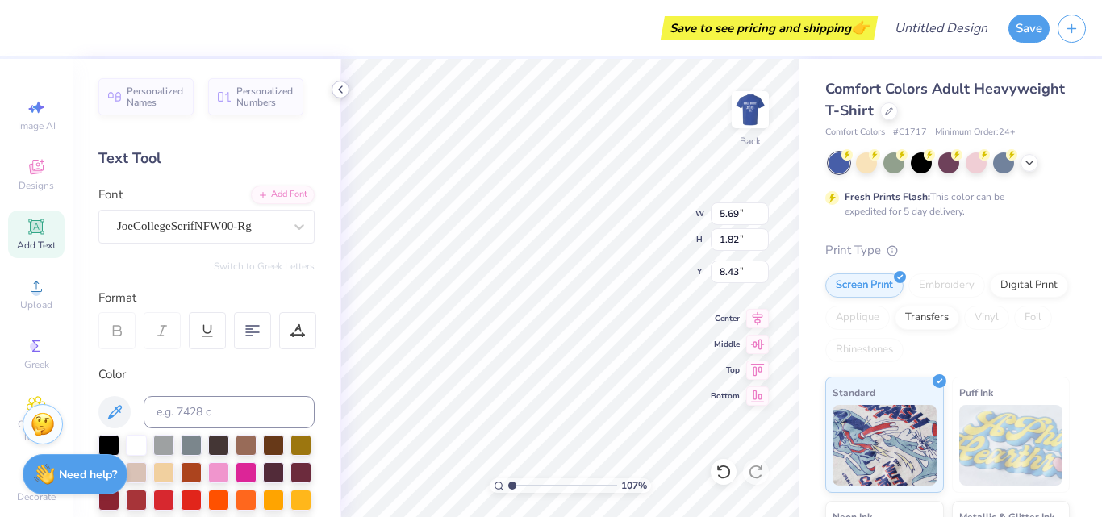
type input "1.06559219557845"
type input "3.27"
type input "1.04"
type input "1.06559219557845"
type input "4.86"
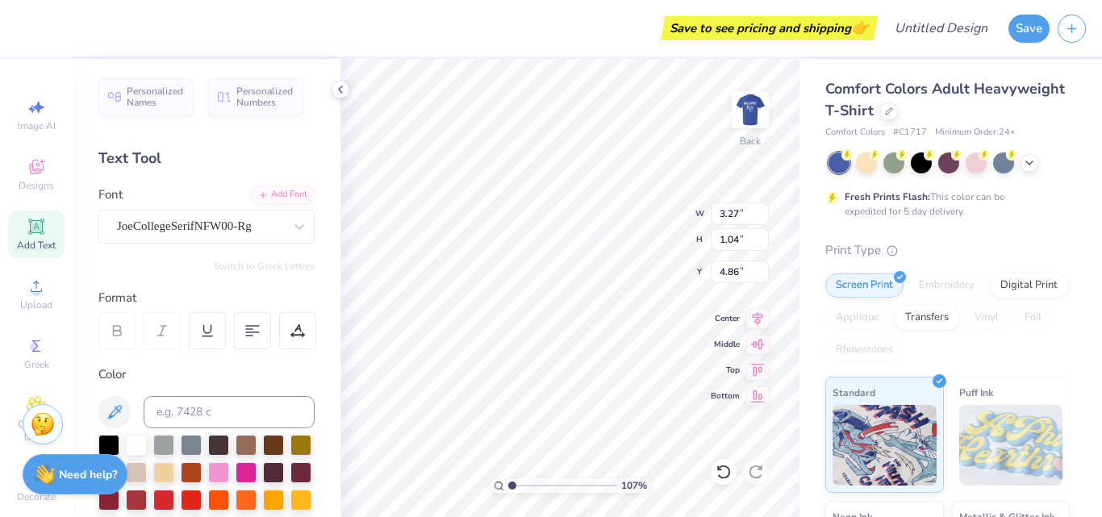
type input "1.06559219557845"
type input "2.85"
type input "0.91"
type input "4.99"
type input "1.06559219557845"
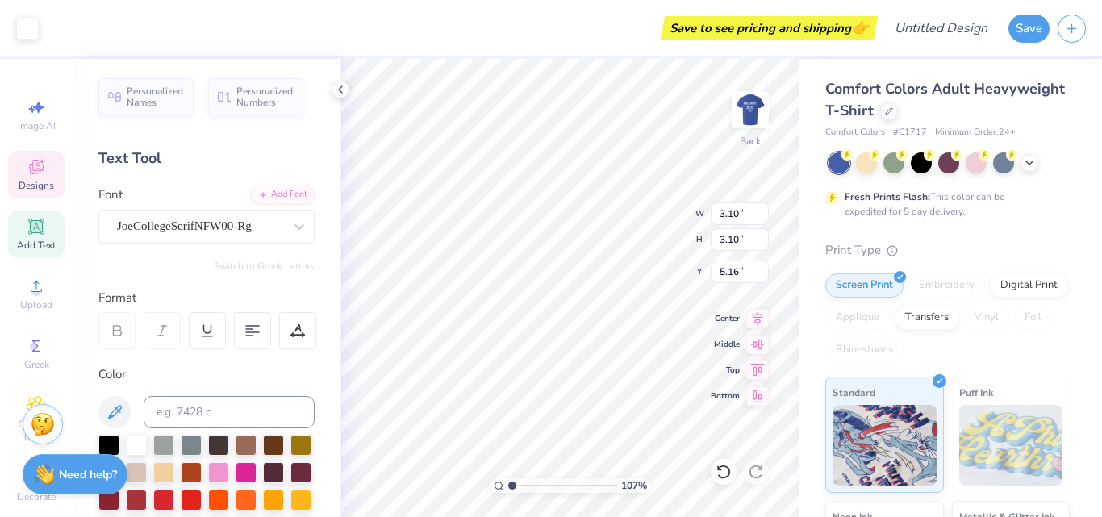
type input "2.41"
type input "5.84"
type input "1.06559219557845"
type input "2.08"
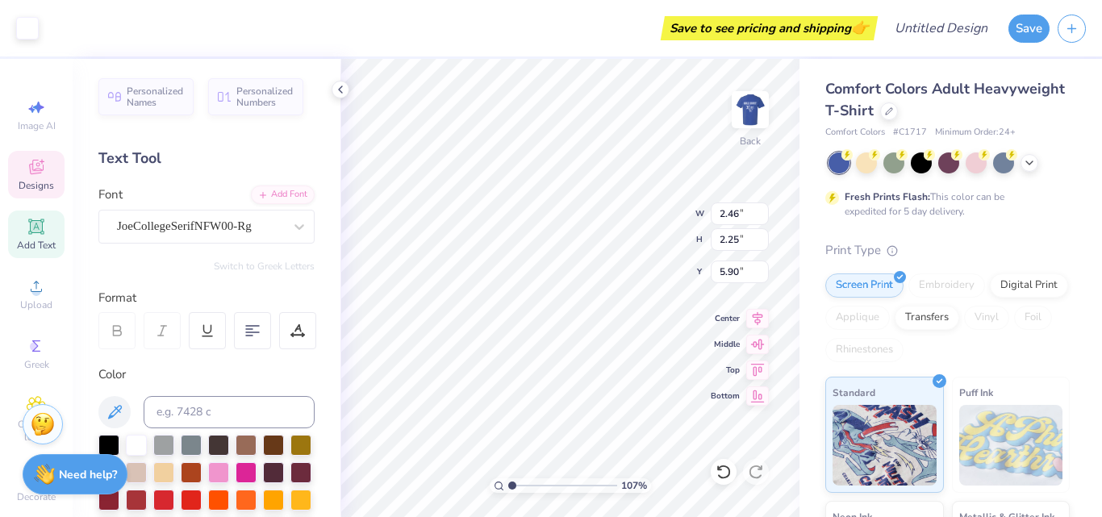
type input "1.91"
type input "6.25"
type input "1.06559219557845"
type input "4.99"
type input "1.06559219557845"
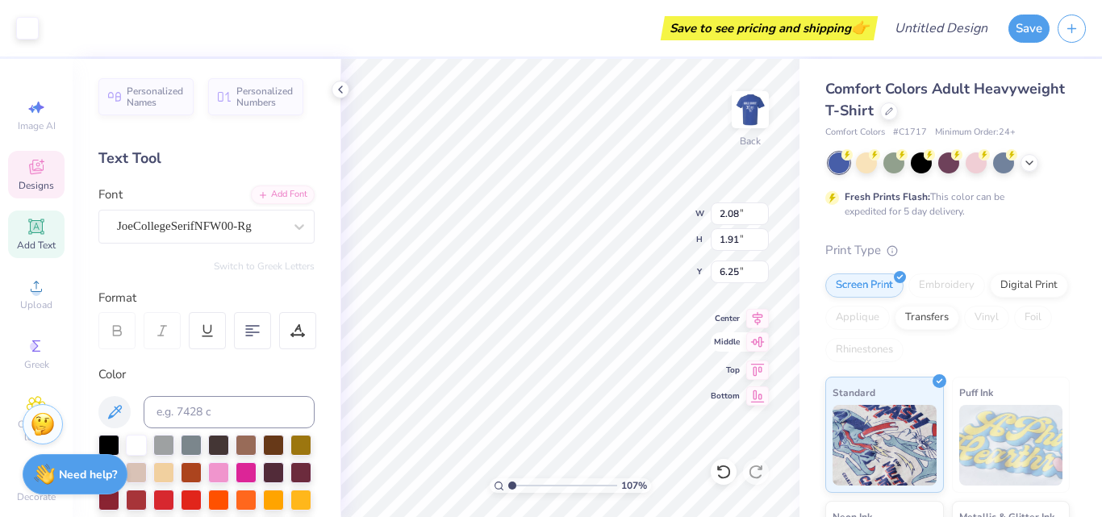
type input "6.20"
click at [725, 480] on div at bounding box center [724, 472] width 26 height 26
type input "1.06559219557845"
type input "7.24"
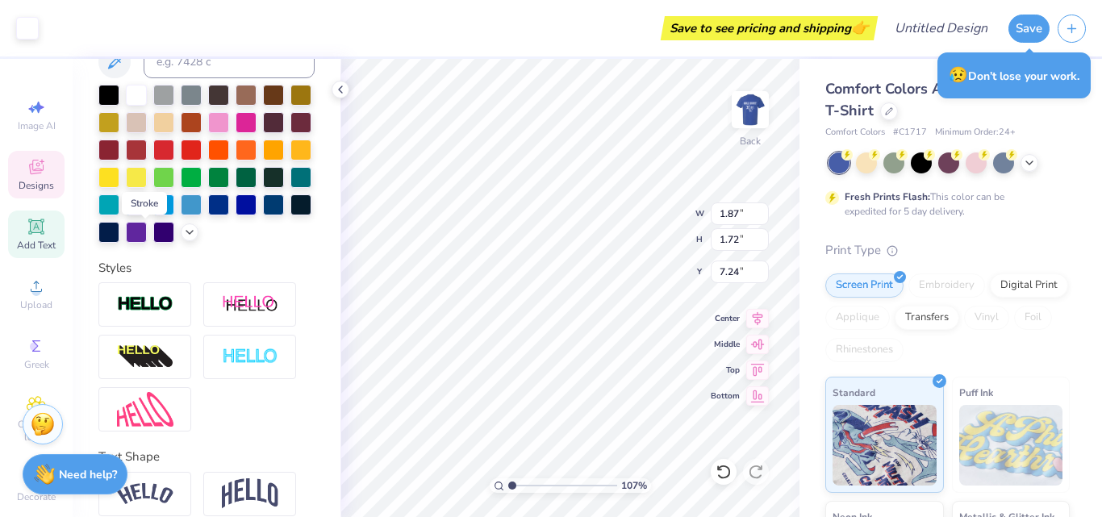
scroll to position [449, 0]
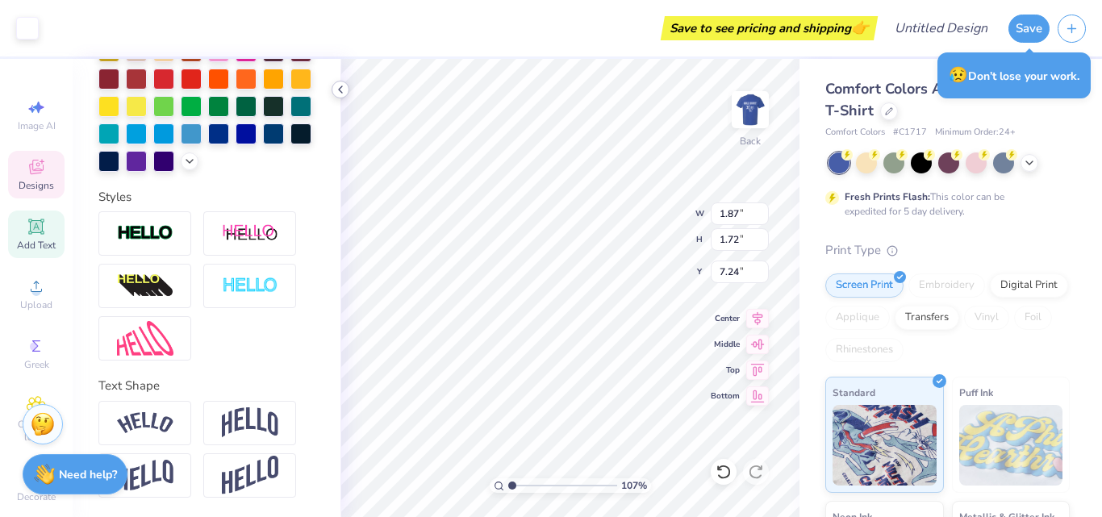
click at [339, 89] on icon at bounding box center [340, 89] width 13 height 13
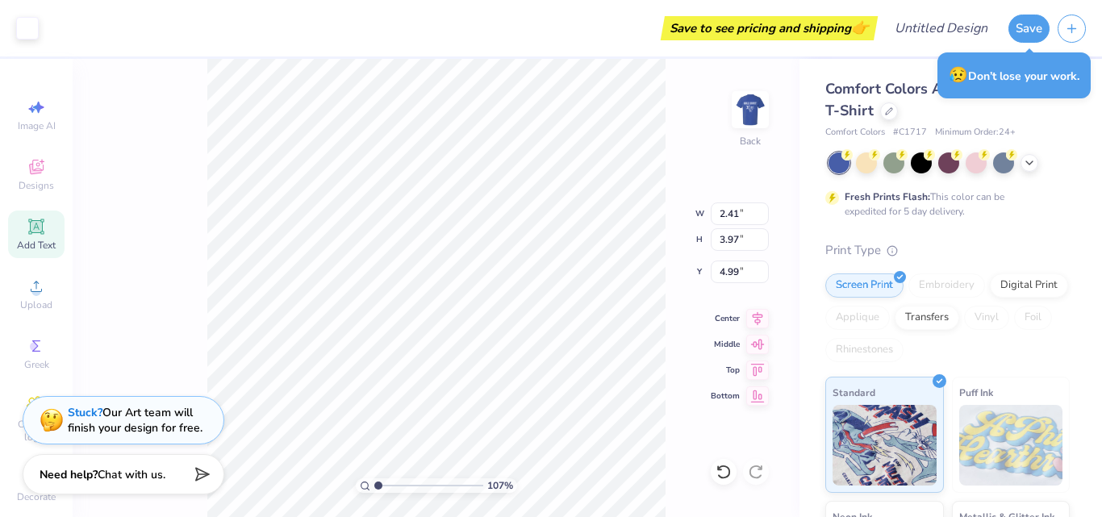
type input "1.06559219557845"
type input "2.41"
type input "3.97"
type input "4.99"
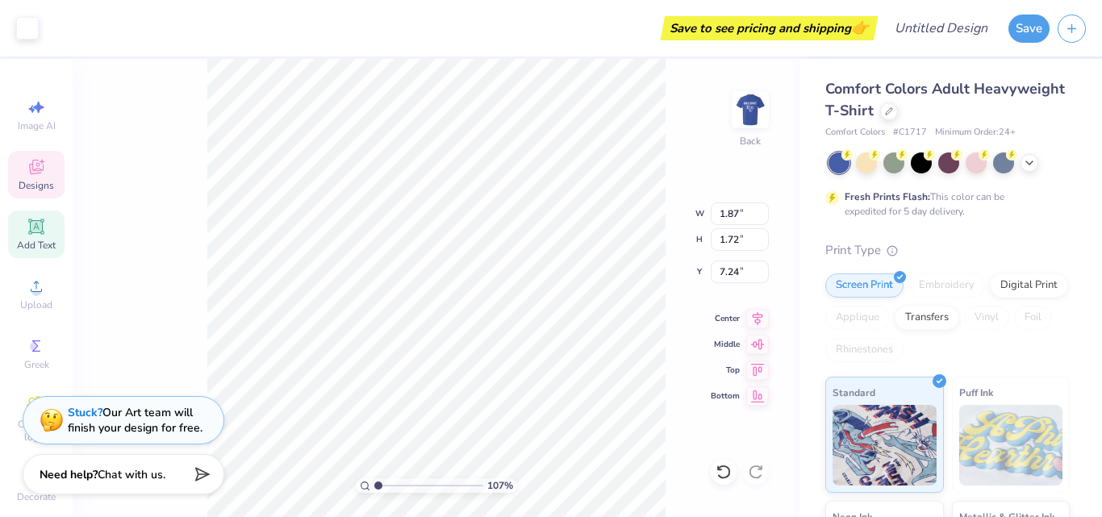
type input "1.06559219557845"
type input "1.87"
type input "1.72"
type input "7.24"
type input "1.06559219557845"
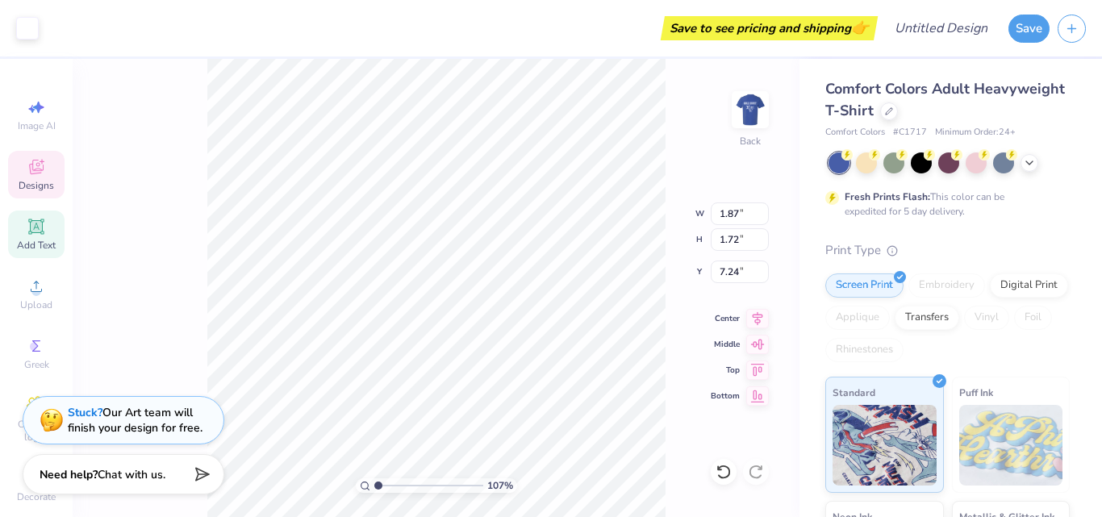
type input "2.63"
type input "3.28"
type input "4.99"
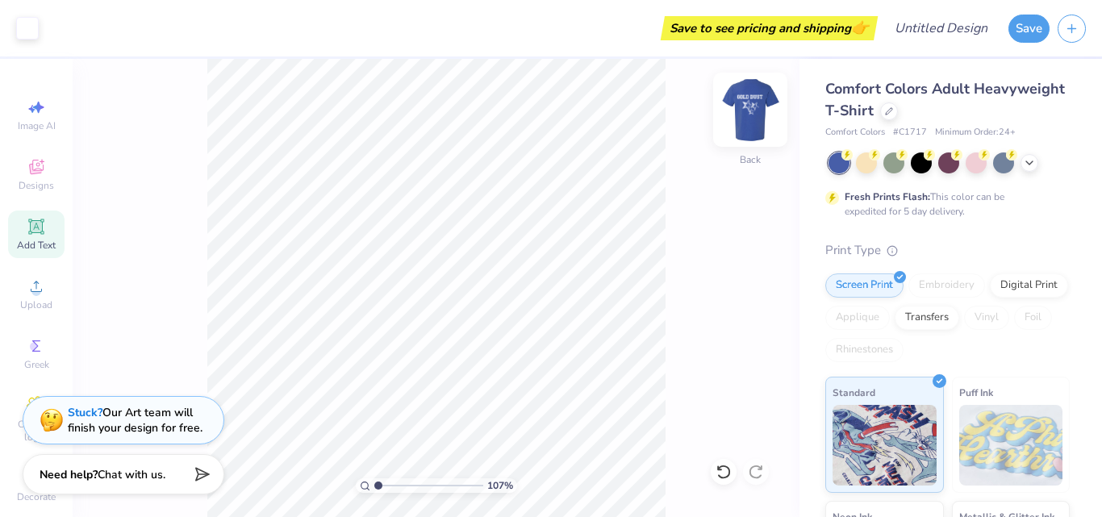
click at [744, 98] on img at bounding box center [750, 109] width 65 height 65
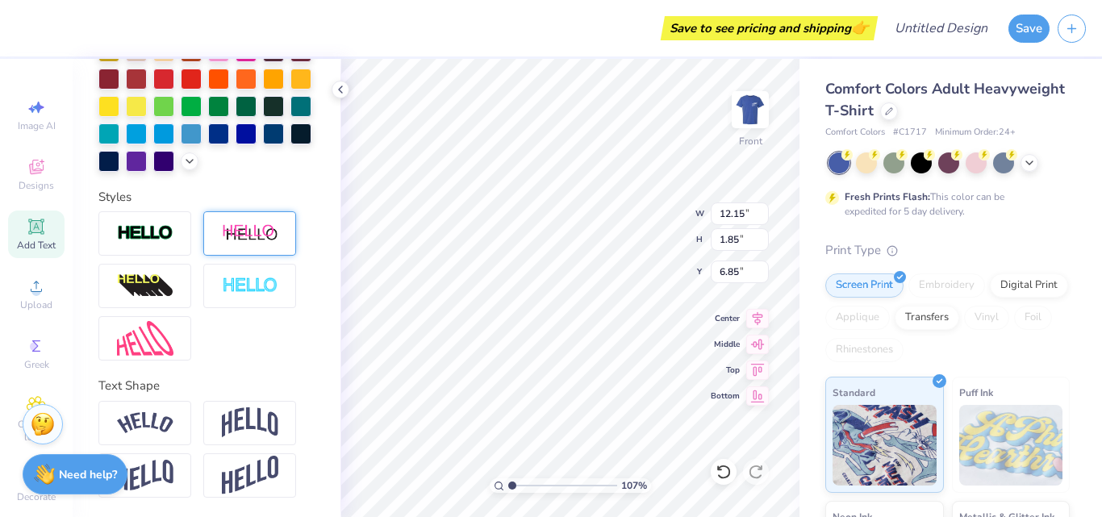
scroll to position [0, 0]
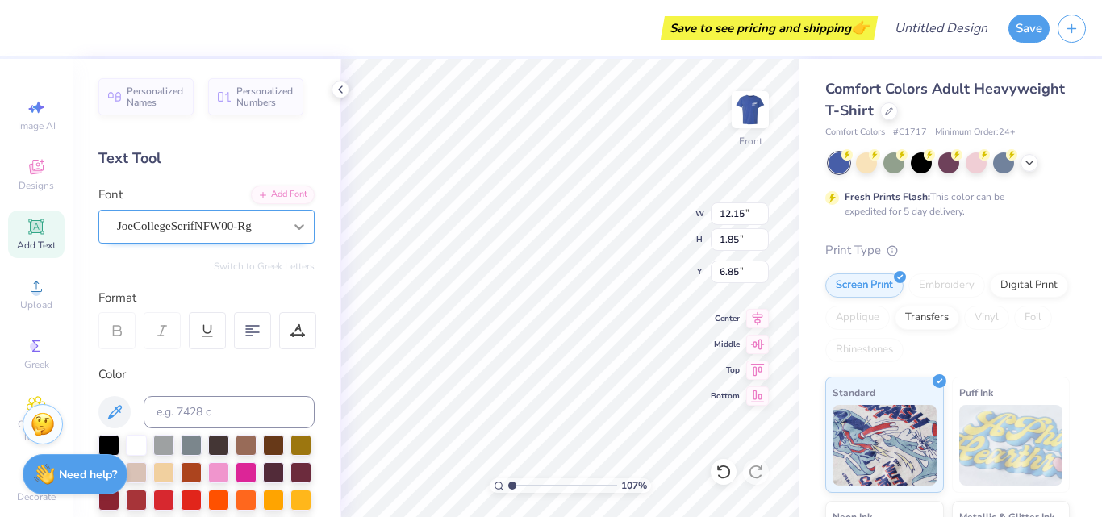
click at [292, 228] on icon at bounding box center [299, 227] width 16 height 16
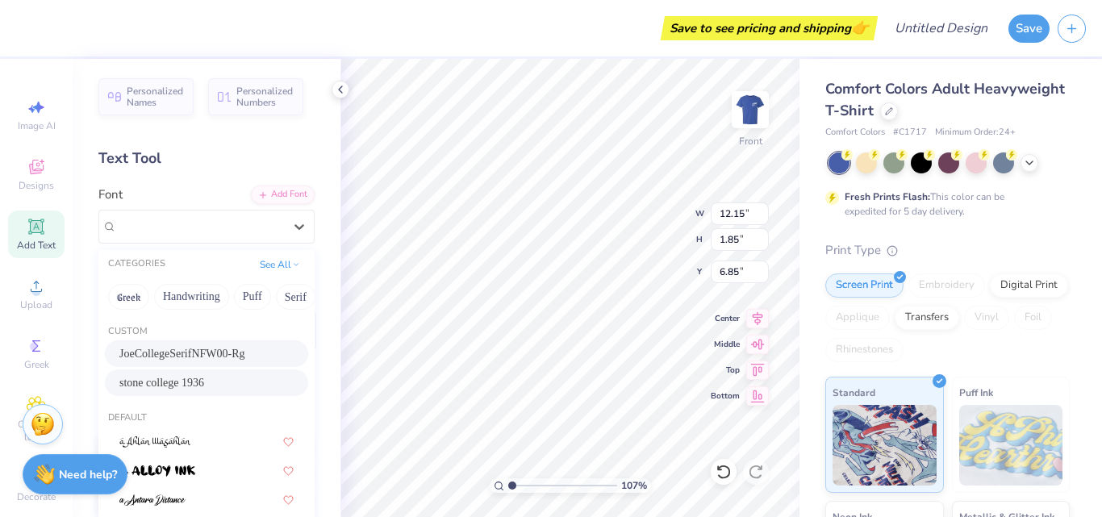
click at [215, 378] on div "stone college 1936" at bounding box center [206, 382] width 174 height 17
type input "1.06559219557845"
type input "9.55"
type input "1.83"
type input "6.86"
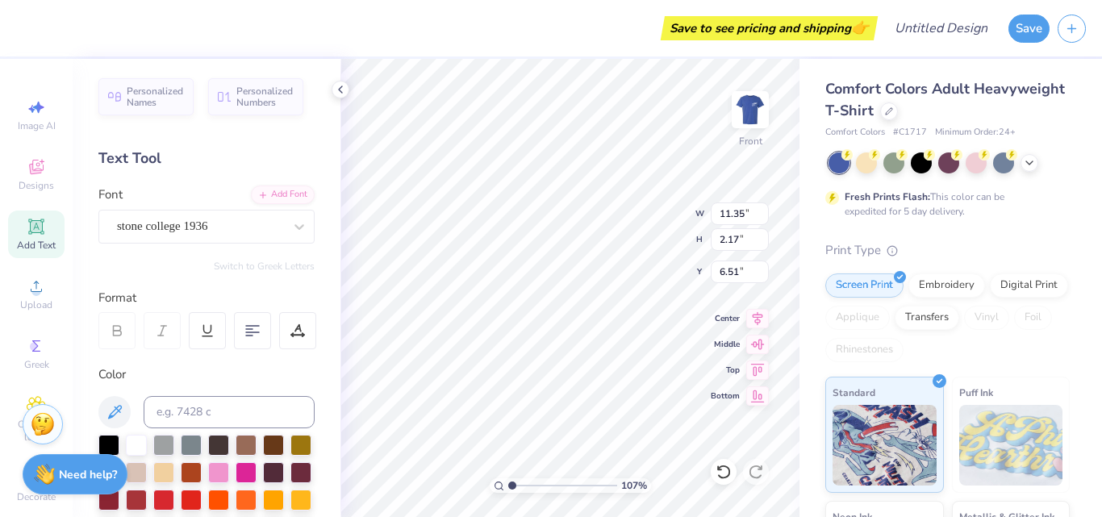
type input "1.06559219557845"
type input "6.94"
click at [340, 86] on icon at bounding box center [340, 89] width 13 height 13
type input "1.06559219557845"
type input "7.83"
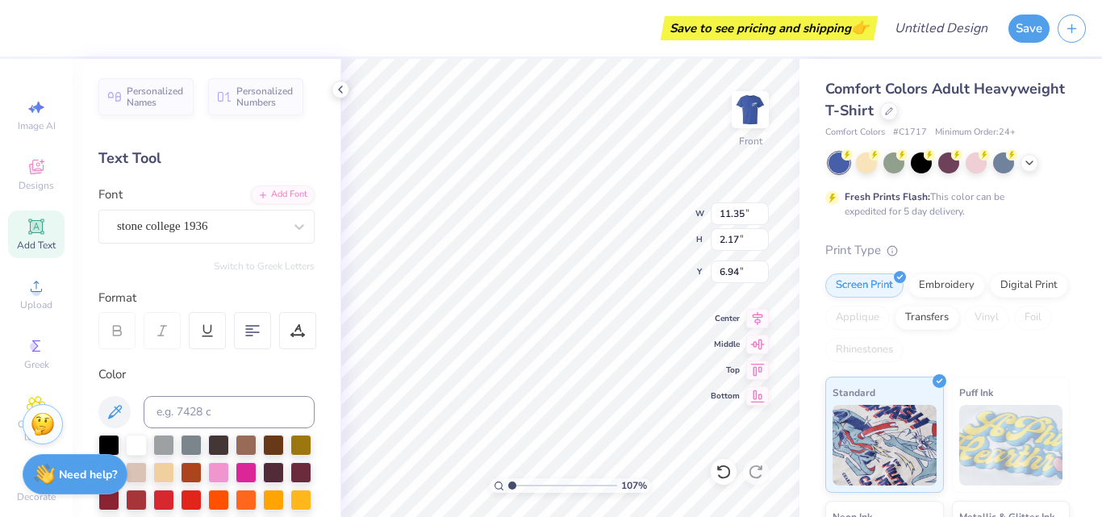
type input "1.50"
type input "7.61"
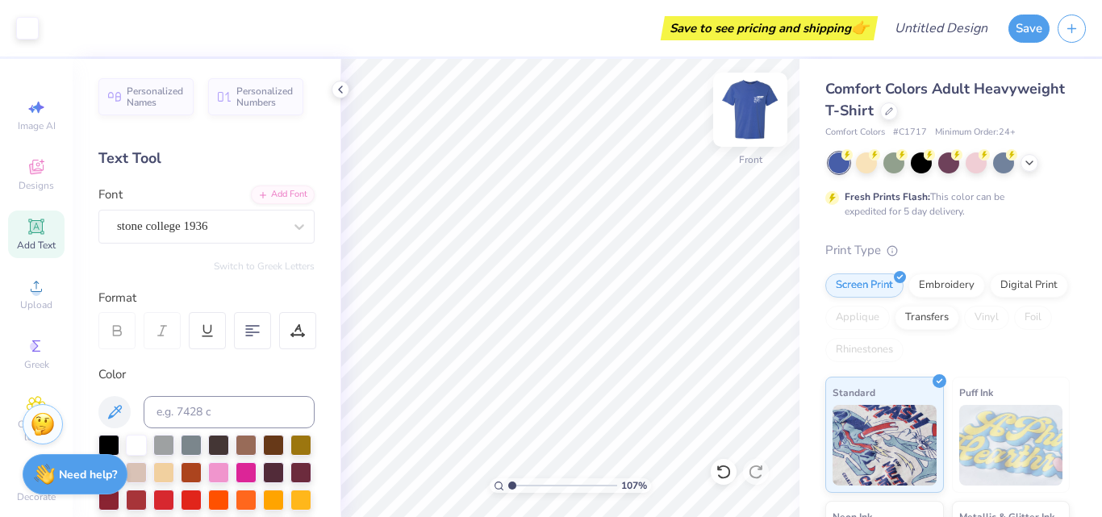
click at [761, 109] on img at bounding box center [750, 109] width 65 height 65
click at [759, 109] on img at bounding box center [750, 109] width 65 height 65
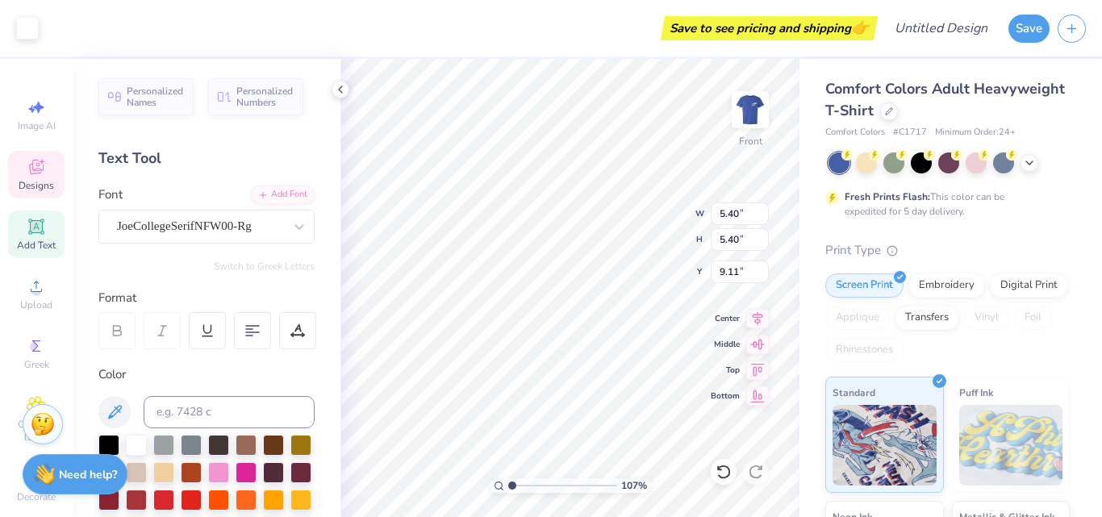
type input "1.06559219557845"
type input "4.28"
type input "3.92"
type input "10.41"
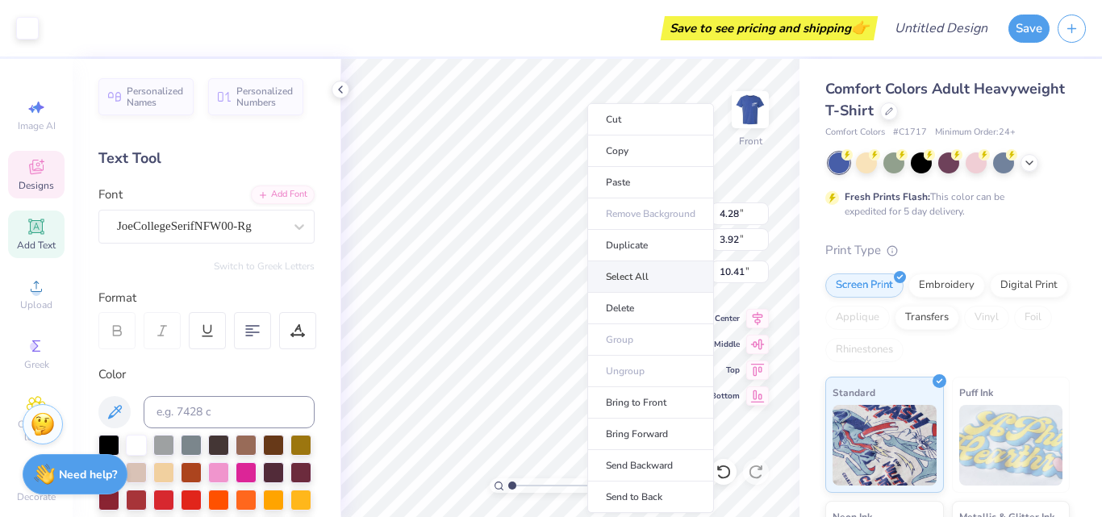
click at [613, 274] on li "Select All" at bounding box center [651, 276] width 127 height 31
type input "1.06559219557845"
type input "8.12"
type input "7.20"
type input "9.11"
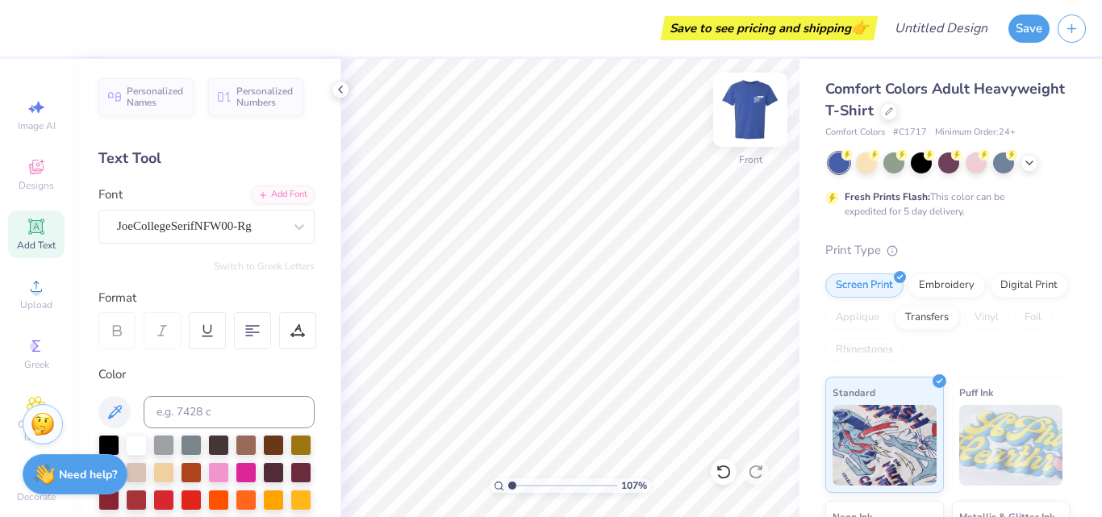
click at [755, 103] on img at bounding box center [750, 109] width 65 height 65
click at [738, 128] on img at bounding box center [750, 109] width 65 height 65
click at [31, 234] on icon at bounding box center [36, 226] width 19 height 19
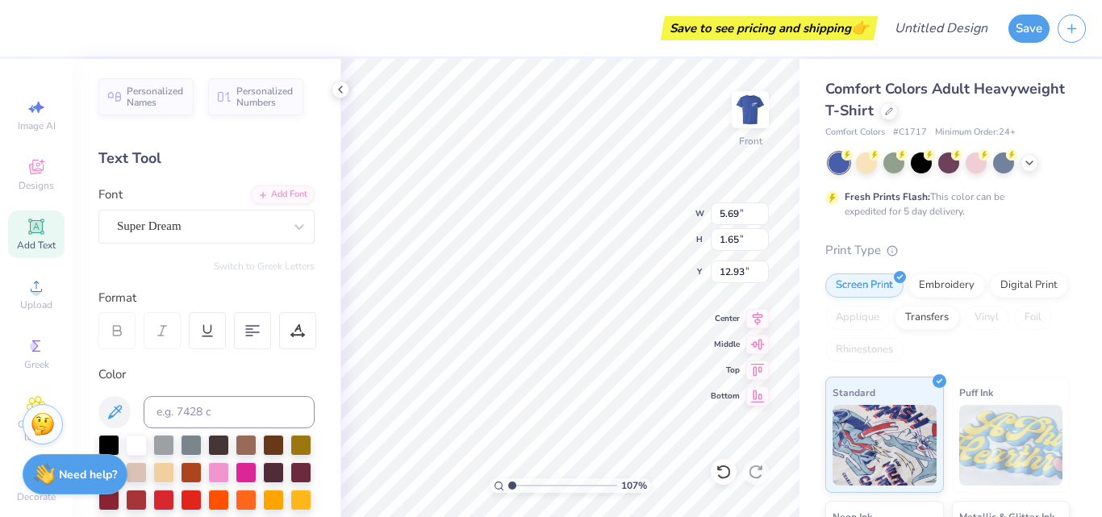
scroll to position [14, 2]
type input "1.06559219557845"
type textarea "TEX"
type input "1.06559219557845"
type textarea "TE"
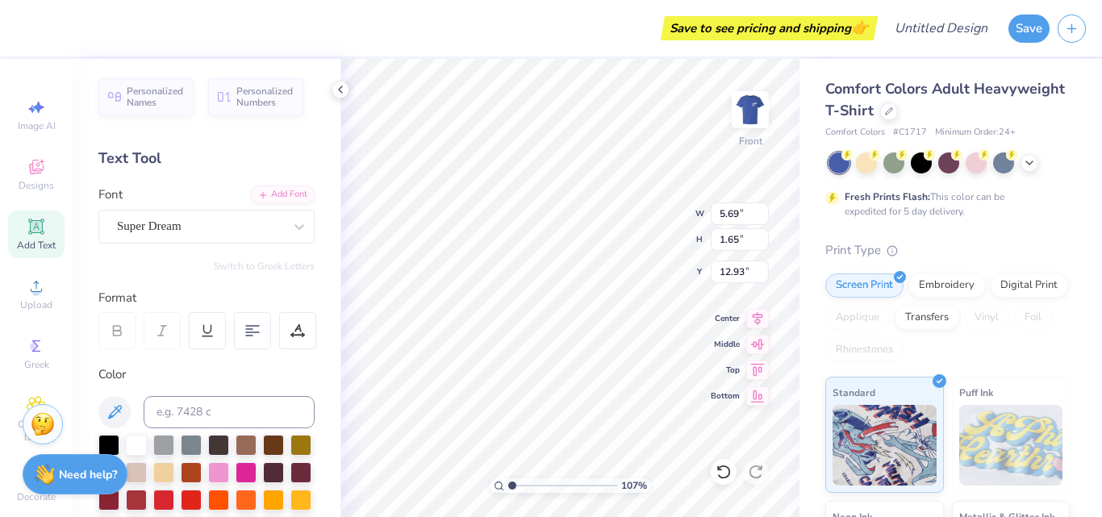
type input "1.06559219557845"
type textarea "T"
click at [291, 224] on icon at bounding box center [299, 227] width 16 height 16
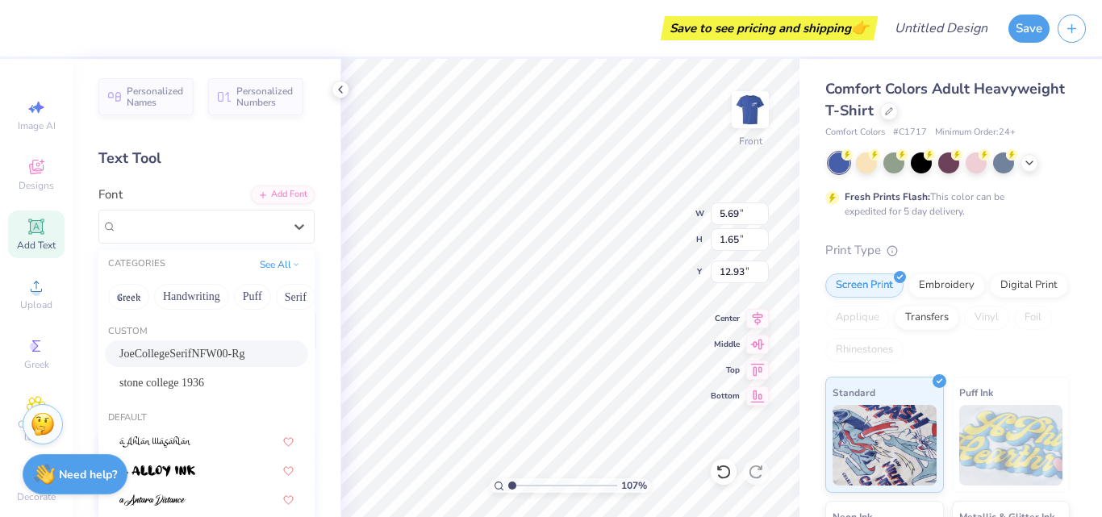
click at [237, 352] on span "JoeCollegeSerifNFW00-Rg" at bounding box center [182, 353] width 126 height 17
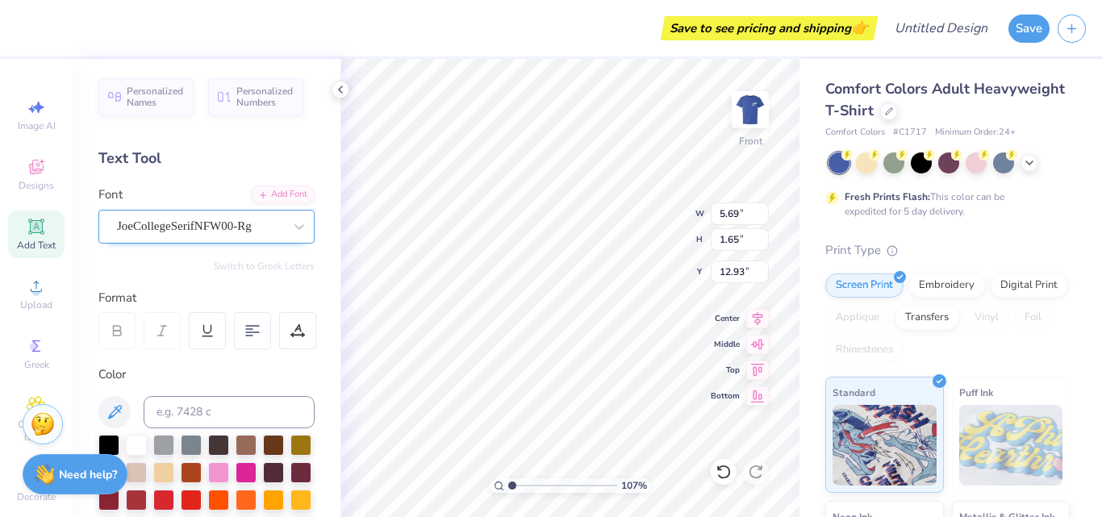
click at [259, 218] on div "JoeCollegeSerifNFW00-Rg" at bounding box center [199, 226] width 169 height 25
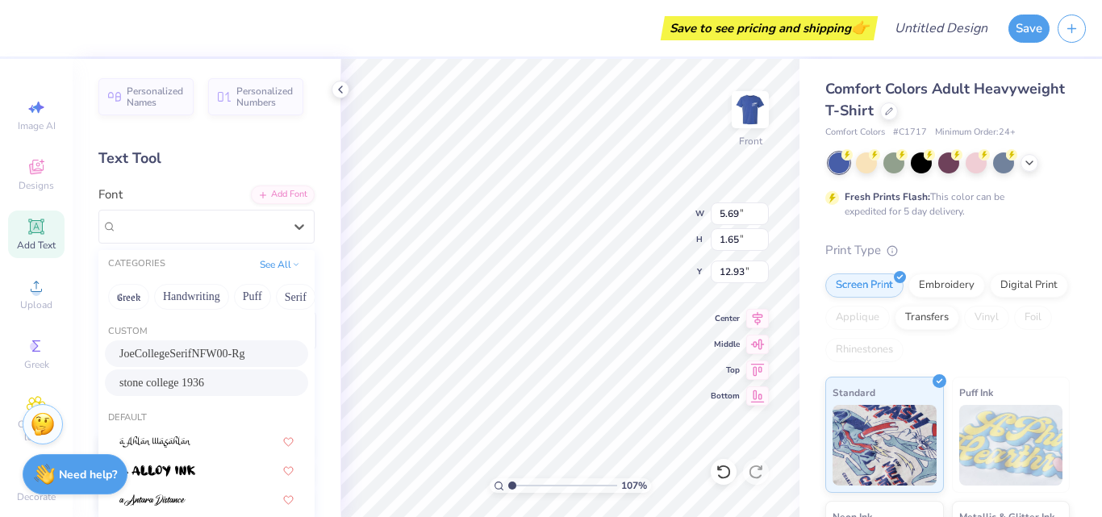
click at [209, 373] on div "stone college 1936" at bounding box center [206, 383] width 203 height 27
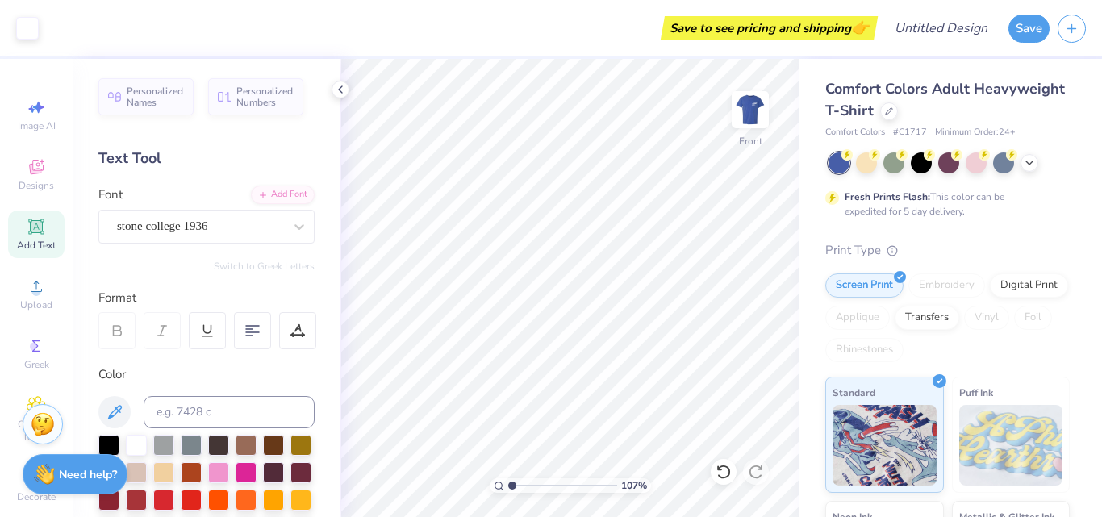
click at [36, 227] on icon at bounding box center [36, 226] width 12 height 12
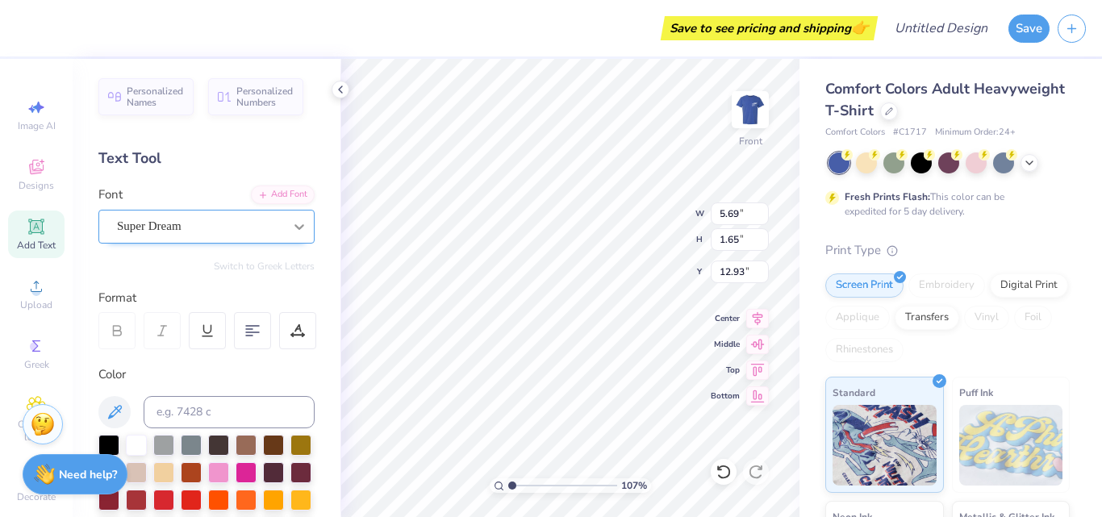
click at [291, 229] on icon at bounding box center [299, 227] width 16 height 16
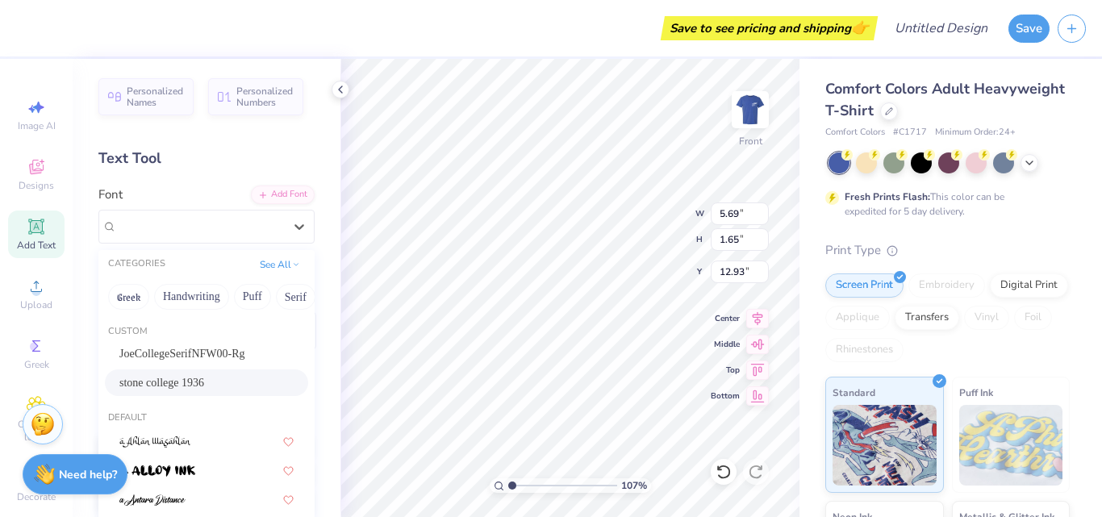
click at [204, 375] on span "stone college 1936" at bounding box center [161, 382] width 85 height 17
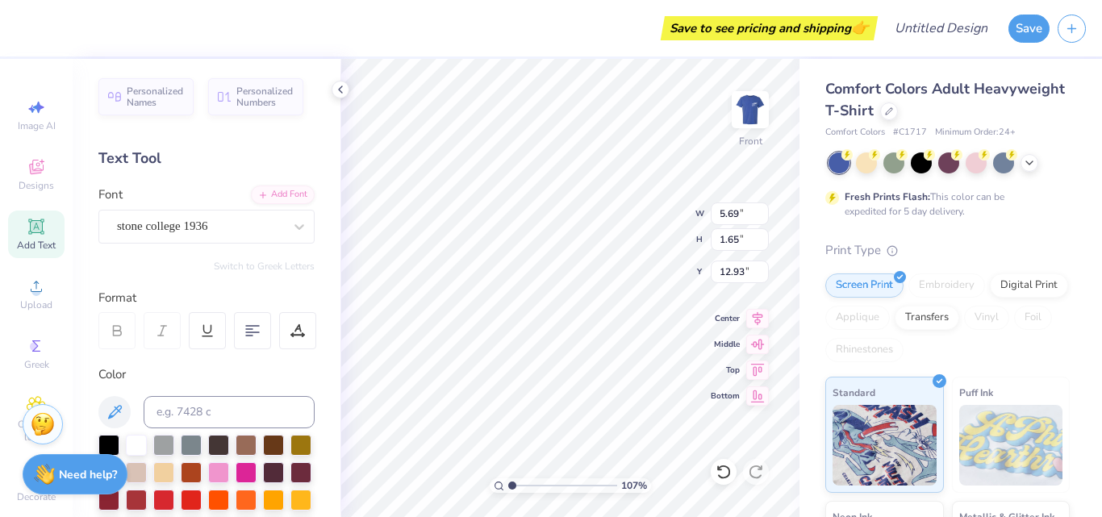
scroll to position [12, 1]
click at [335, 82] on div at bounding box center [341, 90] width 18 height 18
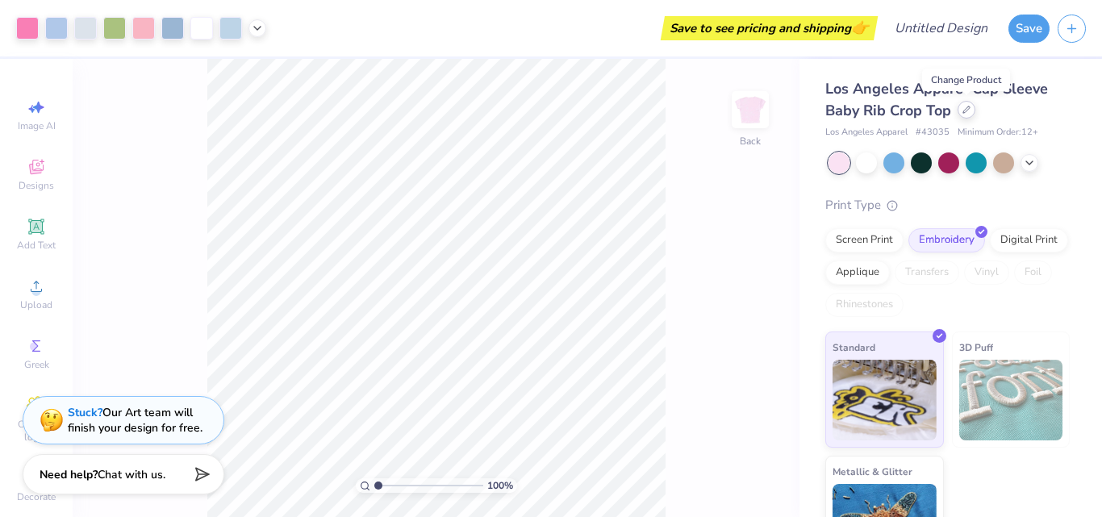
click at [969, 109] on icon at bounding box center [967, 110] width 6 height 6
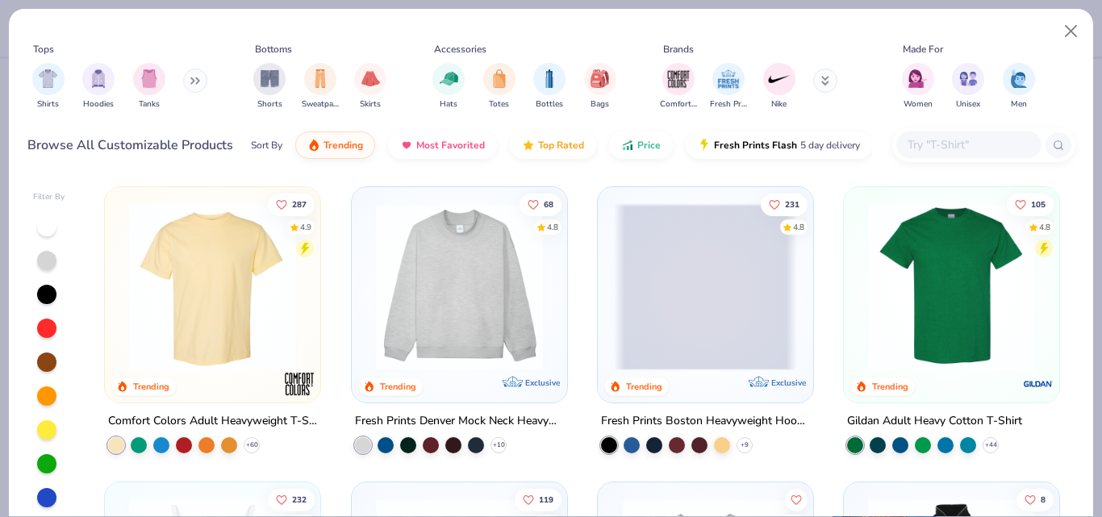
click at [224, 347] on img at bounding box center [212, 286] width 183 height 167
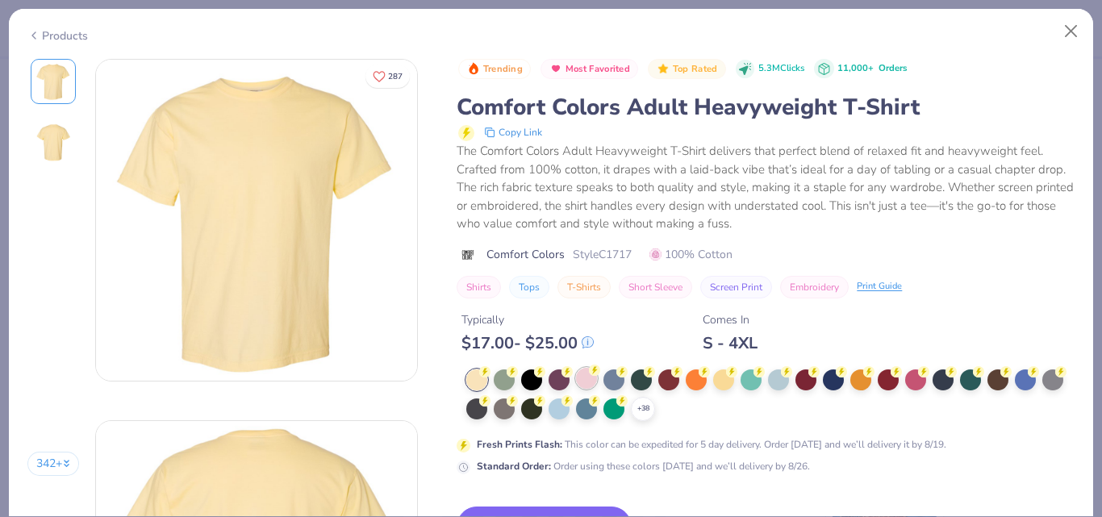
click at [586, 378] on div at bounding box center [586, 378] width 21 height 21
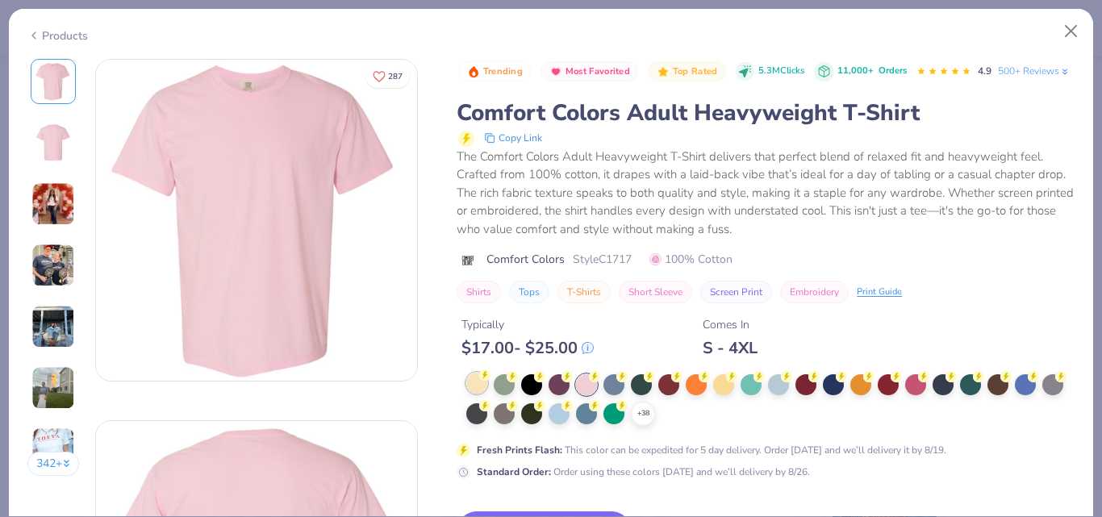
click at [479, 394] on div at bounding box center [476, 383] width 21 height 21
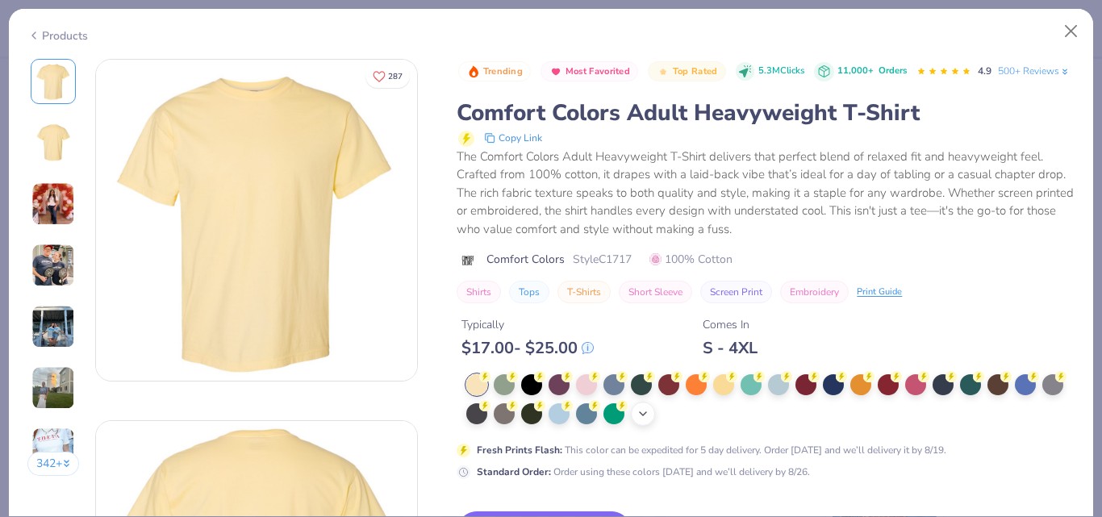
click at [650, 420] on icon at bounding box center [643, 414] width 13 height 13
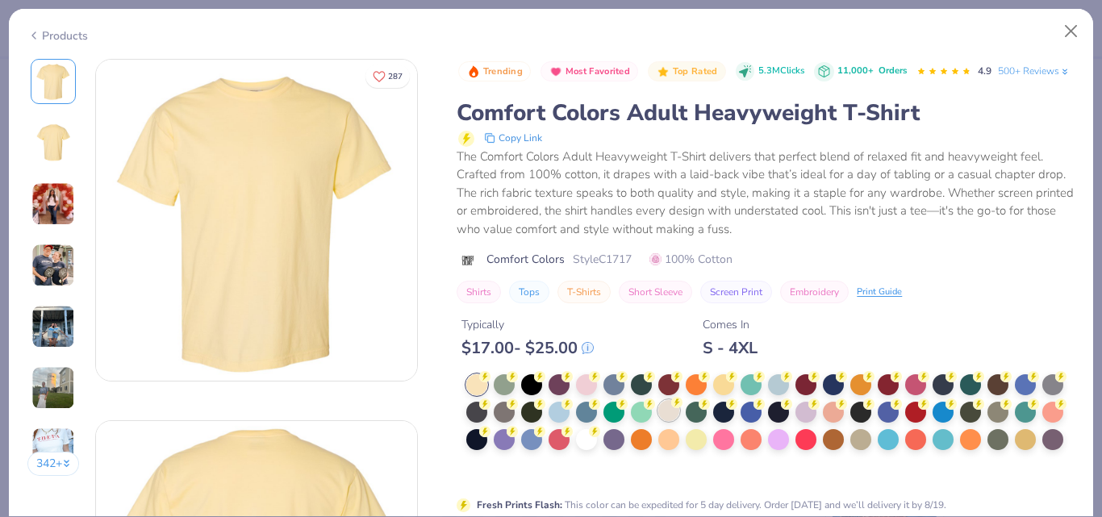
click at [680, 421] on div at bounding box center [669, 410] width 21 height 21
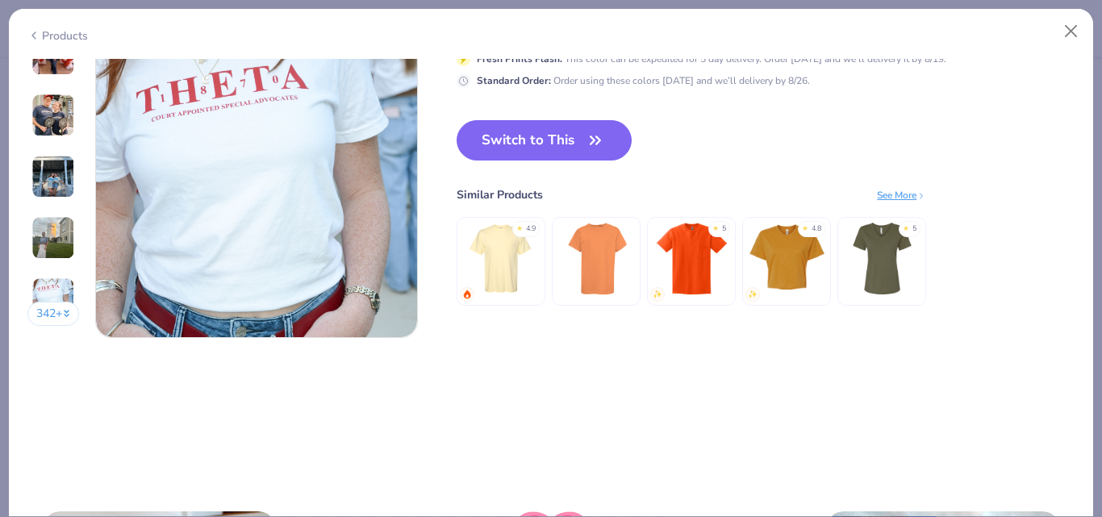
scroll to position [2124, 0]
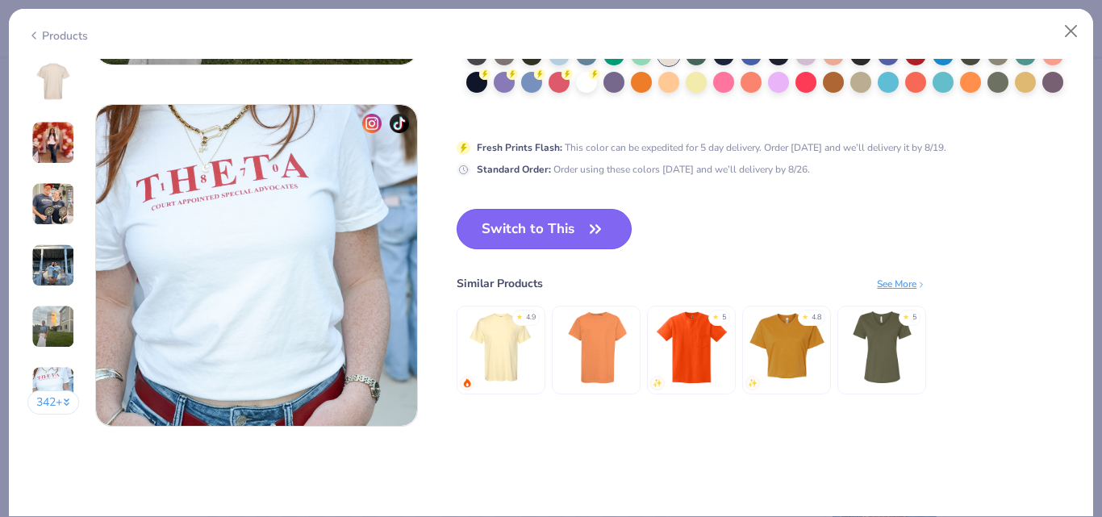
click at [579, 226] on button "Switch to This" at bounding box center [544, 229] width 175 height 40
